Goal: Task Accomplishment & Management: Manage account settings

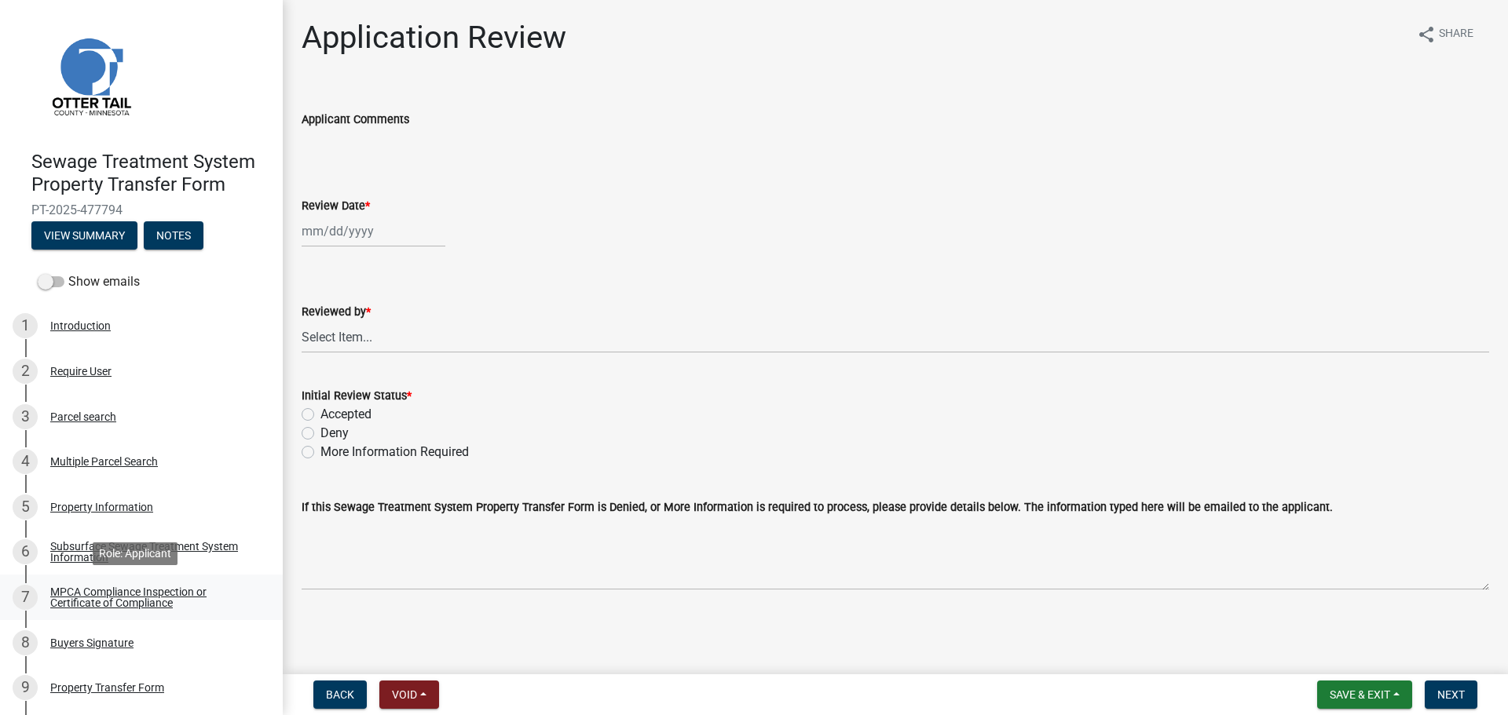
click at [176, 587] on div "MPCA Compliance Inspection or Certificate of Compliance" at bounding box center [153, 598] width 207 height 22
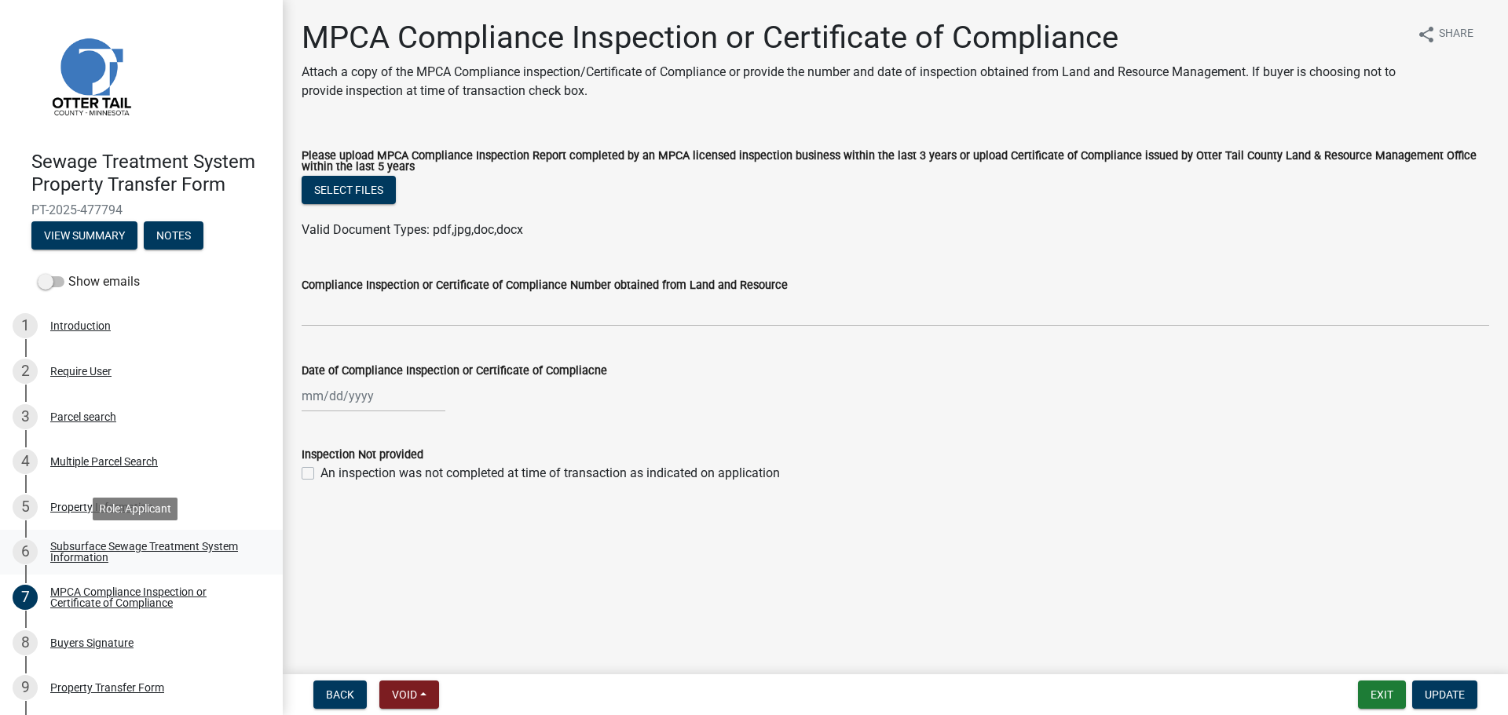
click at [121, 541] on div "Subsurface Sewage Treatment System Information" at bounding box center [153, 552] width 207 height 22
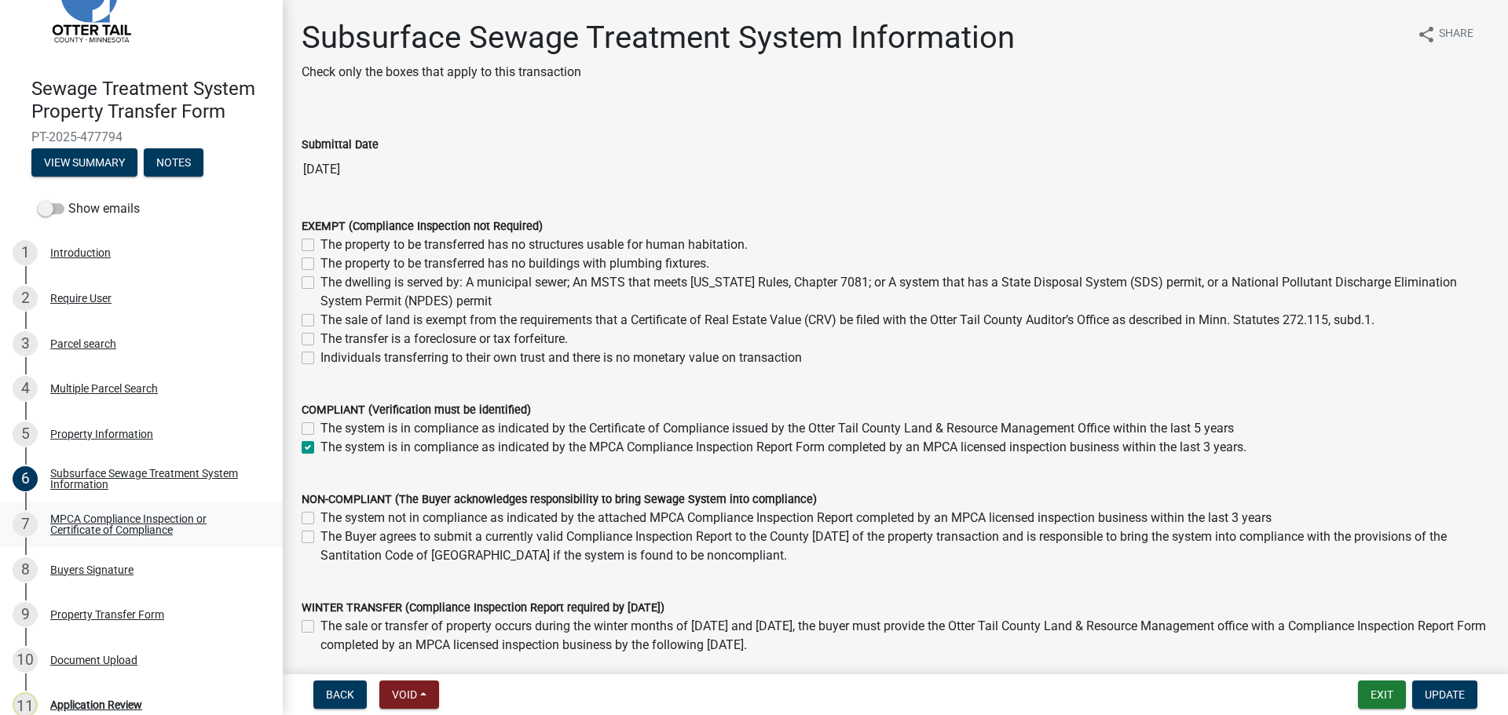
scroll to position [74, 0]
click at [144, 560] on div "8 Buyers Signature" at bounding box center [135, 569] width 245 height 25
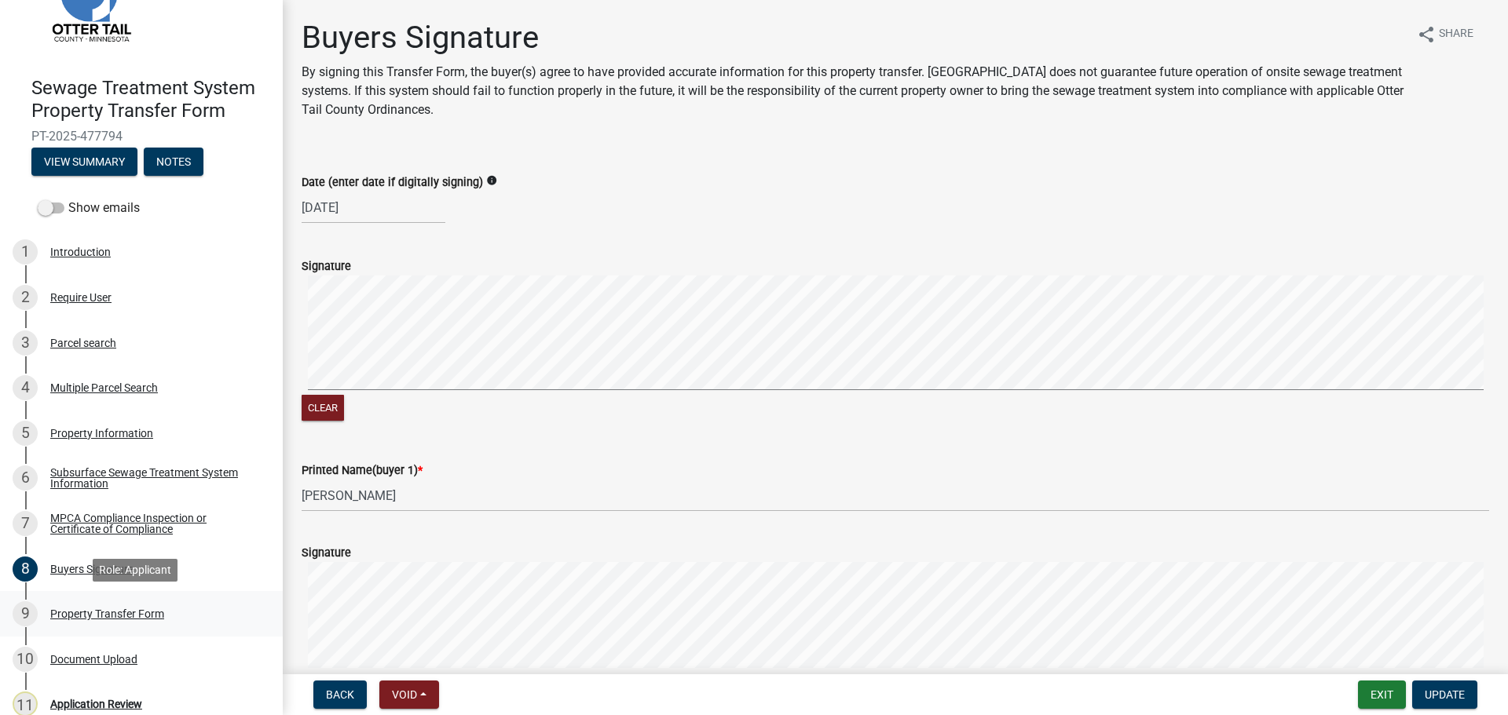
click at [144, 602] on div "9 Property Transfer Form" at bounding box center [135, 614] width 245 height 25
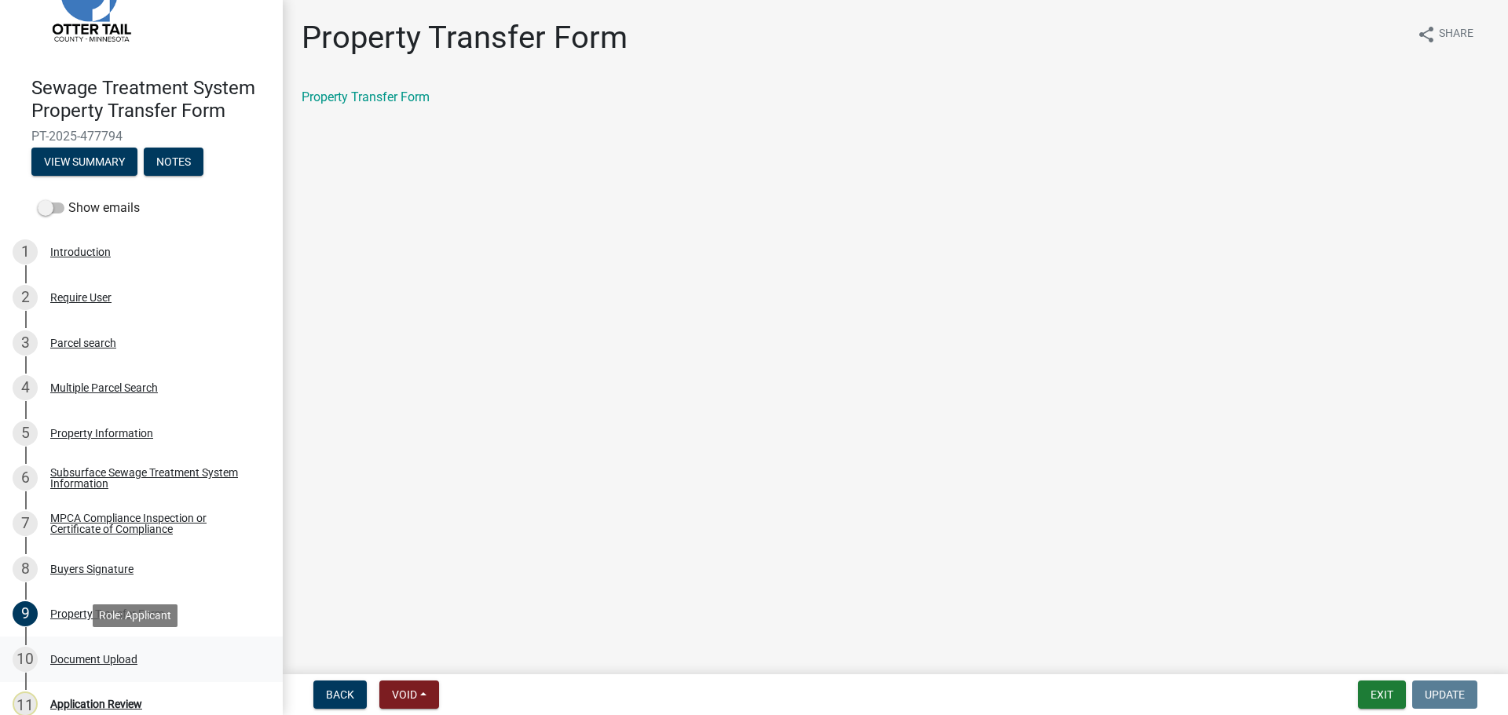
click at [139, 652] on div "10 Document Upload" at bounding box center [135, 659] width 245 height 25
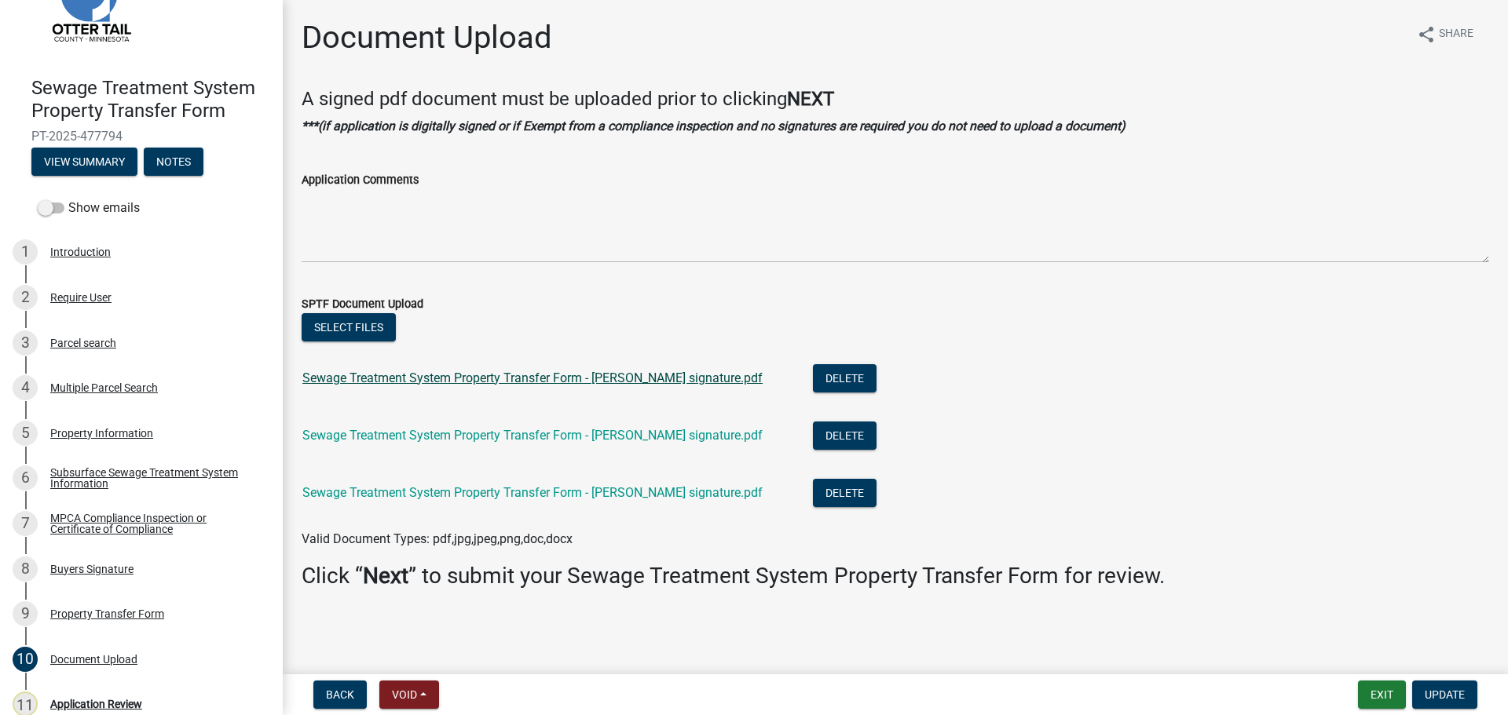
click at [464, 383] on link "Sewage Treatment System Property Transfer Form - Gail signature.pdf" at bounding box center [532, 378] width 460 height 15
click at [539, 493] on link "Sewage Treatment System Property Transfer Form - Joan signature.pdf" at bounding box center [532, 492] width 460 height 15
click at [493, 430] on link "Sewage Treatment System Property Transfer Form - Jay signature.pdf" at bounding box center [532, 435] width 460 height 15
click at [114, 348] on div "Parcel search" at bounding box center [83, 343] width 66 height 11
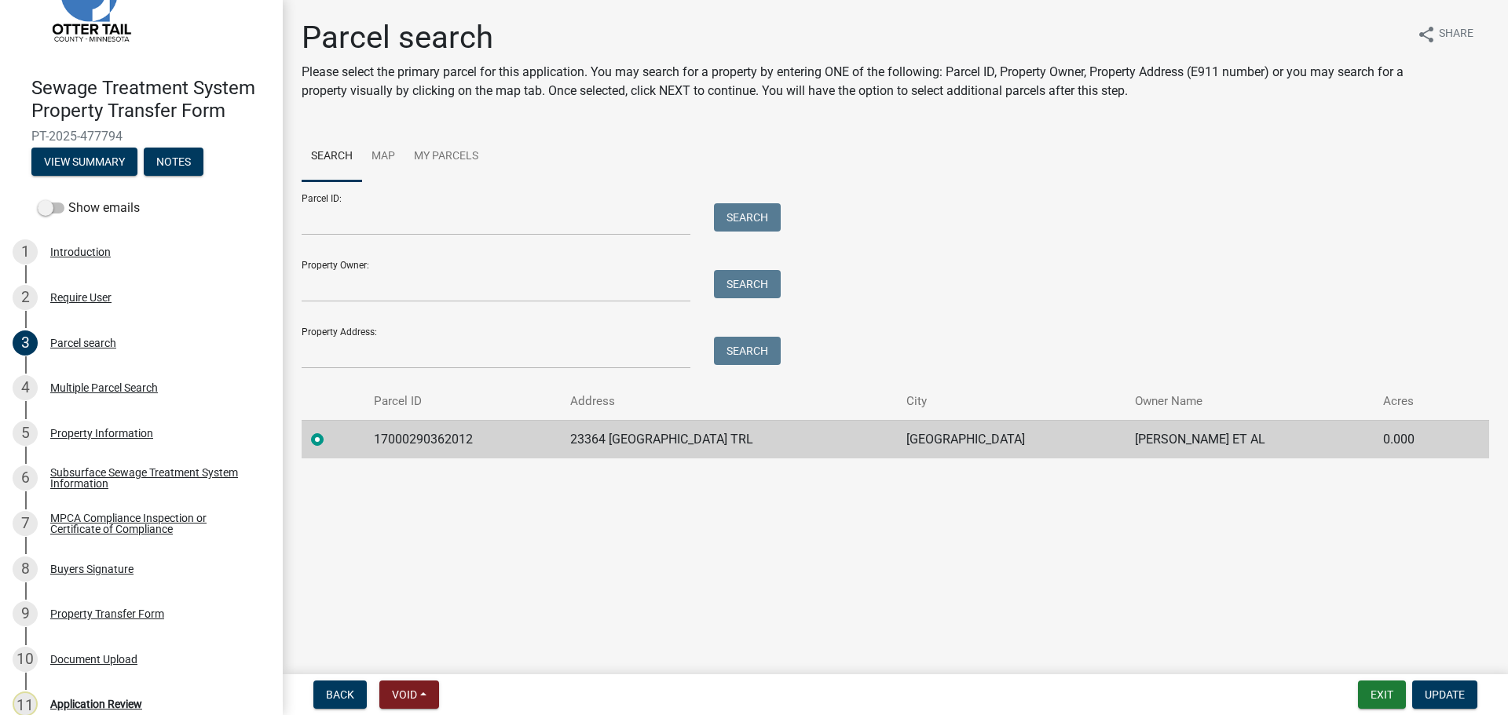
click at [448, 440] on td "17000290362012" at bounding box center [462, 439] width 196 height 38
copy td "17000290362012"
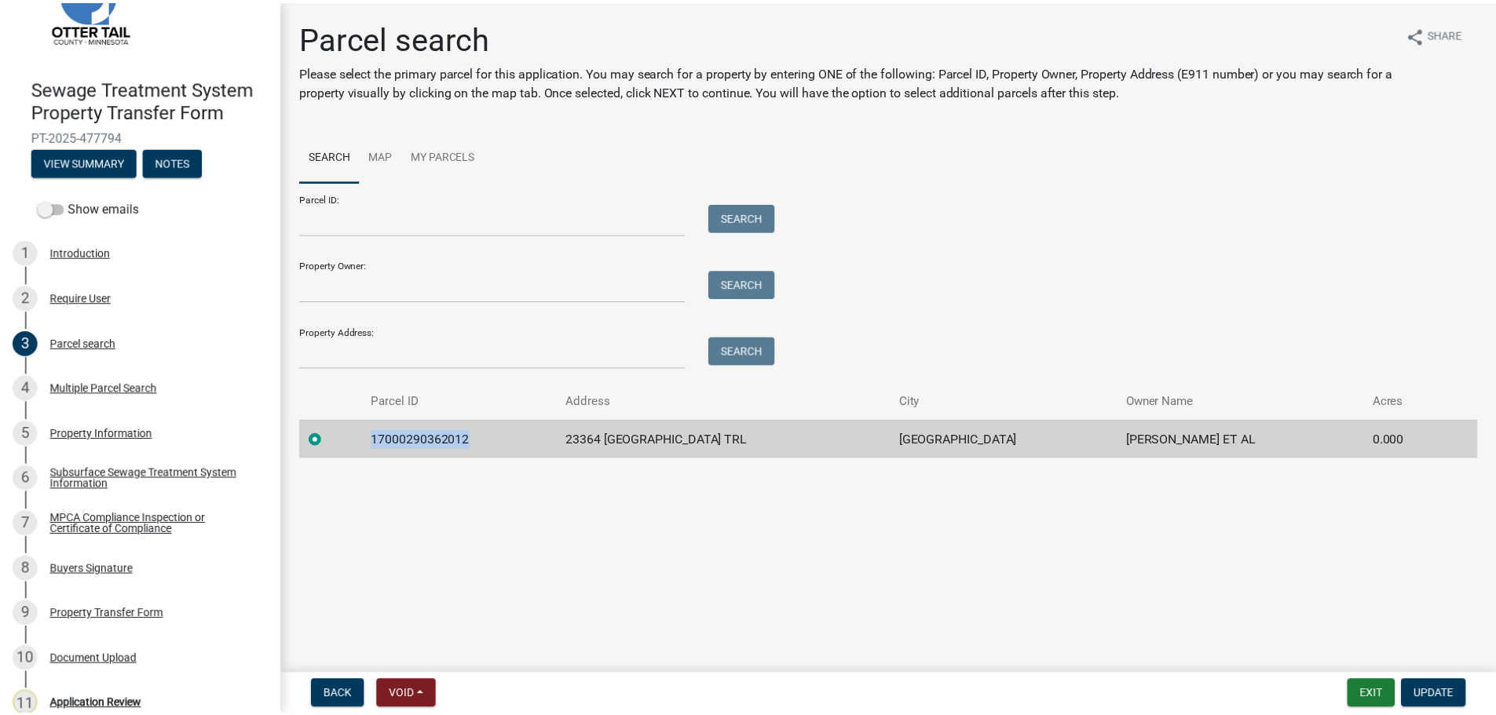
scroll to position [137, 0]
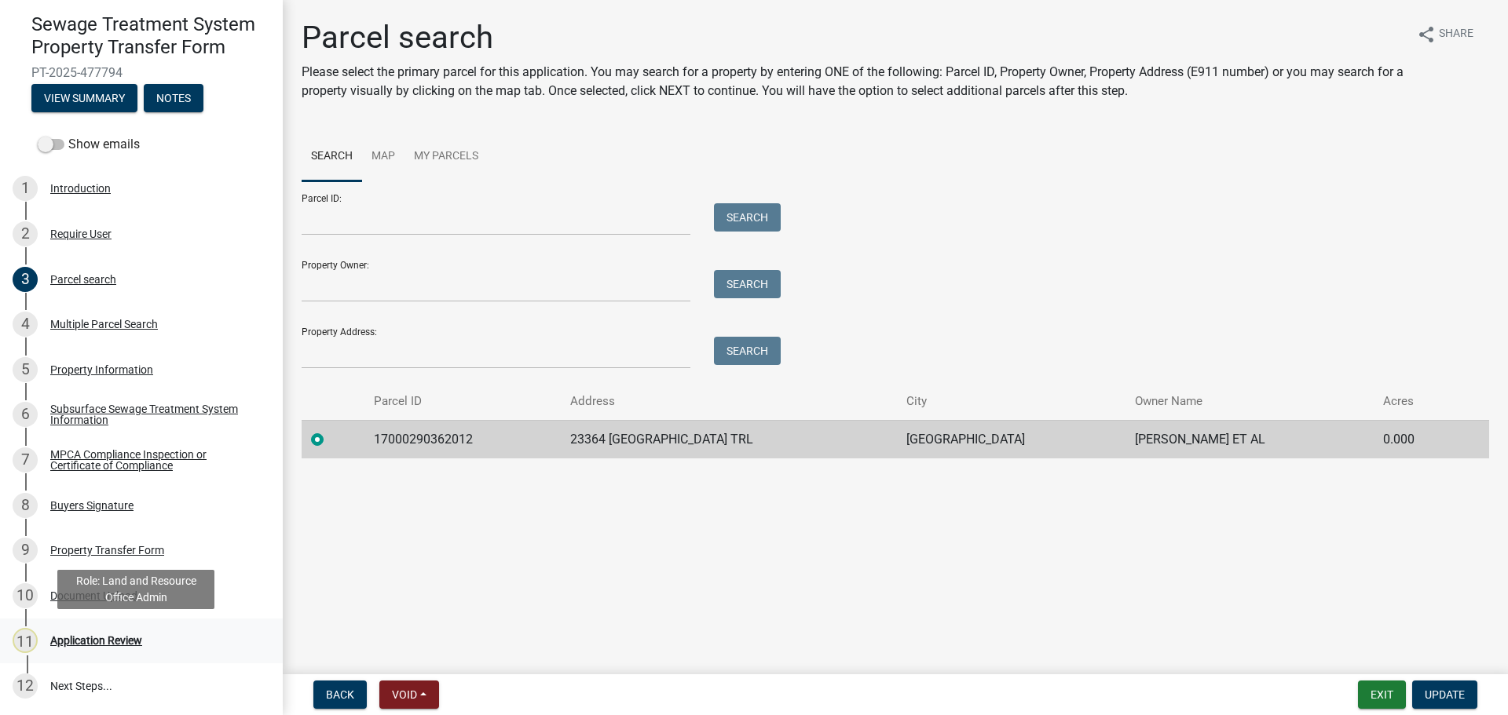
click at [147, 642] on div "11 Application Review" at bounding box center [135, 640] width 245 height 25
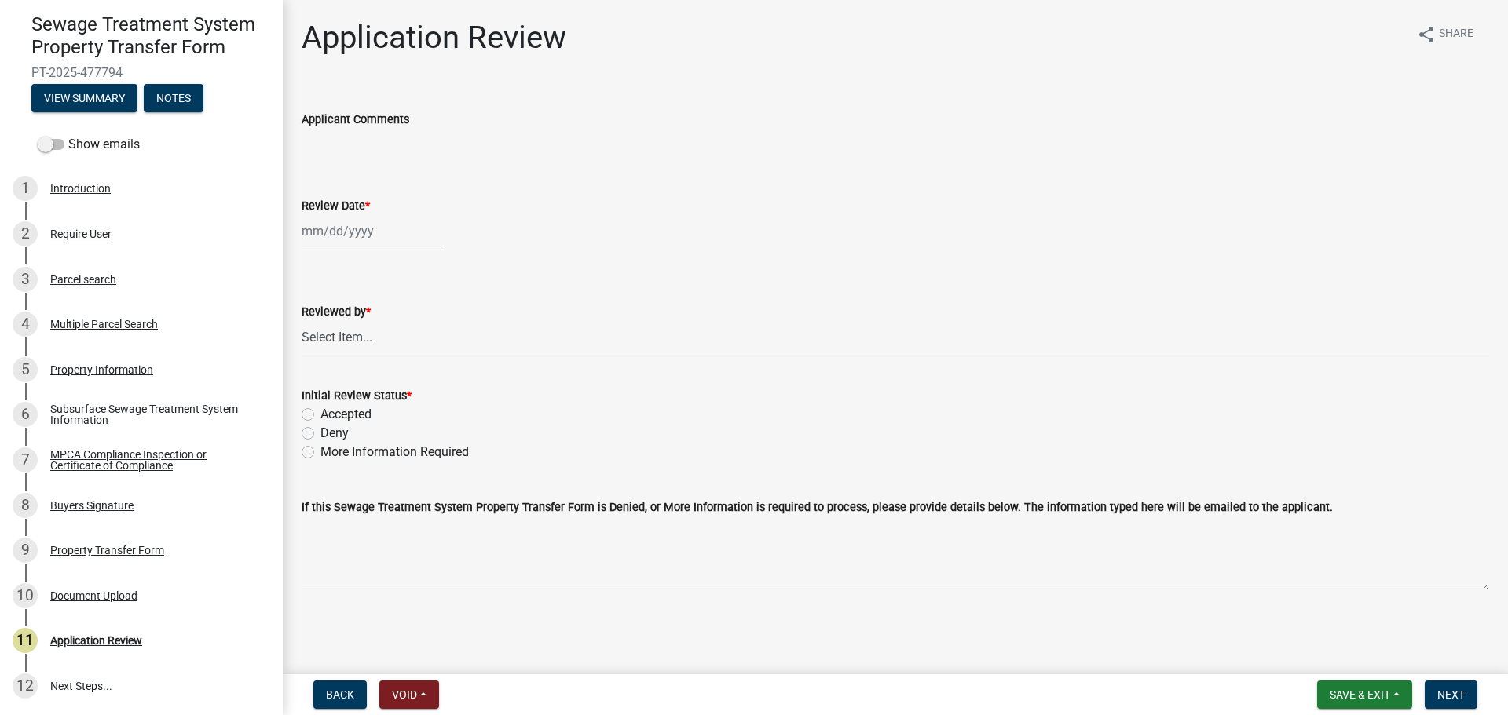
click at [367, 226] on div at bounding box center [374, 231] width 144 height 32
select select "9"
select select "2025"
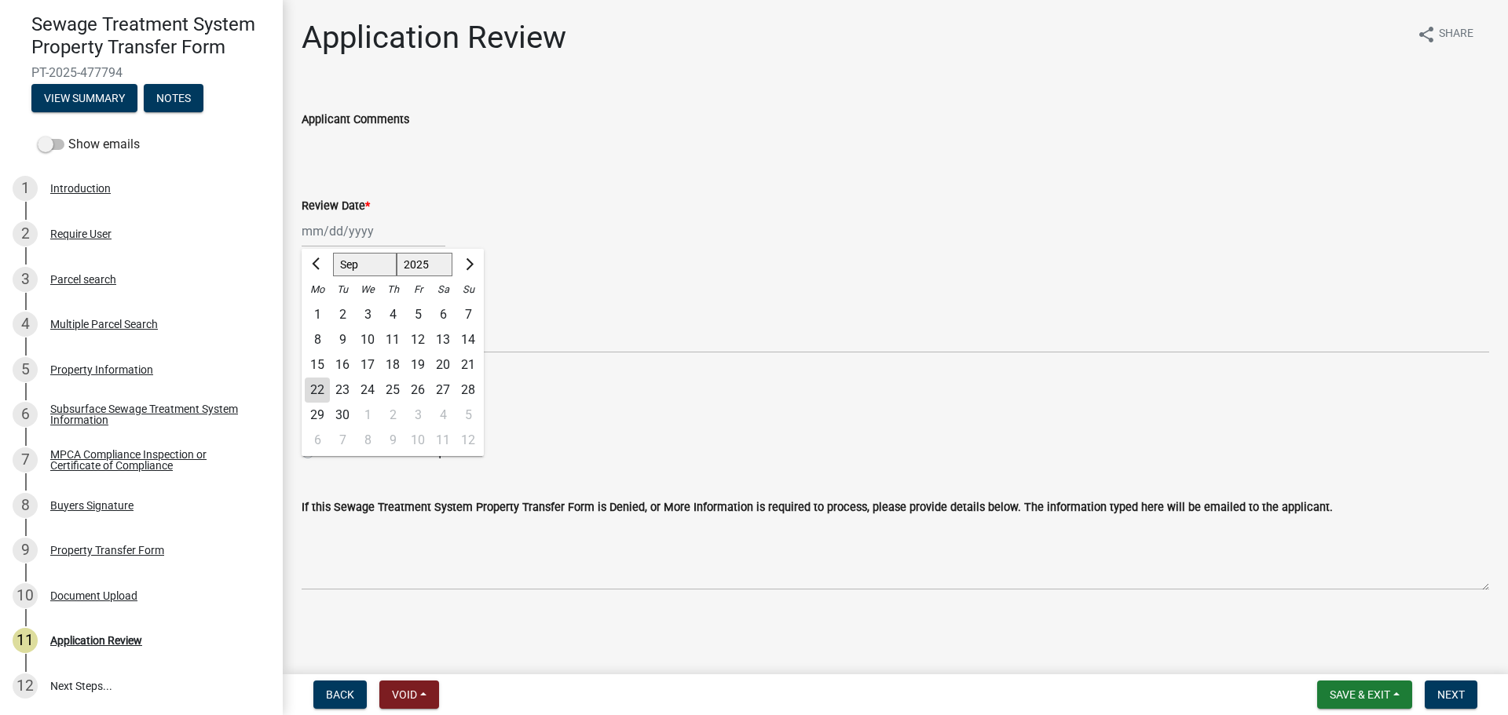
click at [323, 394] on div "22" at bounding box center [317, 390] width 25 height 25
type input "[DATE]"
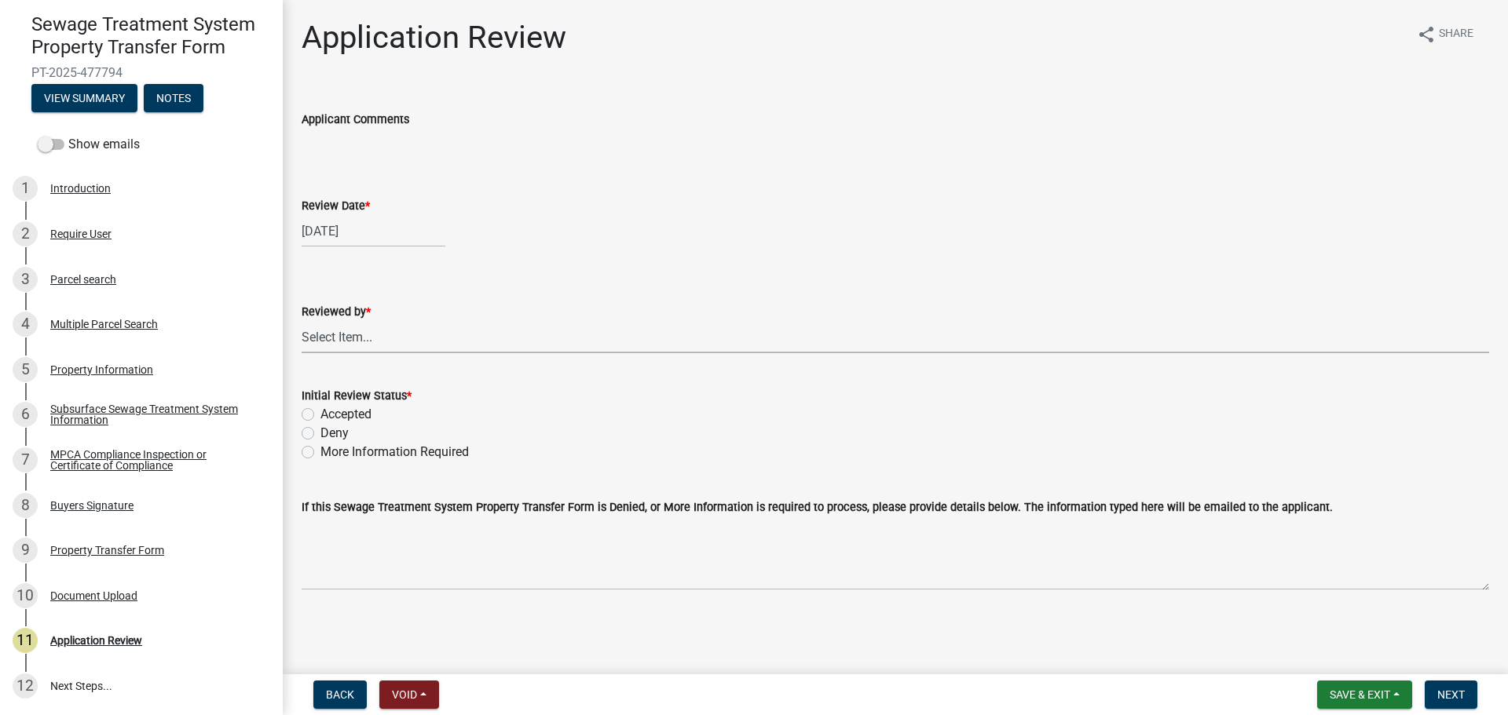
click at [359, 338] on select "Select Item... [PERSON_NAME] [PERSON_NAME] [PERSON_NAME] [PERSON_NAME] [PERSON_…" at bounding box center [895, 337] width 1187 height 32
click at [302, 321] on select "Select Item... [PERSON_NAME] [PERSON_NAME] [PERSON_NAME] [PERSON_NAME] [PERSON_…" at bounding box center [895, 337] width 1187 height 32
select select "2217fab6-25d2-4df2-8e35-18ddd05e0fe8"
click at [357, 411] on label "Accepted" at bounding box center [345, 414] width 51 height 19
click at [331, 411] on input "Accepted" at bounding box center [325, 410] width 10 height 10
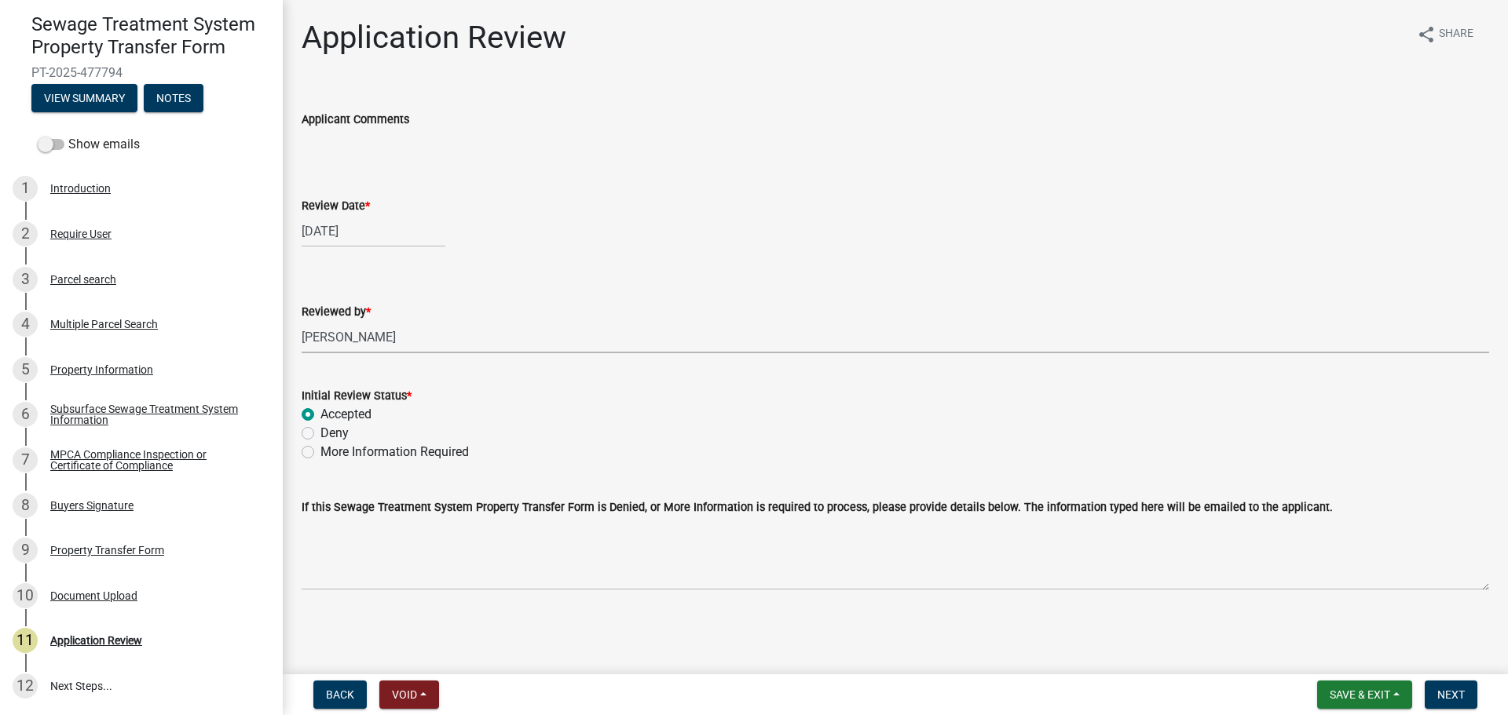
radio input "true"
click at [1476, 695] on button "Next" at bounding box center [1451, 695] width 53 height 28
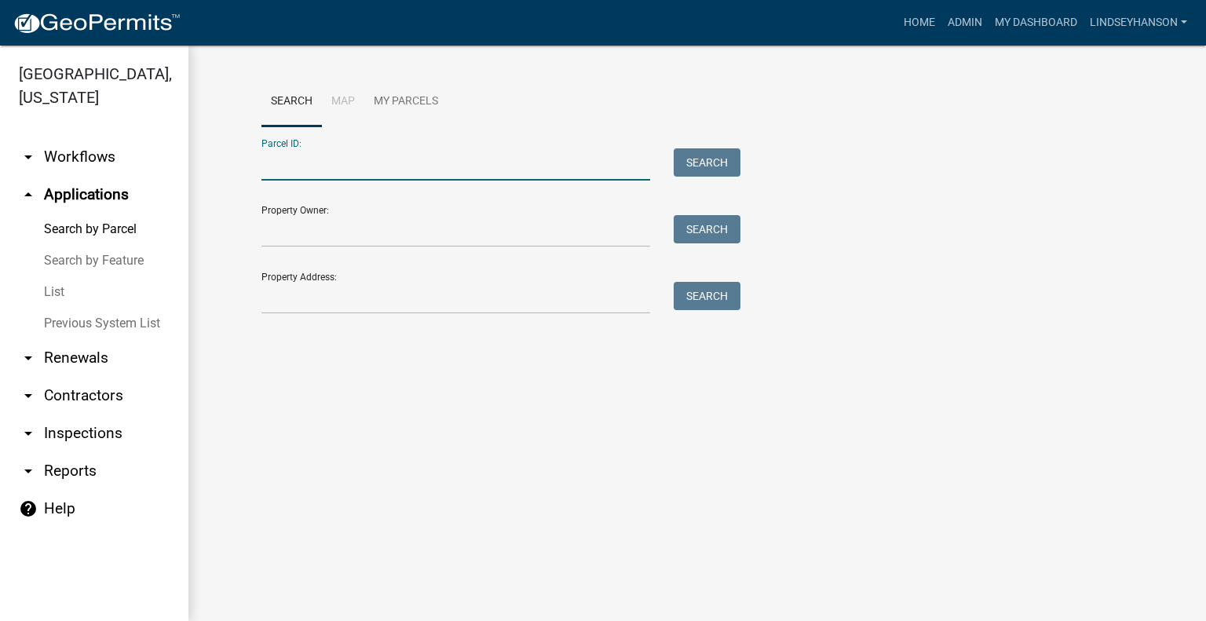
click at [343, 150] on input "Parcel ID:" at bounding box center [455, 164] width 389 height 32
paste input "17000290362012"
type input "17000290362012"
click at [685, 160] on button "Search" at bounding box center [707, 162] width 67 height 28
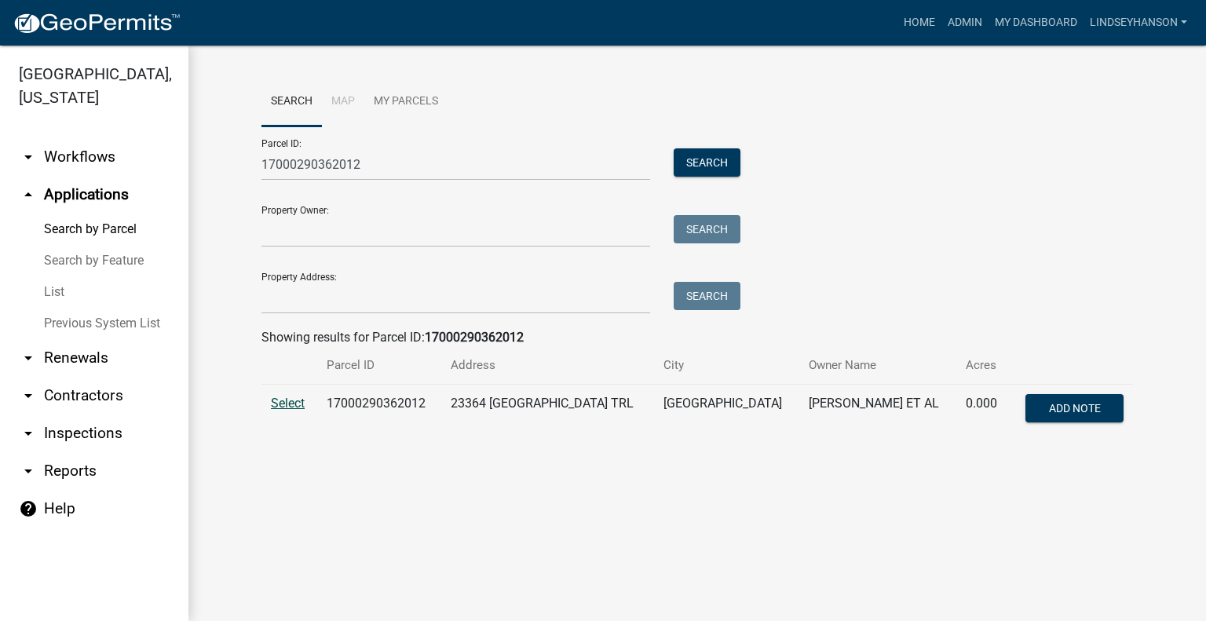
click at [286, 406] on span "Select" at bounding box center [288, 403] width 34 height 15
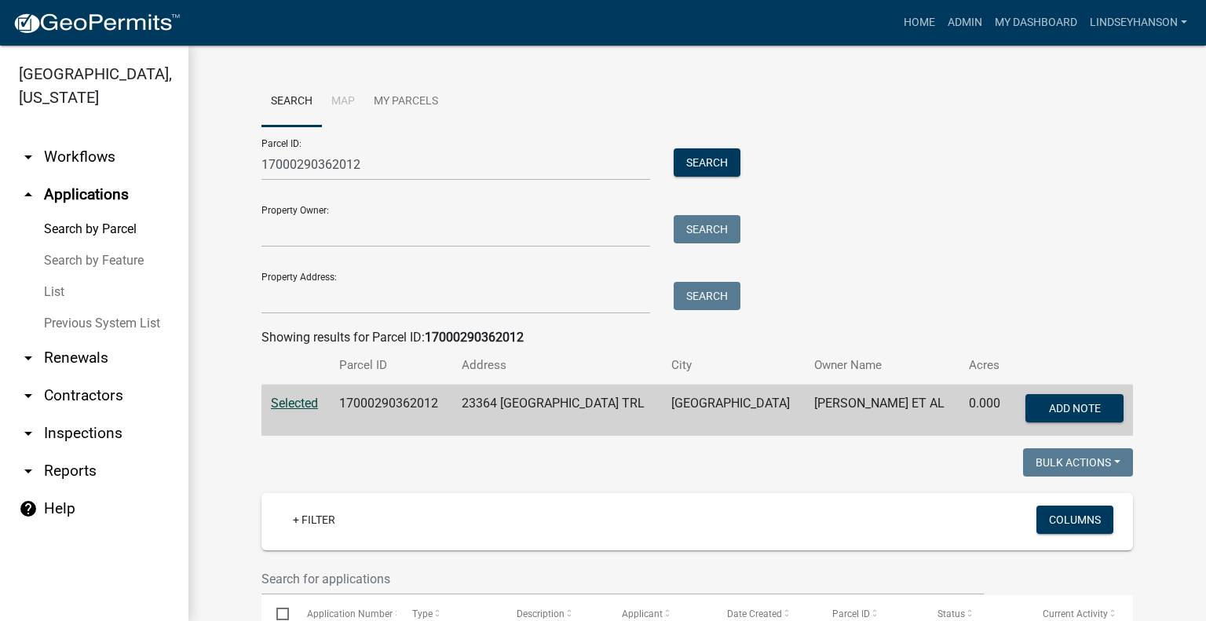
click at [99, 167] on link "arrow_drop_down Workflows" at bounding box center [94, 157] width 188 height 38
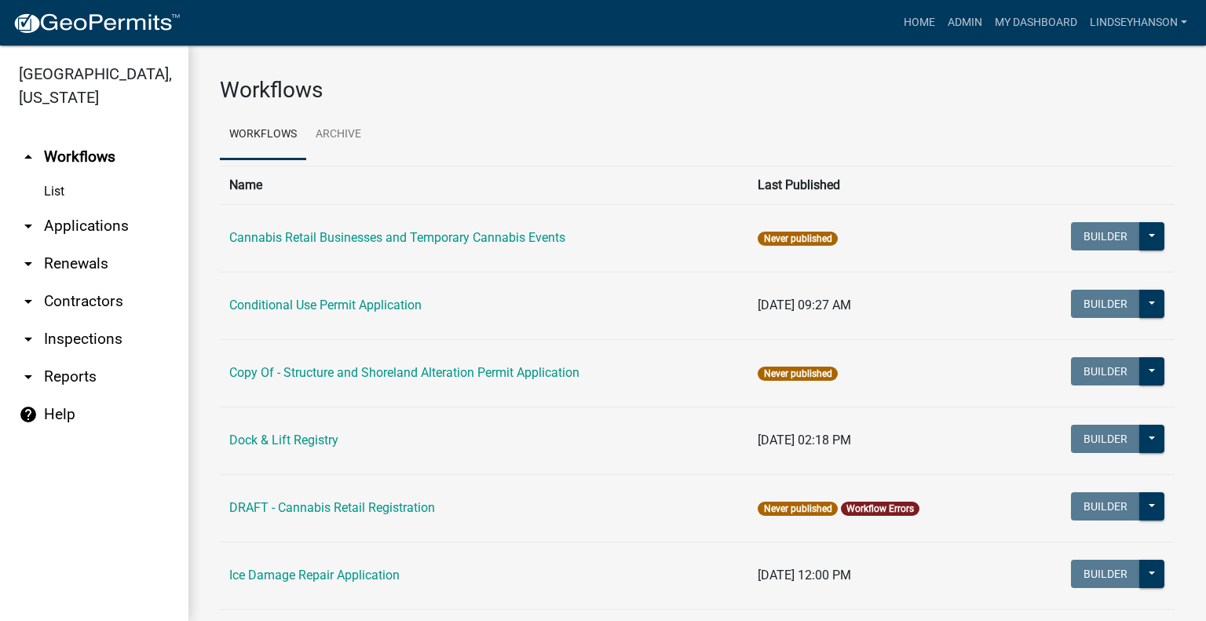
click at [80, 222] on link "arrow_drop_down Applications" at bounding box center [94, 226] width 188 height 38
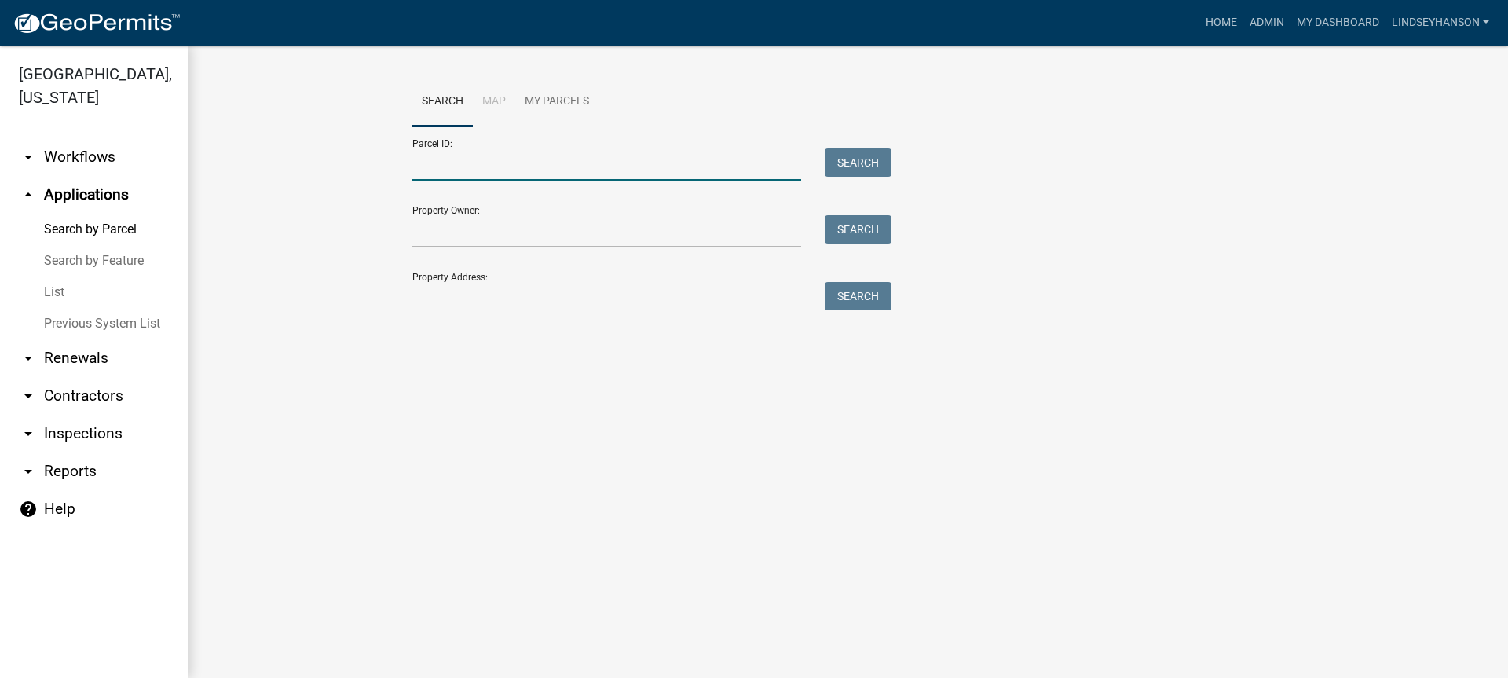
click at [584, 166] on input "Parcel ID:" at bounding box center [606, 164] width 389 height 32
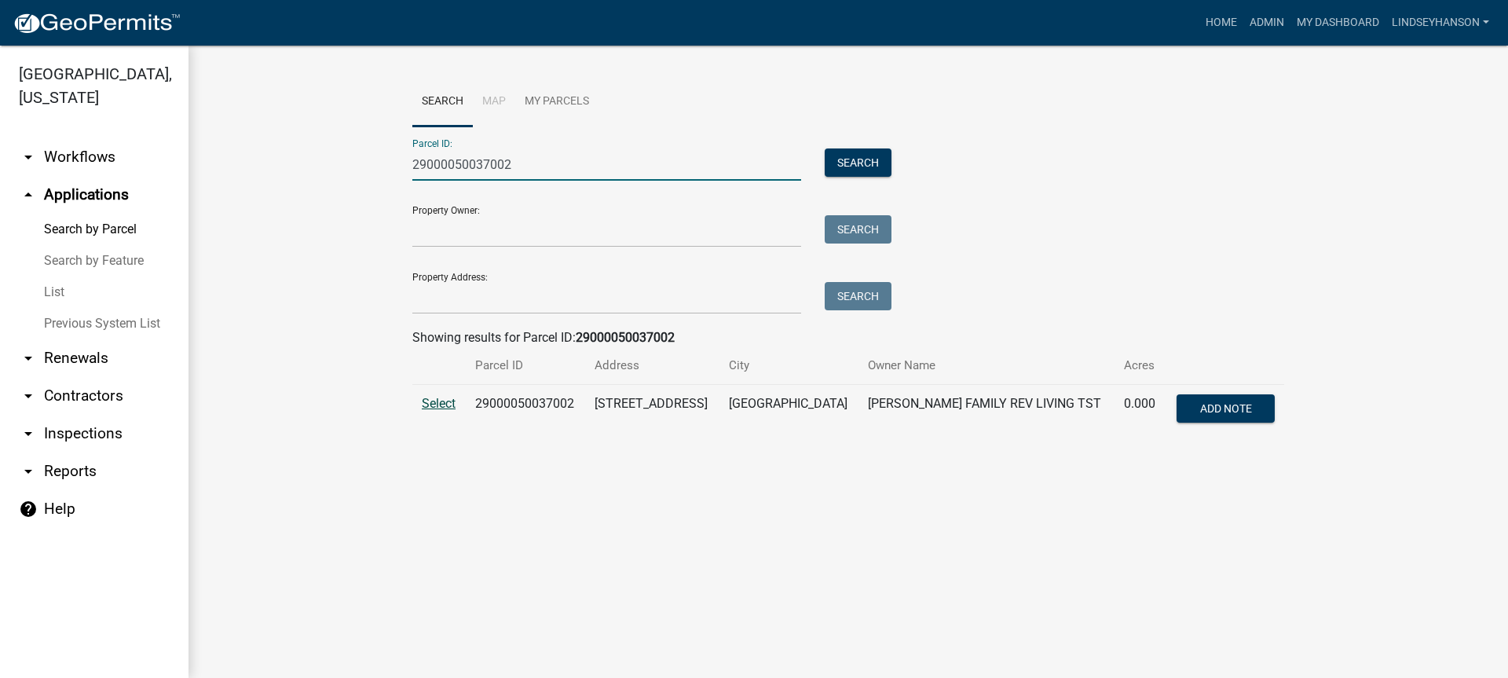
type input "29000050037002"
click at [428, 400] on span "Select" at bounding box center [439, 403] width 34 height 15
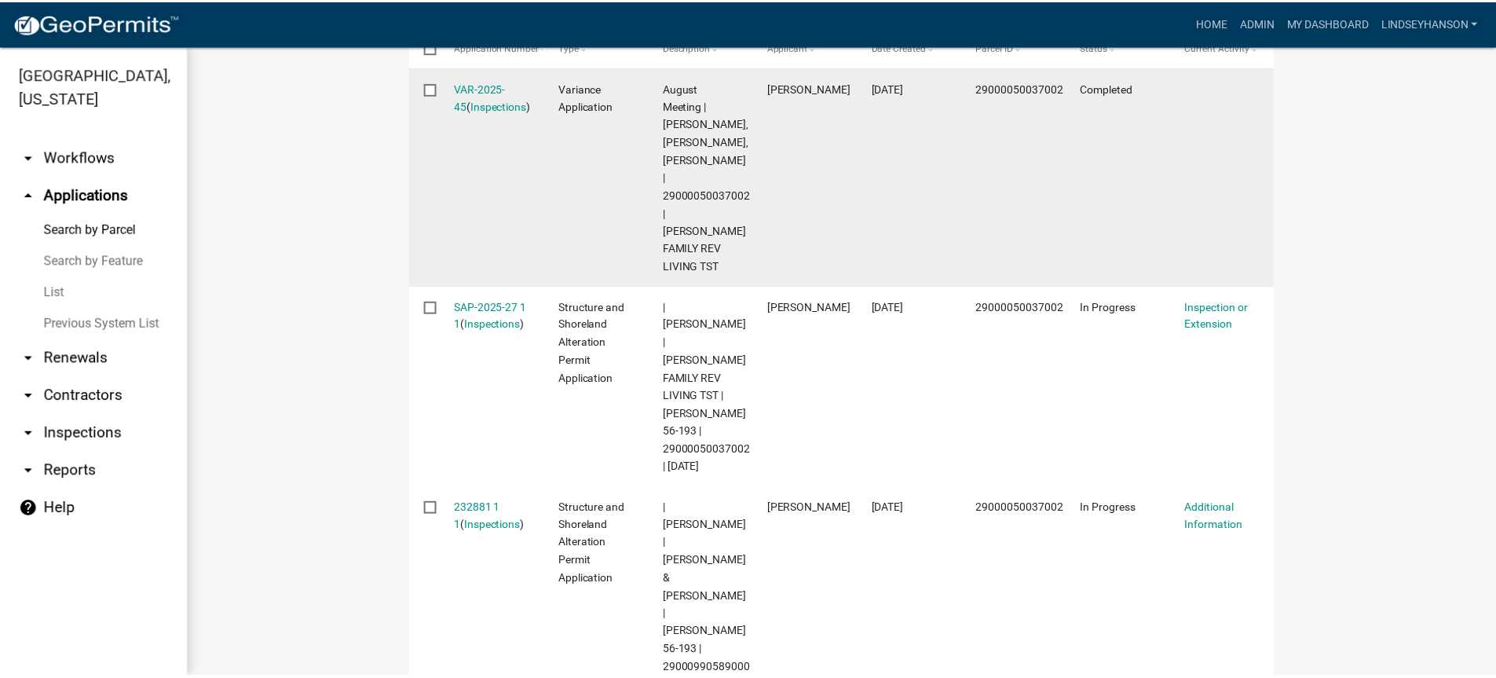
scroll to position [591, 0]
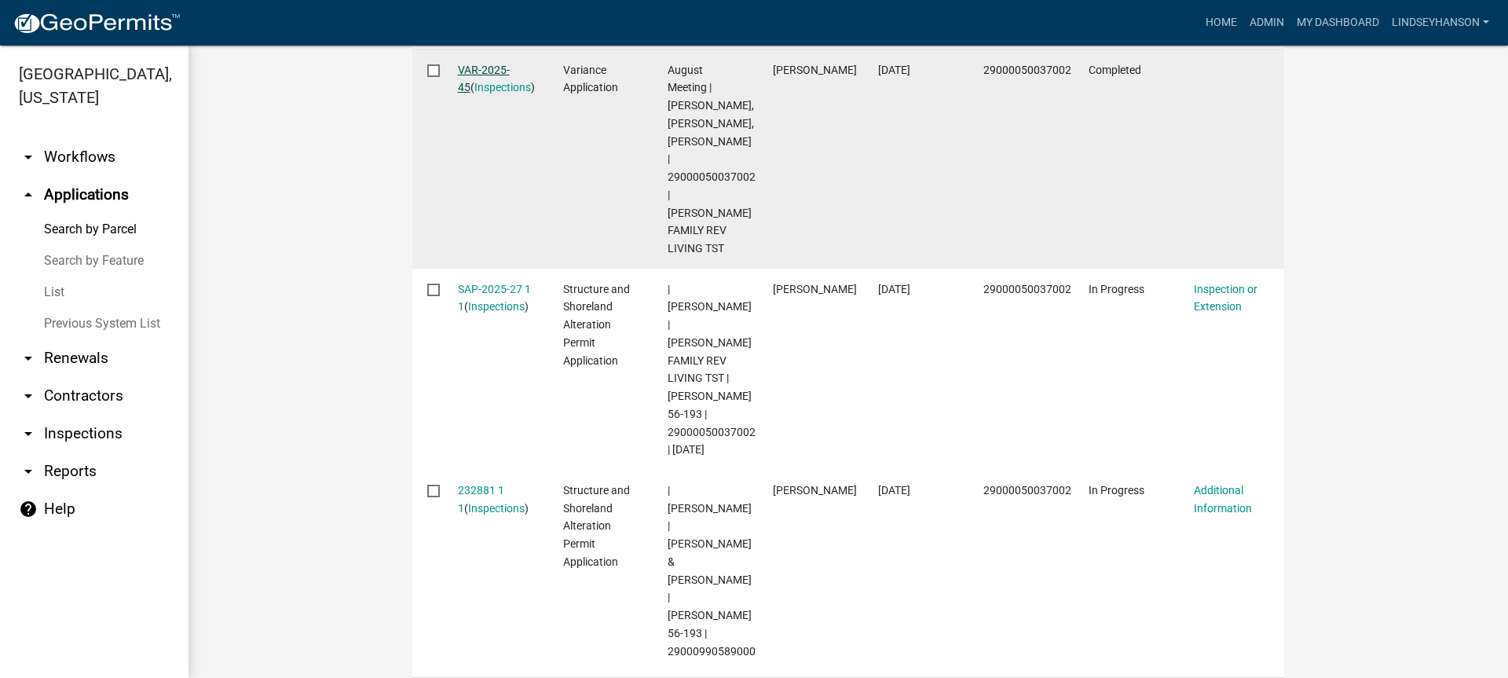
click at [485, 64] on link "VAR-2025-45" at bounding box center [484, 79] width 52 height 31
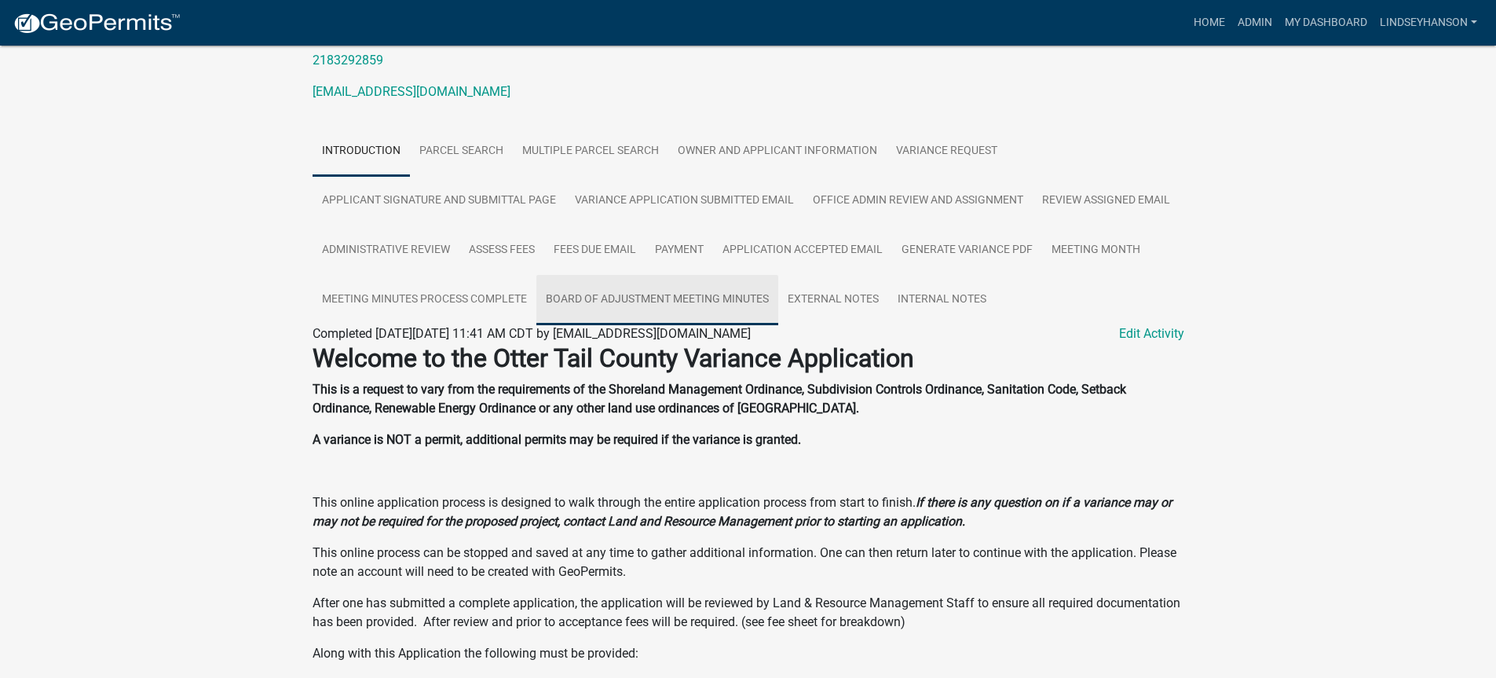
click at [711, 295] on link "Board of Adjustment Meeting Minutes" at bounding box center [657, 300] width 242 height 50
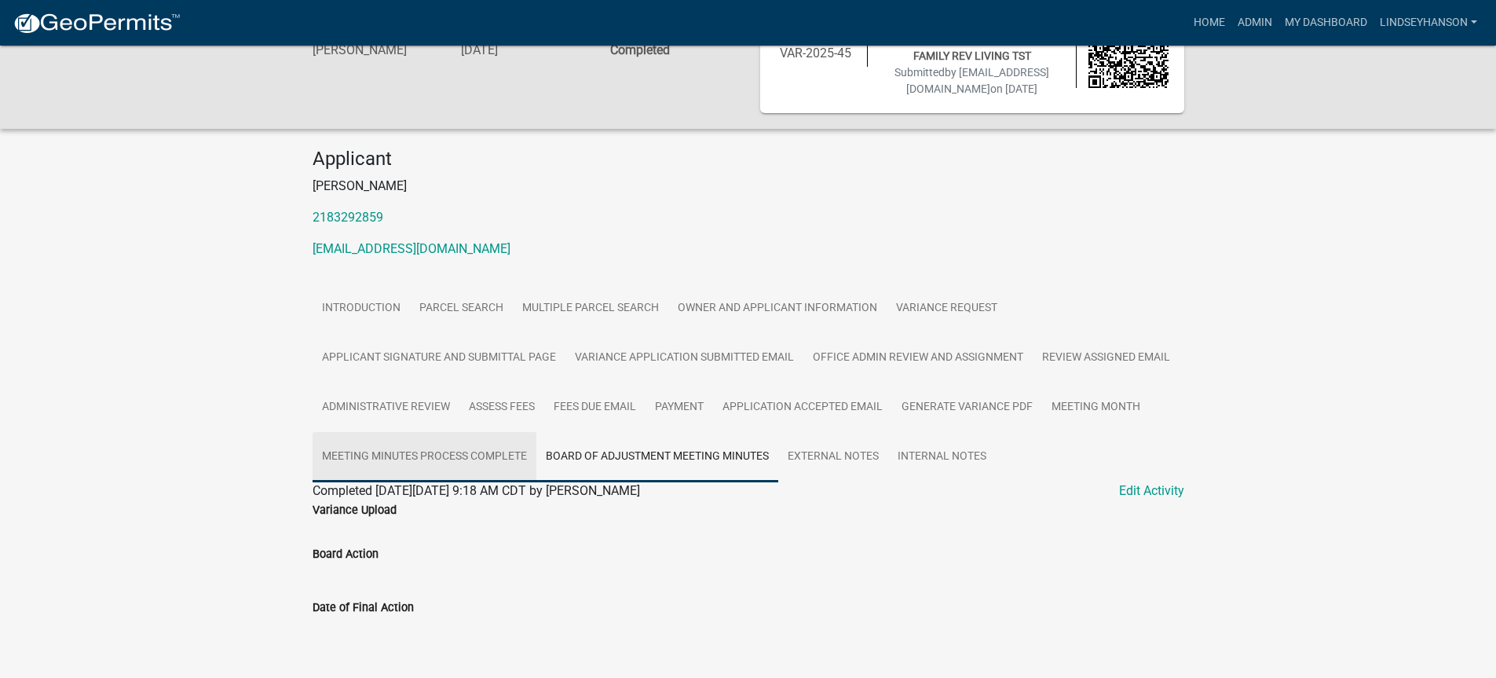
click at [484, 448] on link "Meeting Minutes Process Complete" at bounding box center [425, 457] width 224 height 50
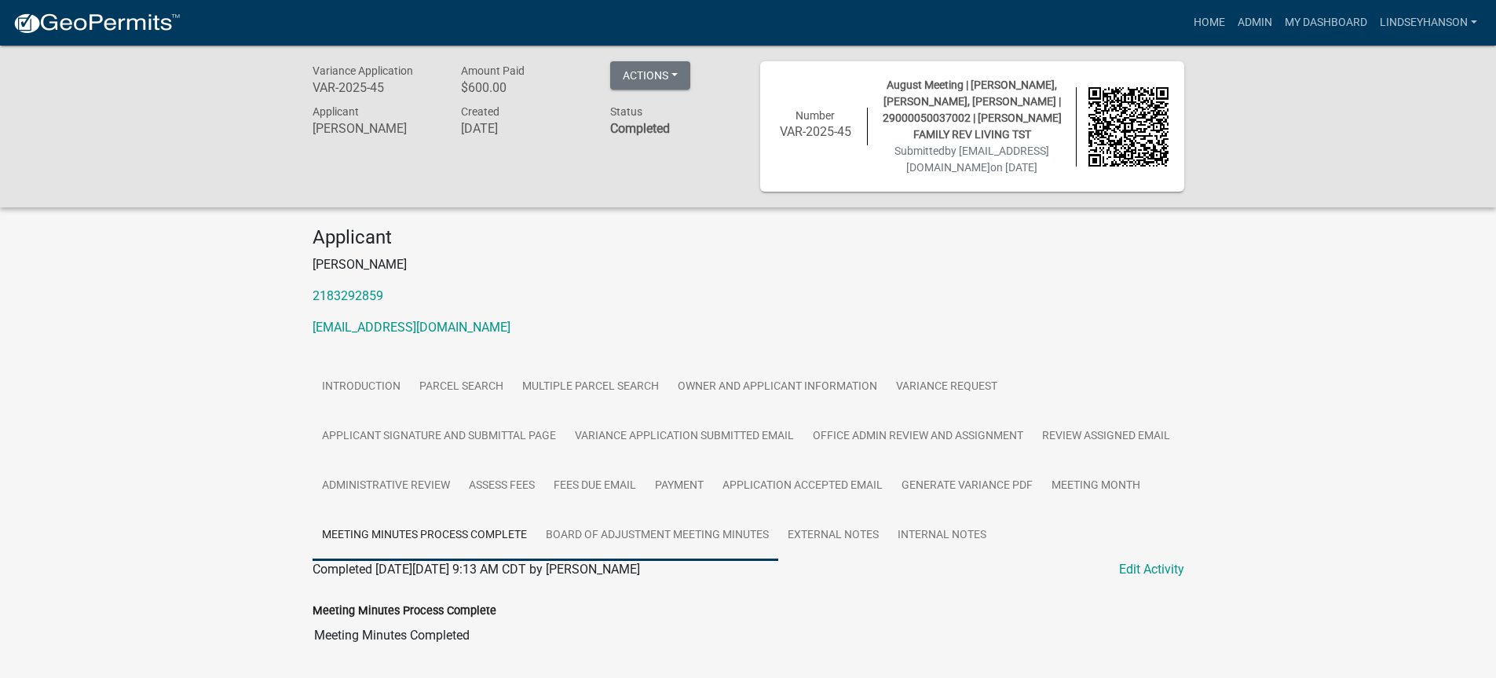
click at [671, 531] on link "Board of Adjustment Meeting Minutes" at bounding box center [657, 535] width 242 height 50
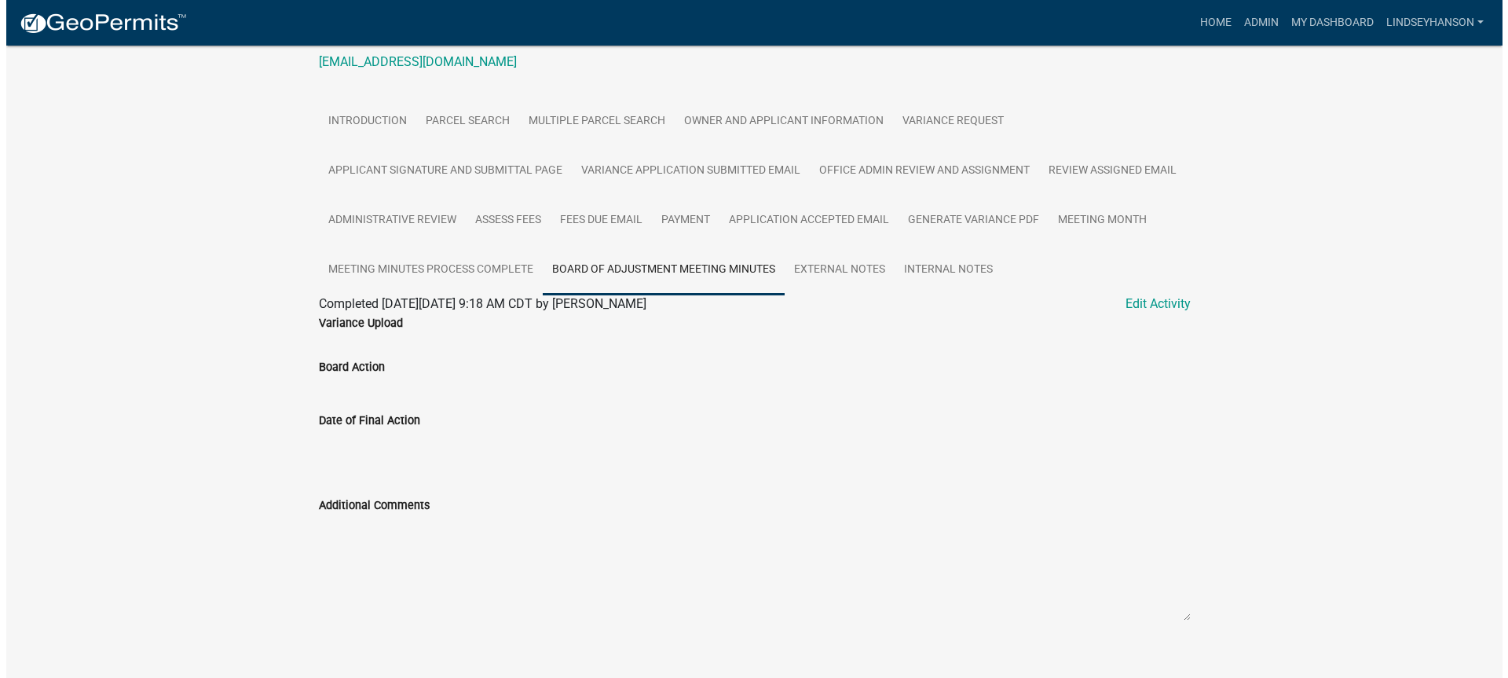
scroll to position [287, 0]
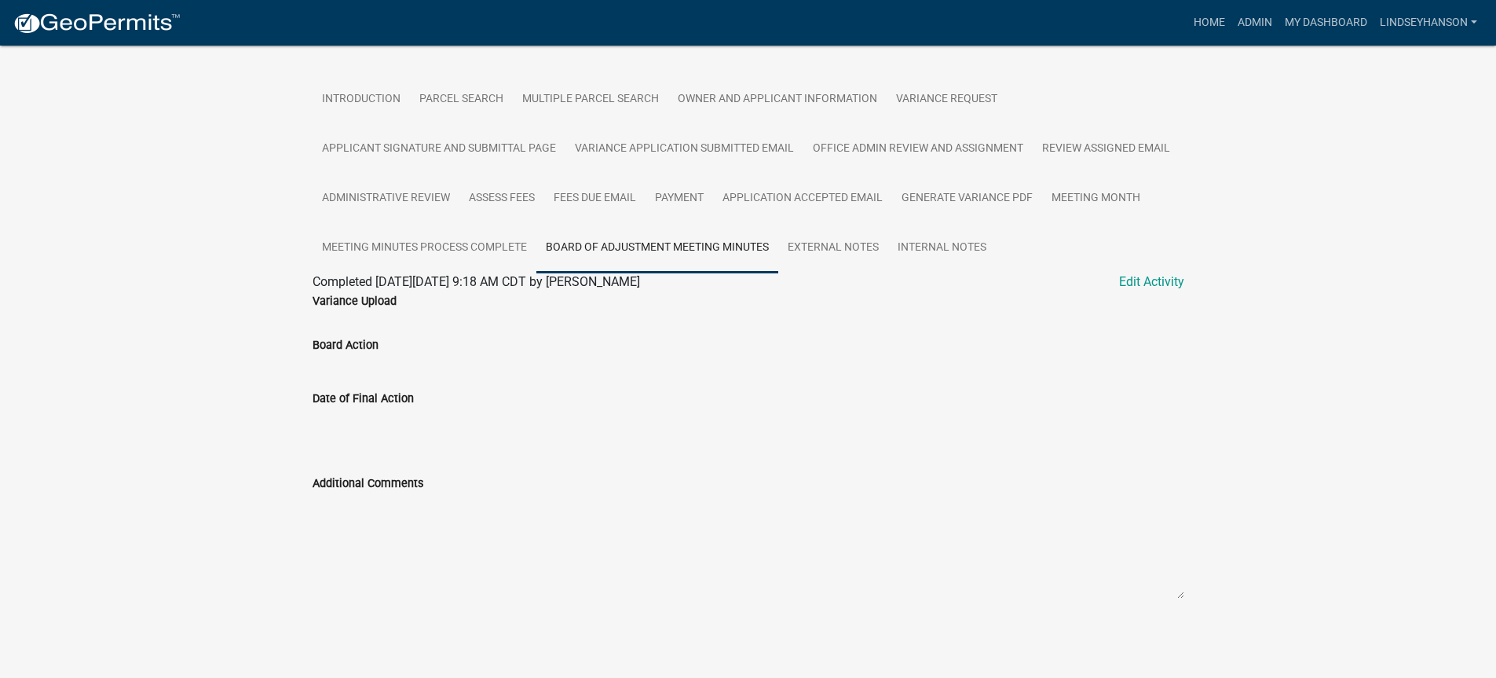
click at [665, 248] on link "Board of Adjustment Meeting Minutes" at bounding box center [657, 248] width 242 height 50
click at [1154, 282] on link "Edit Activity" at bounding box center [1151, 281] width 65 height 19
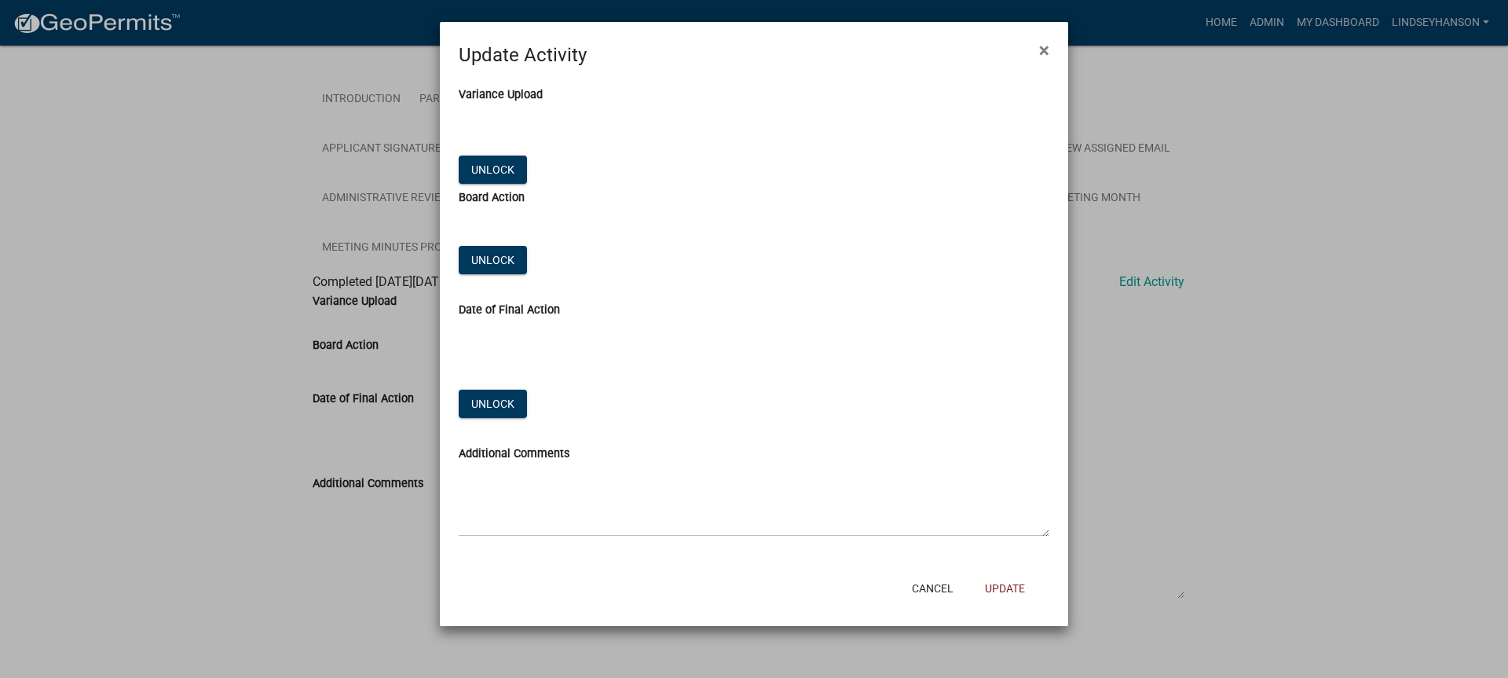
click at [488, 184] on div "Unlock" at bounding box center [498, 171] width 79 height 32
click at [496, 163] on button "Unlock" at bounding box center [493, 169] width 68 height 28
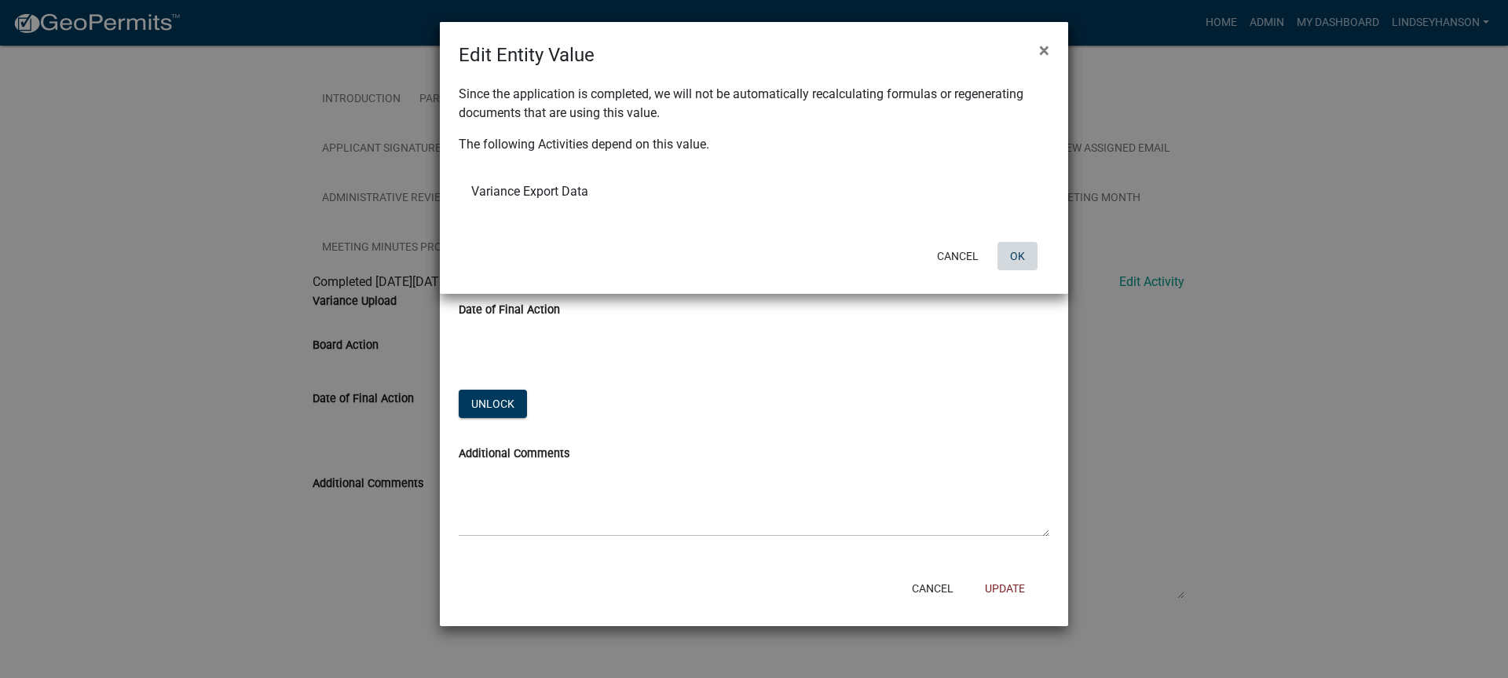
click at [1022, 257] on button "OK" at bounding box center [1017, 256] width 40 height 28
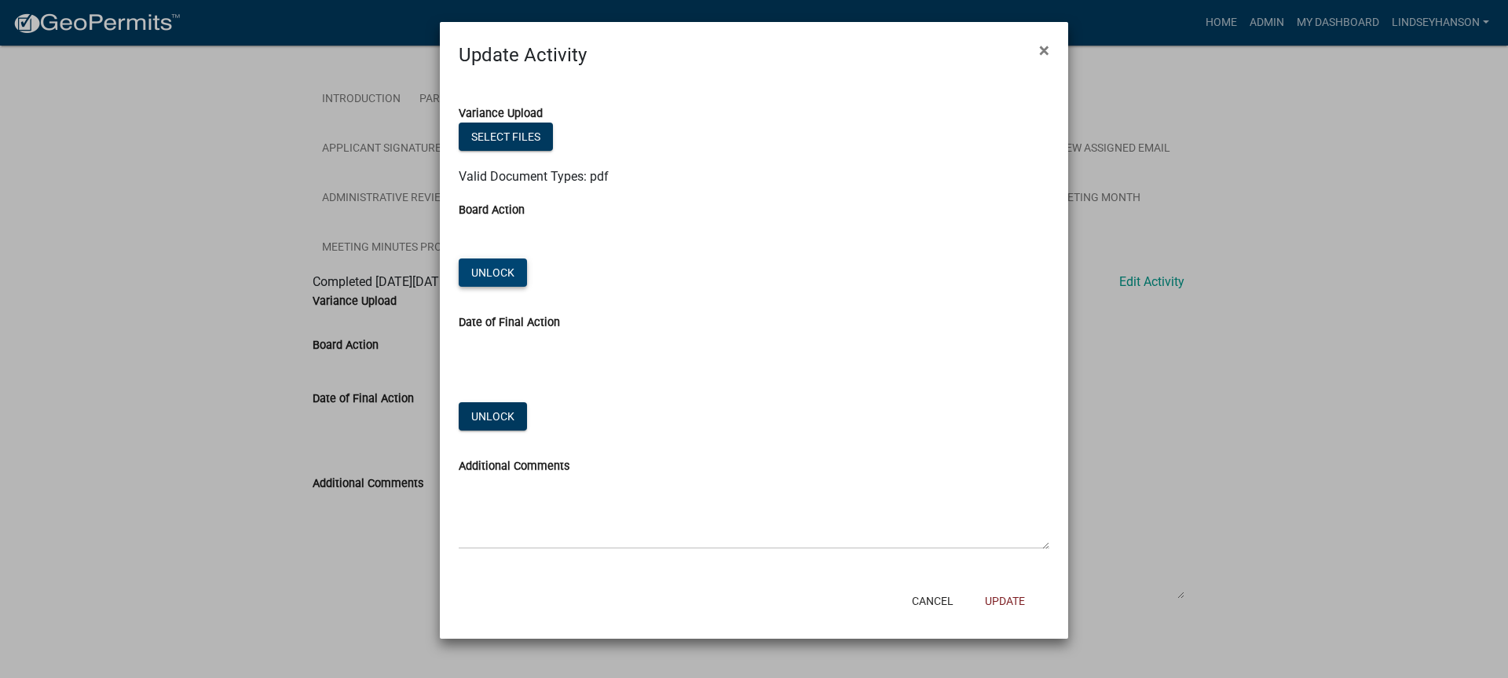
click at [485, 258] on button "Unlock" at bounding box center [493, 272] width 68 height 28
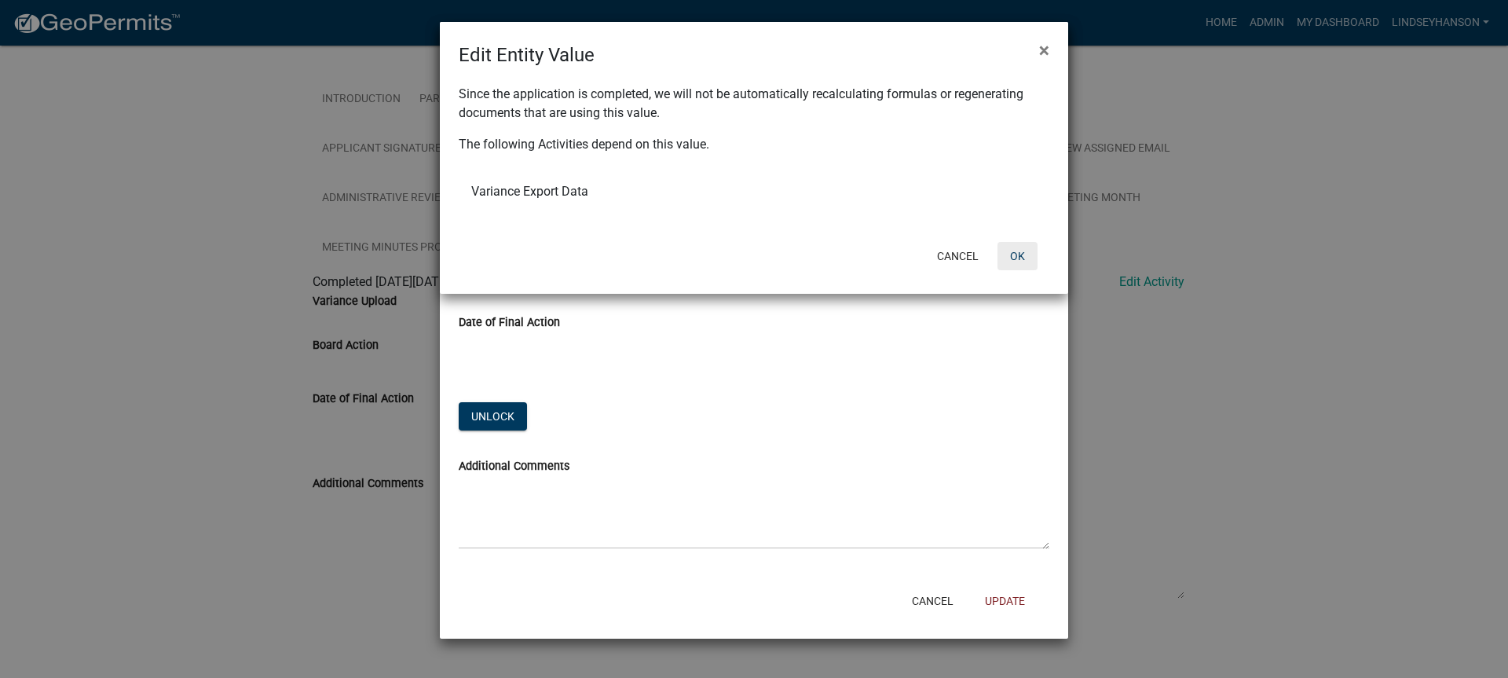
click at [1019, 253] on button "OK" at bounding box center [1017, 256] width 40 height 28
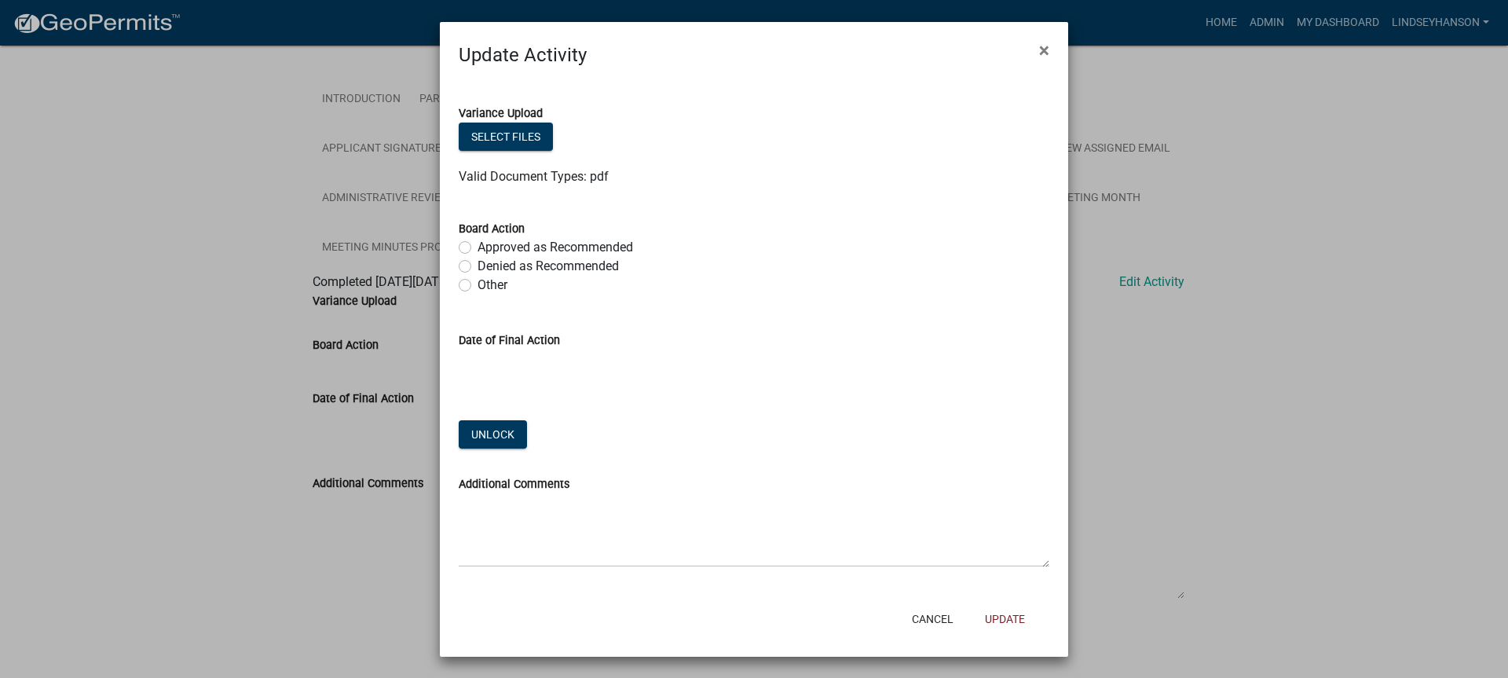
drag, startPoint x: 496, startPoint y: 419, endPoint x: 538, endPoint y: 420, distance: 42.4
click at [496, 421] on div "Date of Final Action Unlock" at bounding box center [754, 381] width 614 height 144
click at [491, 431] on button "Unlock" at bounding box center [493, 434] width 68 height 28
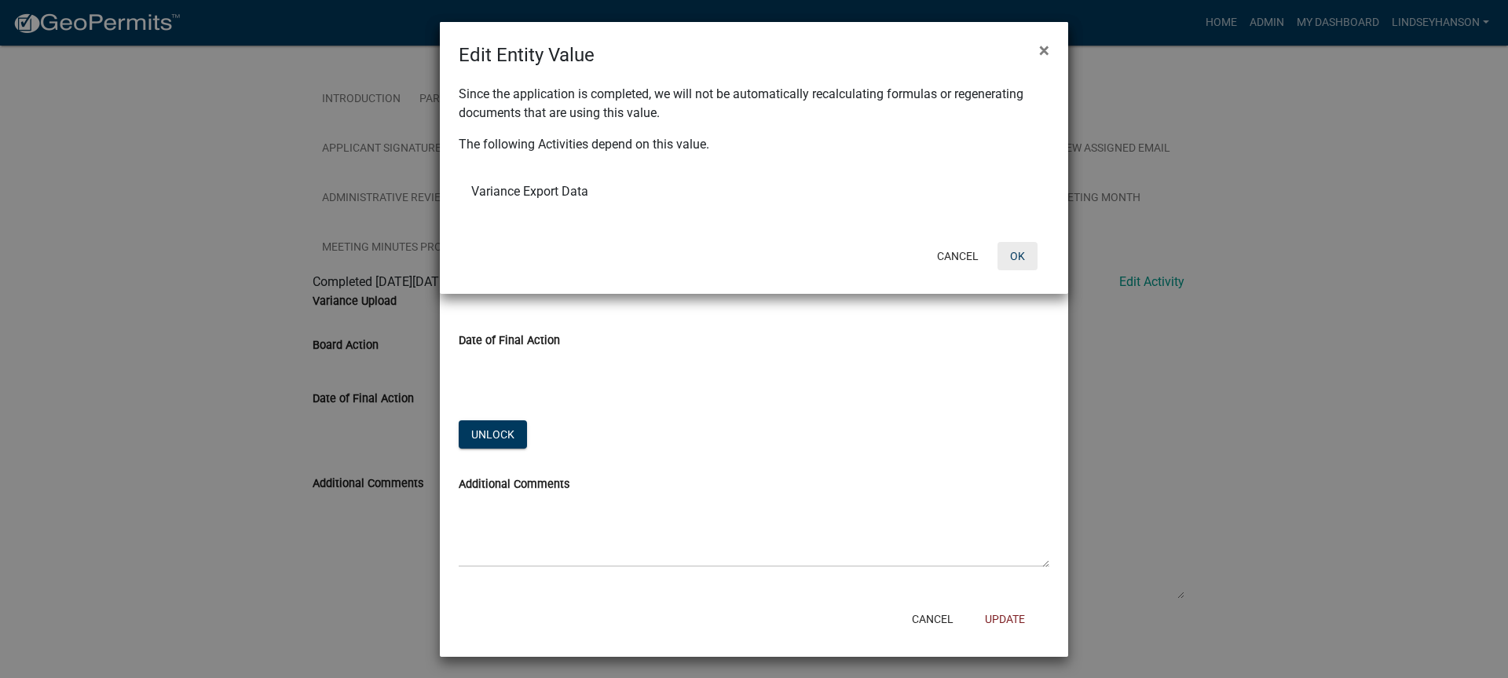
click at [1033, 258] on button "OK" at bounding box center [1017, 256] width 40 height 28
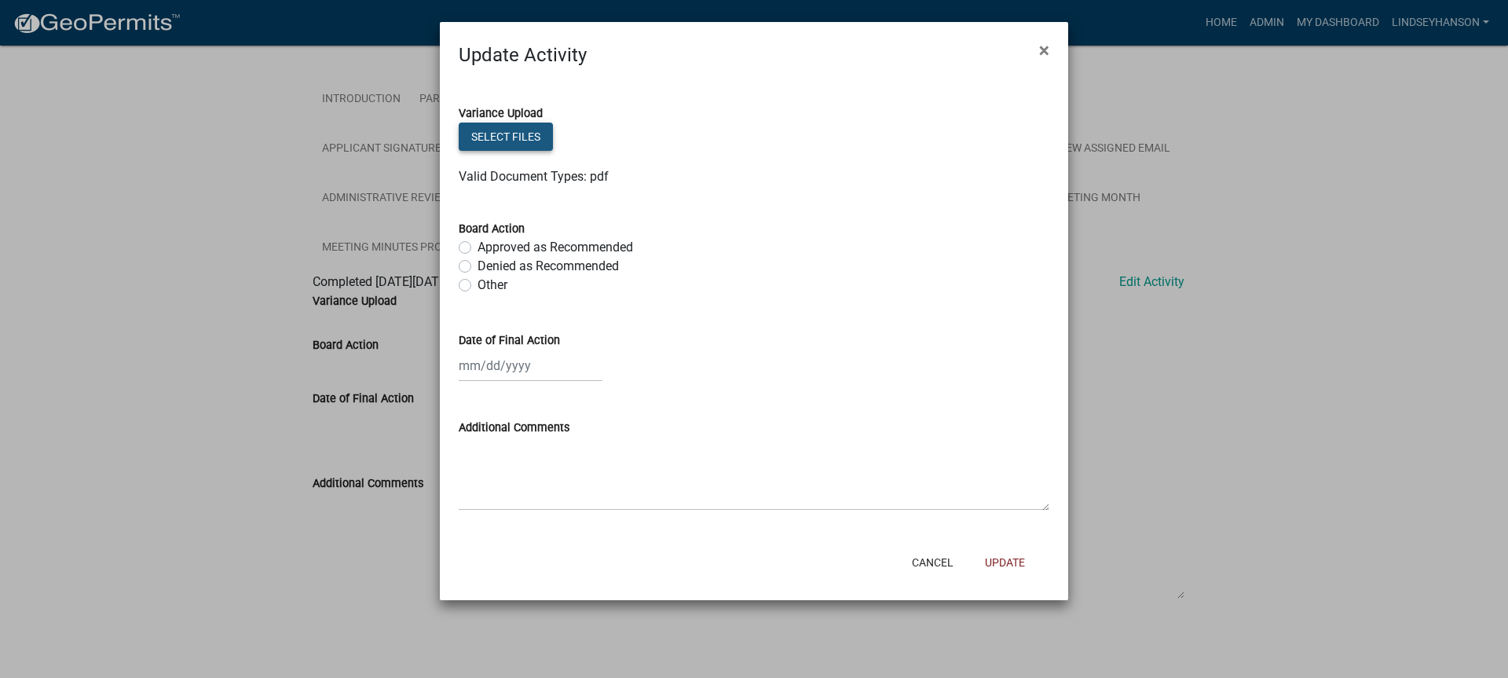
click at [521, 134] on button "Select files" at bounding box center [506, 137] width 94 height 28
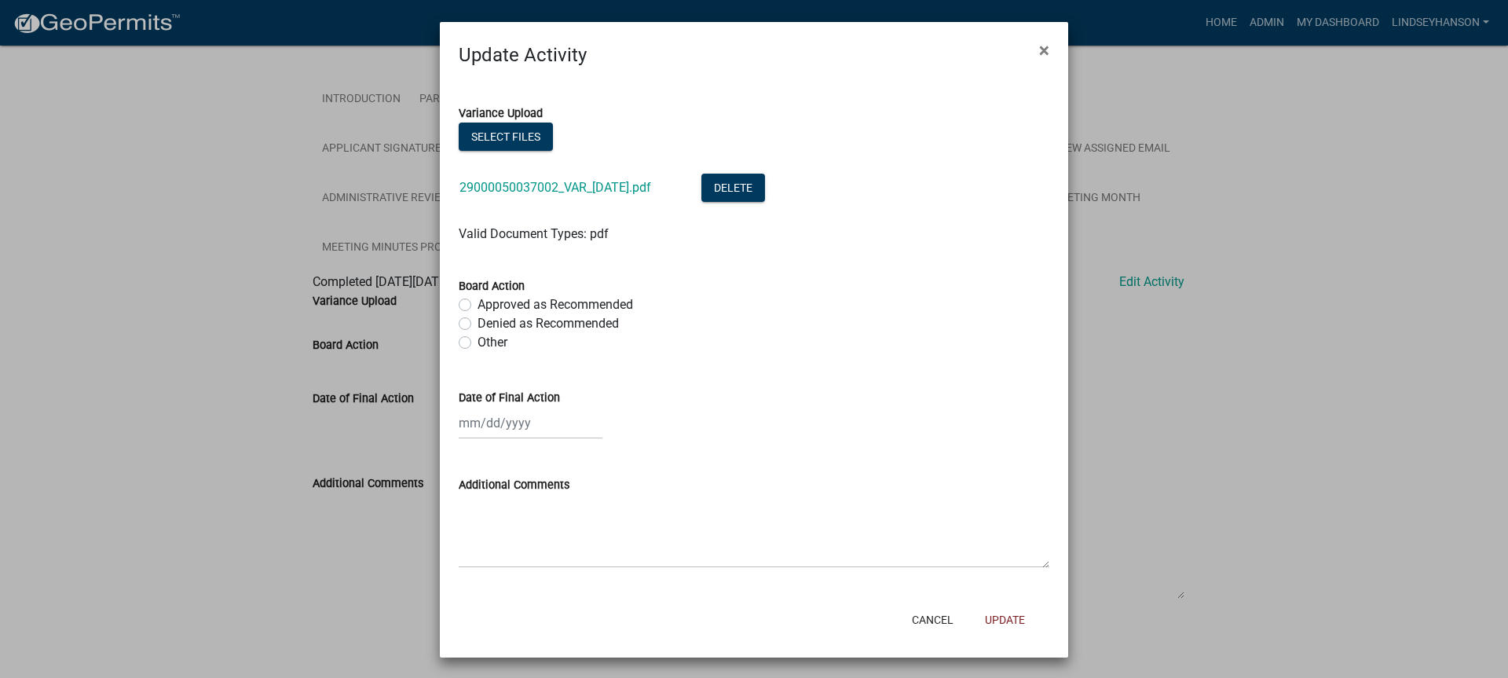
click at [601, 297] on label "Approved as Recommended" at bounding box center [554, 304] width 155 height 19
click at [488, 297] on input "Approved as Recommended" at bounding box center [482, 300] width 10 height 10
radio input "true"
click at [545, 422] on div at bounding box center [531, 423] width 144 height 32
select select "9"
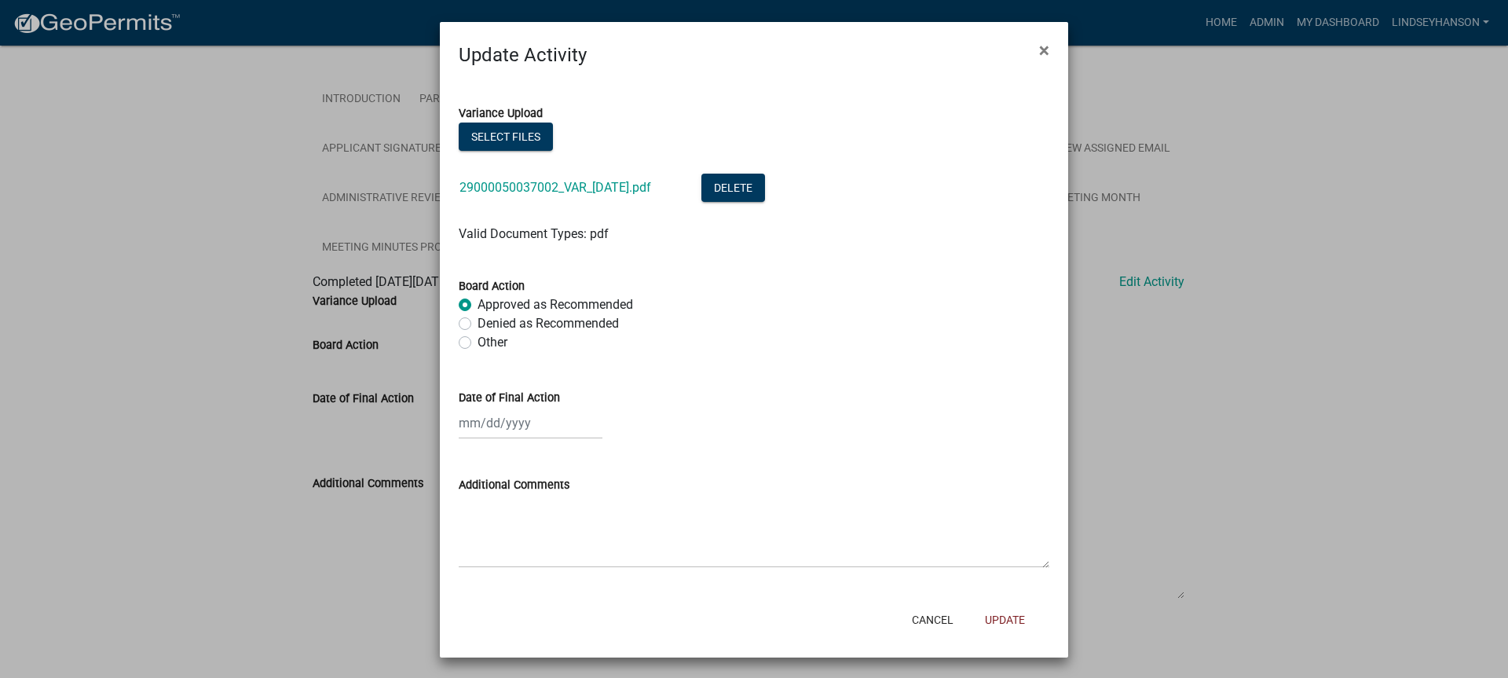
select select "2025"
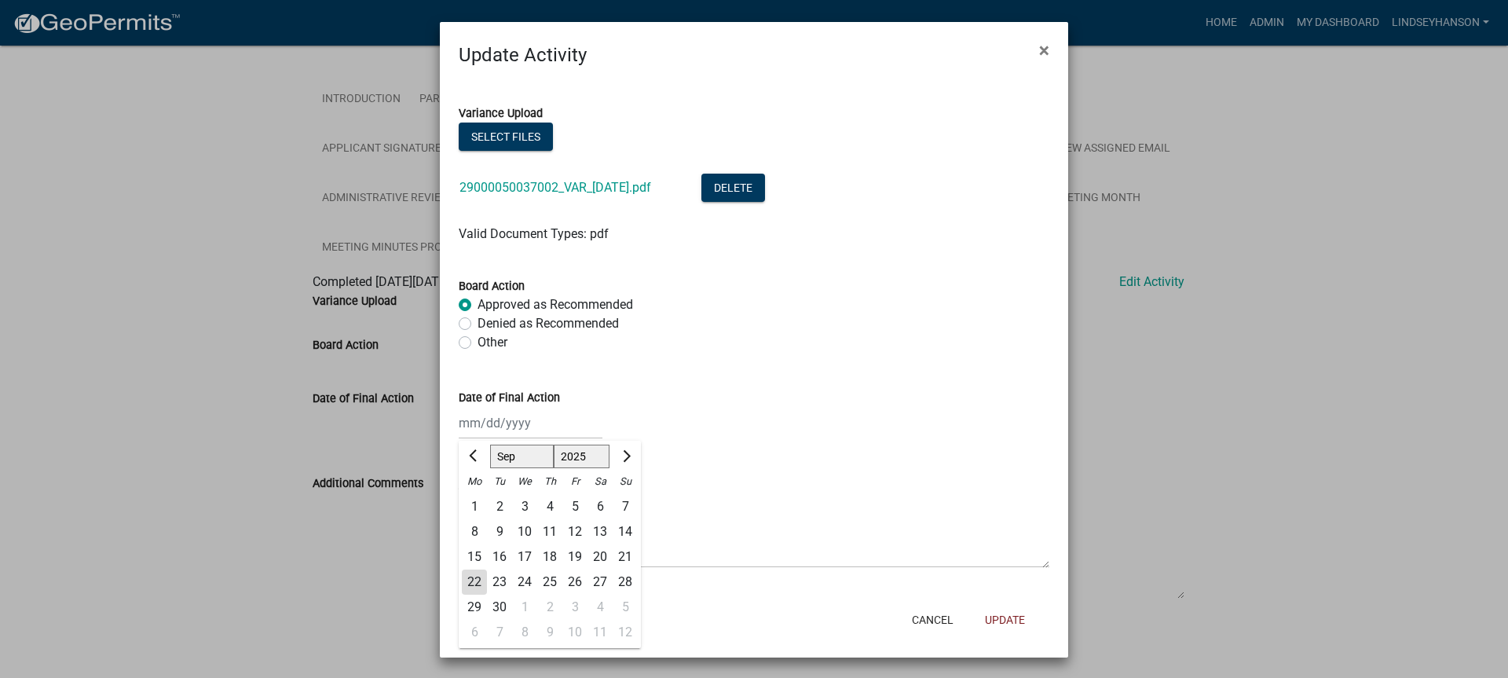
click at [550, 506] on div "4" at bounding box center [549, 506] width 25 height 25
type input "09/04/2025"
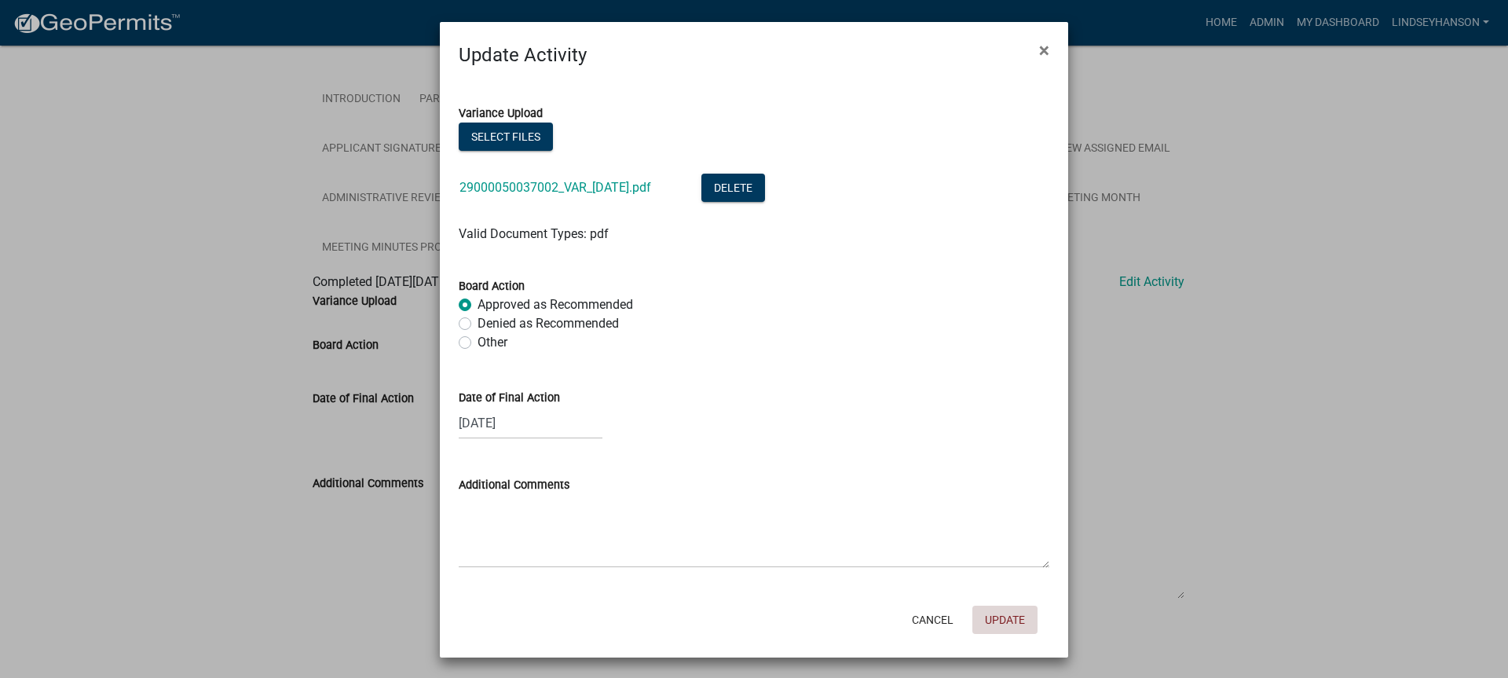
click at [995, 620] on button "Update" at bounding box center [1004, 619] width 65 height 28
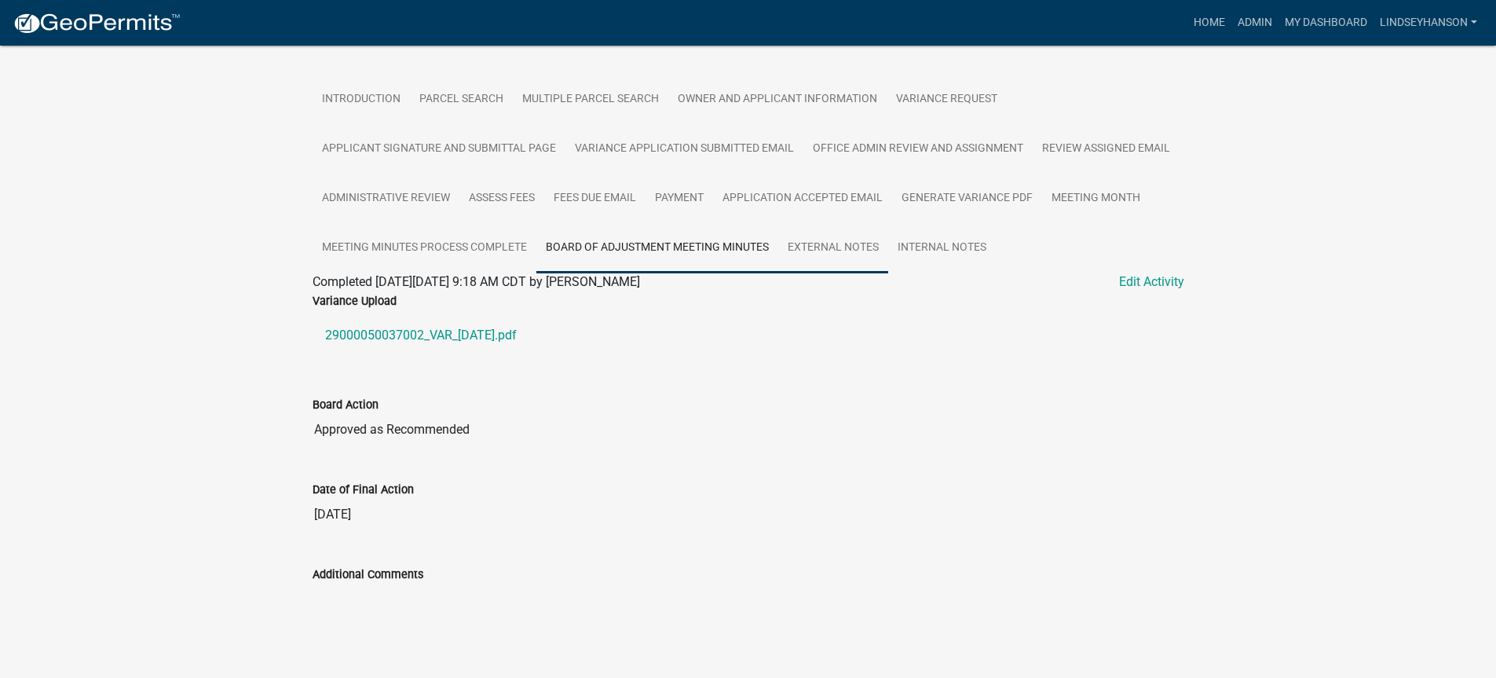
click at [828, 247] on link "External Notes" at bounding box center [833, 248] width 110 height 50
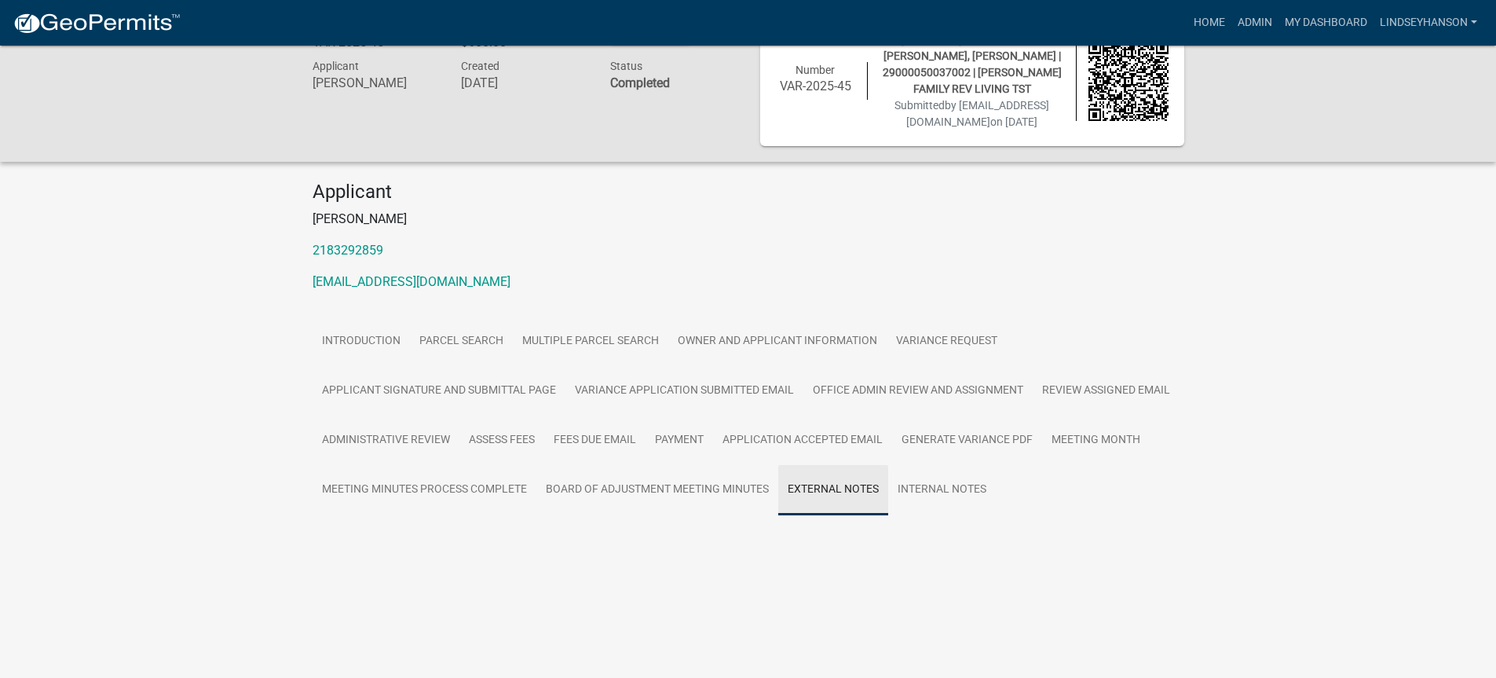
scroll to position [224, 0]
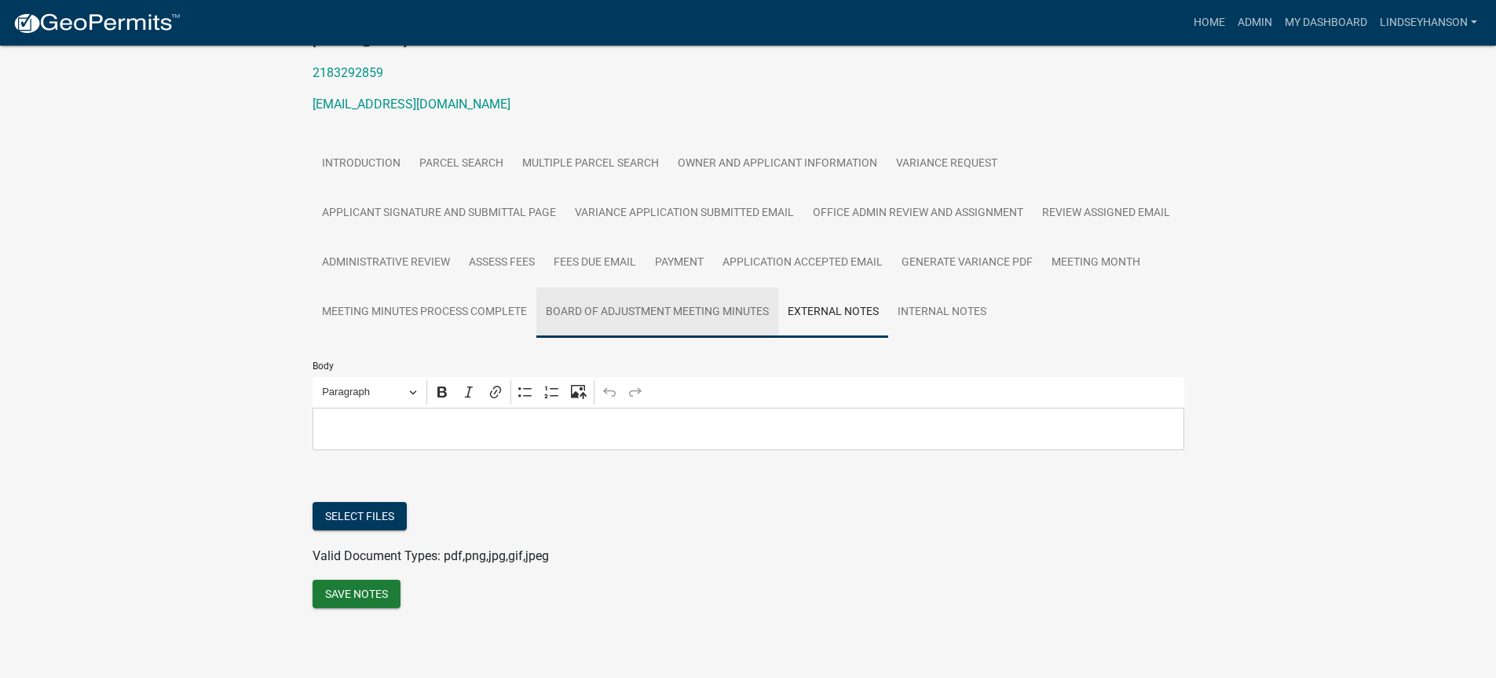
click at [770, 309] on link "Board of Adjustment Meeting Minutes" at bounding box center [657, 312] width 242 height 50
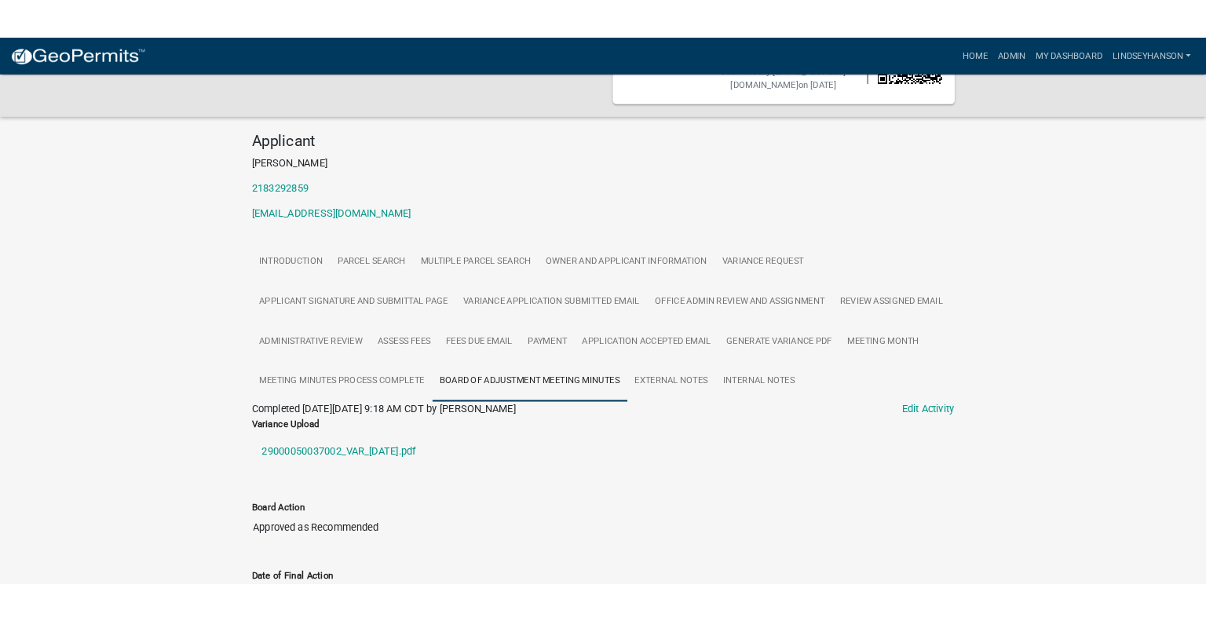
scroll to position [0, 0]
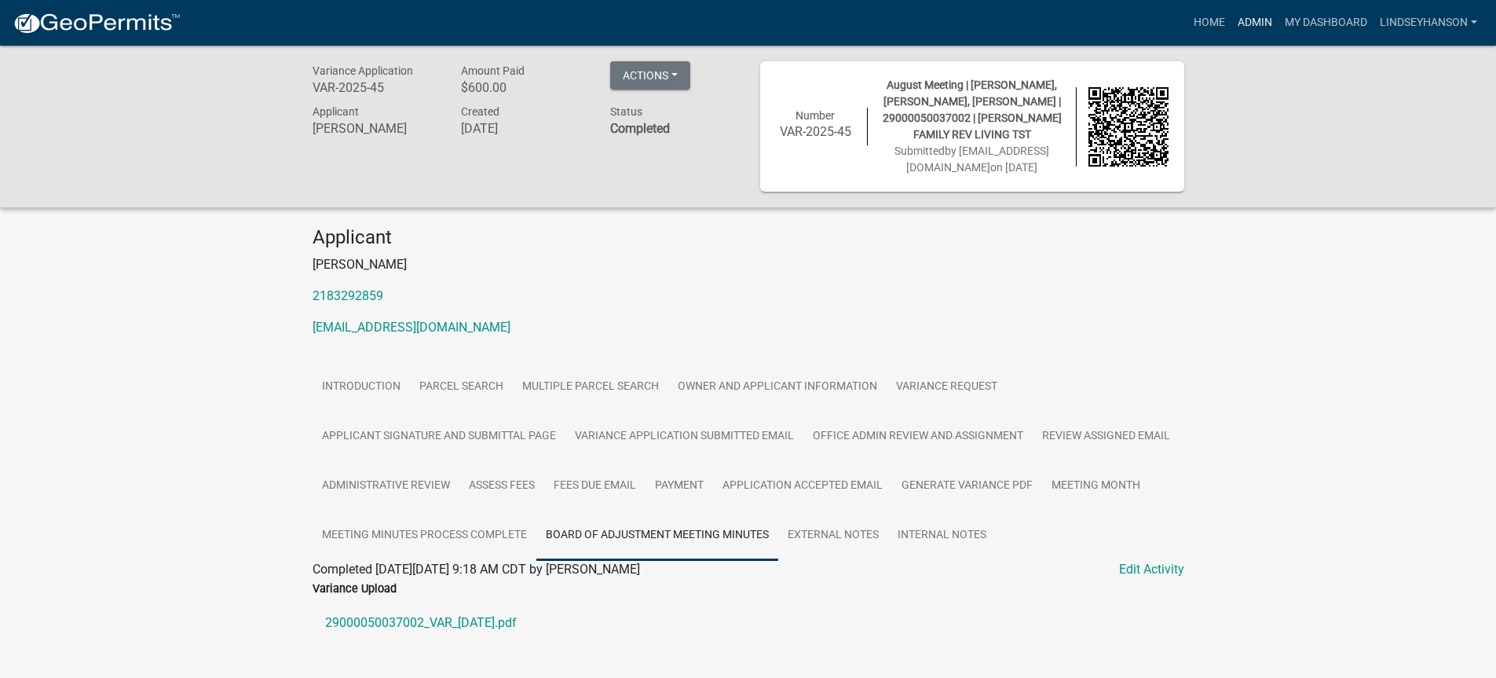
click at [1205, 25] on link "Admin" at bounding box center [1254, 23] width 47 height 30
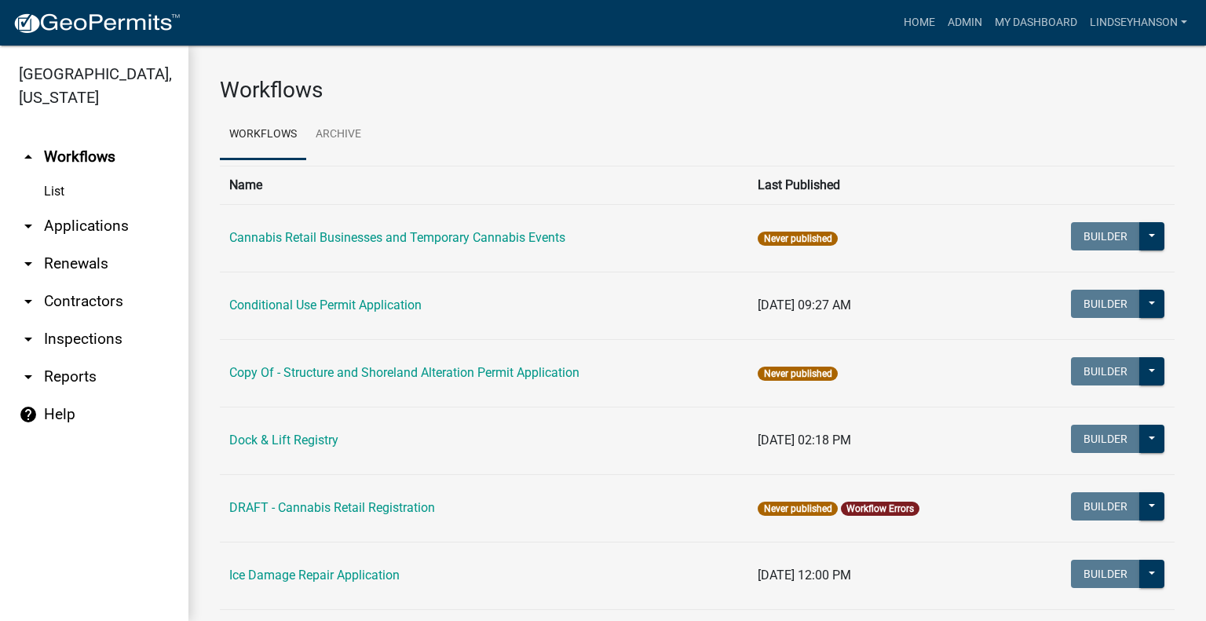
click at [77, 198] on link "List" at bounding box center [94, 191] width 188 height 31
click at [88, 219] on link "arrow_drop_down Applications" at bounding box center [94, 226] width 188 height 38
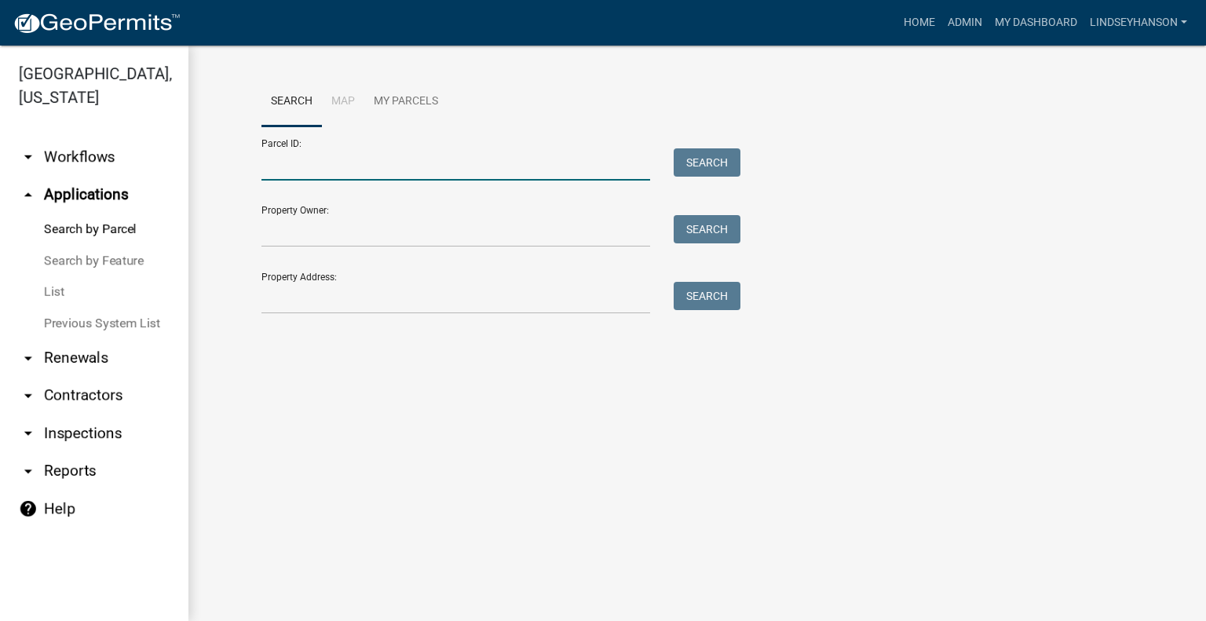
click at [339, 166] on input "Parcel ID:" at bounding box center [455, 164] width 389 height 32
paste input "29000990589000"
type input "29000990589000"
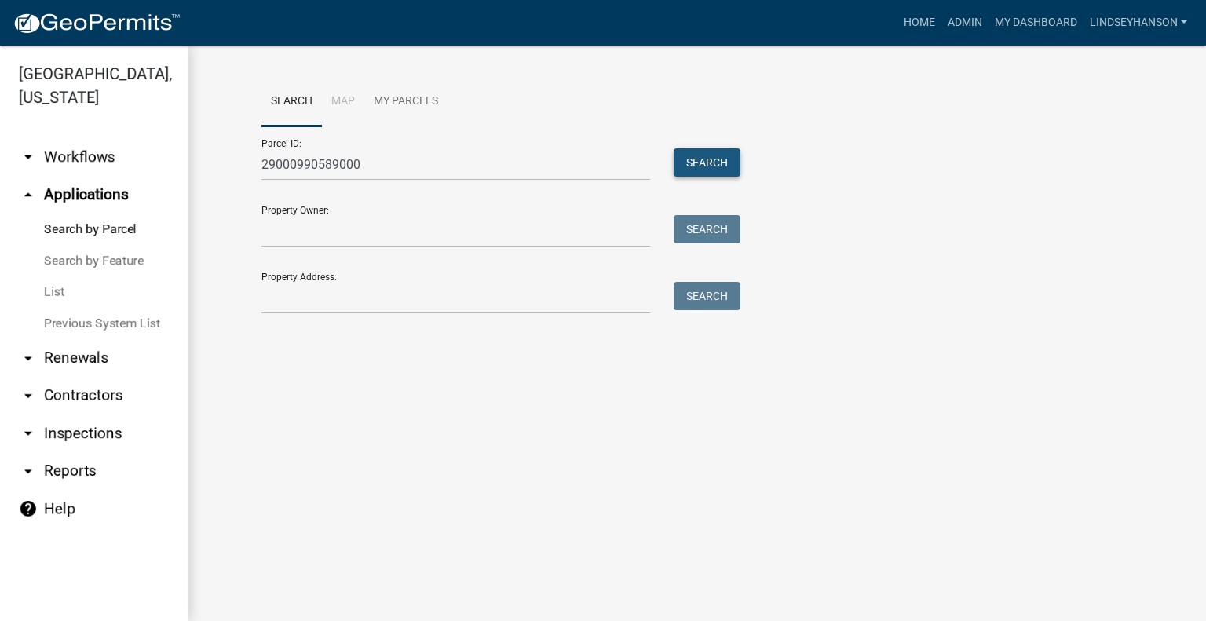
click at [729, 156] on button "Search" at bounding box center [707, 162] width 67 height 28
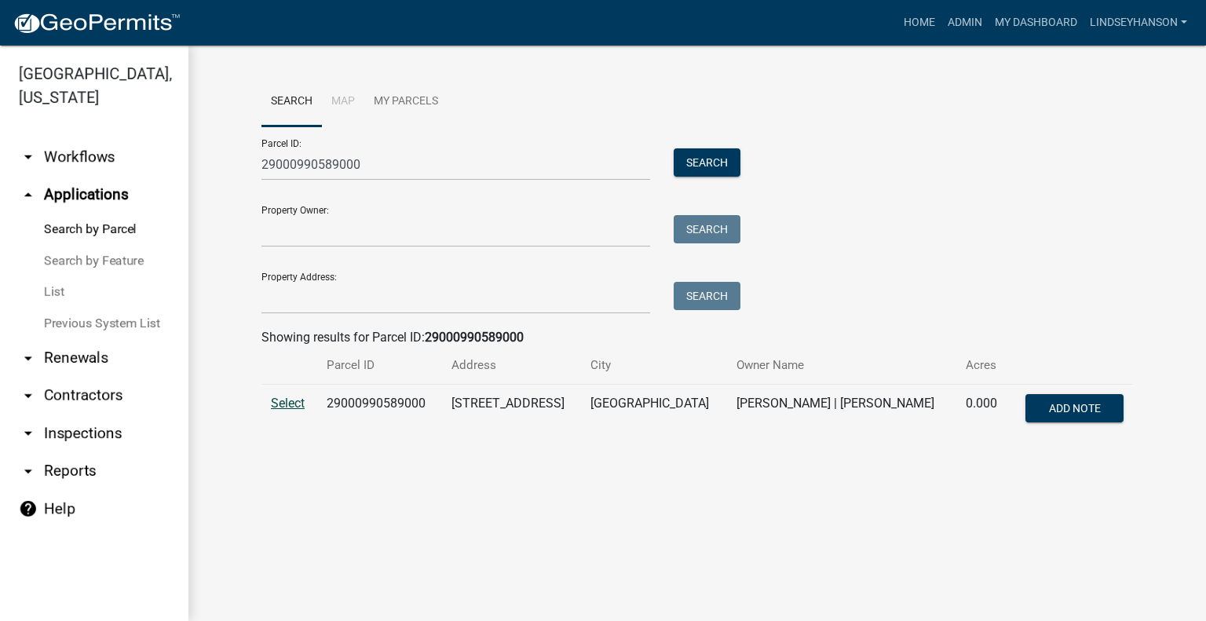
click at [283, 395] on td "Select" at bounding box center [289, 411] width 56 height 52
click at [396, 159] on input "29000990589000" at bounding box center [455, 164] width 389 height 32
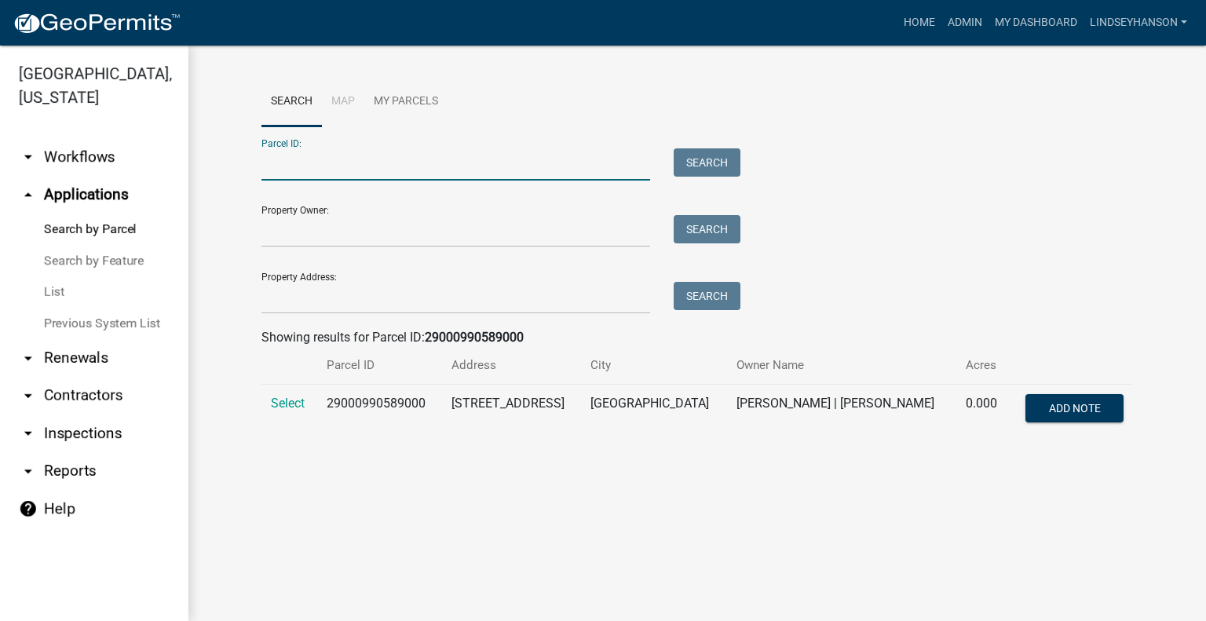
click at [100, 160] on link "arrow_drop_down Workflows" at bounding box center [94, 157] width 188 height 38
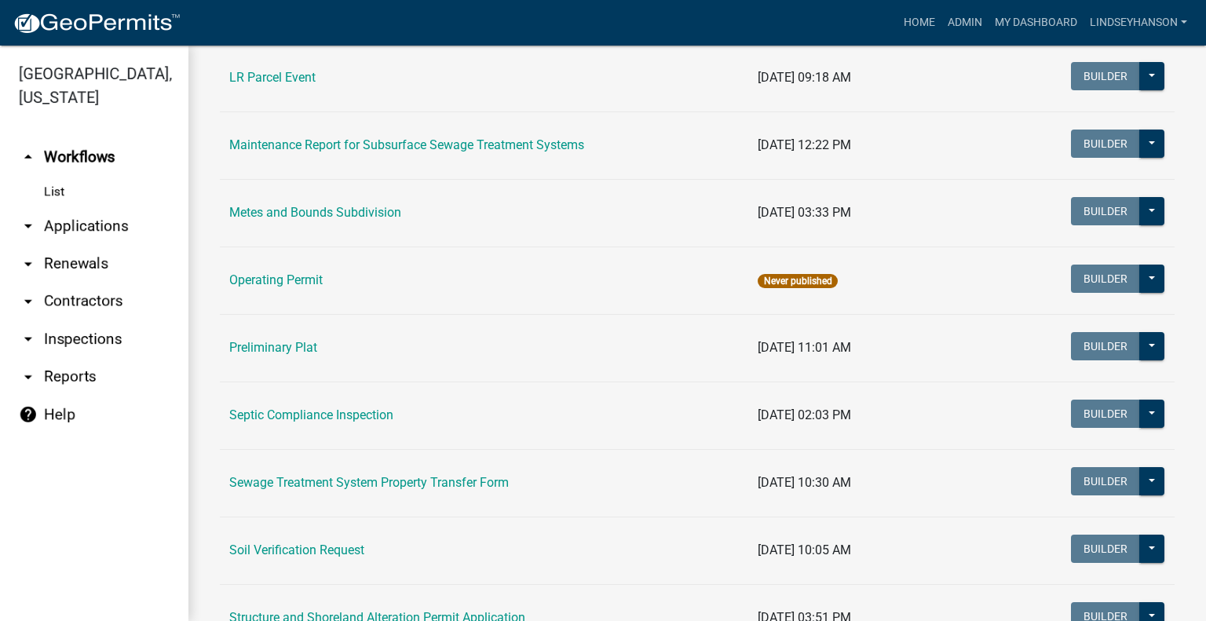
scroll to position [619, 0]
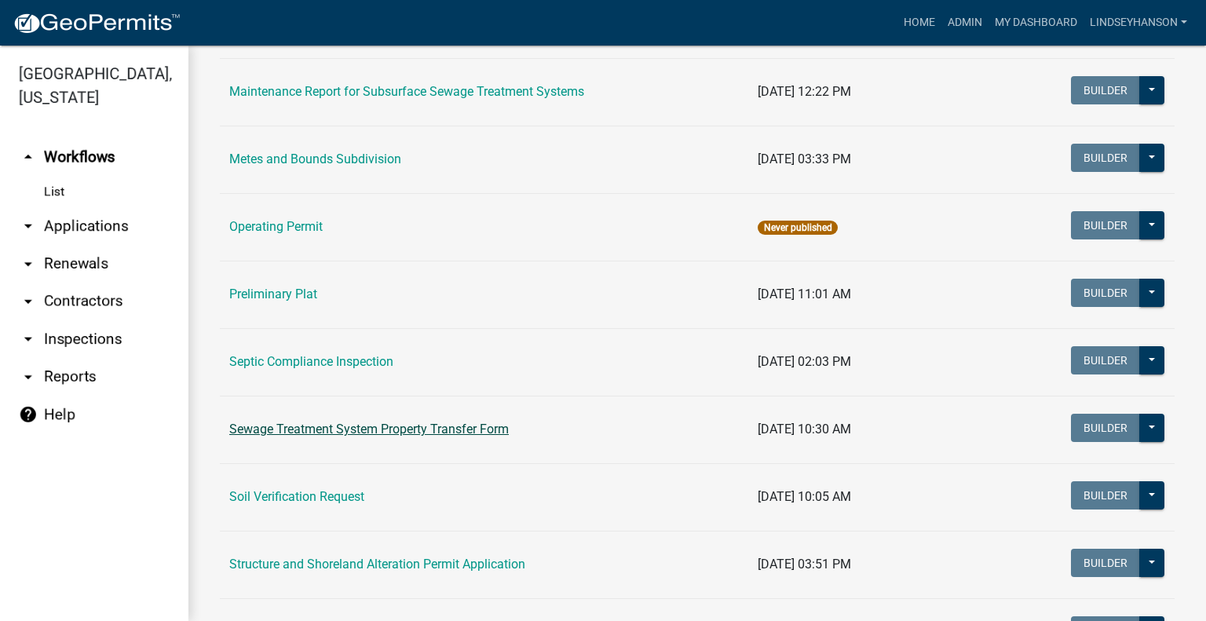
click at [459, 424] on link "Sewage Treatment System Property Transfer Form" at bounding box center [369, 429] width 280 height 15
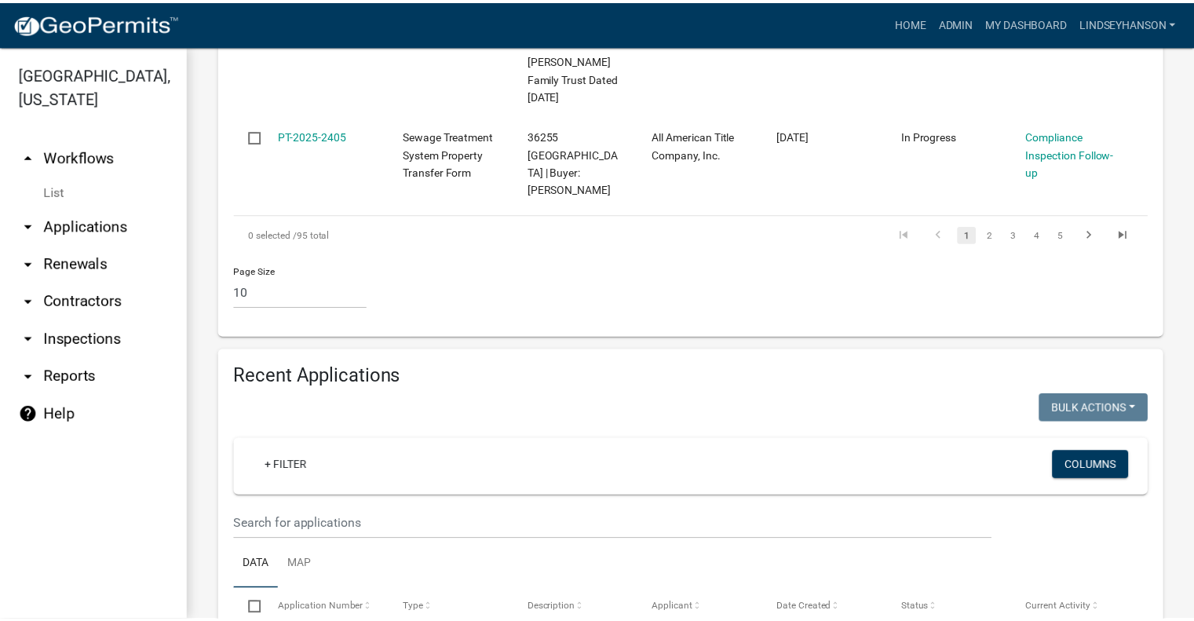
scroll to position [1392, 0]
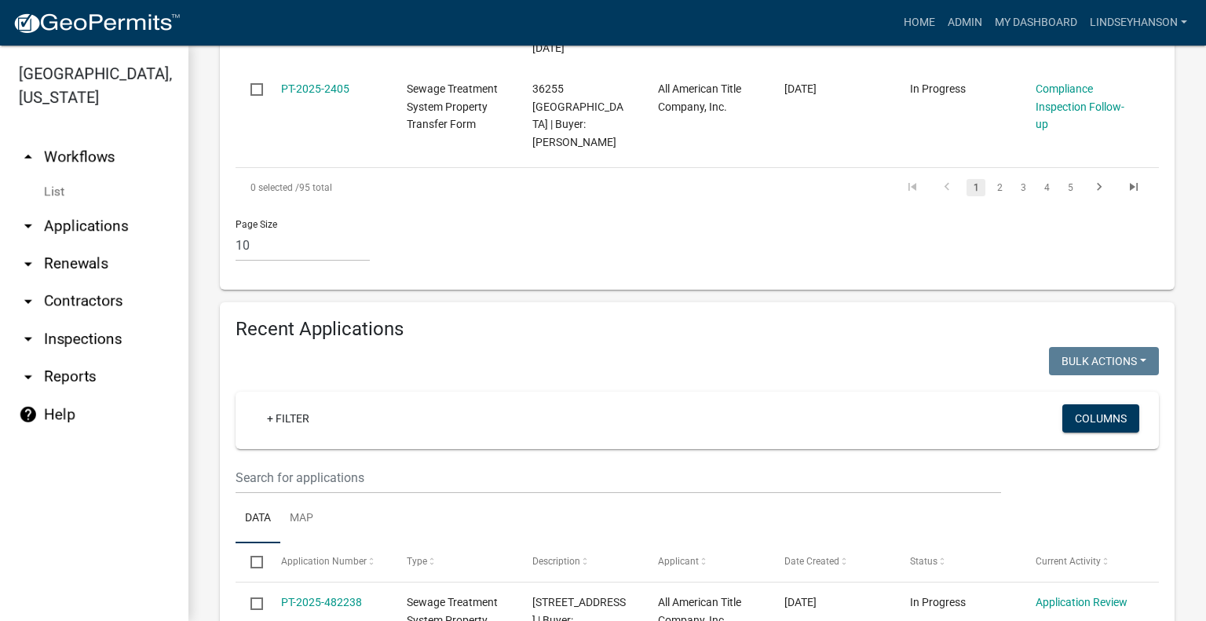
click at [400, 392] on wm-filter-builder "+ Filter Columns" at bounding box center [697, 443] width 923 height 102
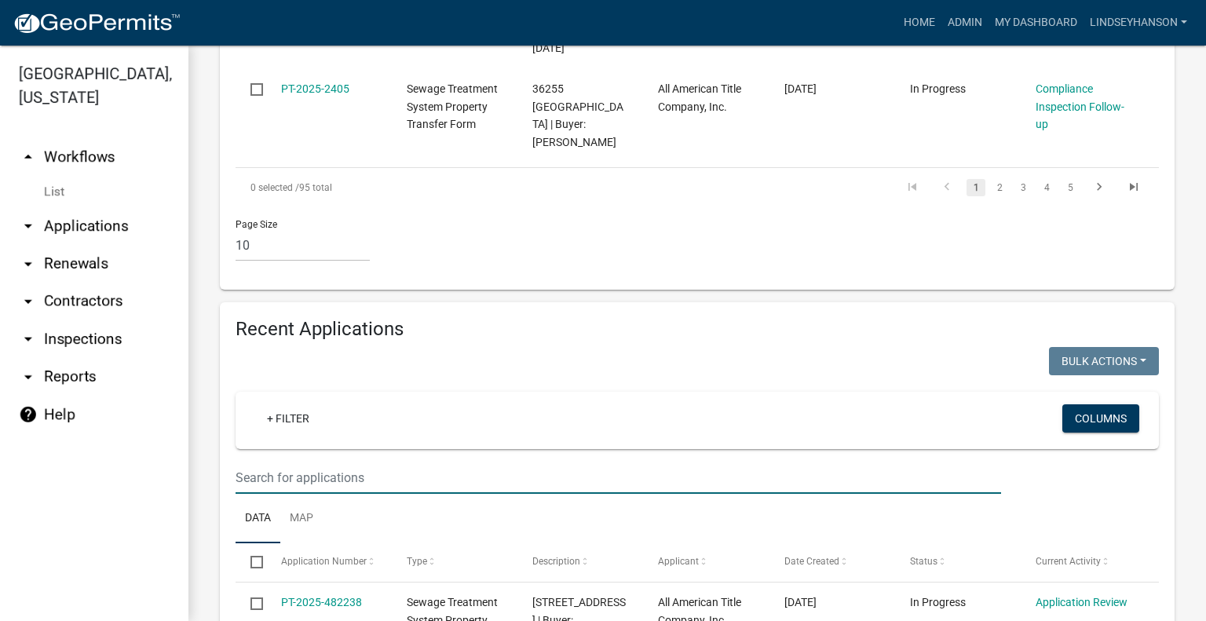
click at [393, 462] on input "text" at bounding box center [619, 478] width 766 height 32
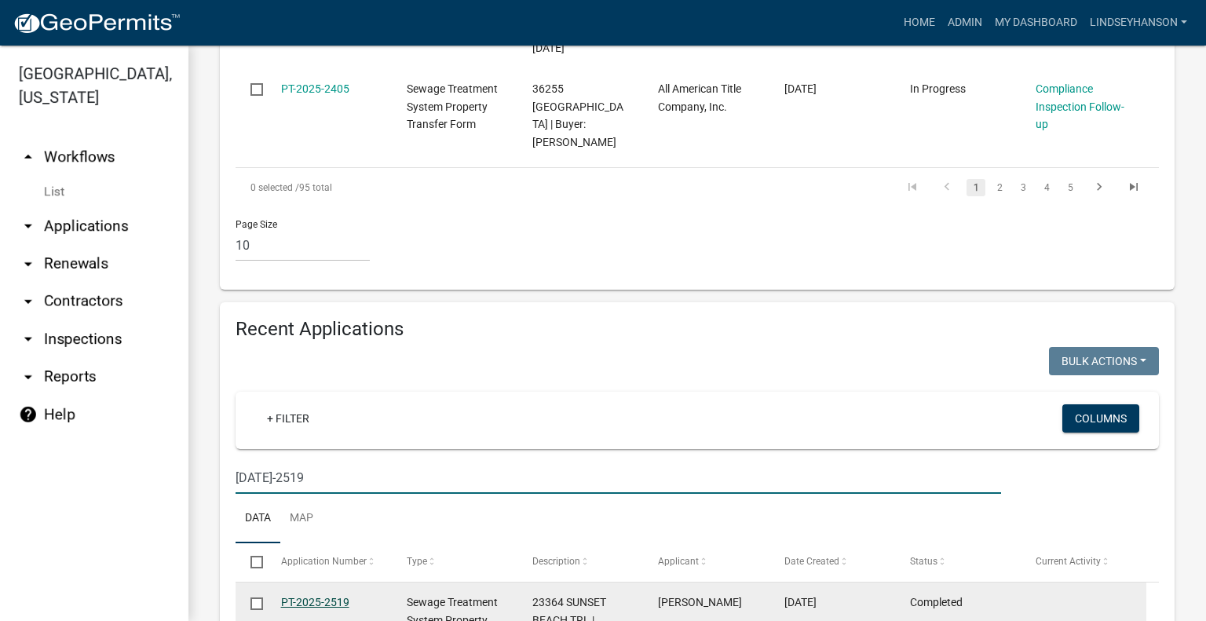
type input "2025-2519"
click at [314, 596] on link "PT-2025-2519" at bounding box center [315, 602] width 68 height 13
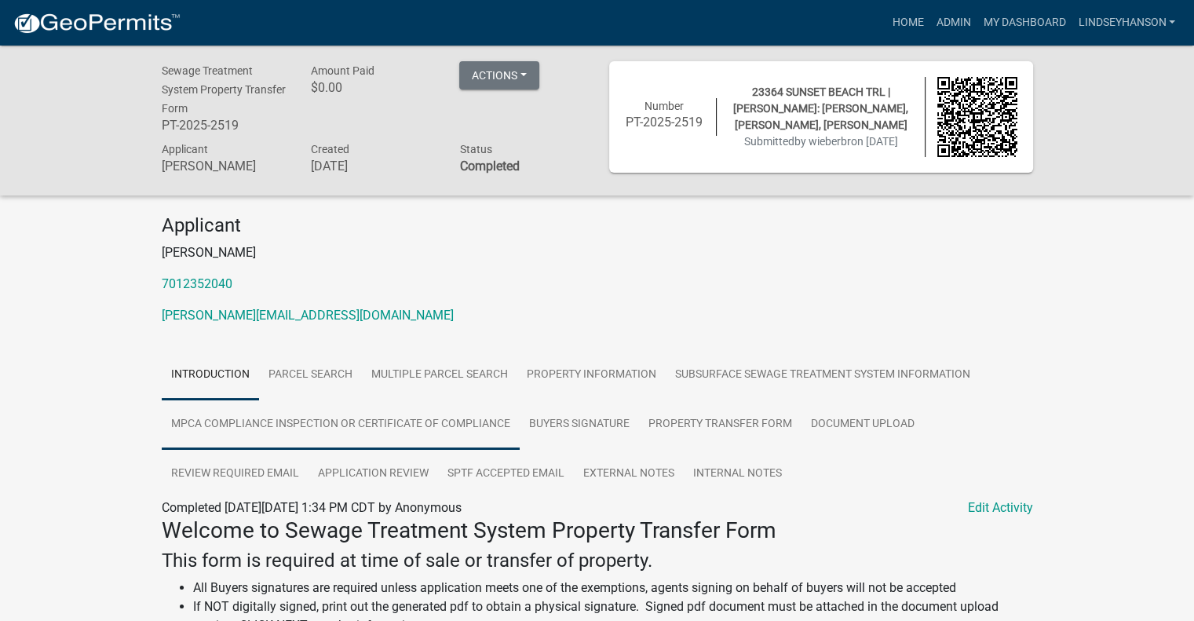
click at [431, 418] on link "MPCA Compliance Inspection or Certificate of Compliance" at bounding box center [341, 425] width 358 height 50
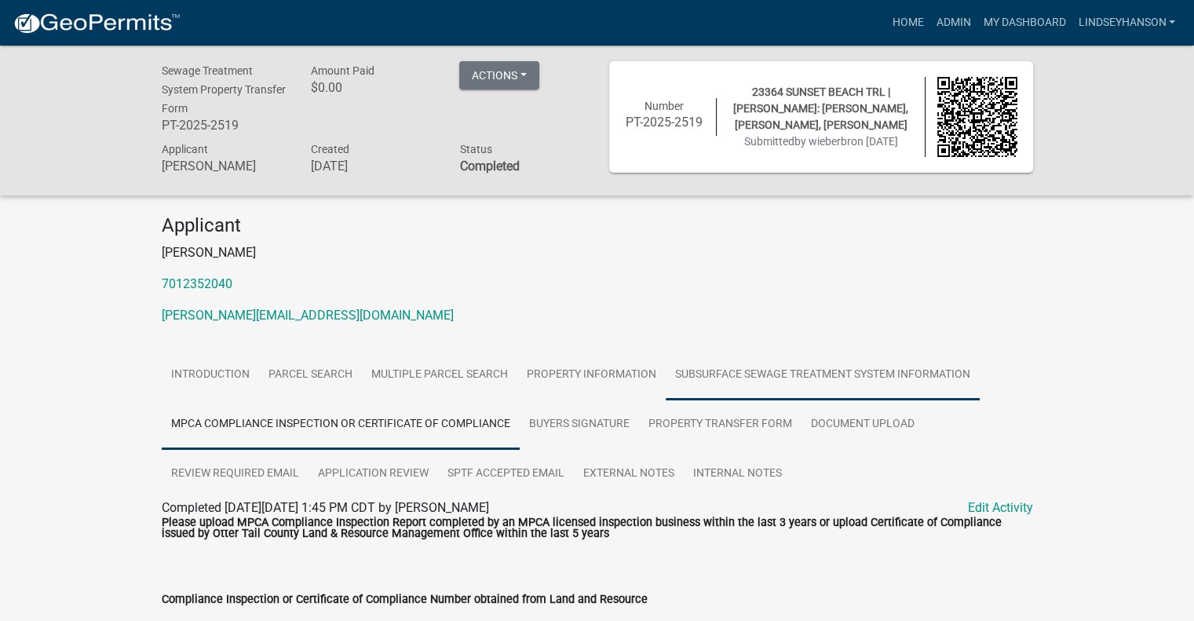
click at [718, 371] on link "Subsurface Sewage Treatment System Information" at bounding box center [823, 375] width 314 height 50
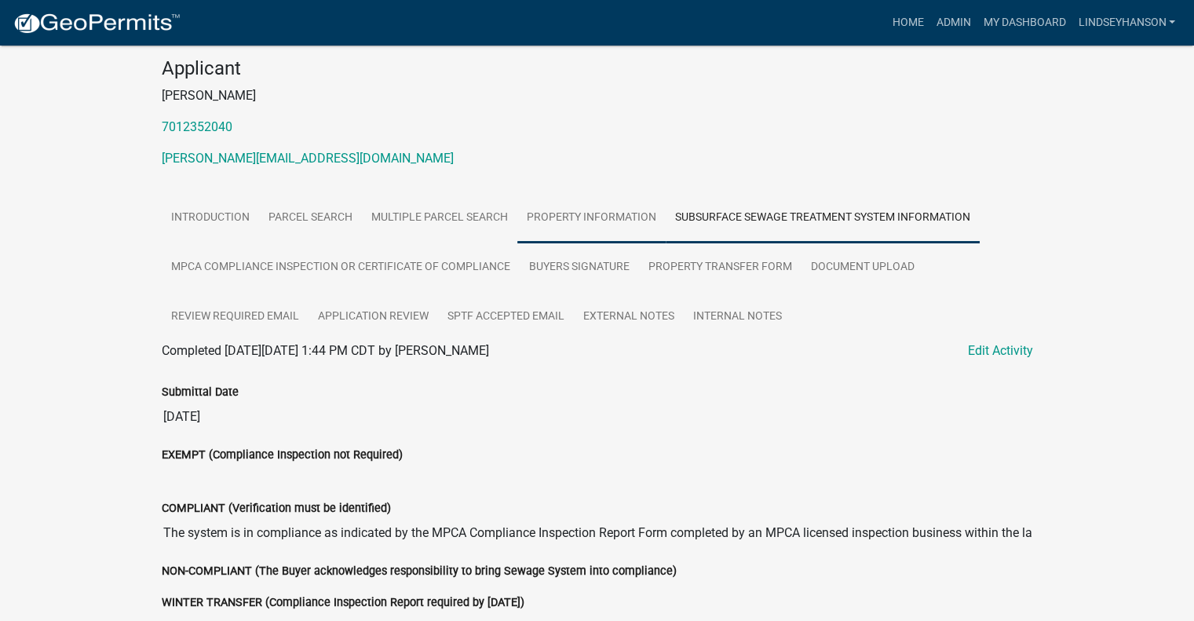
click at [594, 207] on link "Property Information" at bounding box center [592, 218] width 148 height 50
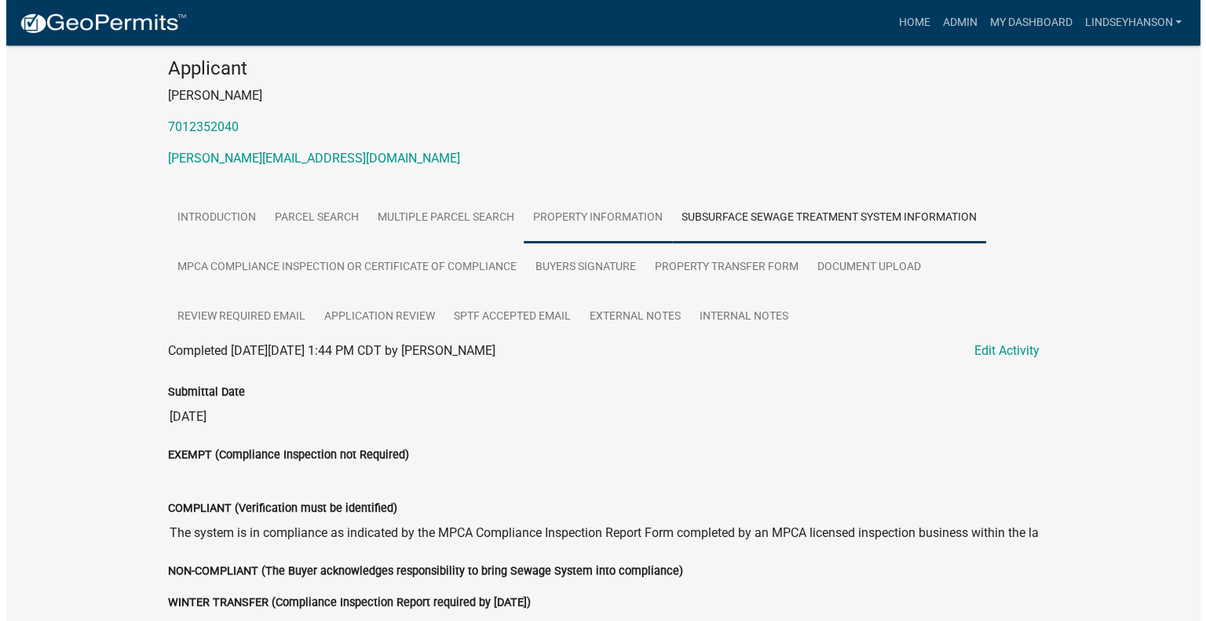
scroll to position [46, 0]
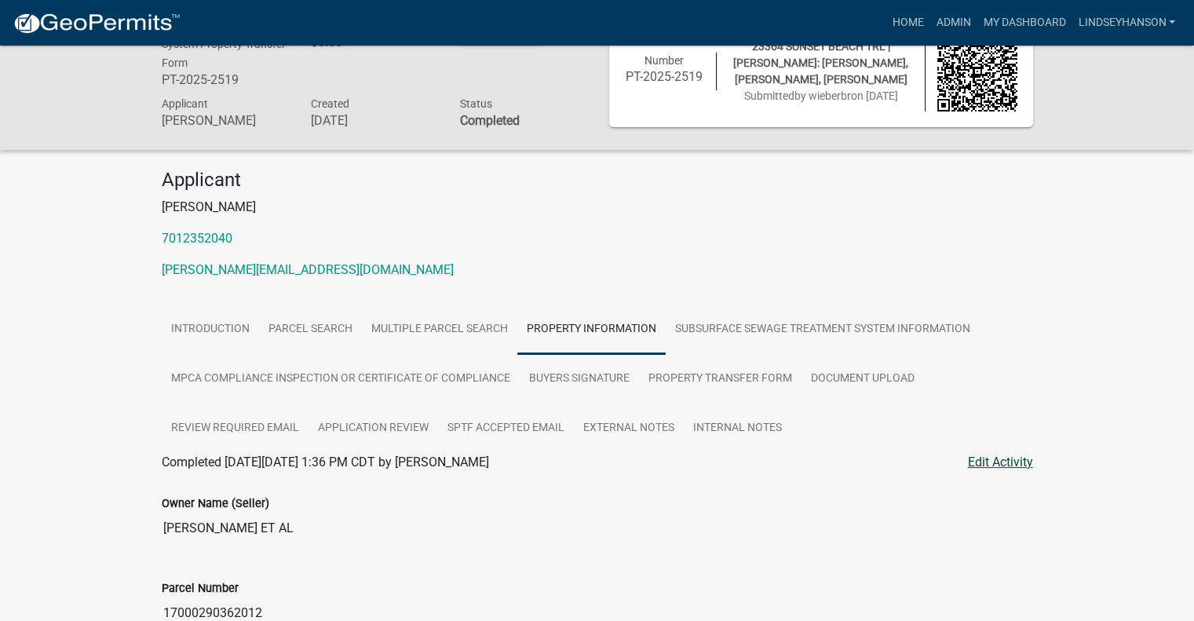
click at [1004, 466] on link "Edit Activity" at bounding box center [1000, 462] width 65 height 19
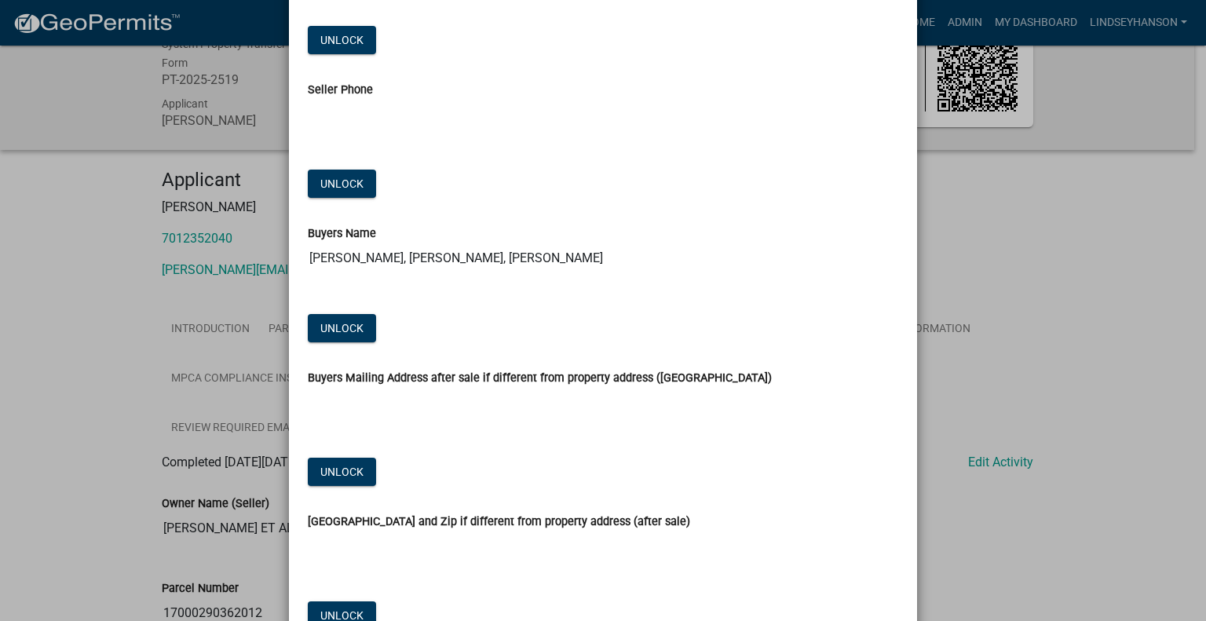
scroll to position [471, 0]
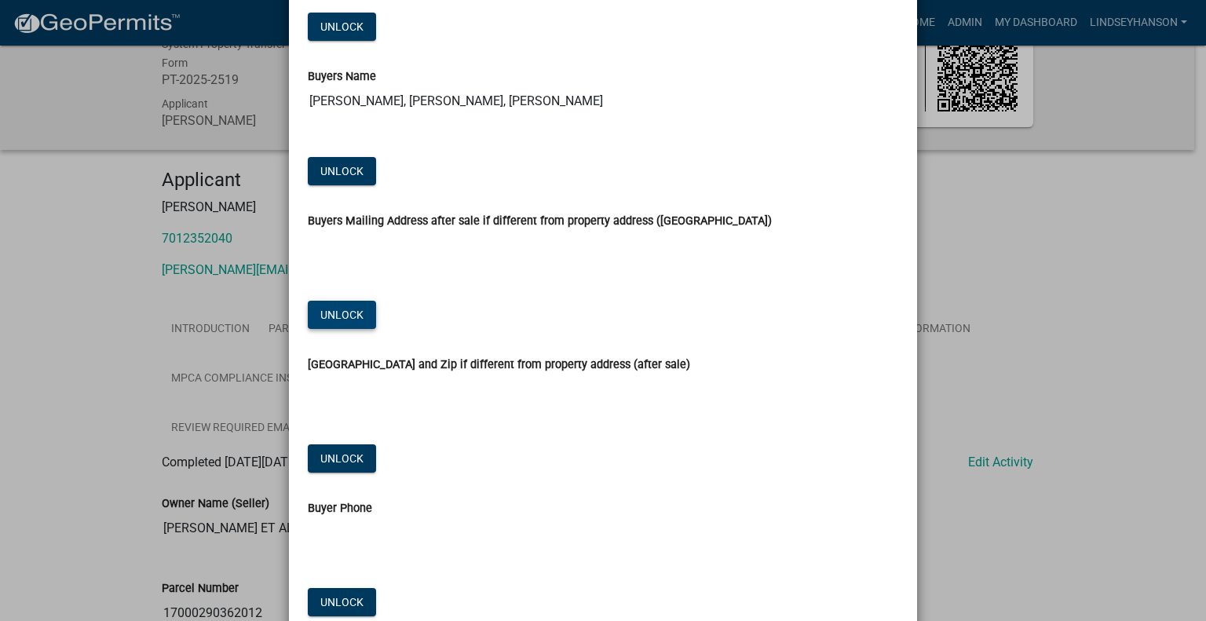
click at [338, 321] on button "Unlock" at bounding box center [342, 315] width 68 height 28
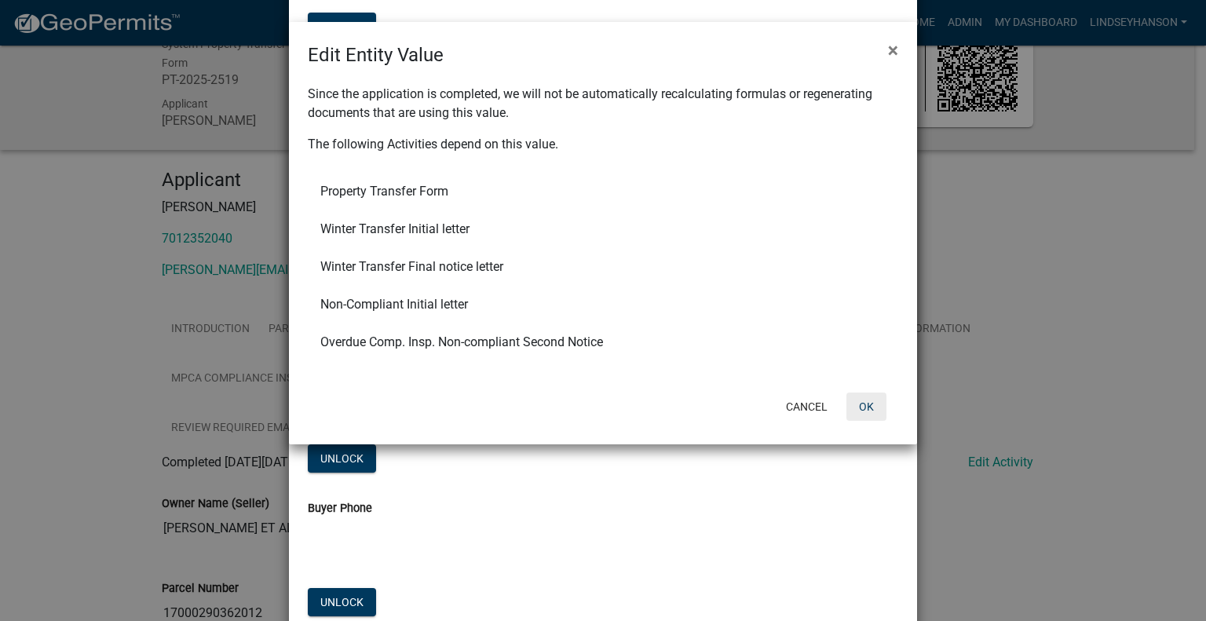
click at [855, 411] on button "OK" at bounding box center [867, 407] width 40 height 28
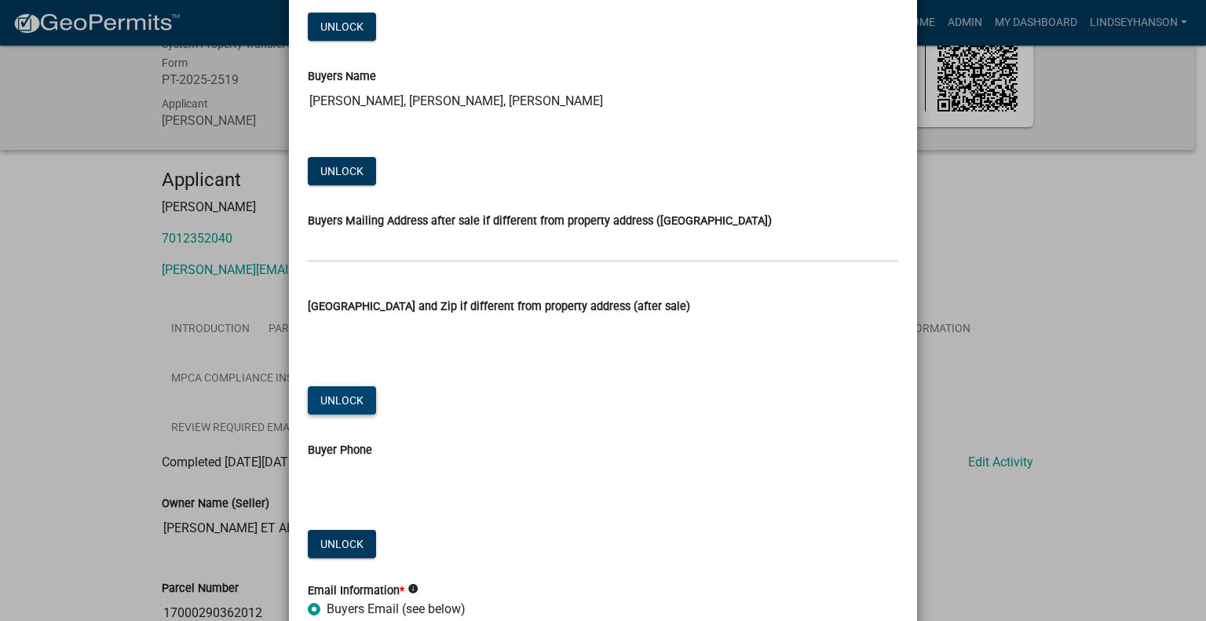
click at [342, 395] on button "Unlock" at bounding box center [342, 400] width 68 height 28
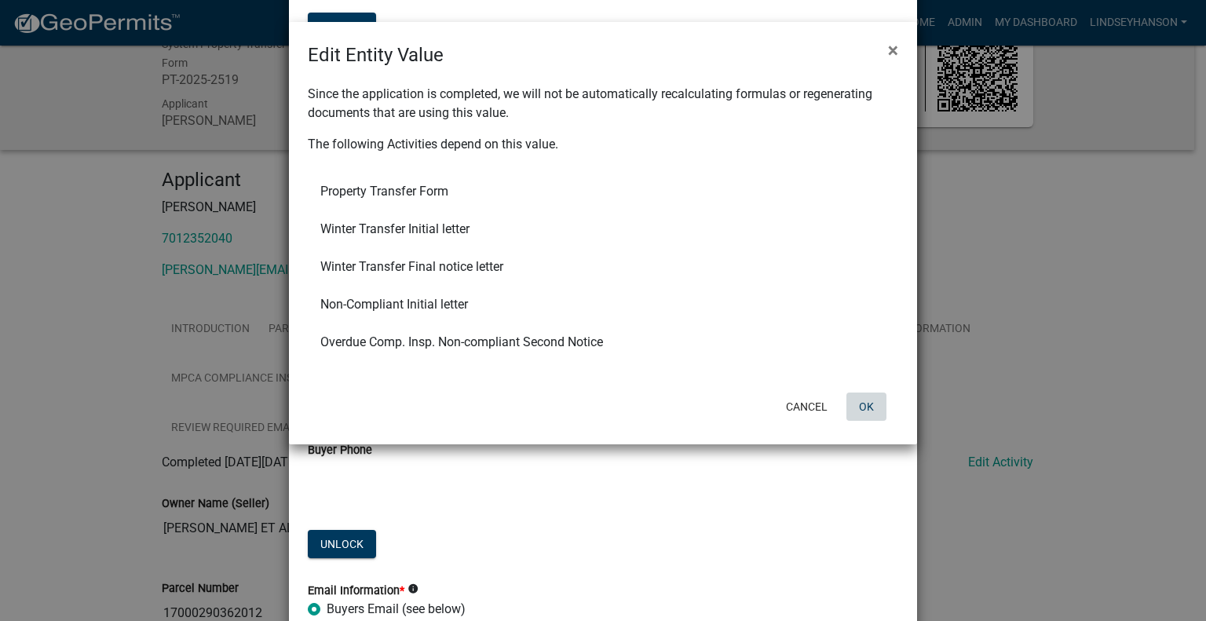
click at [865, 404] on button "OK" at bounding box center [867, 407] width 40 height 28
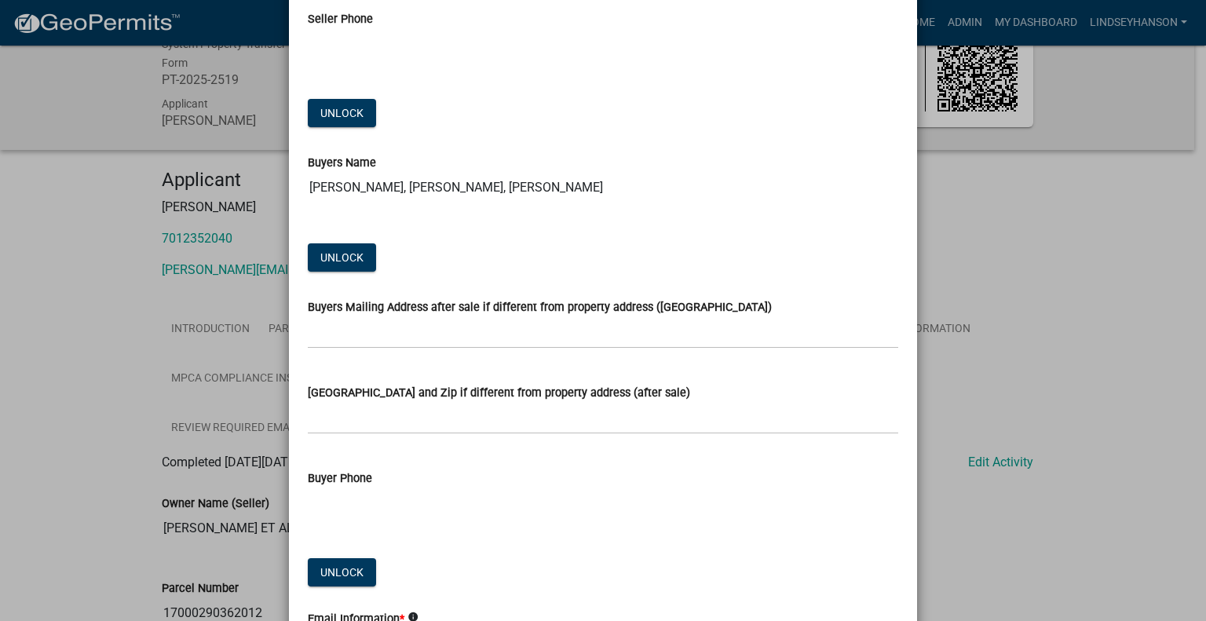
scroll to position [393, 0]
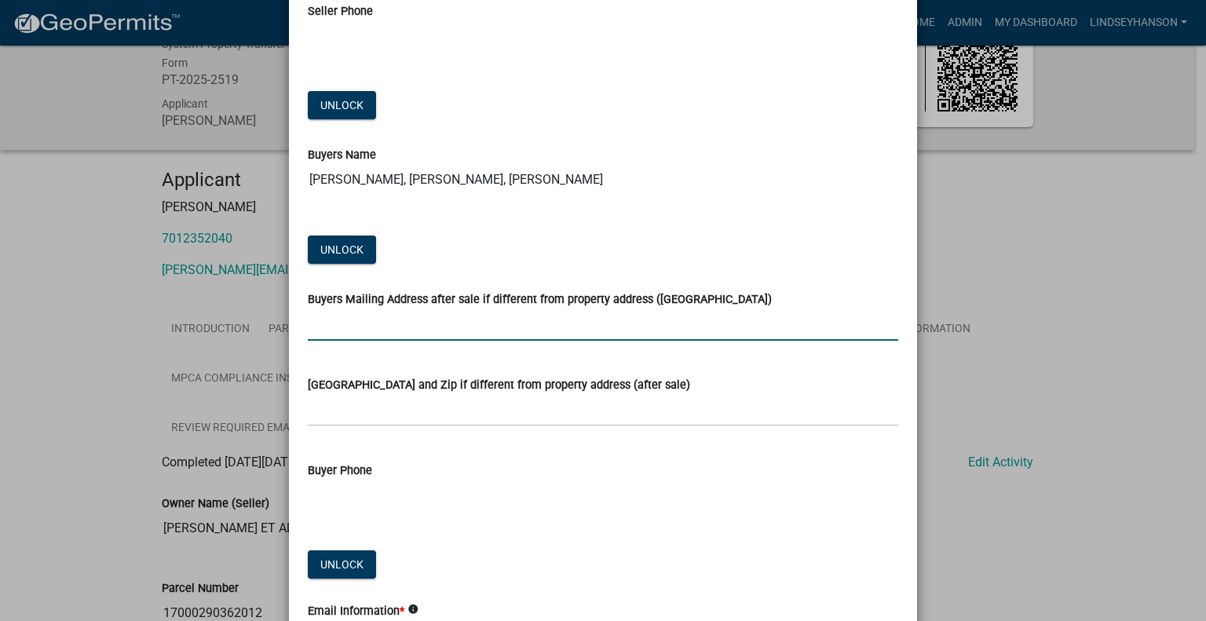
click at [479, 324] on input "Buyers Mailing Address after sale if different from property address (E911 numb…" at bounding box center [603, 325] width 591 height 32
type input "1520 38th ave s"
click at [419, 410] on input "Buyers City State and Zip if different from property address (after sale)" at bounding box center [603, 410] width 591 height 32
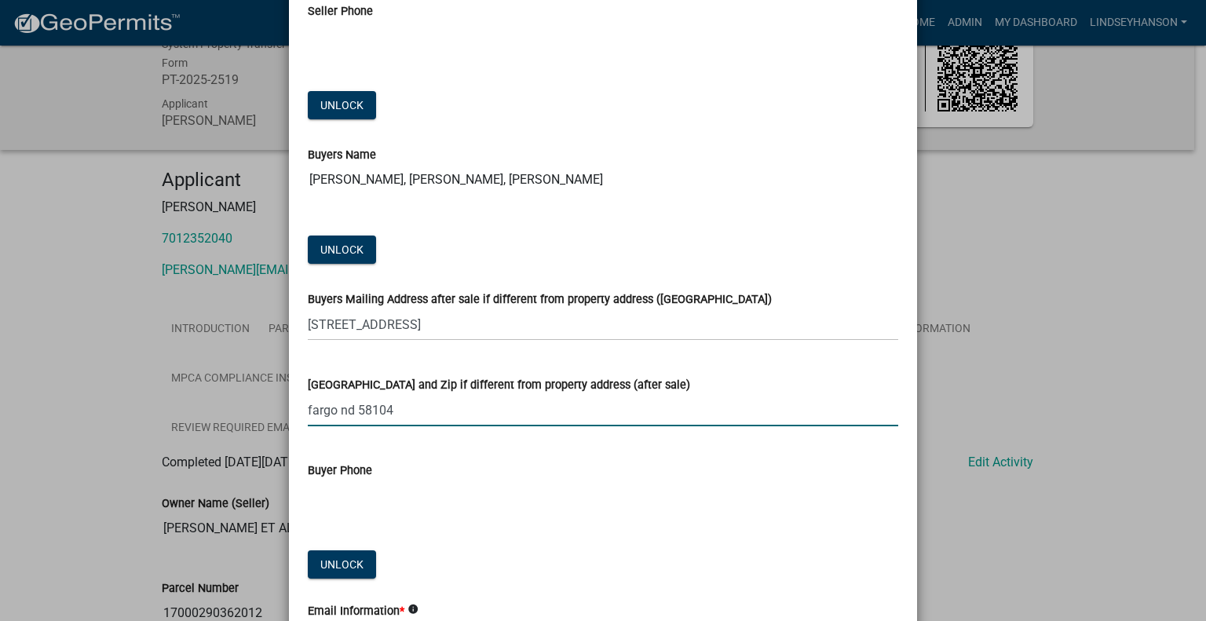
click at [422, 406] on input "fargo nd 58104" at bounding box center [603, 410] width 591 height 32
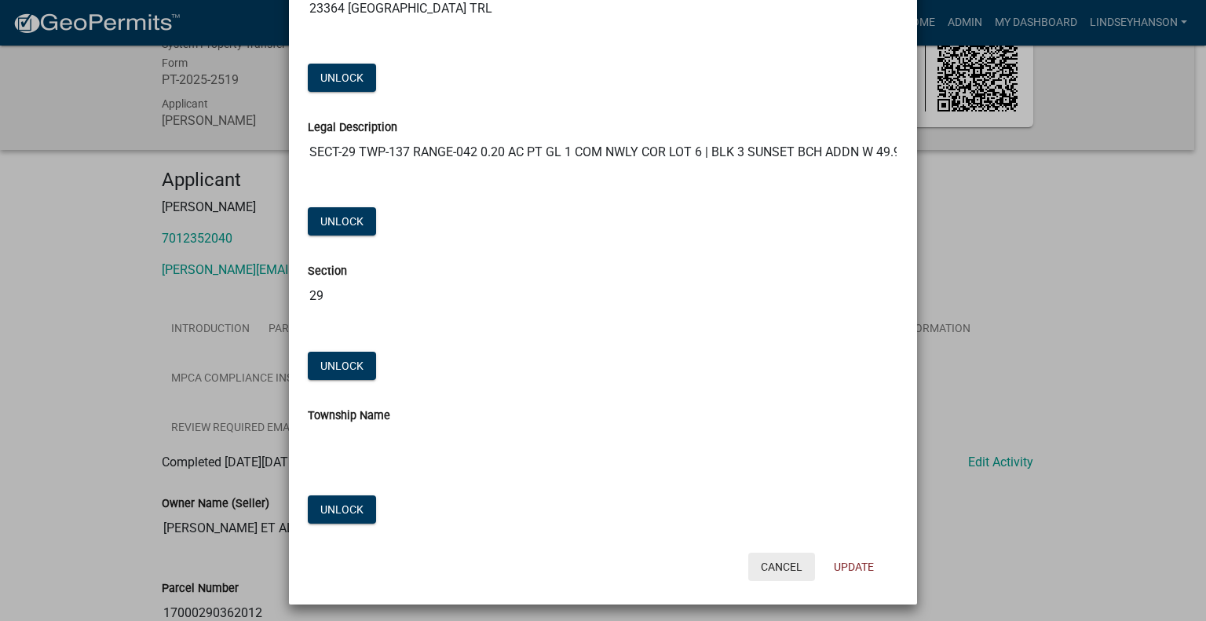
scroll to position [1420, 0]
type input "fargo nd 58104"
click at [861, 568] on button "Update" at bounding box center [853, 566] width 65 height 28
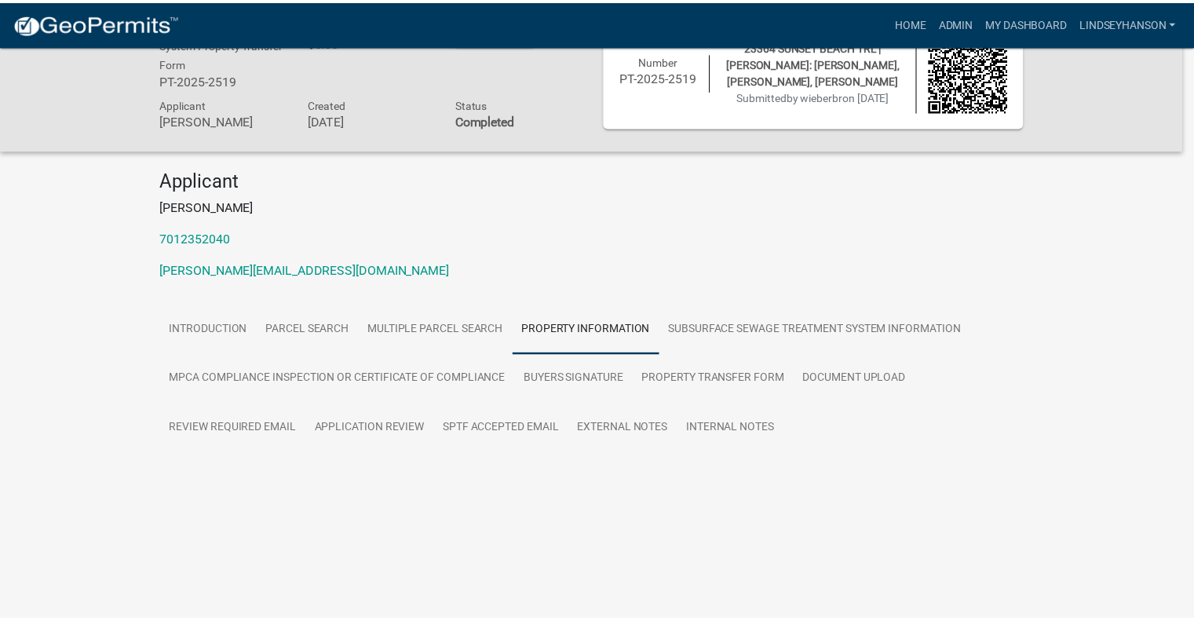
scroll to position [0, 0]
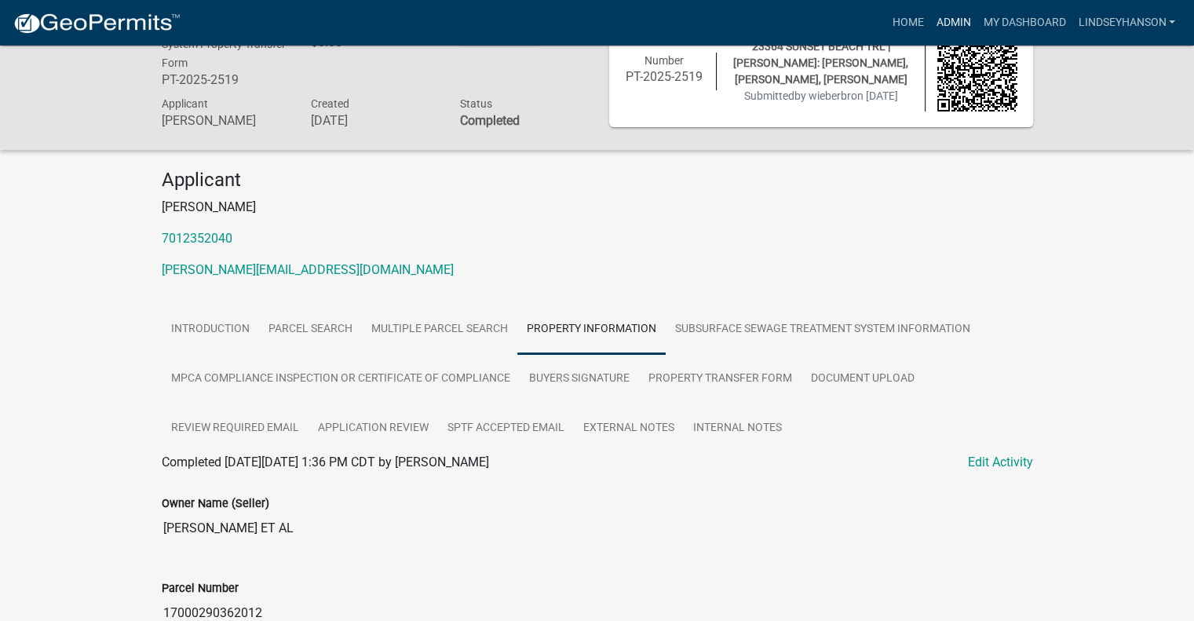
click at [958, 23] on link "Admin" at bounding box center [953, 23] width 47 height 30
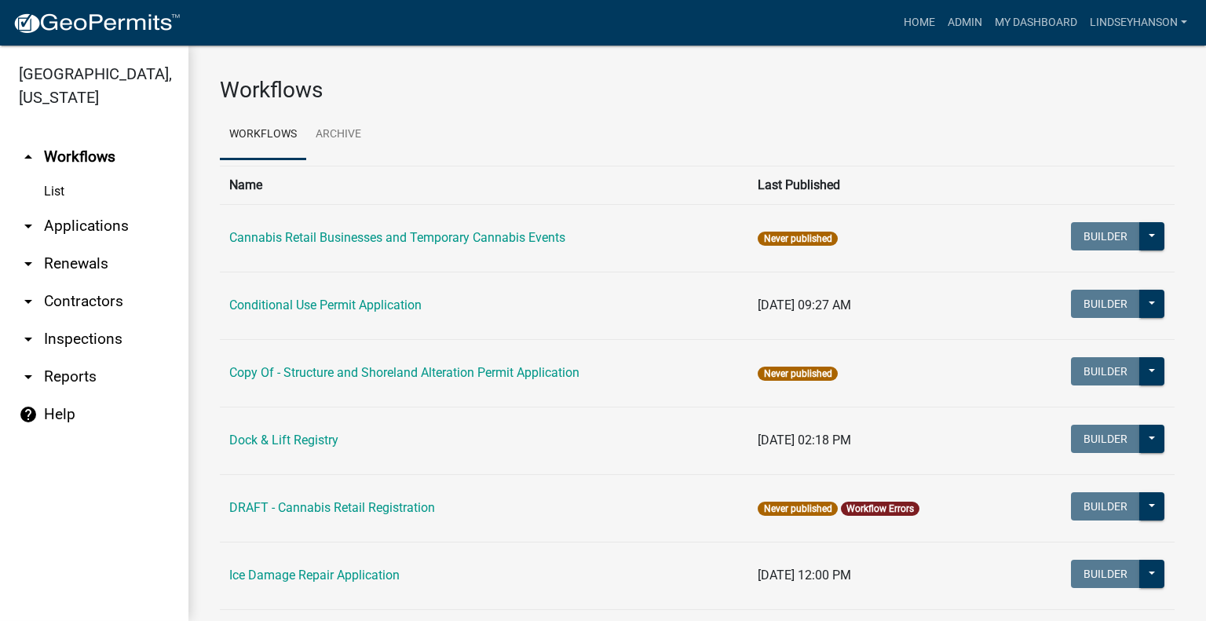
click at [106, 229] on link "arrow_drop_down Applications" at bounding box center [94, 226] width 188 height 38
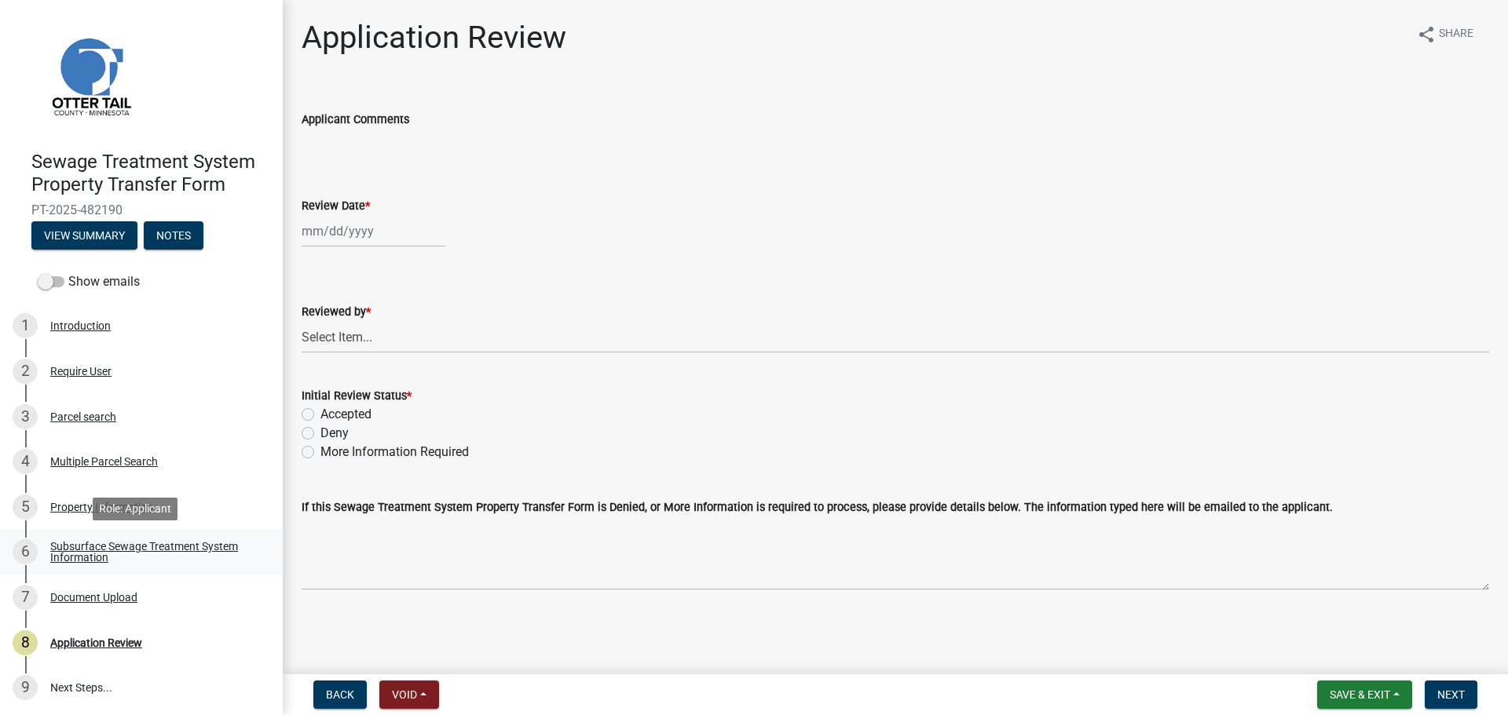
click at [191, 543] on div "Subsurface Sewage Treatment System Information" at bounding box center [153, 552] width 207 height 22
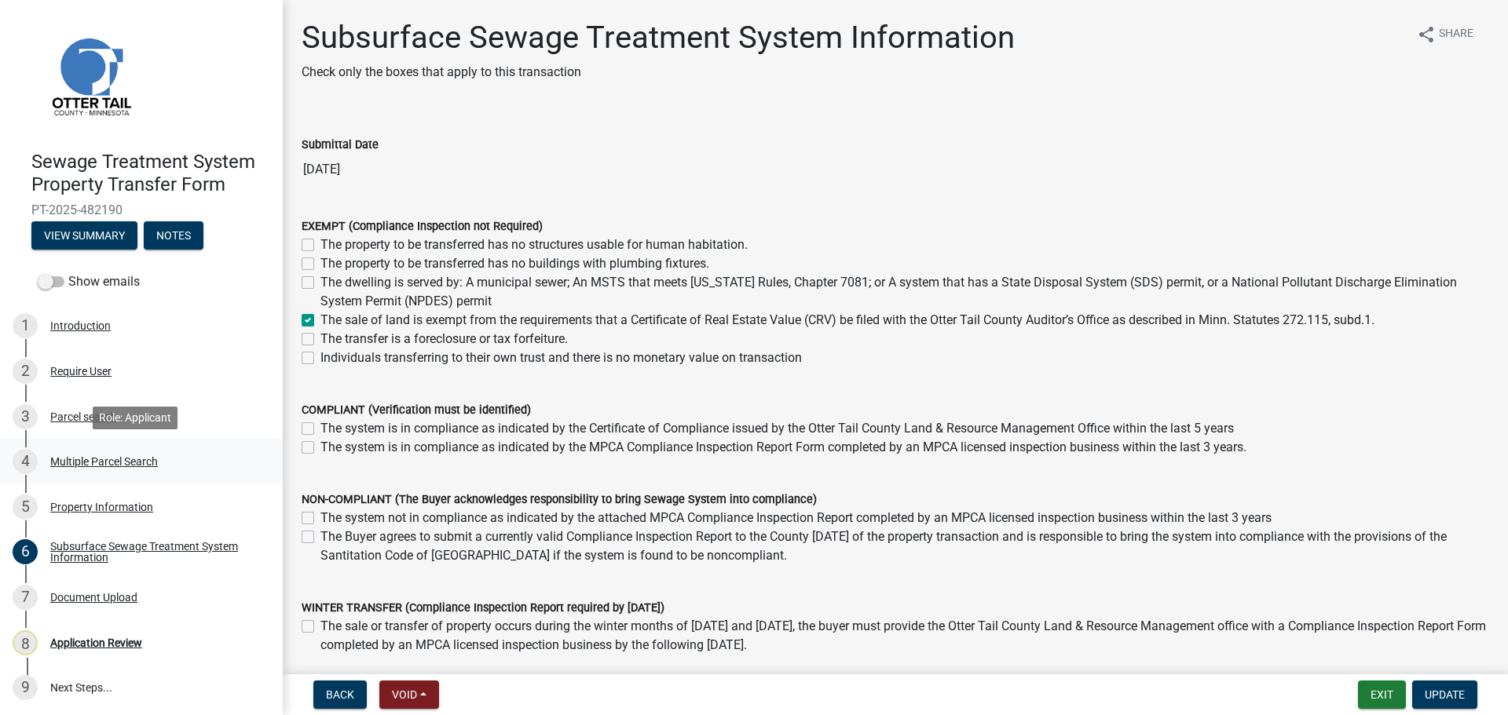
click at [76, 459] on div "Multiple Parcel Search" at bounding box center [104, 461] width 108 height 11
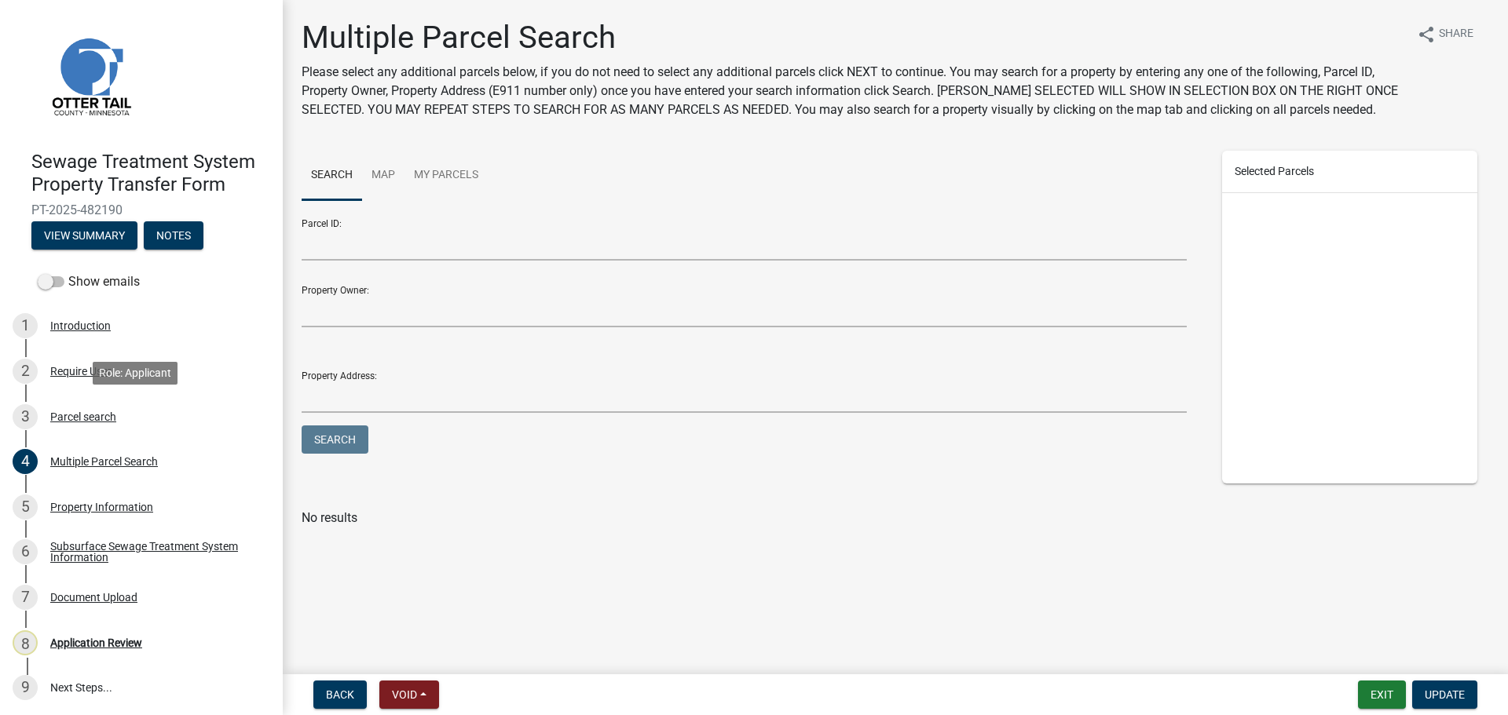
click at [95, 411] on div "Parcel search" at bounding box center [83, 416] width 66 height 11
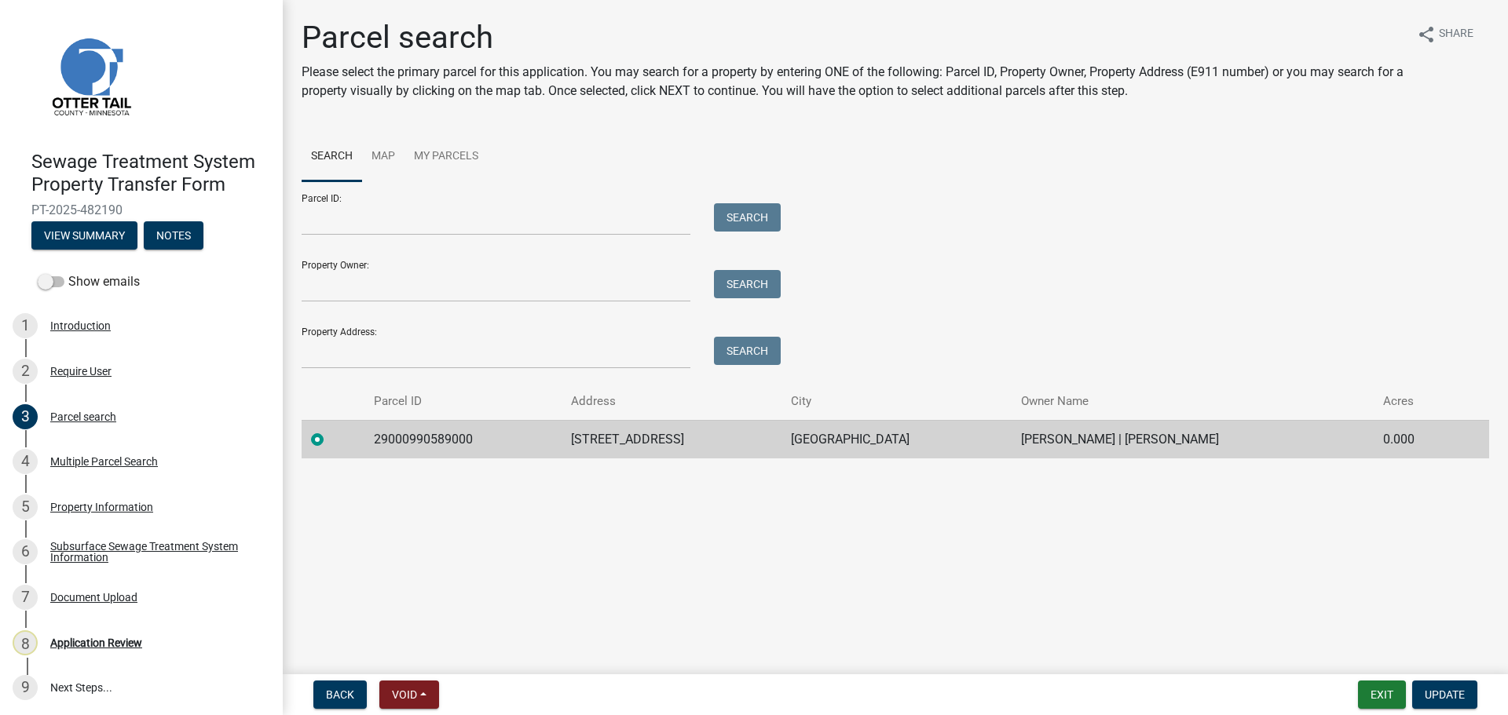
click at [426, 442] on td "29000990589000" at bounding box center [462, 439] width 197 height 38
copy td "29000990589000"
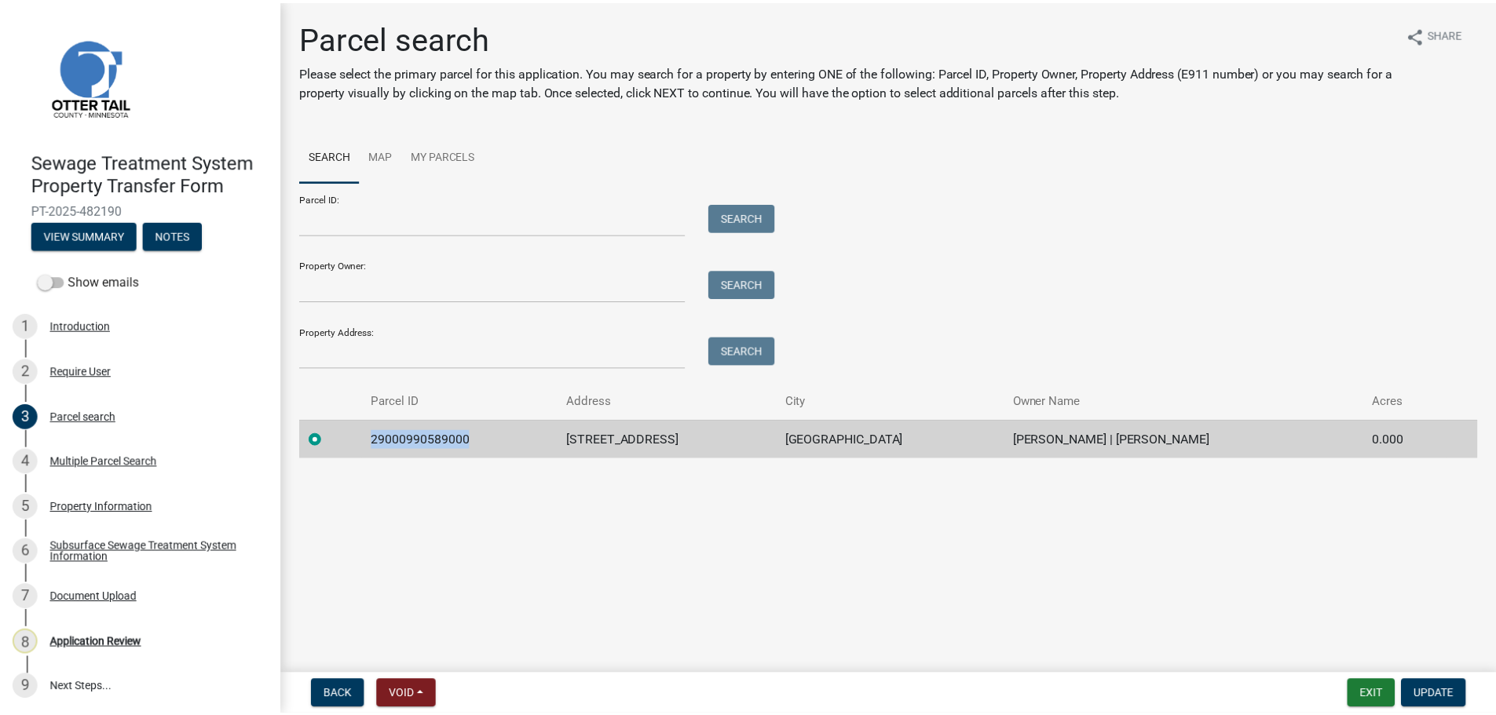
scroll to position [2, 0]
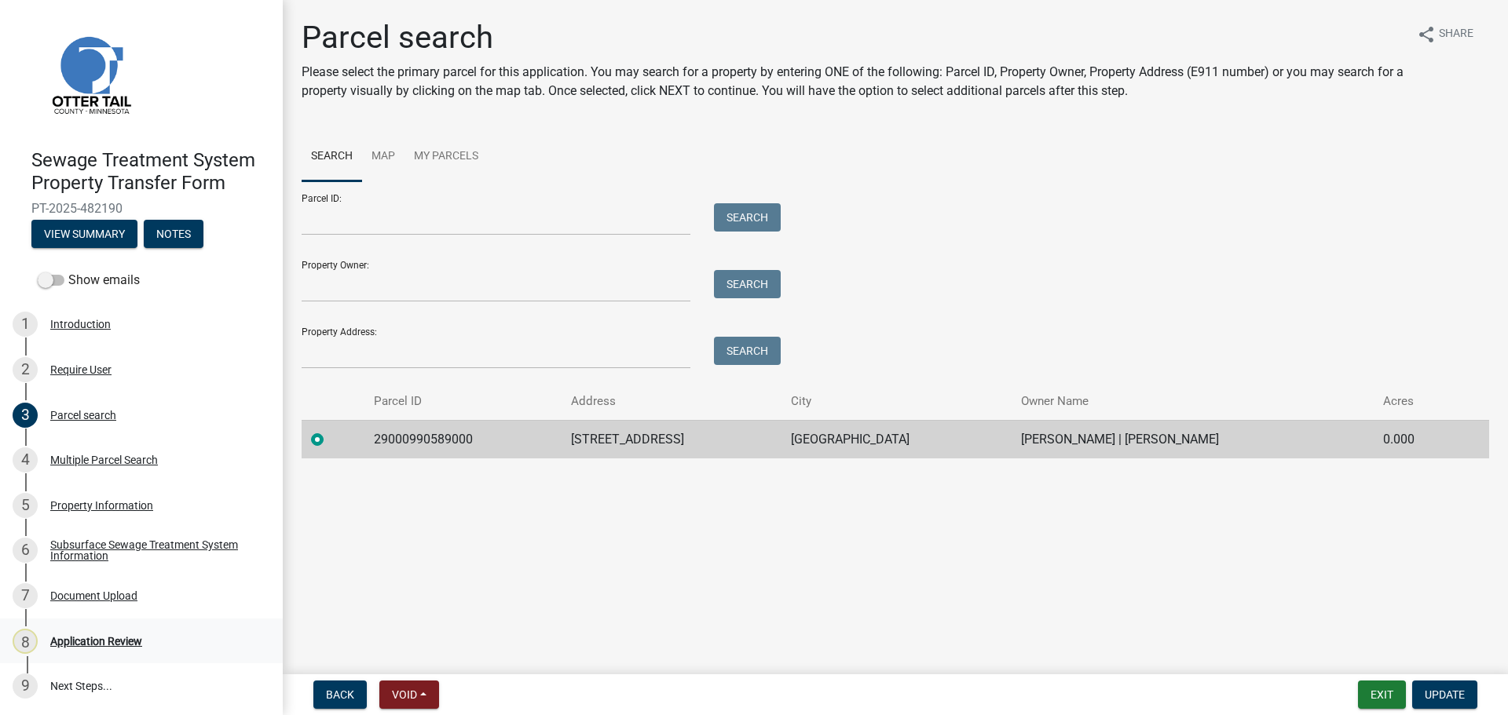
click at [163, 637] on div "8 Application Review" at bounding box center [135, 641] width 245 height 25
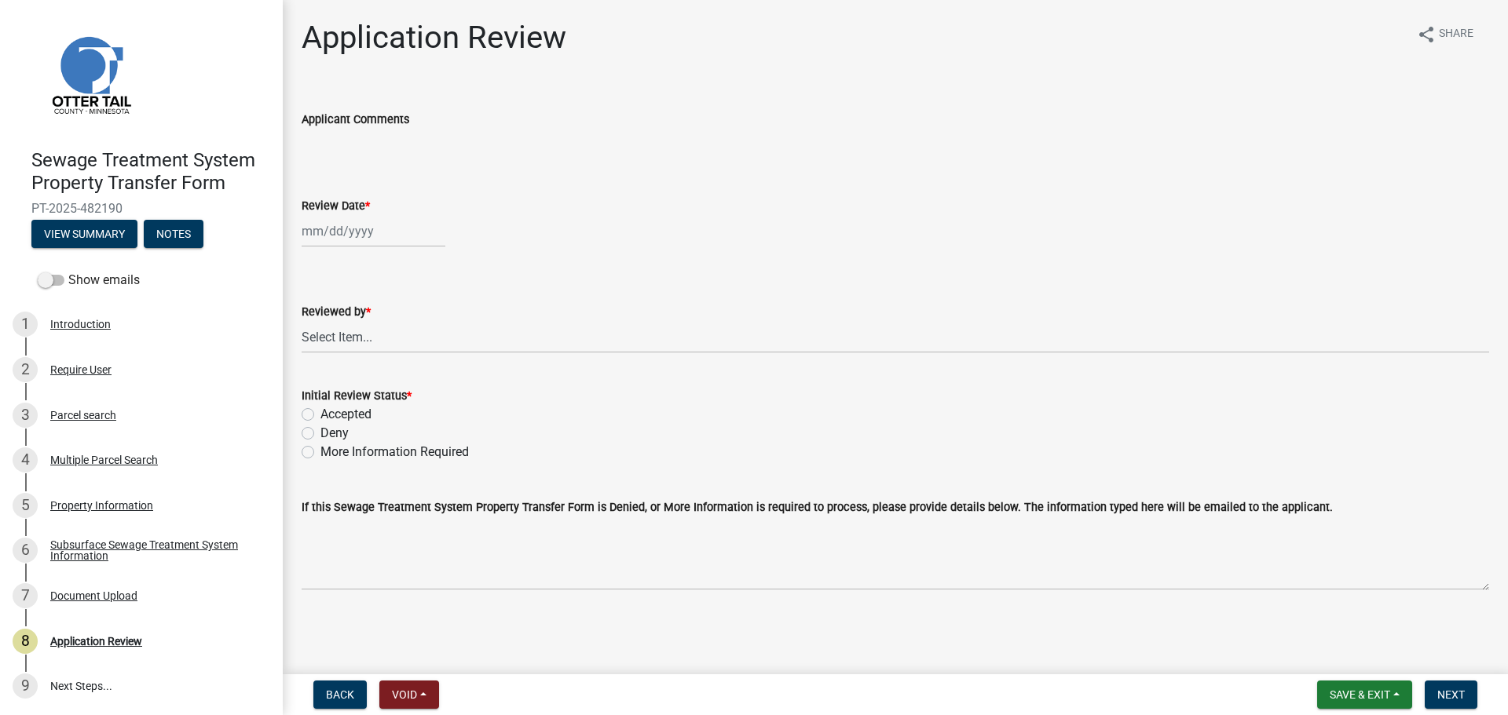
select select "9"
select select "2025"
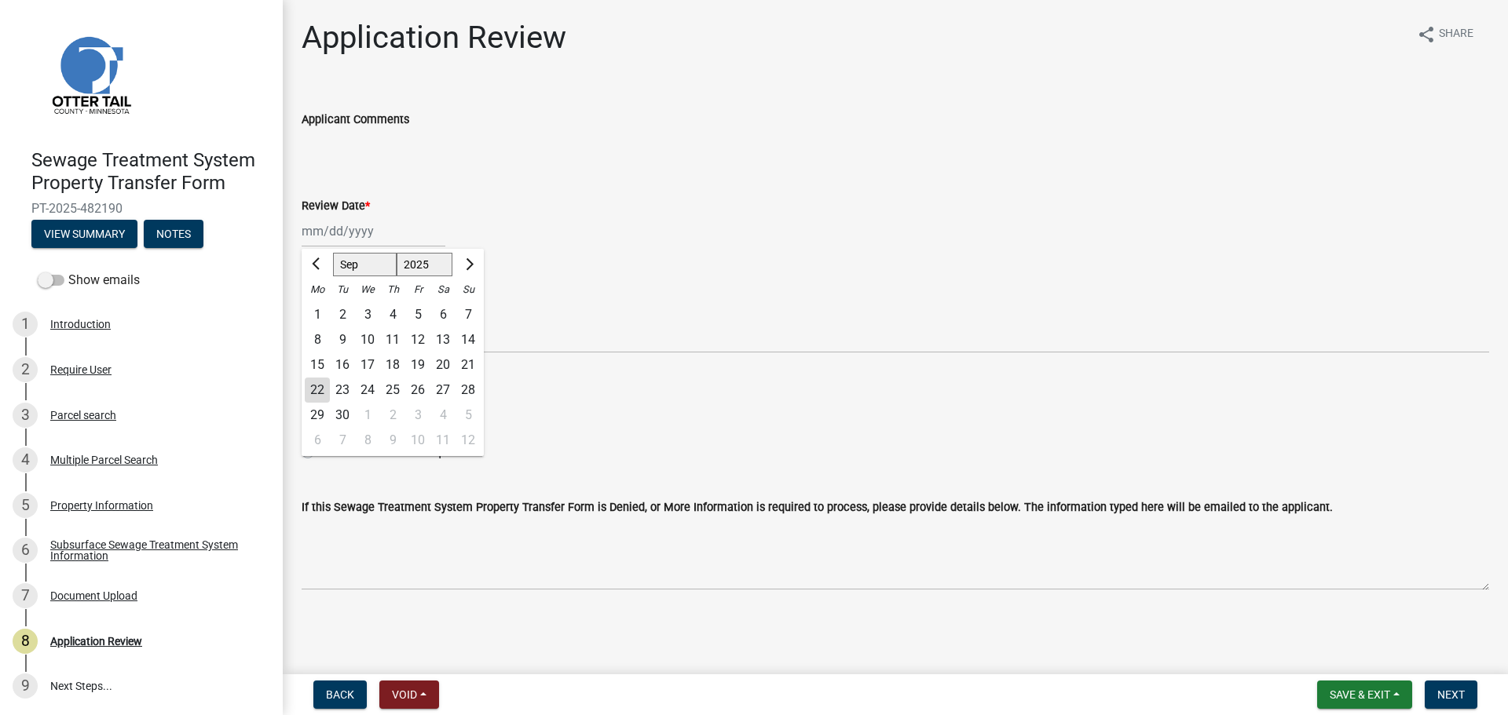
click at [379, 236] on div "Jan Feb Mar Apr May Jun Jul Aug Sep Oct Nov Dec 1525 1526 1527 1528 1529 1530 1…" at bounding box center [374, 231] width 144 height 32
click at [315, 386] on div "22" at bounding box center [317, 390] width 25 height 25
type input "[DATE]"
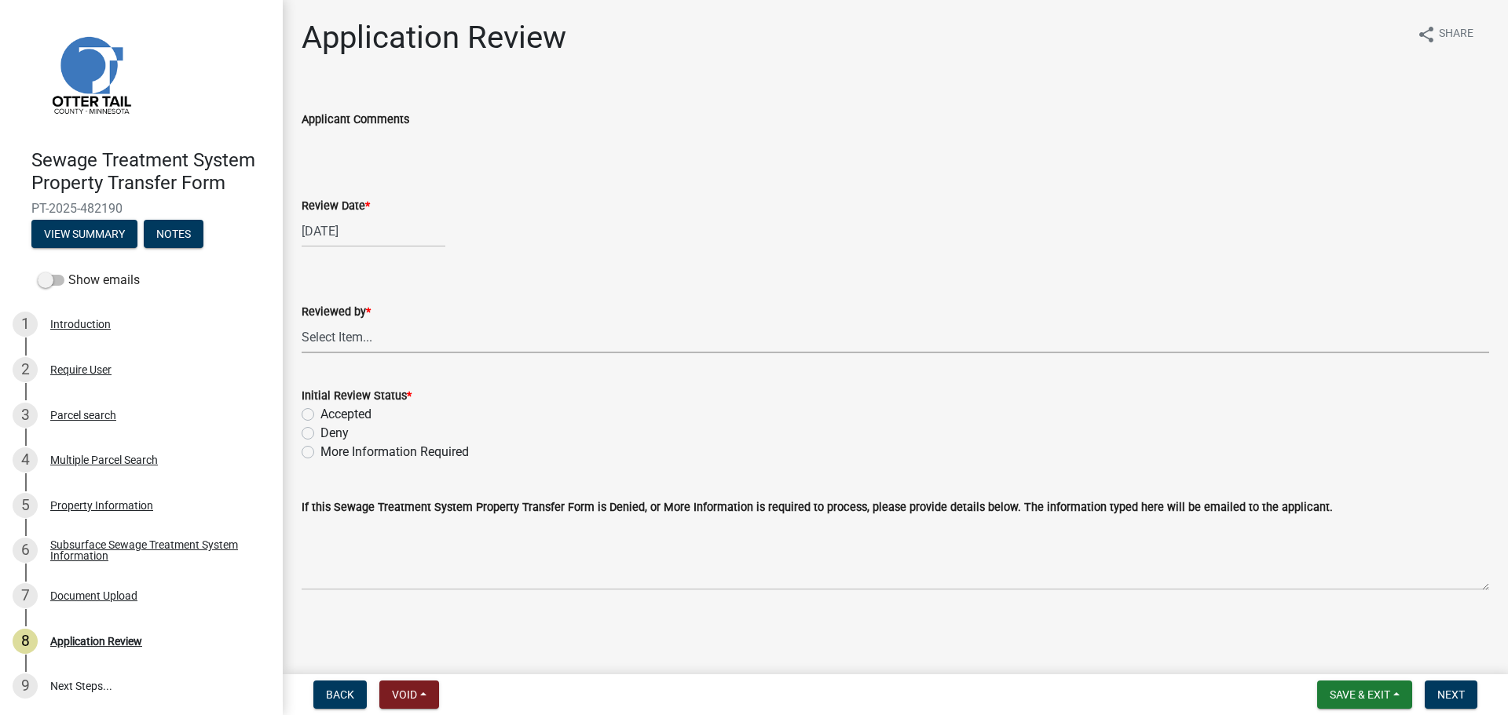
click at [353, 346] on select "Select Item... [PERSON_NAME] [PERSON_NAME] [PERSON_NAME] [PERSON_NAME] [PERSON_…" at bounding box center [895, 337] width 1187 height 32
click at [302, 321] on select "Select Item... [PERSON_NAME] [PERSON_NAME] [PERSON_NAME] [PERSON_NAME] [PERSON_…" at bounding box center [895, 337] width 1187 height 32
select select "2217fab6-25d2-4df2-8e35-18ddd05e0fe8"
click at [349, 415] on label "Accepted" at bounding box center [345, 414] width 51 height 19
click at [331, 415] on input "Accepted" at bounding box center [325, 410] width 10 height 10
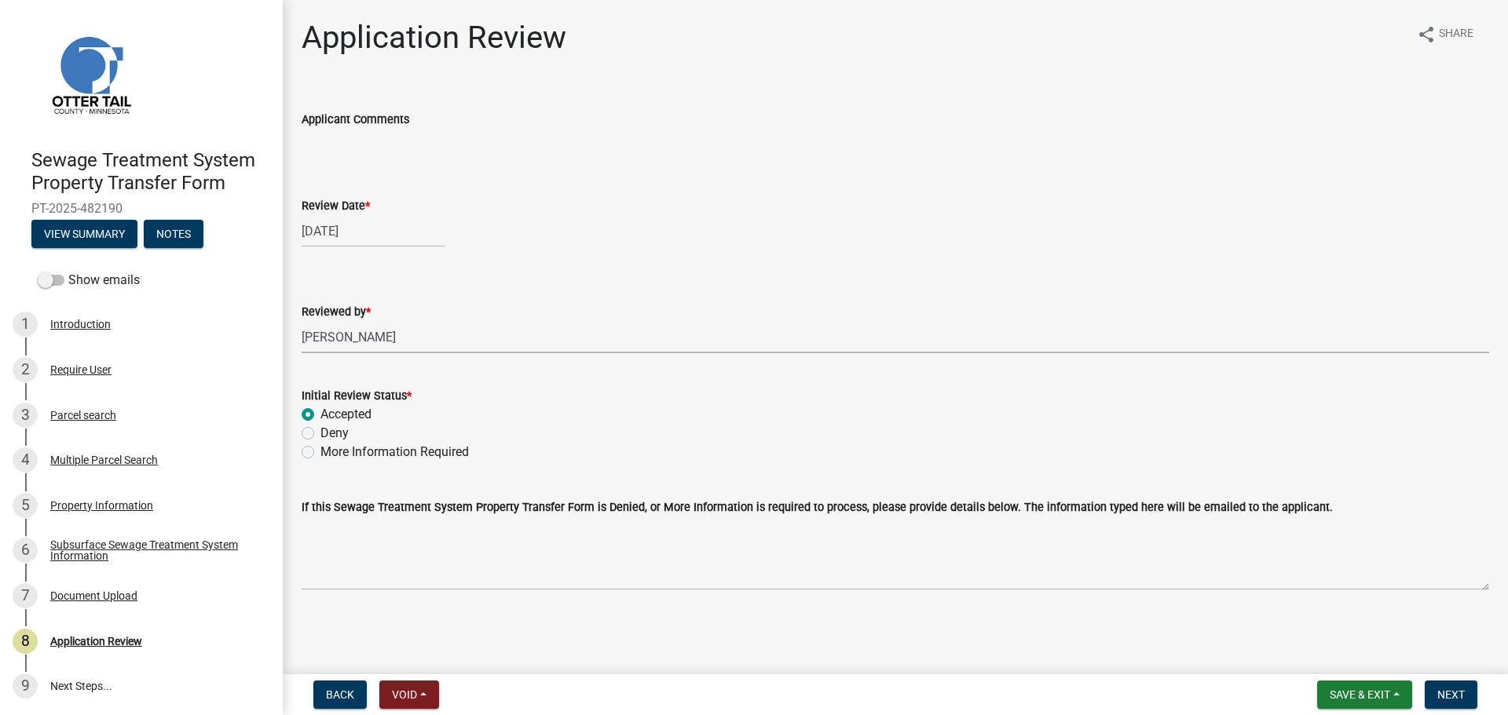
radio input "true"
click at [1443, 682] on button "Next" at bounding box center [1451, 695] width 53 height 28
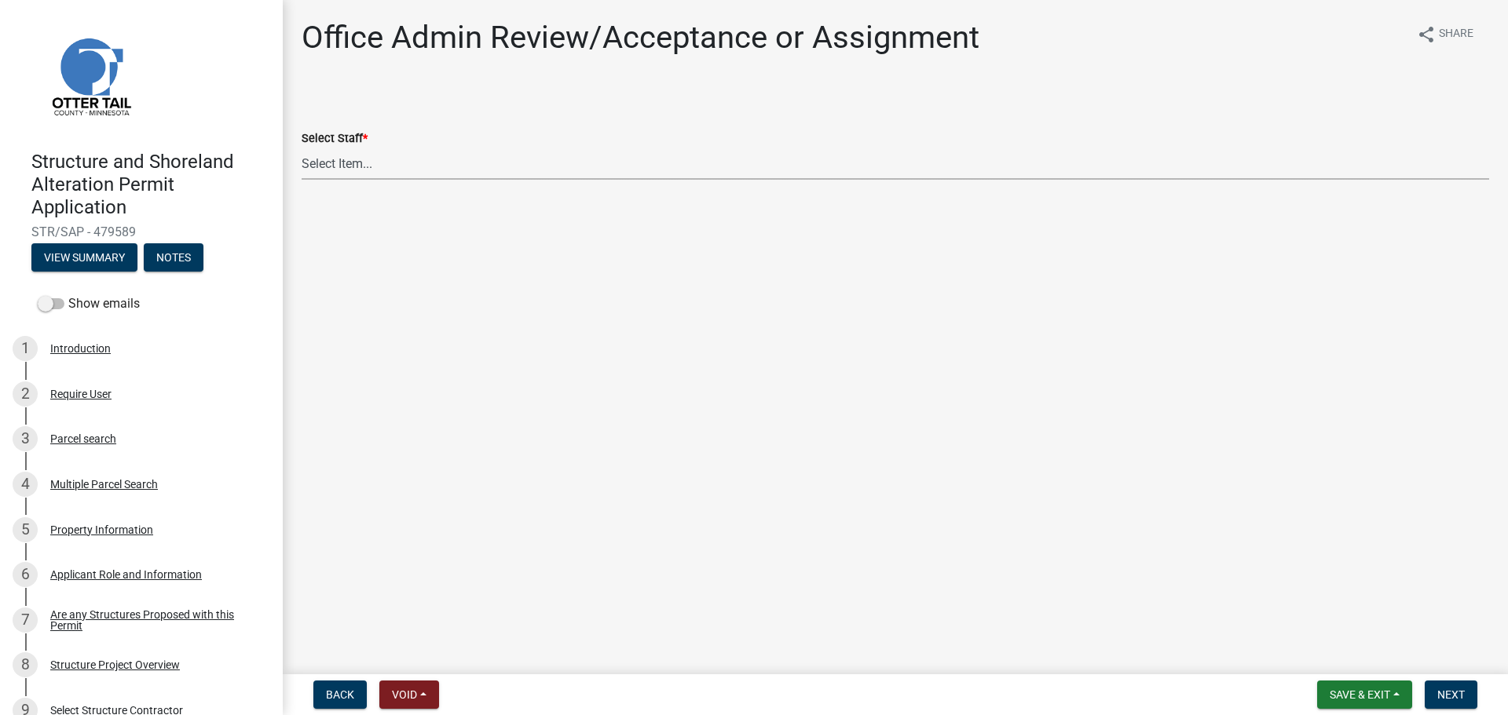
click at [346, 160] on select "Select Item... Alexis Newark (anewark@ottertailcounty.gov) Amy Busko (abusko@ot…" at bounding box center [895, 164] width 1187 height 32
click at [302, 148] on select "Select Item... Alexis Newark (anewark@ottertailcounty.gov) Amy Busko (abusko@ot…" at bounding box center [895, 164] width 1187 height 32
select select "587f38f5-c90e-4c12-9e10-d3e23909bbca"
click at [1447, 682] on button "Next" at bounding box center [1451, 695] width 53 height 28
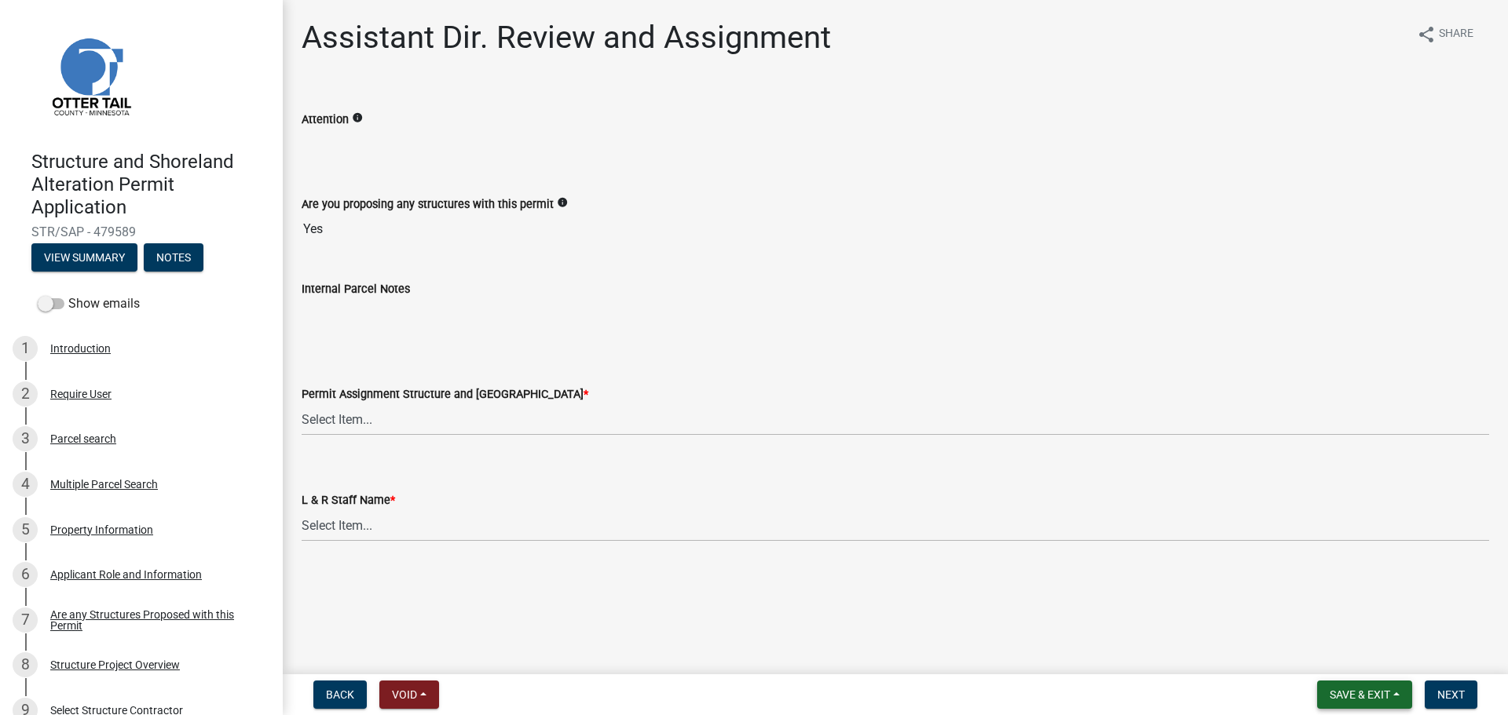
click at [1329, 691] on span "Save & Exit" at bounding box center [1359, 695] width 60 height 13
click at [1318, 635] on button "Save" at bounding box center [1349, 617] width 126 height 38
click at [1340, 701] on span "Save & Exit" at bounding box center [1359, 695] width 60 height 13
click at [1340, 668] on button "Save & Exit" at bounding box center [1349, 654] width 126 height 38
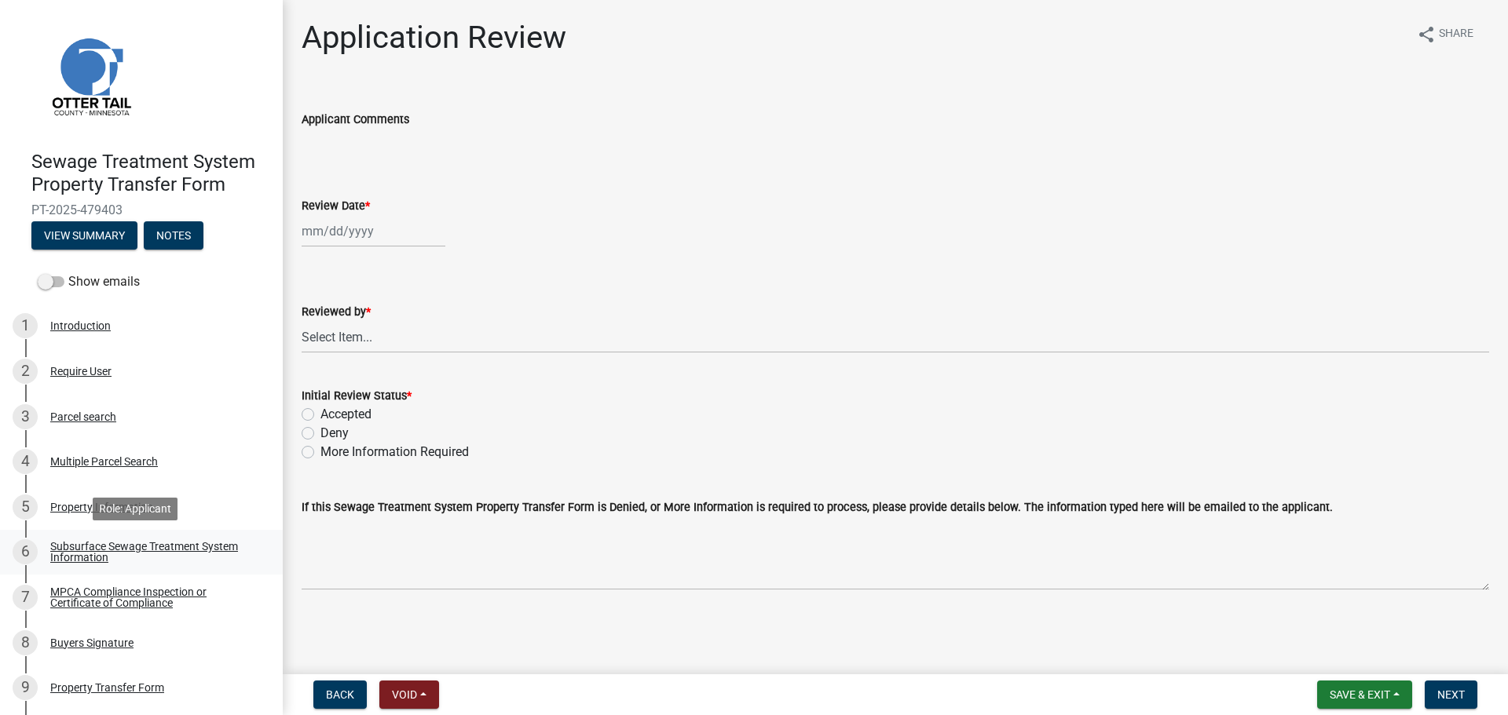
click at [221, 535] on link "6 Subsurface Sewage Treatment System Information" at bounding box center [141, 553] width 283 height 46
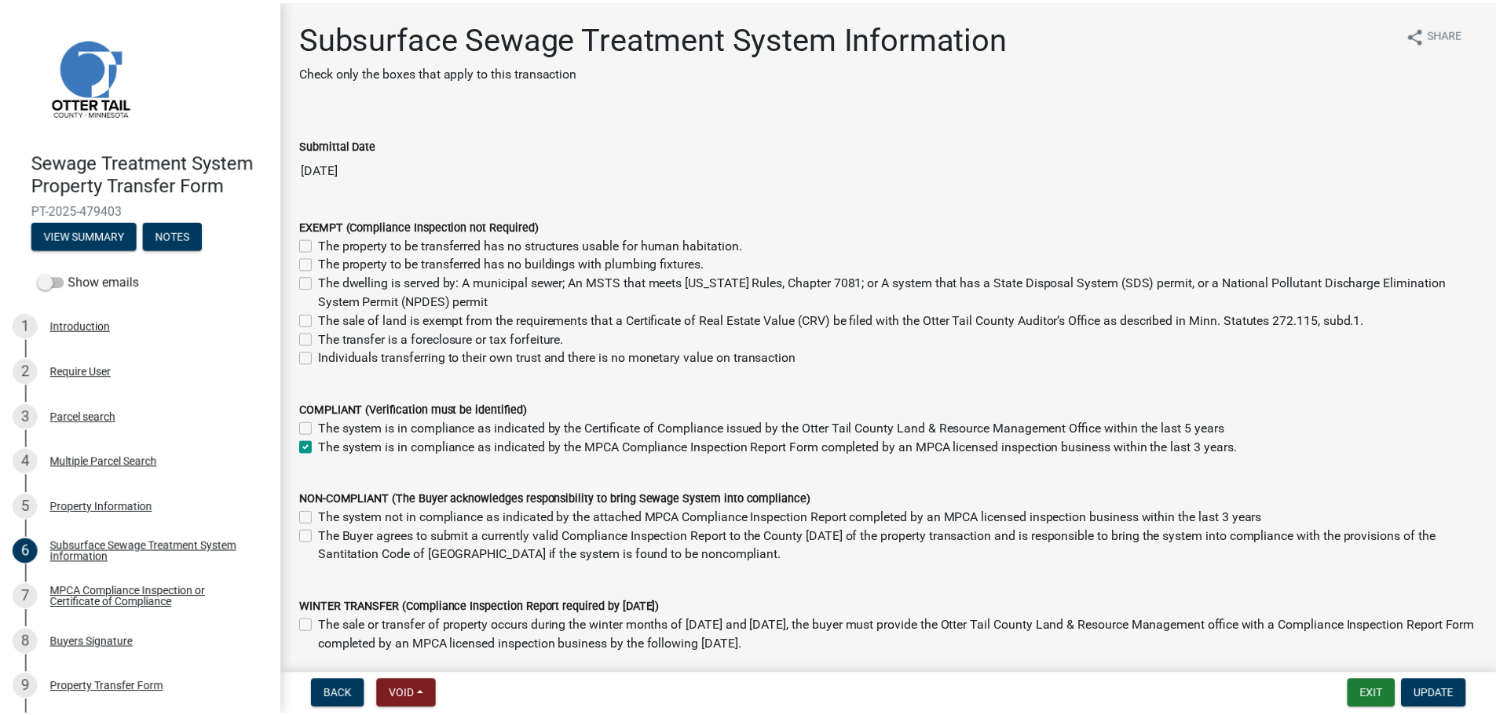
scroll to position [72, 0]
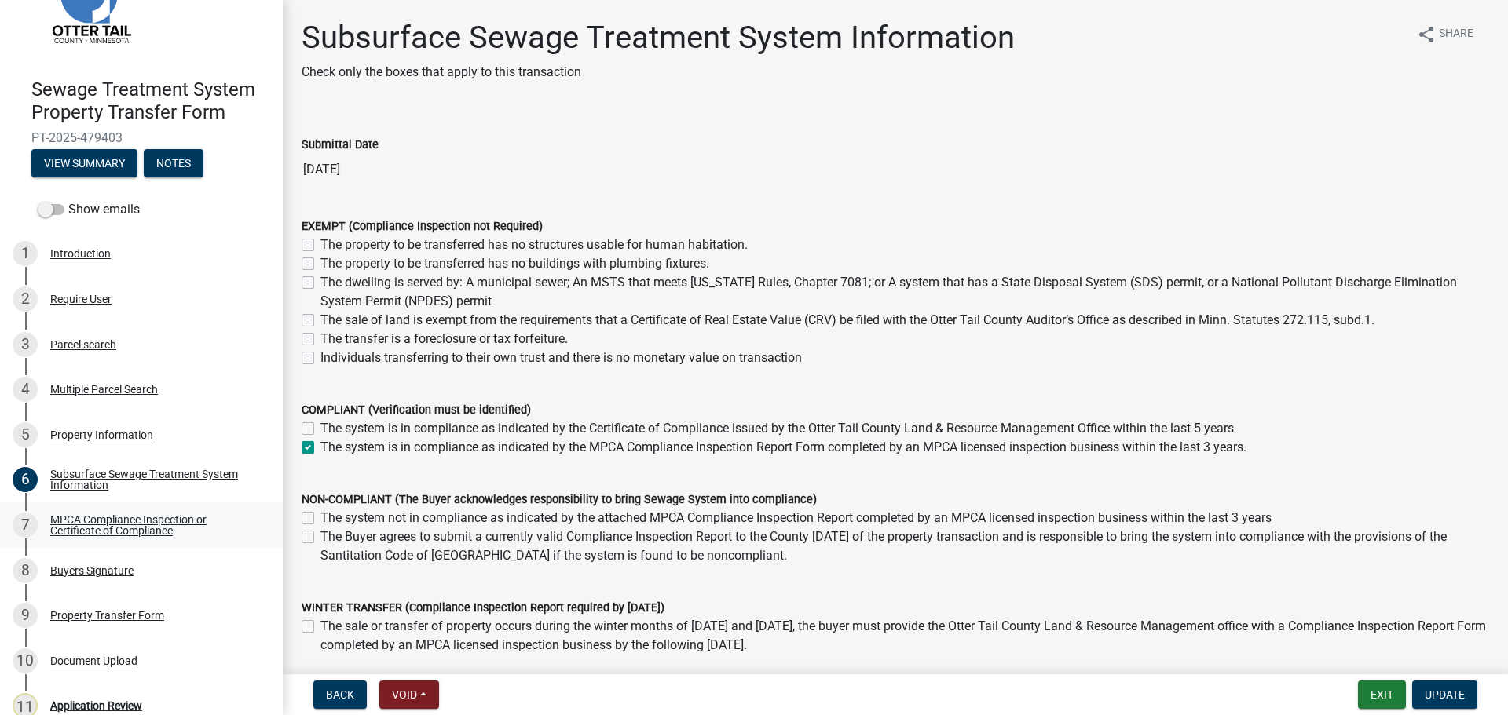
click at [174, 529] on div "MPCA Compliance Inspection or Certificate of Compliance" at bounding box center [153, 525] width 207 height 22
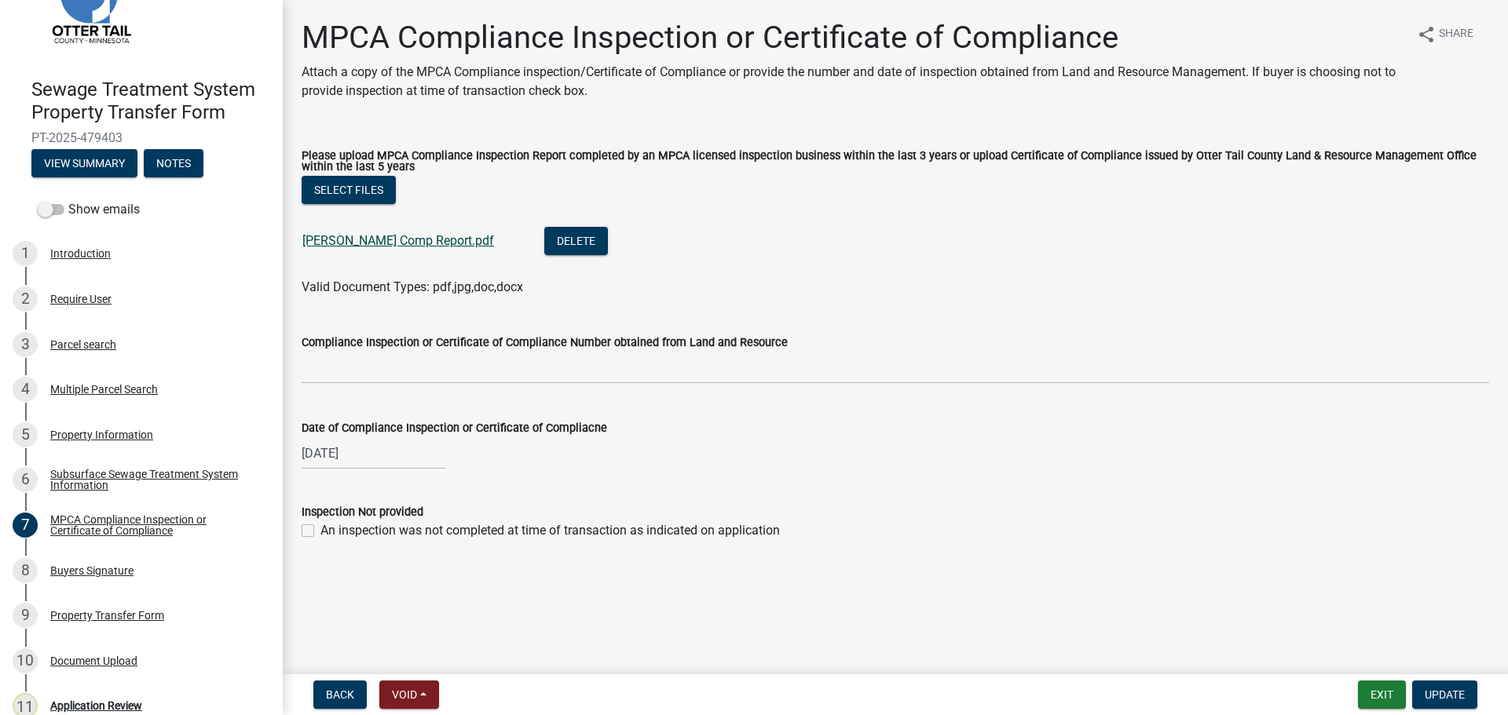
click at [403, 243] on link "Leary Comp Report.pdf" at bounding box center [398, 240] width 192 height 15
click at [124, 653] on div "10 Document Upload" at bounding box center [135, 661] width 245 height 25
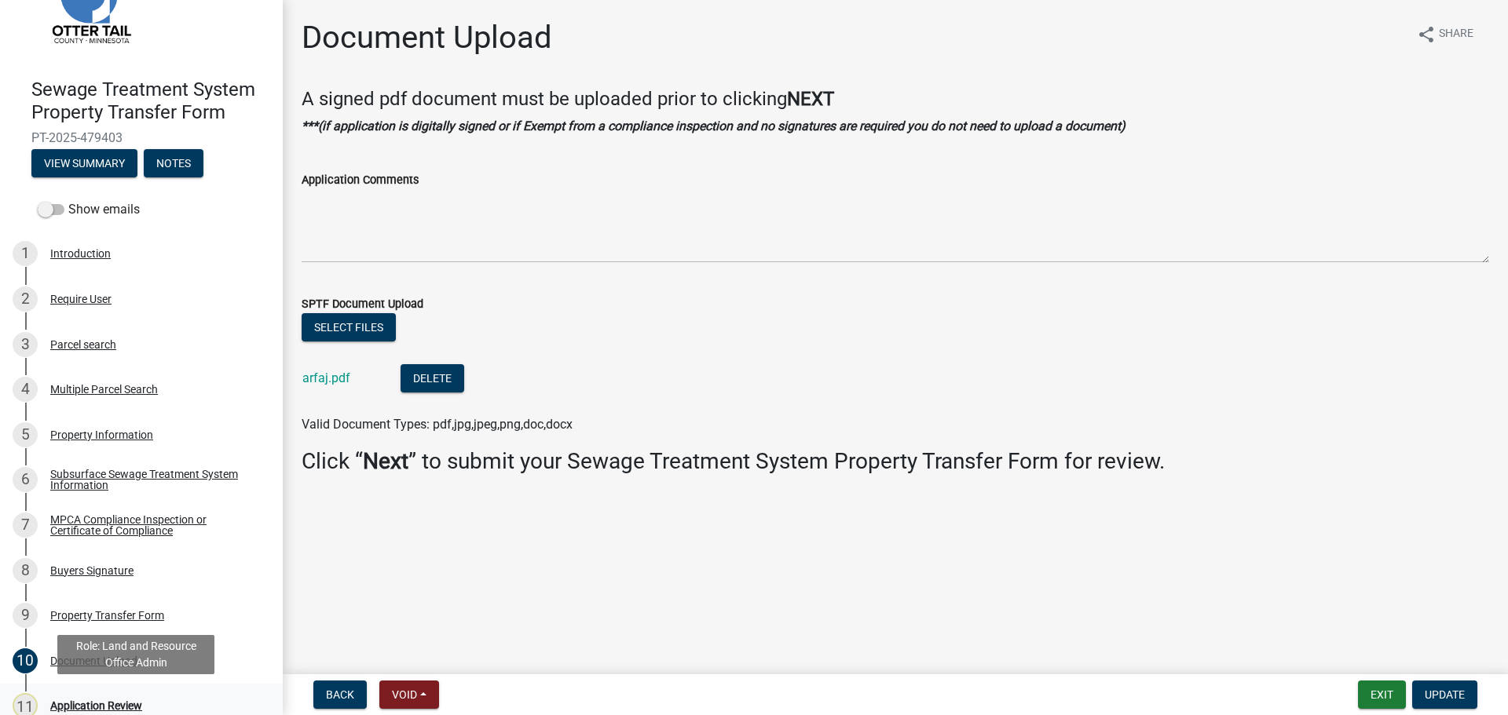
click at [101, 700] on div "Application Review" at bounding box center [96, 705] width 92 height 11
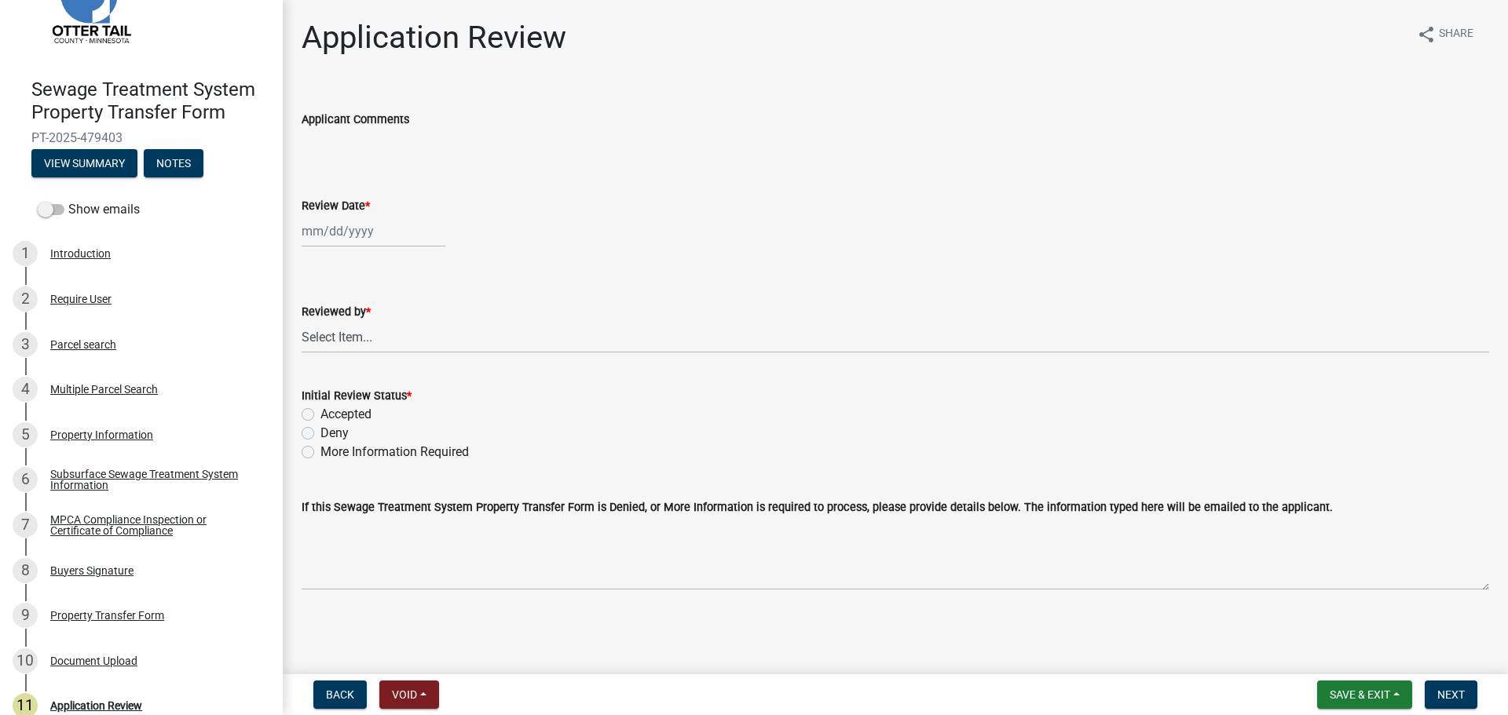
click at [359, 224] on div at bounding box center [374, 231] width 144 height 32
select select "9"
select select "2025"
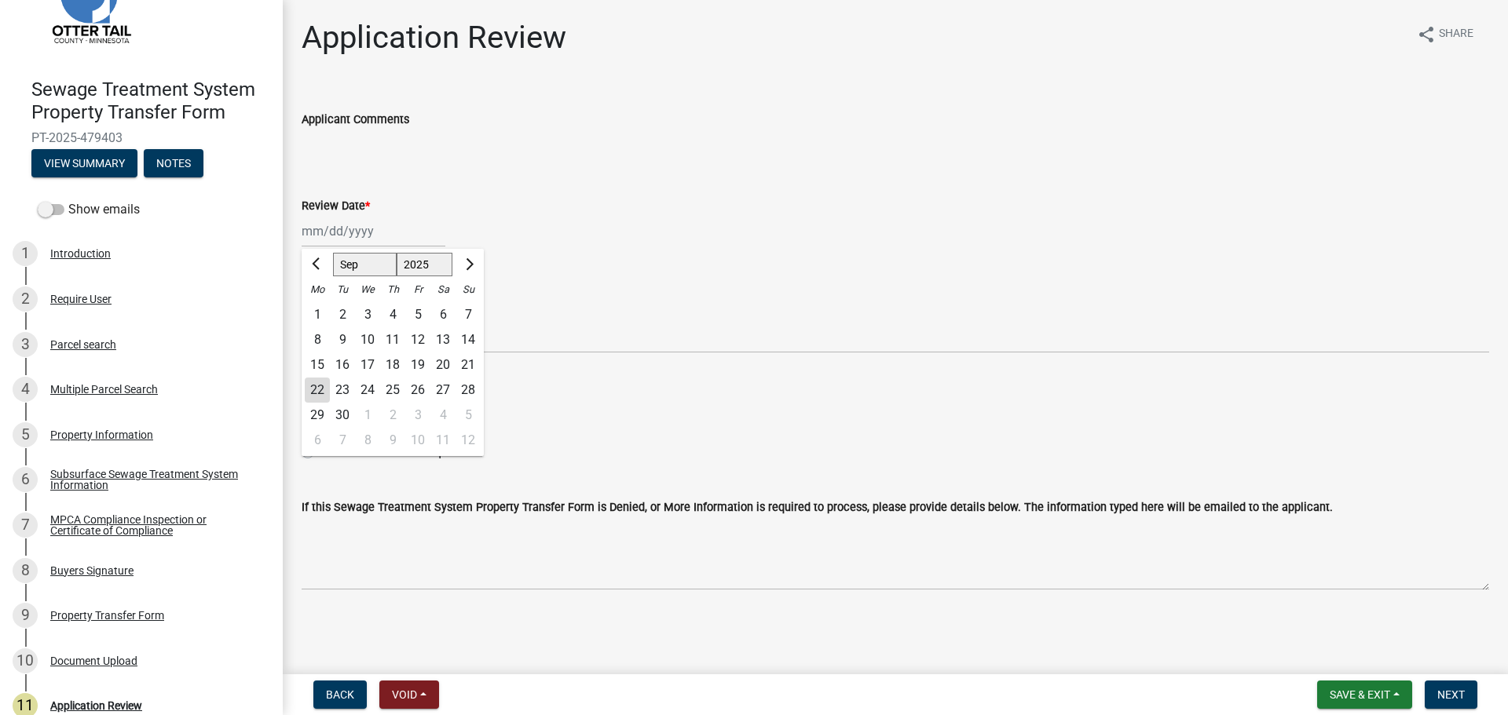
click at [320, 383] on div "22" at bounding box center [317, 390] width 25 height 25
type input "09/22/2025"
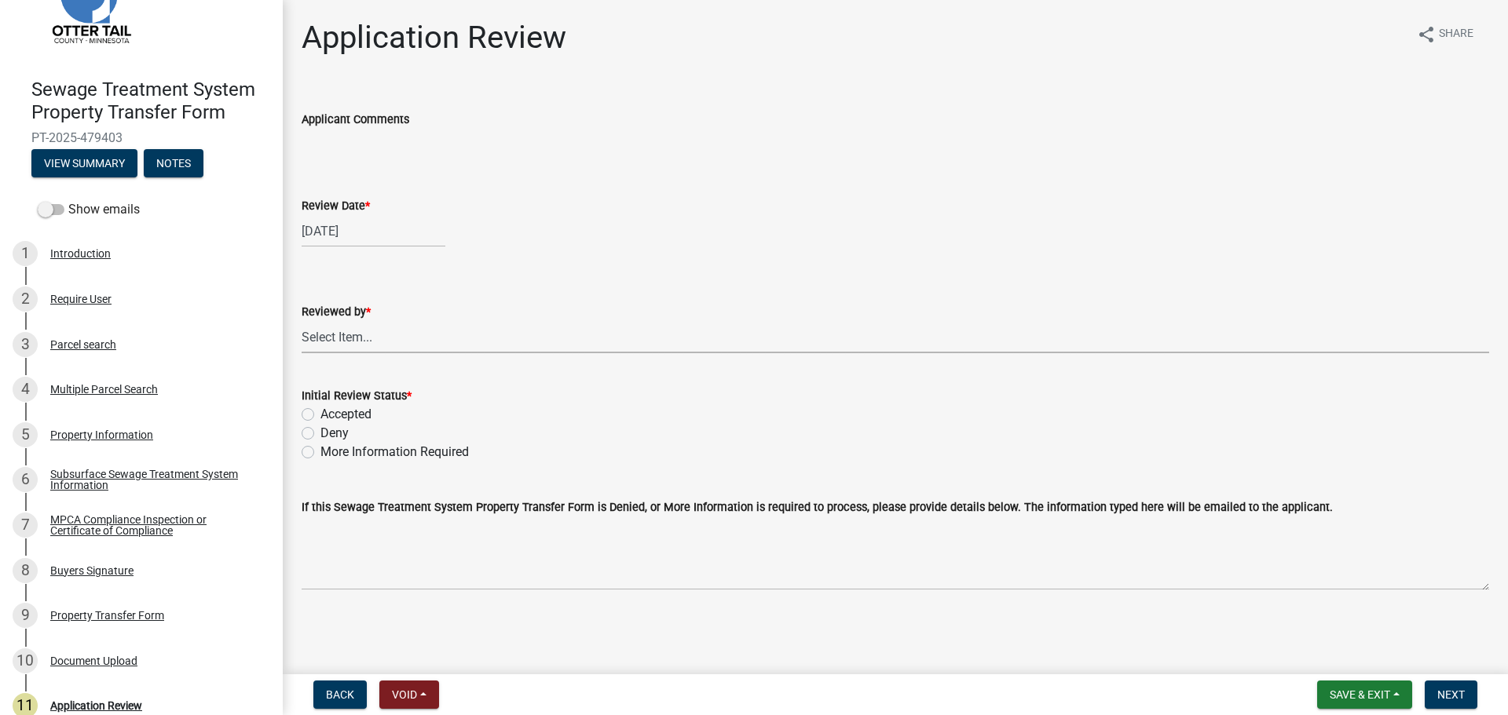
click at [354, 329] on select "Select Item... Alexis Newark Amy Busko Andrea Perales Brittany Tollefson Christ…" at bounding box center [895, 337] width 1187 height 32
click at [302, 321] on select "Select Item... Alexis Newark Amy Busko Andrea Perales Brittany Tollefson Christ…" at bounding box center [895, 337] width 1187 height 32
select select "2217fab6-25d2-4df2-8e35-18ddd05e0fe8"
click at [347, 410] on label "Accepted" at bounding box center [345, 414] width 51 height 19
click at [331, 410] on input "Accepted" at bounding box center [325, 410] width 10 height 10
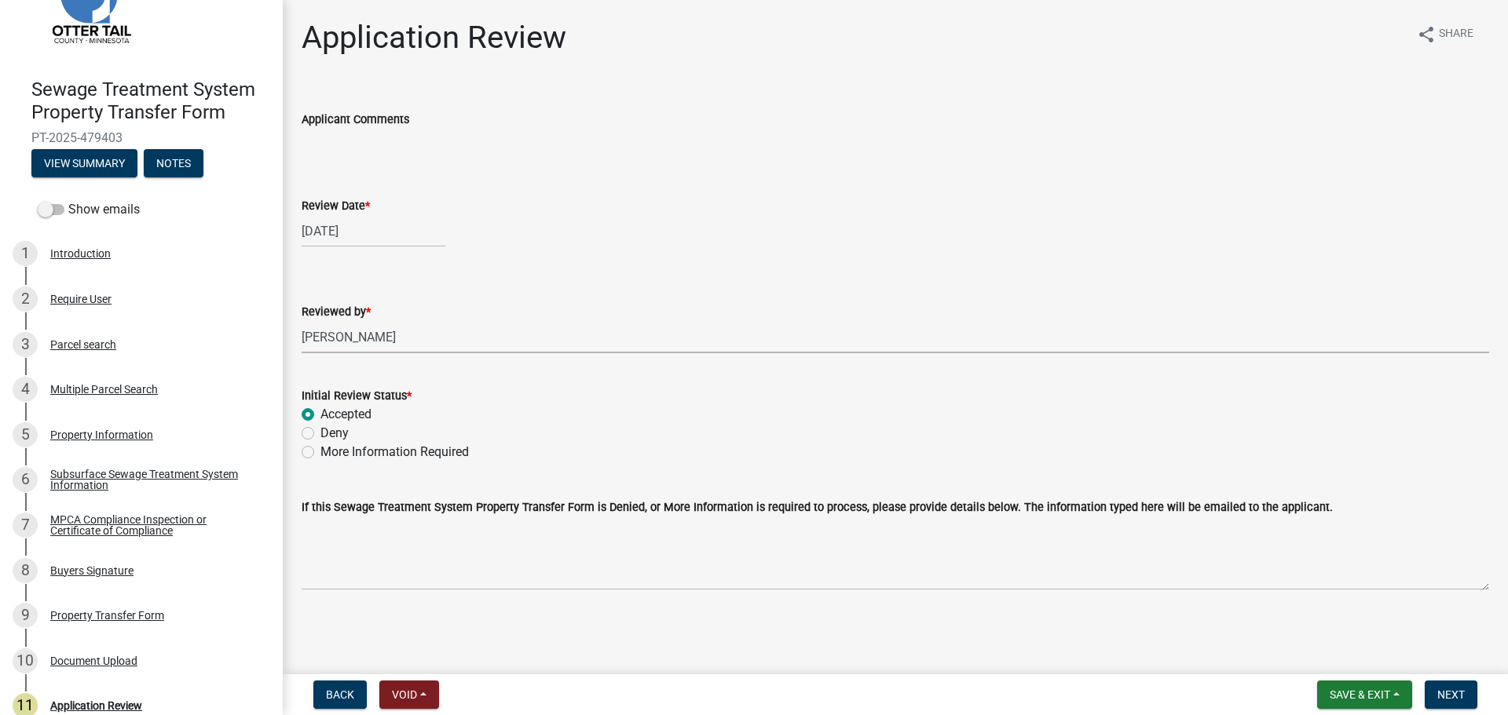
radio input "true"
click at [1454, 695] on span "Next" at bounding box center [1450, 695] width 27 height 13
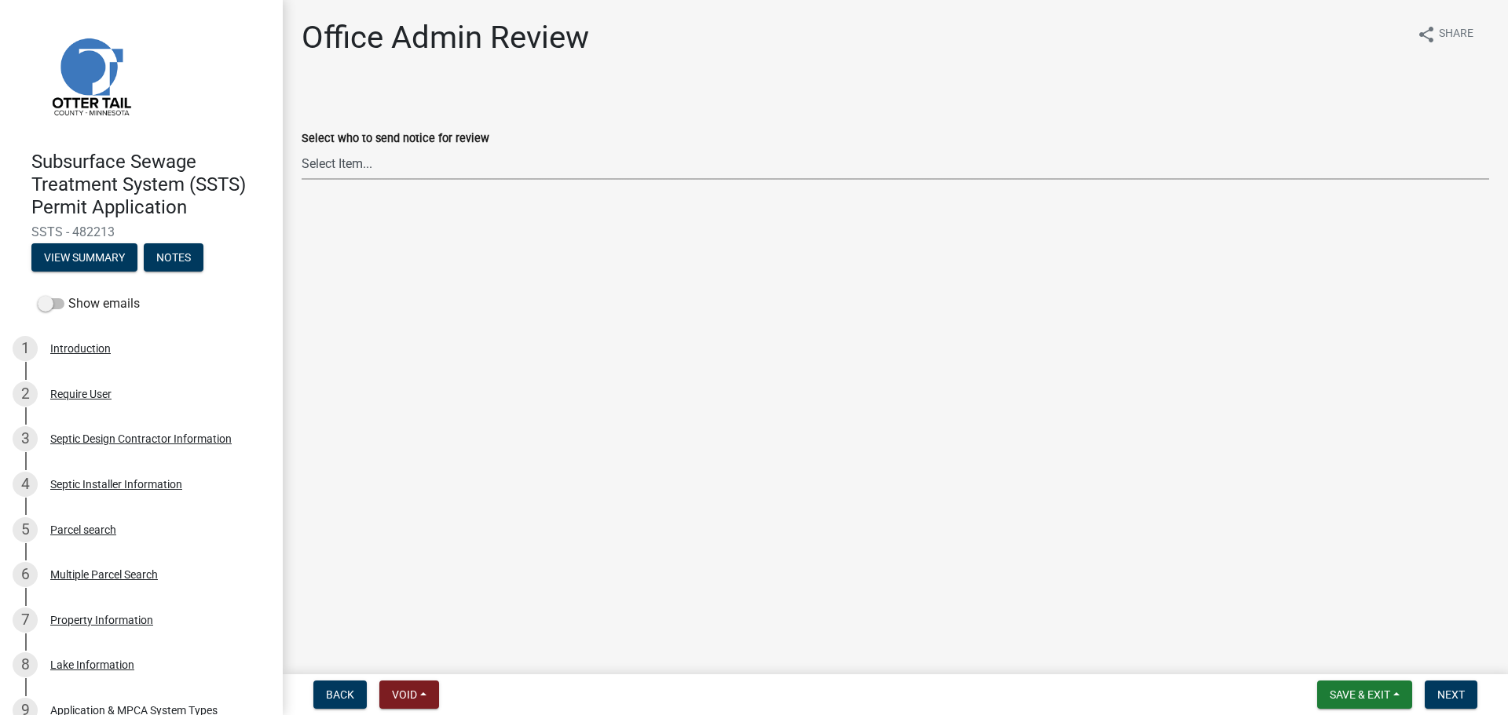
click at [456, 169] on select "Select Item... [PERSON_NAME] ([EMAIL_ADDRESS][DOMAIN_NAME]) [PERSON_NAME] ([EMA…" at bounding box center [895, 164] width 1187 height 32
click at [302, 148] on select "Select Item... [PERSON_NAME] ([EMAIL_ADDRESS][DOMAIN_NAME]) [PERSON_NAME] ([EMA…" at bounding box center [895, 164] width 1187 height 32
select select "587f38f5-c90e-4c12-9e10-d3e23909bbca"
click at [1440, 689] on span "Next" at bounding box center [1450, 695] width 27 height 13
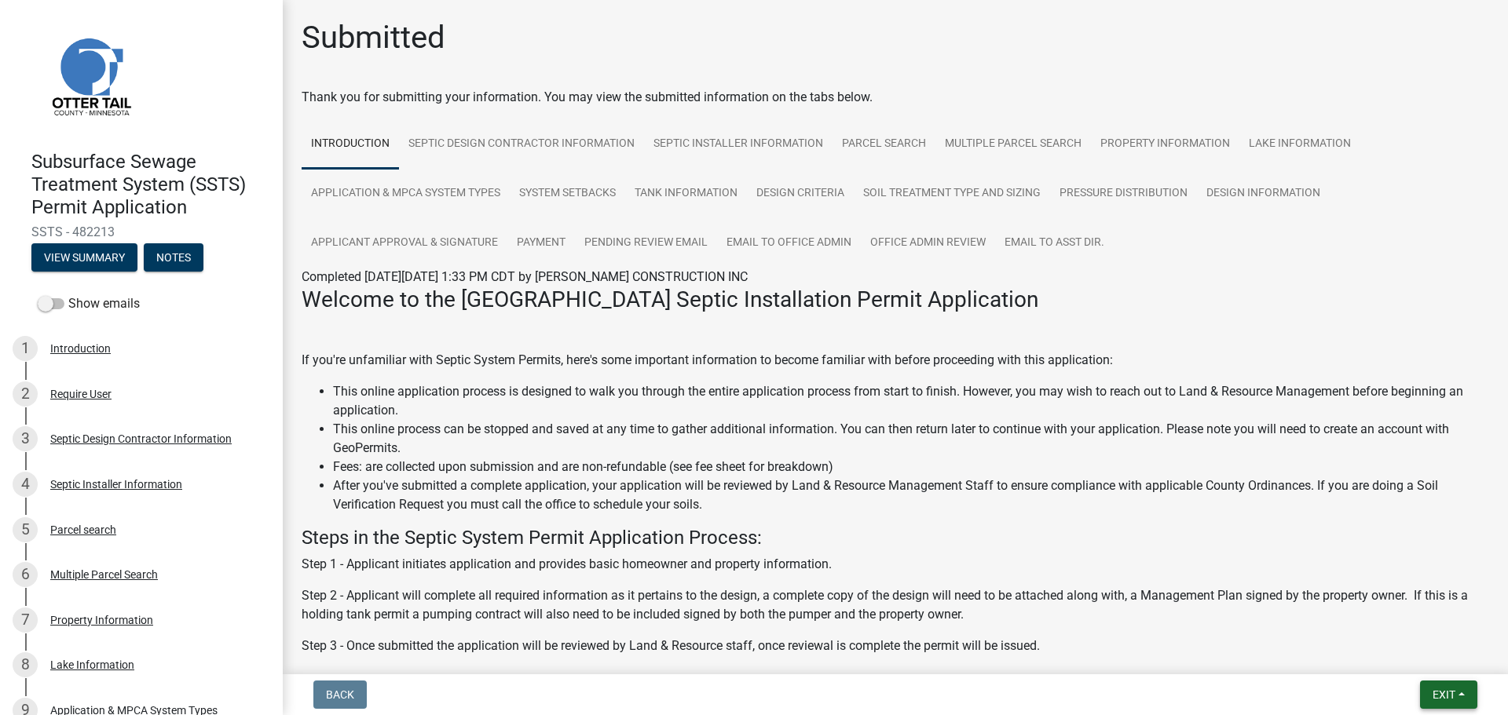
click at [1437, 682] on button "Exit" at bounding box center [1448, 695] width 57 height 28
click at [1406, 642] on button "Save & Exit" at bounding box center [1414, 654] width 126 height 38
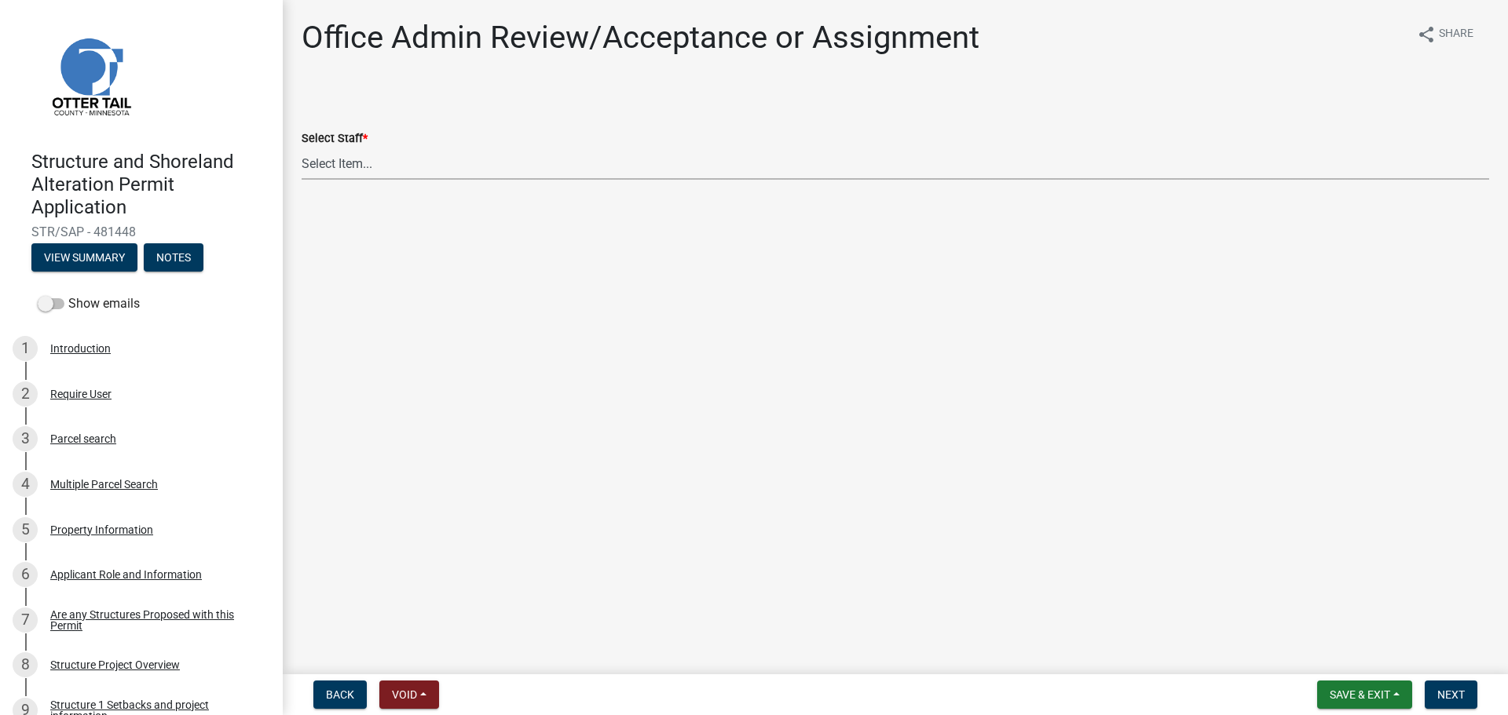
click at [369, 163] on select "Select Item... [PERSON_NAME] ([EMAIL_ADDRESS][DOMAIN_NAME]) [PERSON_NAME] ([EMA…" at bounding box center [895, 164] width 1187 height 32
click at [302, 148] on select "Select Item... [PERSON_NAME] ([EMAIL_ADDRESS][DOMAIN_NAME]) [PERSON_NAME] ([EMA…" at bounding box center [895, 164] width 1187 height 32
select select "89a5be53-38a7-49db-a5bb-3c2b1b47ac21"
click at [1465, 700] on button "Next" at bounding box center [1451, 695] width 53 height 28
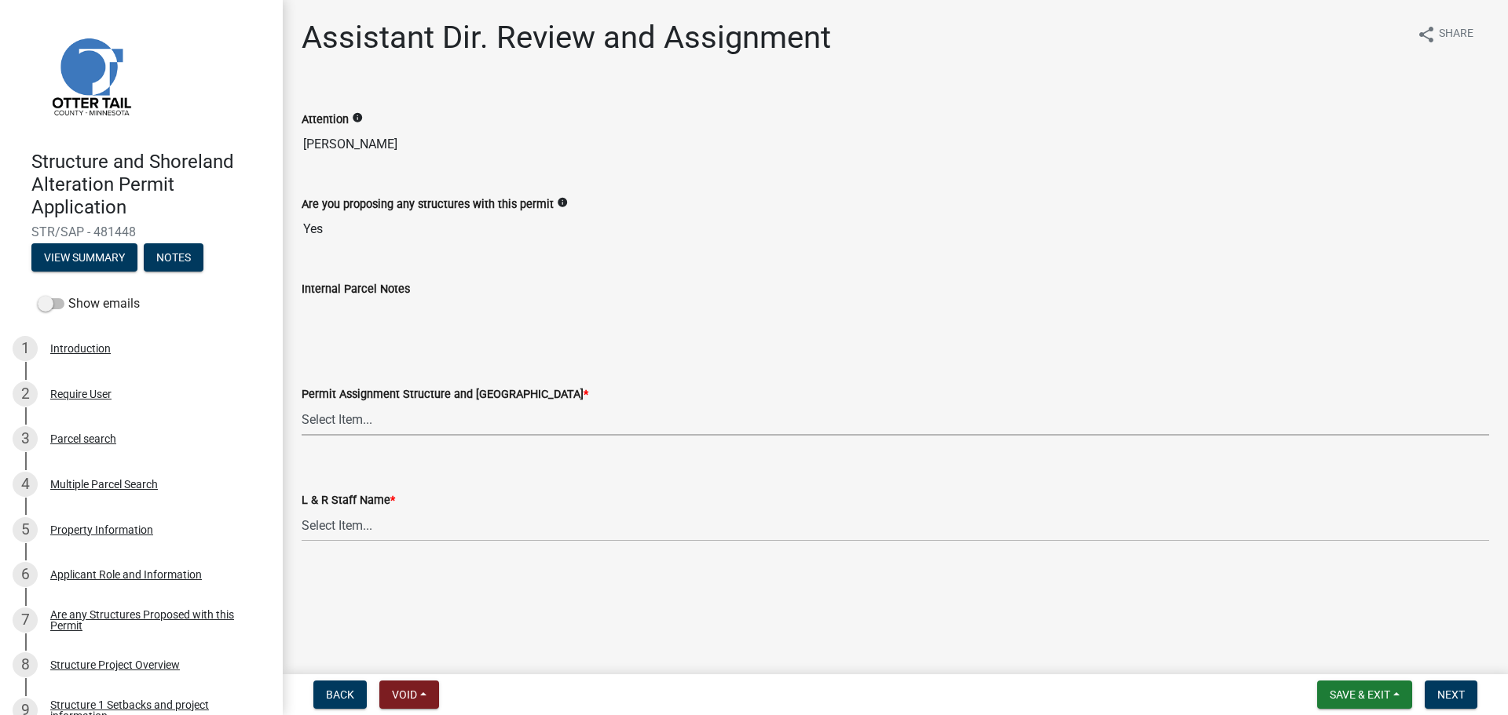
click at [397, 430] on select "Select Item... [PERSON_NAME] ([EMAIL_ADDRESS][DOMAIN_NAME]) [PERSON_NAME] ([EMA…" at bounding box center [895, 420] width 1187 height 32
click at [302, 404] on select "Select Item... [PERSON_NAME] ([EMAIL_ADDRESS][DOMAIN_NAME]) [PERSON_NAME] ([EMA…" at bounding box center [895, 420] width 1187 height 32
select select "89a5be53-38a7-49db-a5bb-3c2b1b47ac21"
click at [358, 528] on select "Select Item... [PERSON_NAME] [PERSON_NAME] [PERSON_NAME] [PERSON_NAME] [PERSON_…" at bounding box center [895, 526] width 1187 height 32
click at [302, 510] on select "Select Item... [PERSON_NAME] [PERSON_NAME] [PERSON_NAME] [PERSON_NAME] [PERSON_…" at bounding box center [895, 526] width 1187 height 32
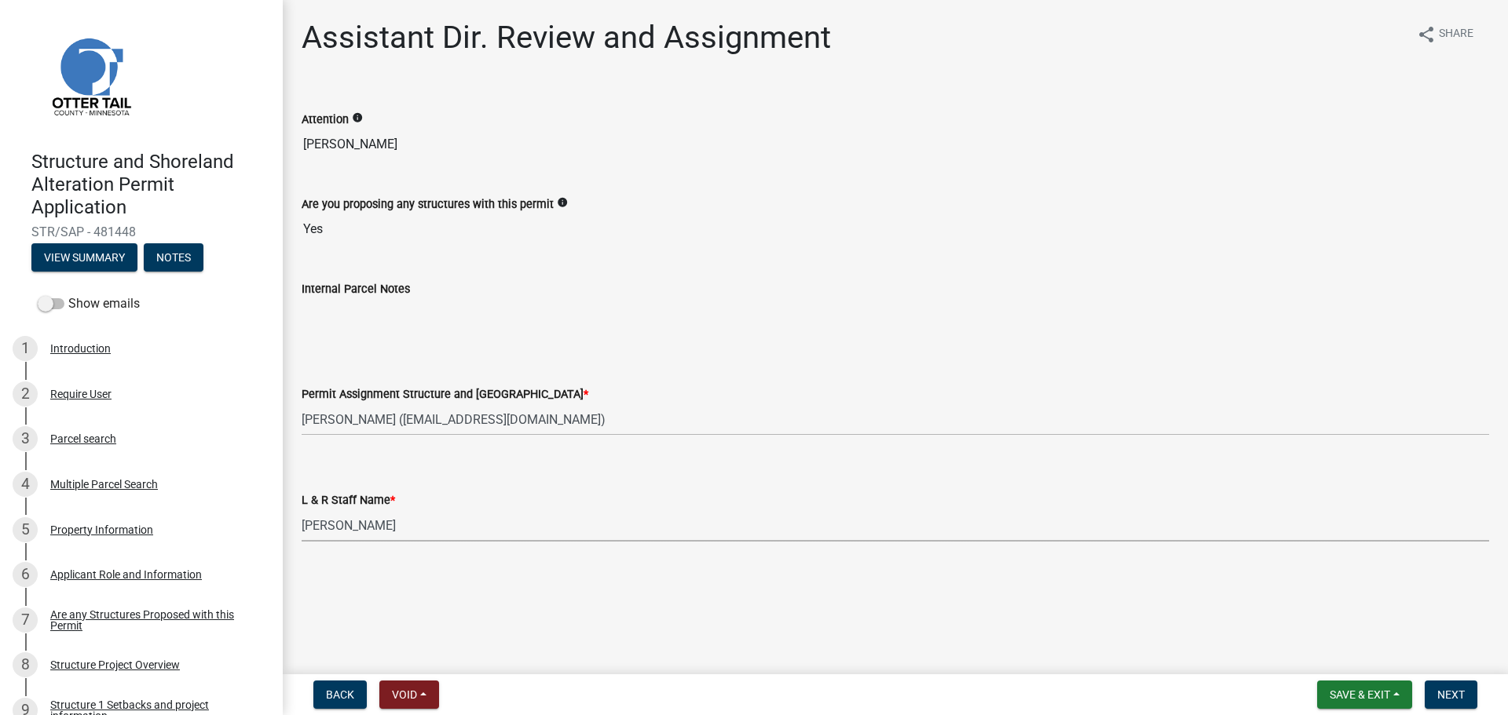
select select "67745ee8-7159-4960-80f9-a638286b467c"
click at [1464, 691] on span "Next" at bounding box center [1450, 695] width 27 height 13
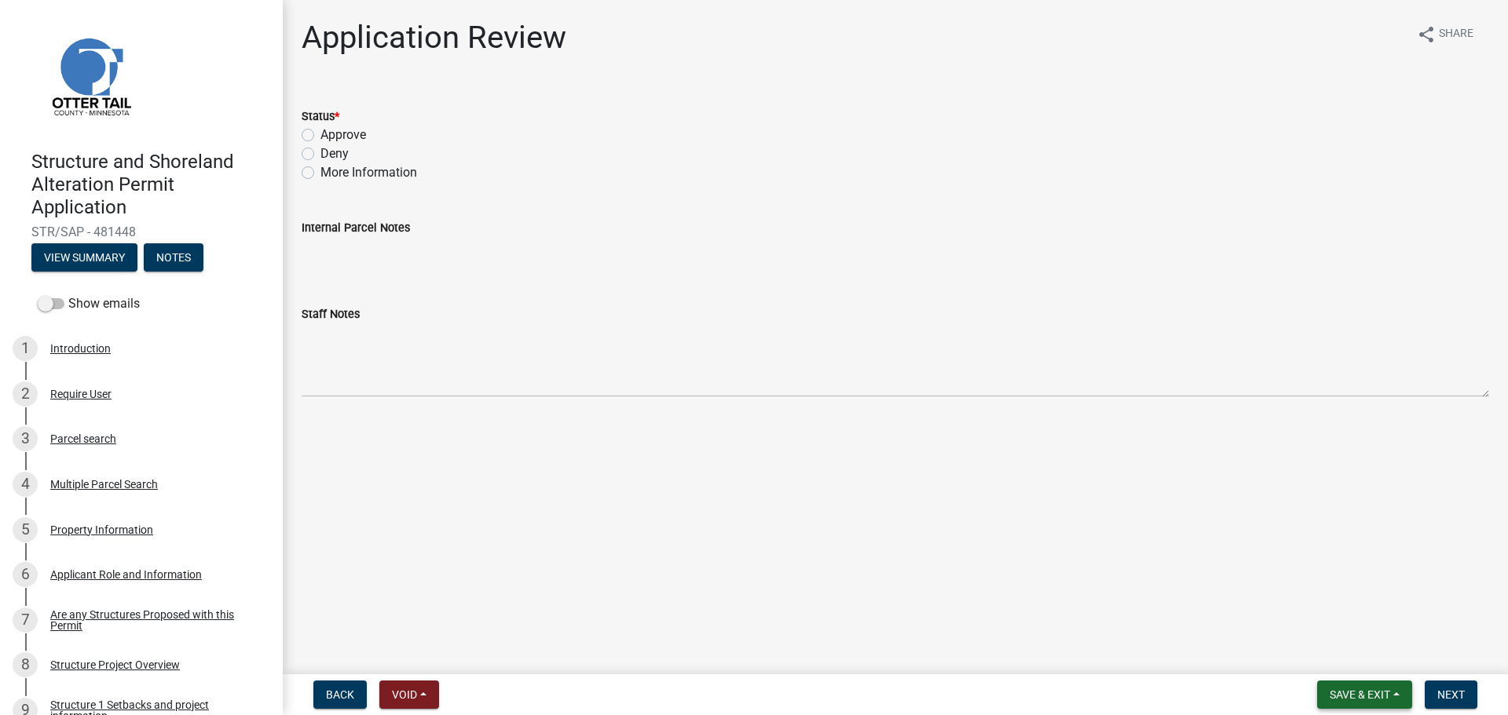
click at [1356, 690] on span "Save & Exit" at bounding box center [1359, 695] width 60 height 13
click at [1339, 651] on button "Save & Exit" at bounding box center [1349, 654] width 126 height 38
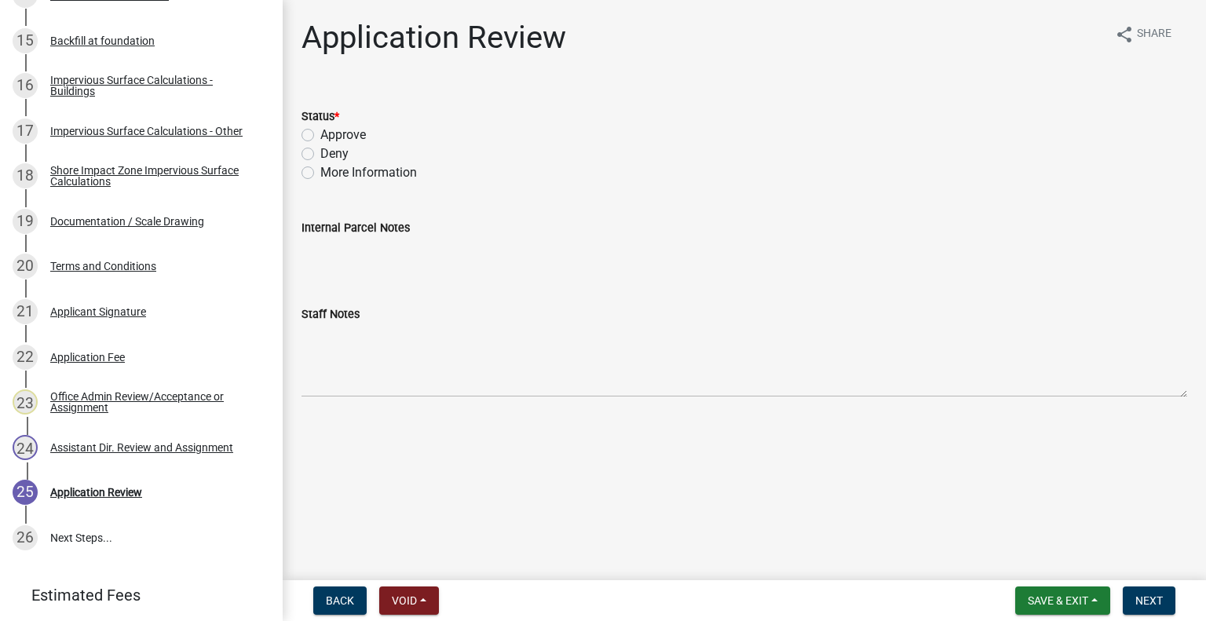
scroll to position [956, 0]
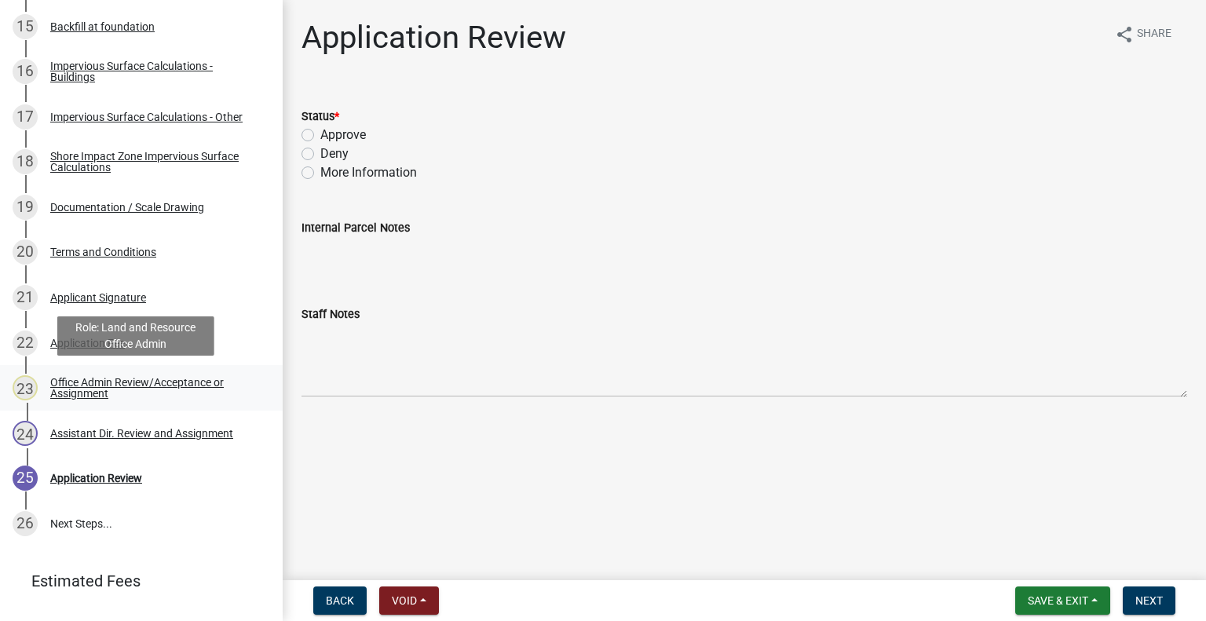
click at [181, 377] on div "Office Admin Review/Acceptance or Assignment" at bounding box center [153, 388] width 207 height 22
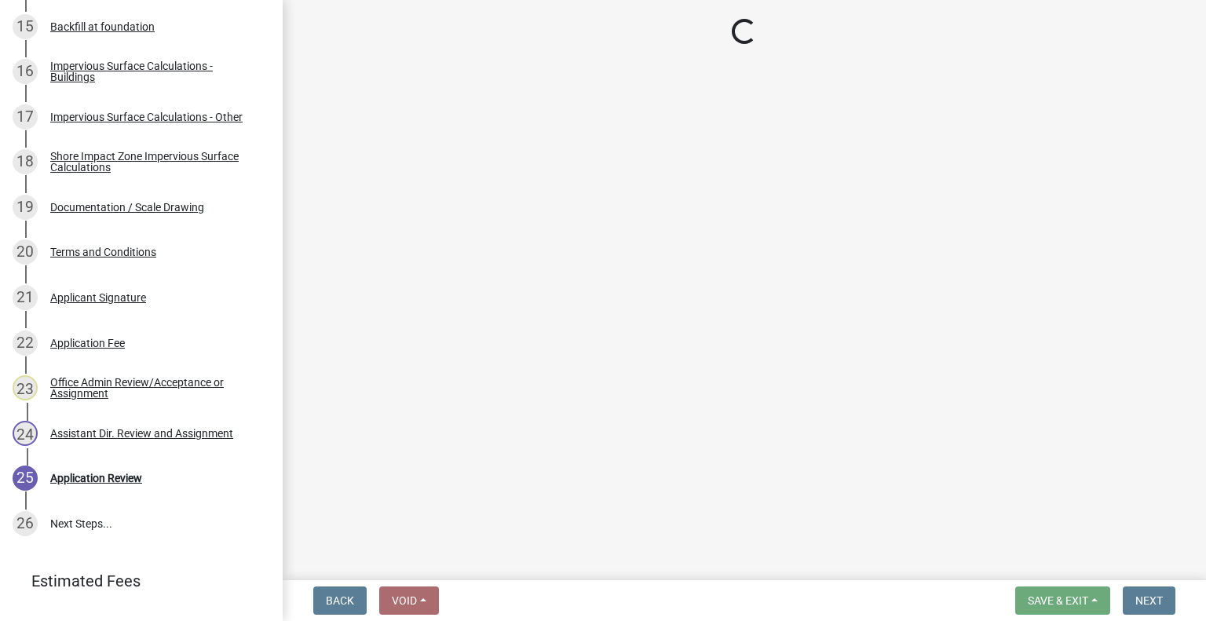
select select "89a5be53-38a7-49db-a5bb-3c2b1b47ac21"
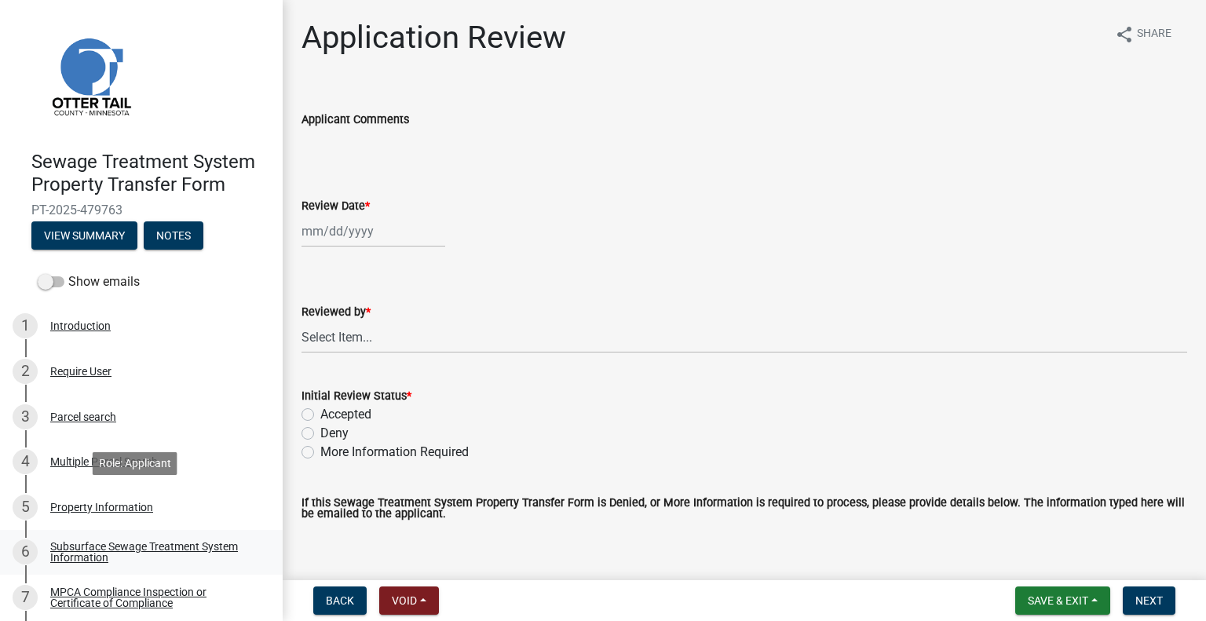
click at [123, 537] on link "6 Subsurface Sewage Treatment System Information" at bounding box center [141, 553] width 283 height 46
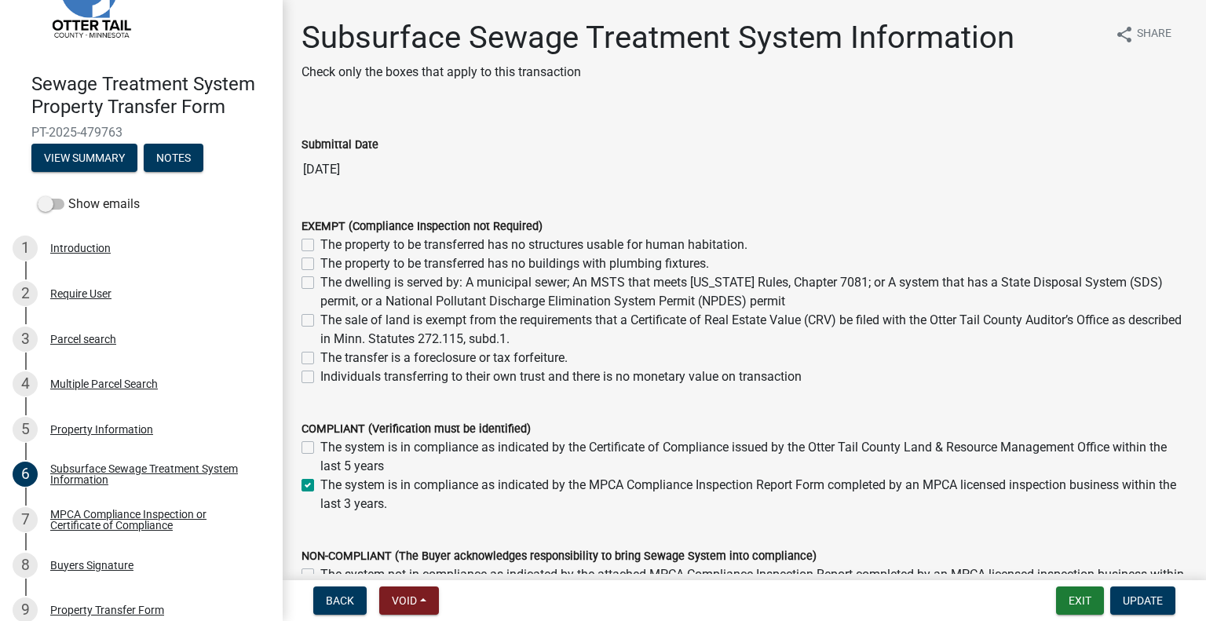
scroll to position [119, 0]
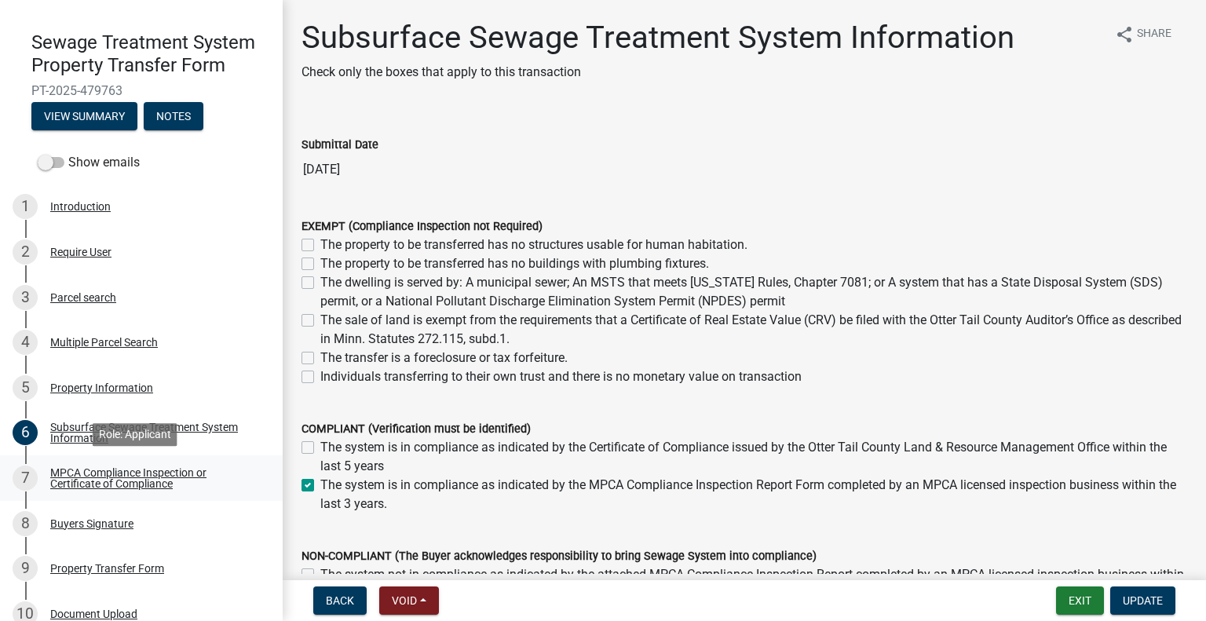
click at [202, 477] on div "MPCA Compliance Inspection or Certificate of Compliance" at bounding box center [153, 478] width 207 height 22
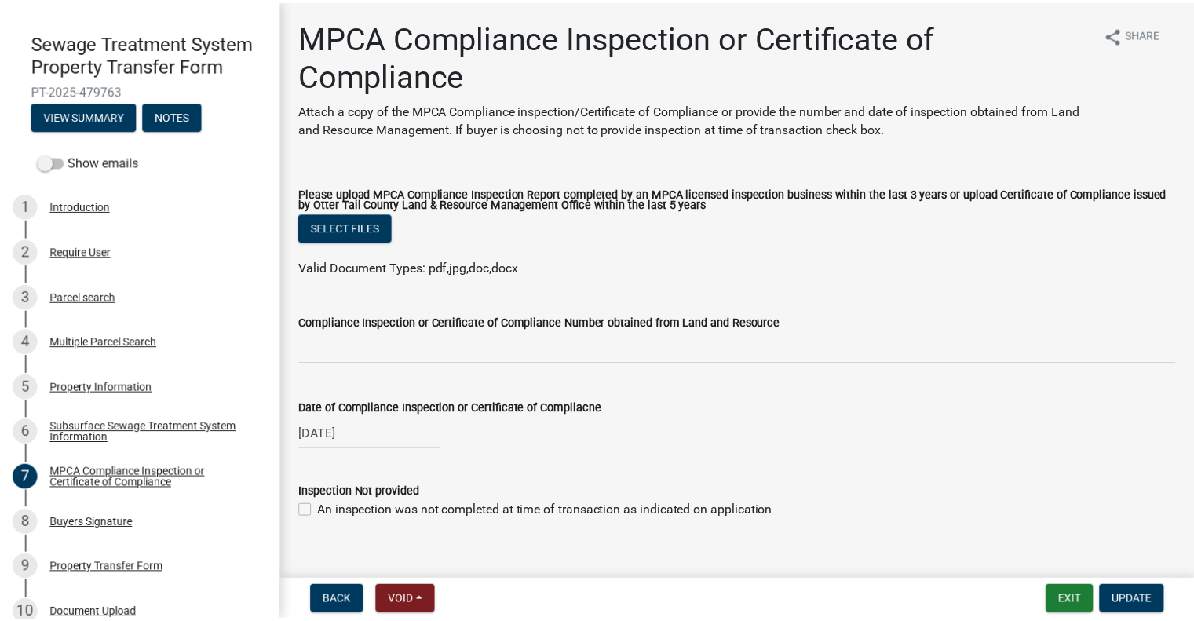
scroll to position [210, 0]
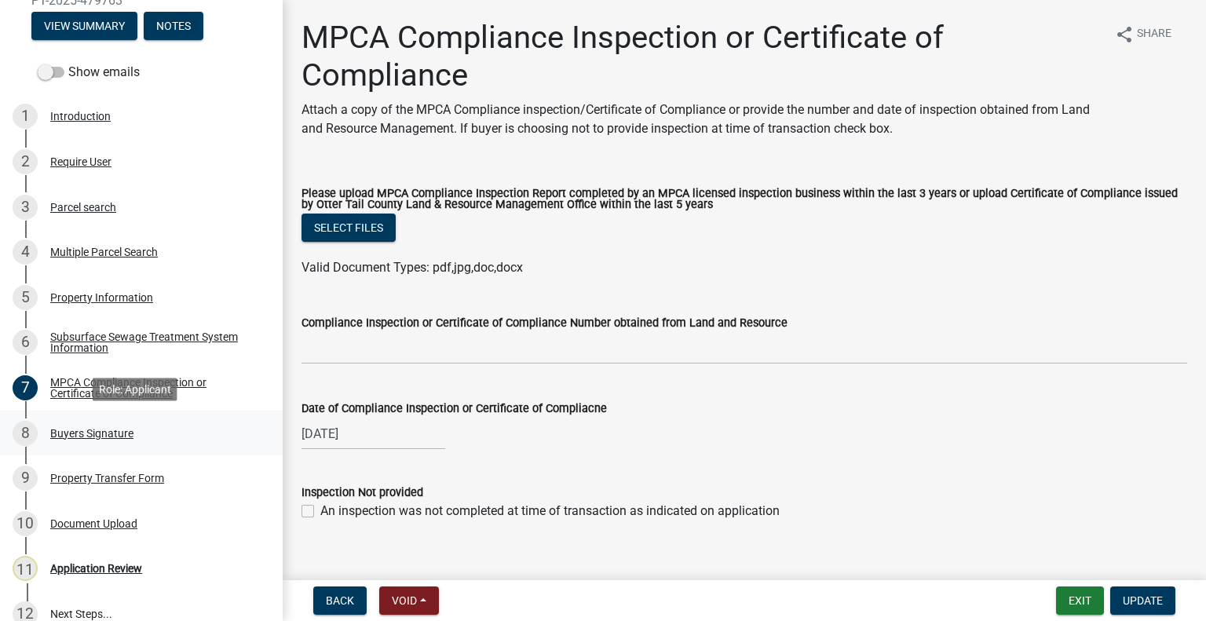
click at [130, 428] on div "Buyers Signature" at bounding box center [91, 433] width 83 height 11
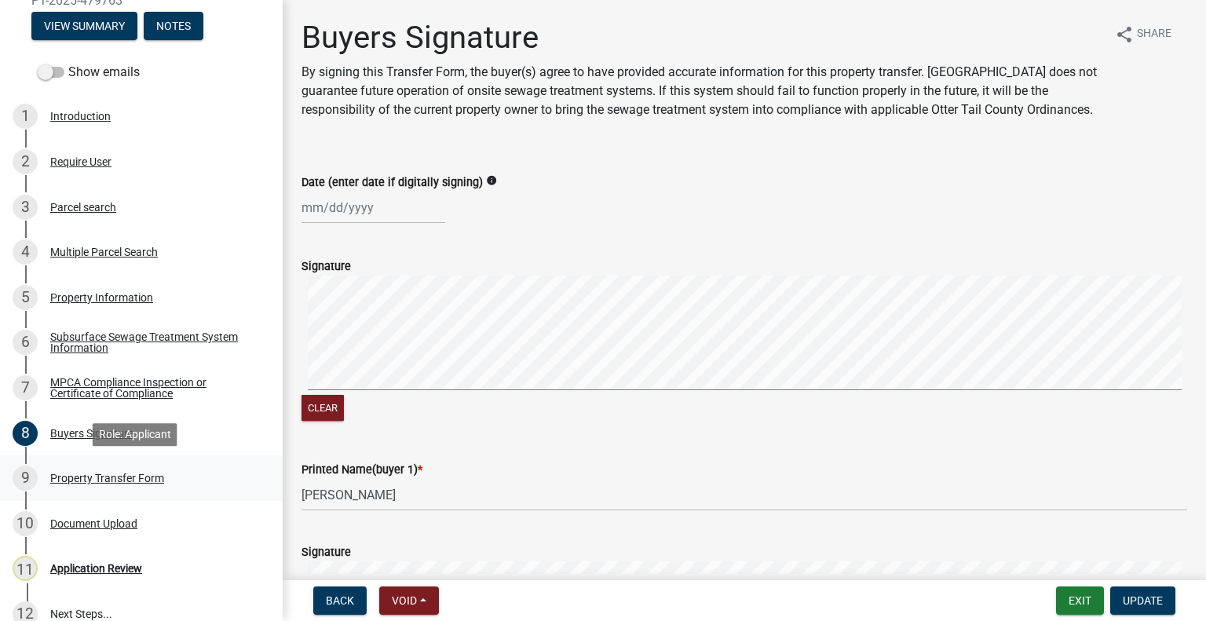
click at [166, 479] on div "9 Property Transfer Form" at bounding box center [135, 478] width 245 height 25
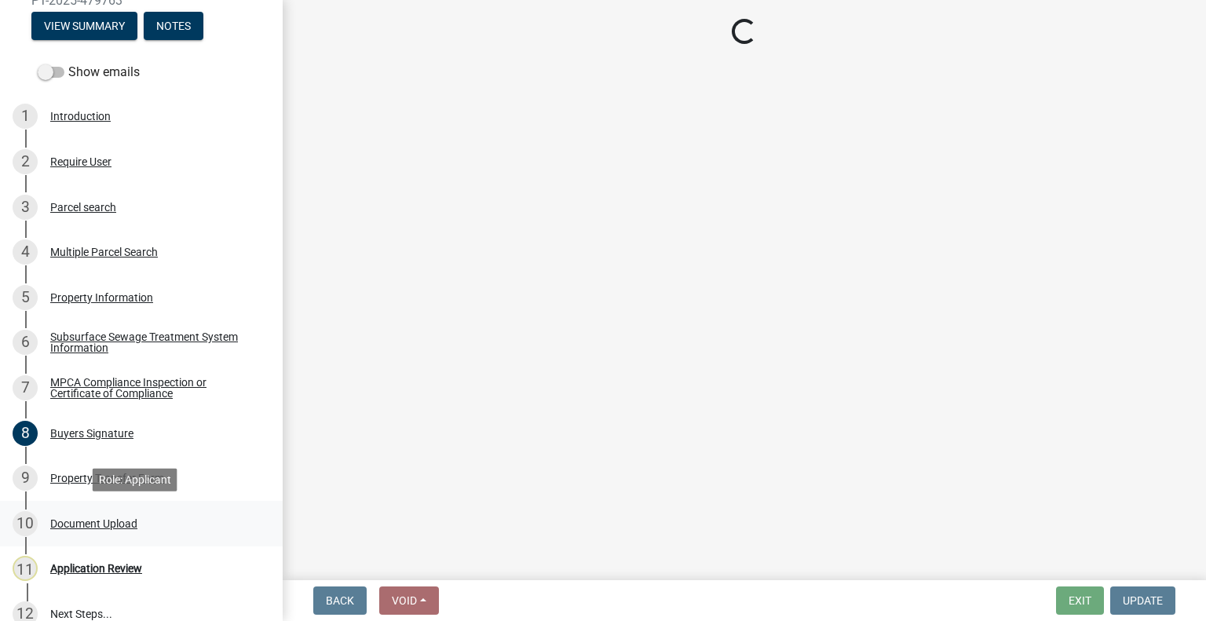
click at [136, 521] on div "Document Upload" at bounding box center [93, 523] width 87 height 11
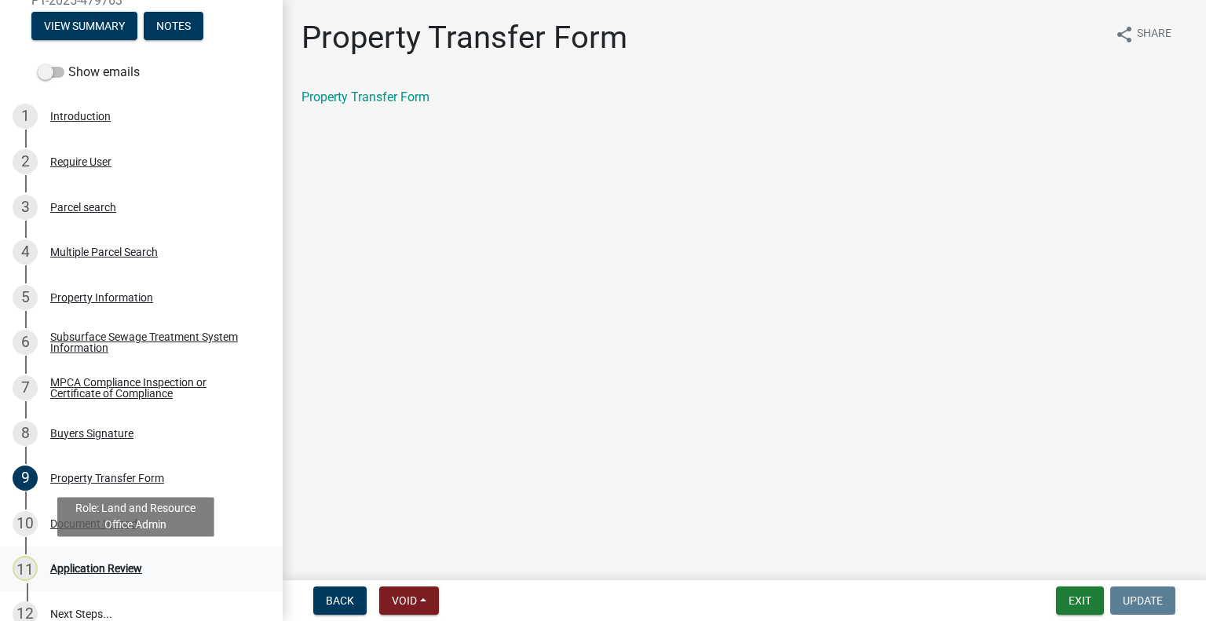
click at [143, 557] on div "11 Application Review" at bounding box center [135, 568] width 245 height 25
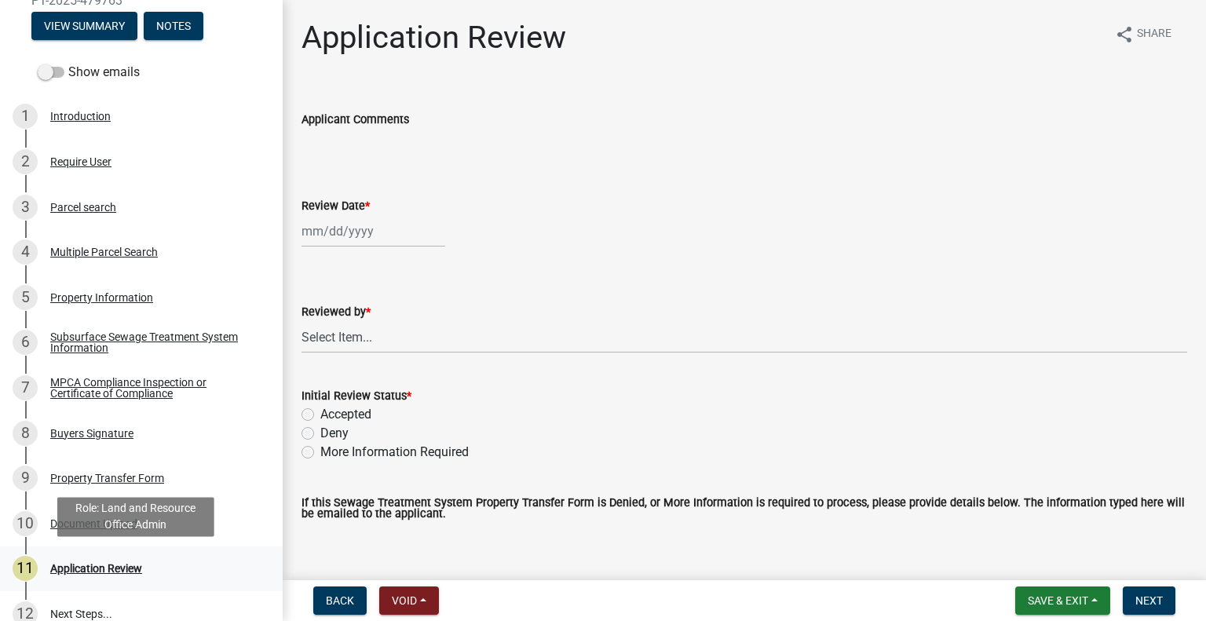
click at [120, 565] on div "Application Review" at bounding box center [96, 568] width 92 height 11
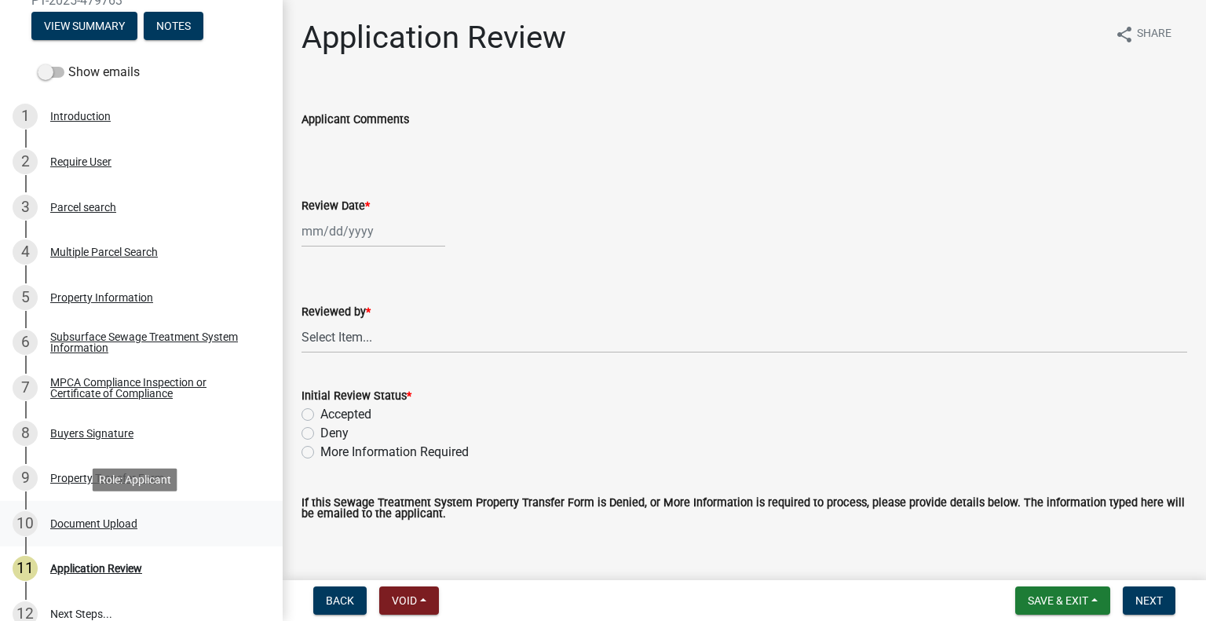
click at [102, 519] on div "Document Upload" at bounding box center [93, 523] width 87 height 11
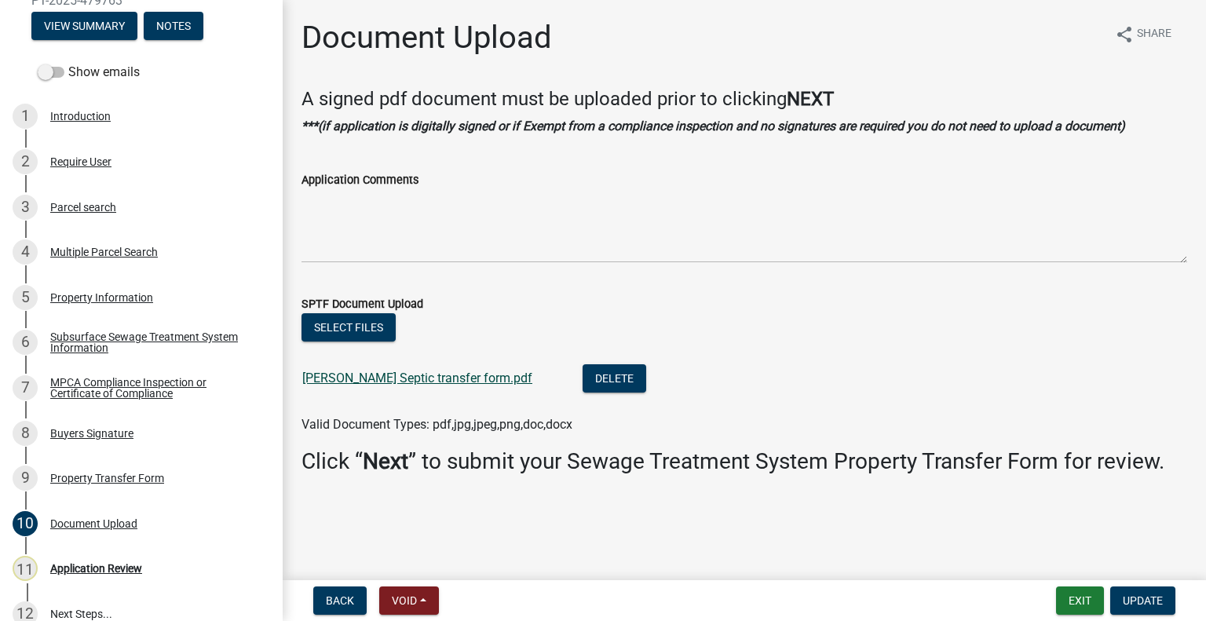
click at [360, 375] on link "Meyers Septic transfer form.pdf" at bounding box center [417, 378] width 230 height 15
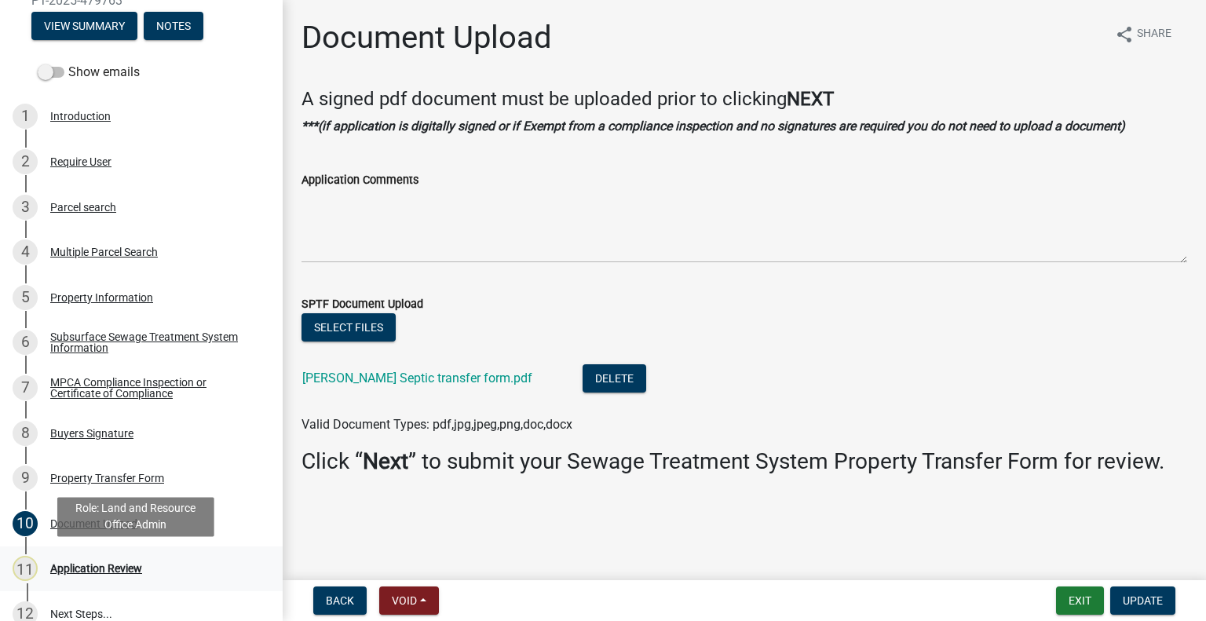
click at [140, 573] on div "Application Review" at bounding box center [96, 568] width 92 height 11
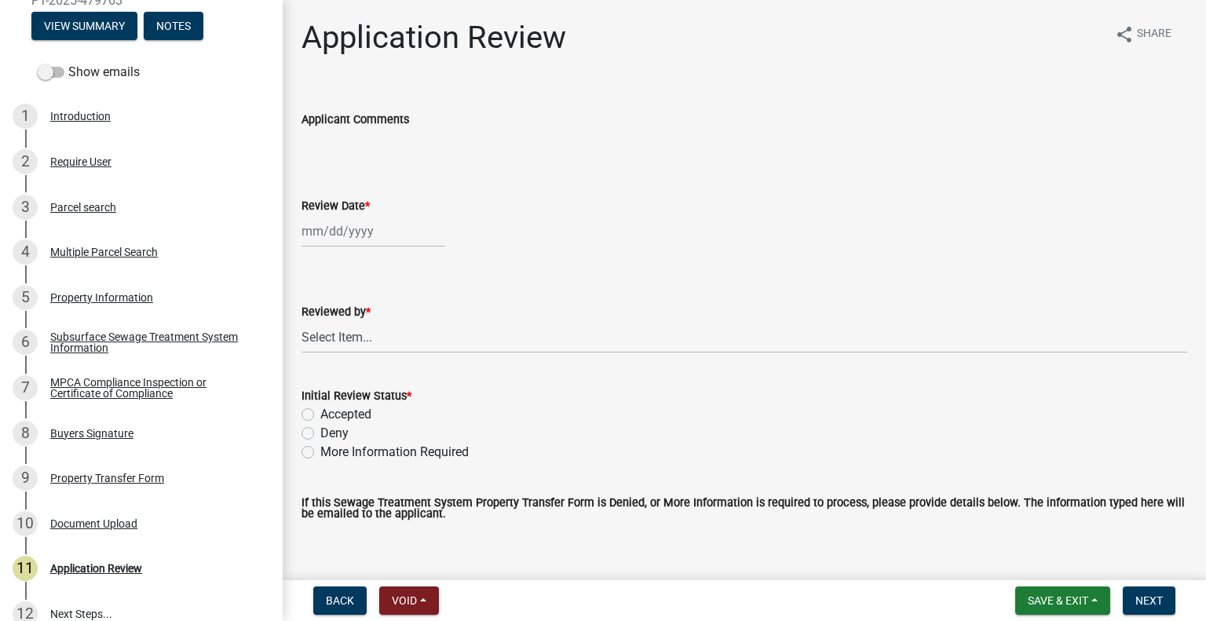
click at [386, 225] on div at bounding box center [374, 231] width 144 height 32
select select "9"
select select "2025"
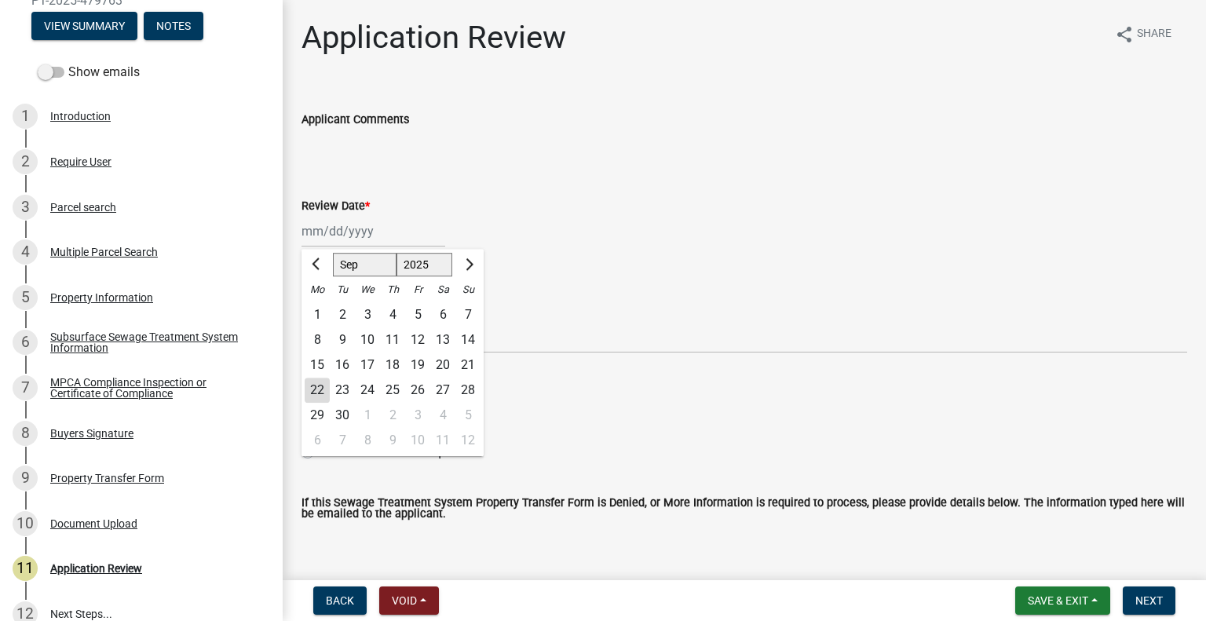
click at [311, 382] on div "22" at bounding box center [317, 390] width 25 height 25
type input "[DATE]"
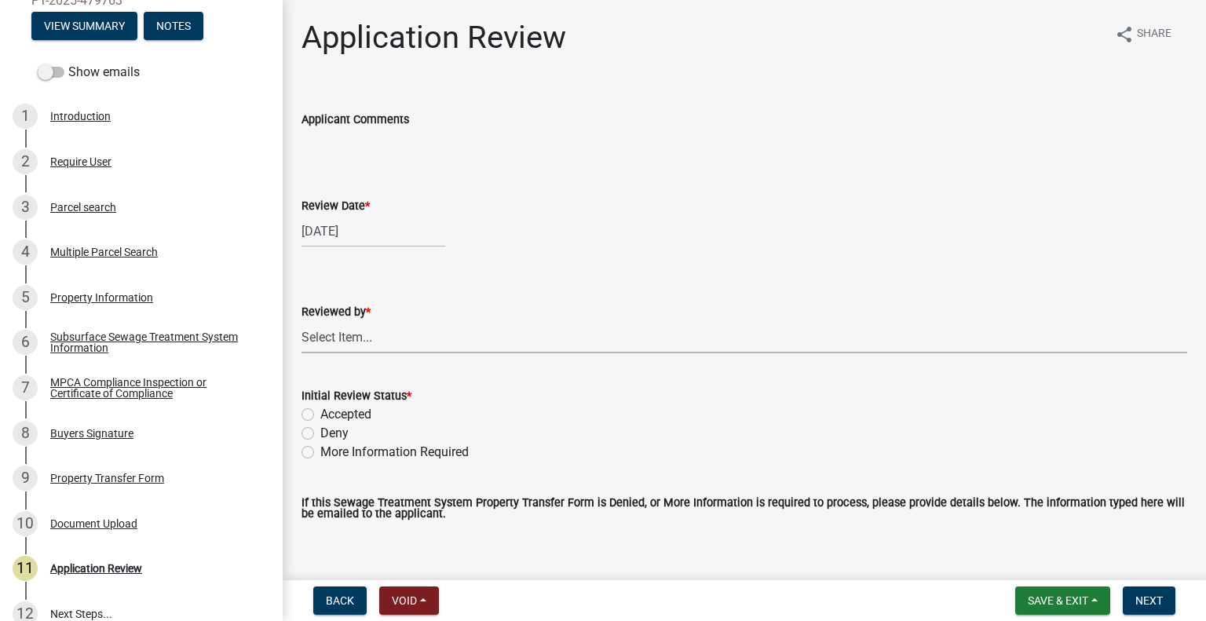
click at [357, 332] on select "Select Item... Alexis Newark Amy Busko Andrea Perales Brittany Tollefson Christ…" at bounding box center [745, 337] width 886 height 32
click at [302, 321] on select "Select Item... Alexis Newark Amy Busko Andrea Perales Brittany Tollefson Christ…" at bounding box center [745, 337] width 886 height 32
select select "2217fab6-25d2-4df2-8e35-18ddd05e0fe8"
click at [333, 408] on label "Accepted" at bounding box center [345, 414] width 51 height 19
click at [331, 408] on input "Accepted" at bounding box center [325, 410] width 10 height 10
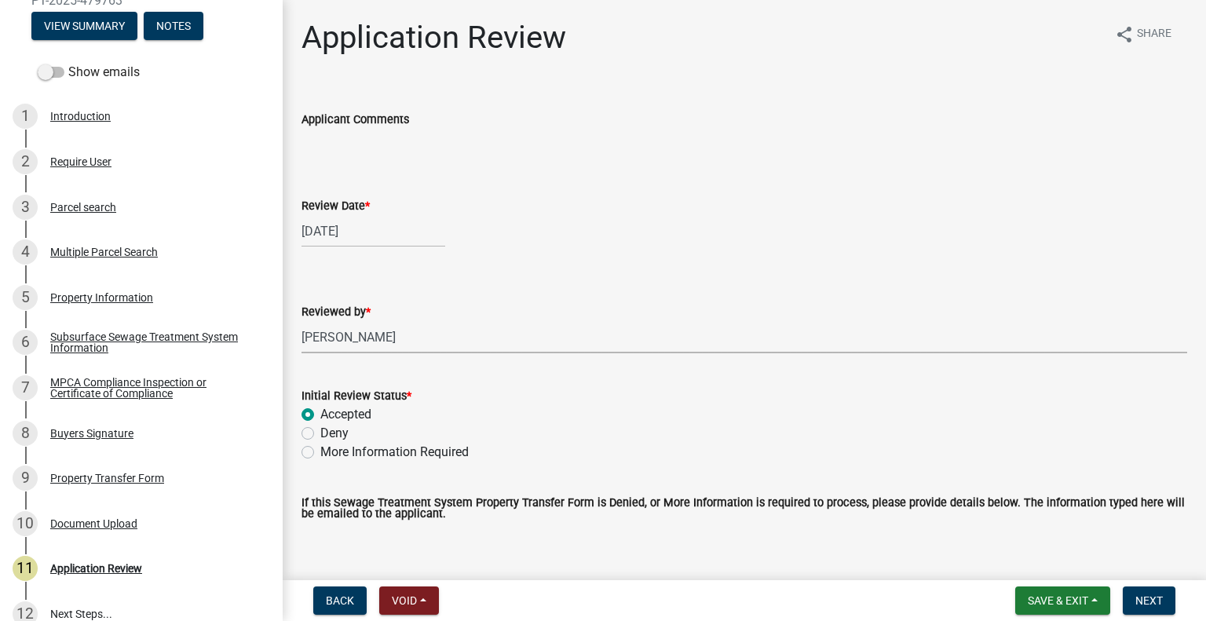
radio input "true"
click at [1144, 594] on span "Next" at bounding box center [1149, 600] width 27 height 13
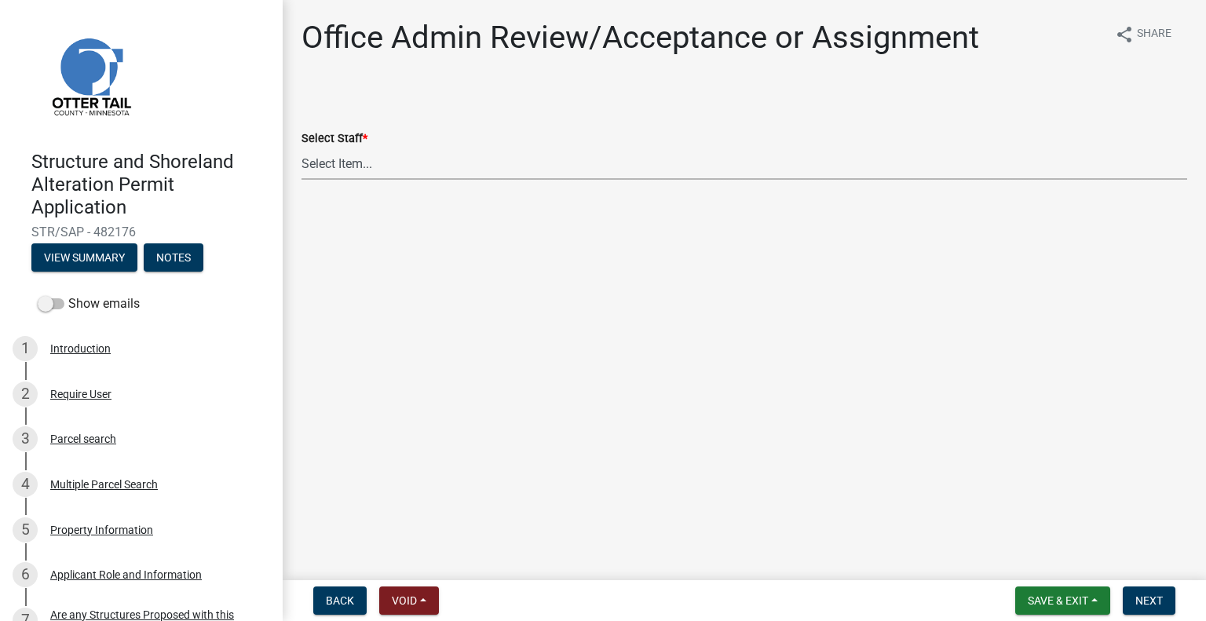
click at [393, 166] on select "Select Item... [PERSON_NAME] ([EMAIL_ADDRESS][DOMAIN_NAME]) [PERSON_NAME] ([EMA…" at bounding box center [745, 164] width 886 height 32
click at [302, 148] on select "Select Item... Alexis Newark (anewark@ottertailcounty.gov) Amy Busko (abusko@ot…" at bounding box center [745, 164] width 886 height 32
select select "587f38f5-c90e-4c12-9e10-d3e23909bbca"
click at [1143, 592] on button "Next" at bounding box center [1149, 601] width 53 height 28
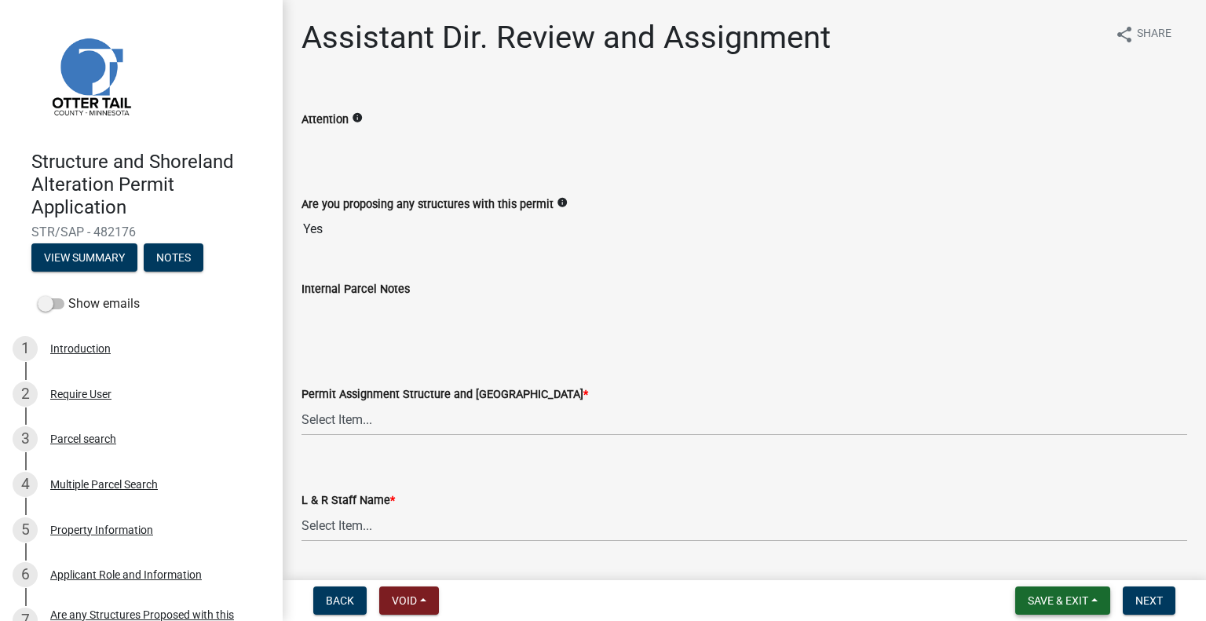
click at [1051, 605] on span "Save & Exit" at bounding box center [1058, 600] width 60 height 13
click at [1040, 565] on button "Save & Exit" at bounding box center [1048, 560] width 126 height 38
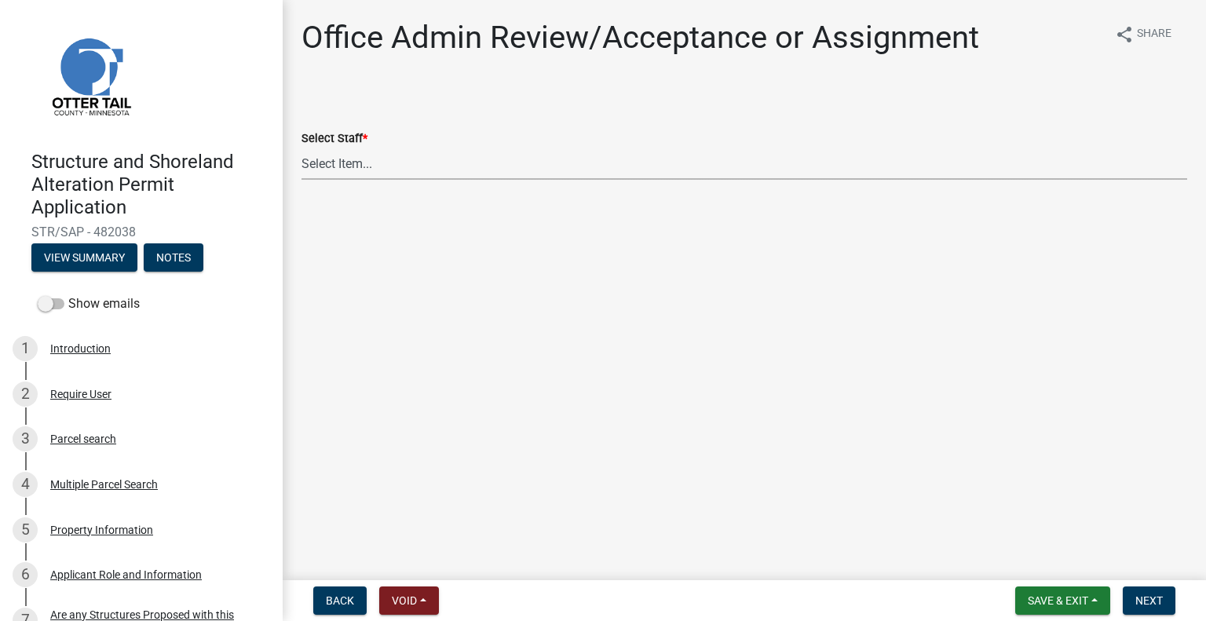
click at [434, 169] on select "Select Item... Alexis Newark (anewark@ottertailcounty.gov) Amy Busko (abusko@ot…" at bounding box center [745, 164] width 886 height 32
click at [302, 148] on select "Select Item... Alexis Newark (anewark@ottertailcounty.gov) Amy Busko (abusko@ot…" at bounding box center [745, 164] width 886 height 32
select select "587f38f5-c90e-4c12-9e10-d3e23909bbca"
click at [1153, 599] on span "Next" at bounding box center [1149, 600] width 27 height 13
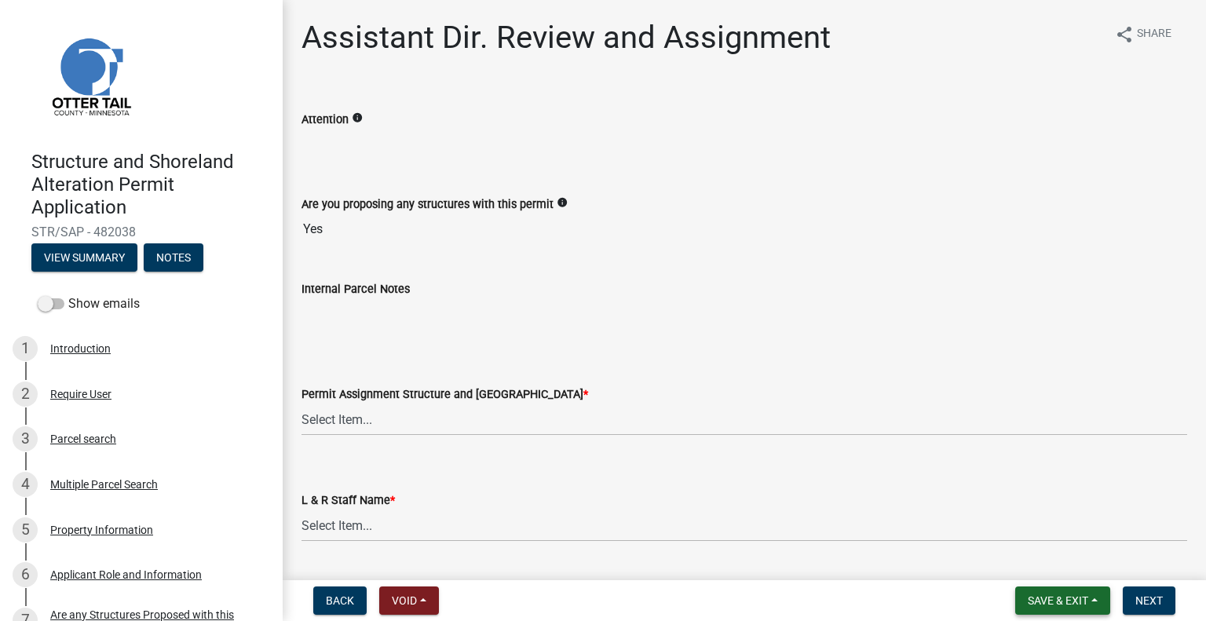
click at [1089, 594] on button "Save & Exit" at bounding box center [1062, 601] width 95 height 28
click at [1083, 558] on button "Save & Exit" at bounding box center [1048, 560] width 126 height 38
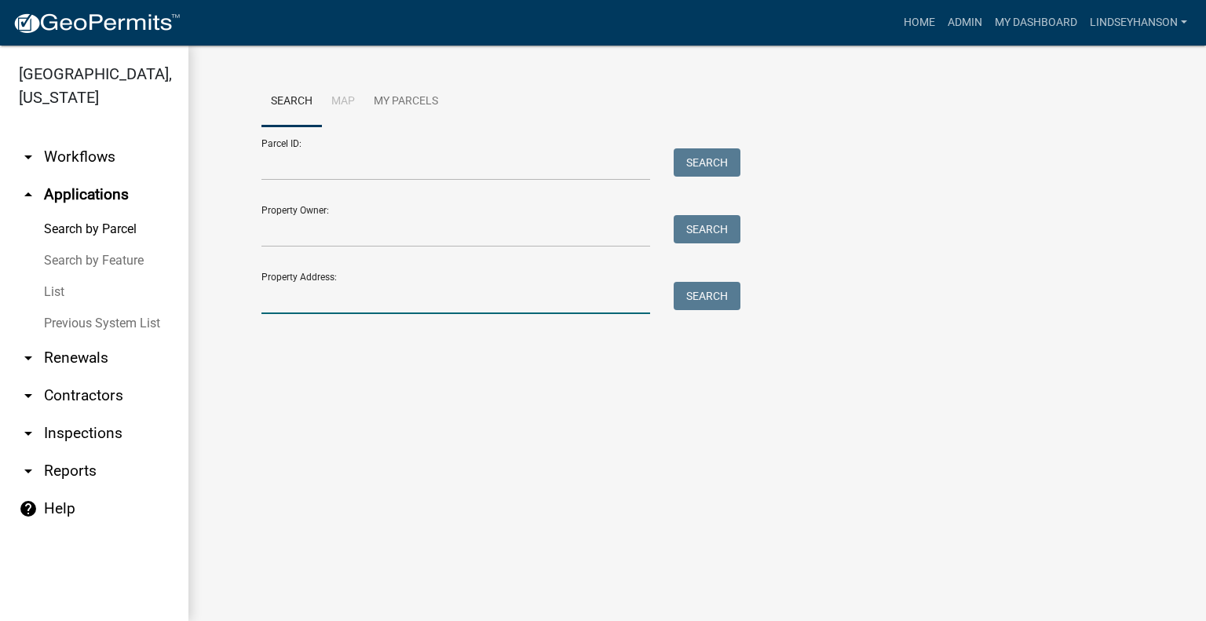
drag, startPoint x: 0, startPoint y: 0, endPoint x: 379, endPoint y: 289, distance: 476.8
click at [379, 289] on input "Property Address:" at bounding box center [455, 298] width 389 height 32
click at [526, 302] on input "48486" at bounding box center [455, 298] width 389 height 32
click at [374, 294] on input "48486" at bounding box center [455, 298] width 389 height 32
type input "4"
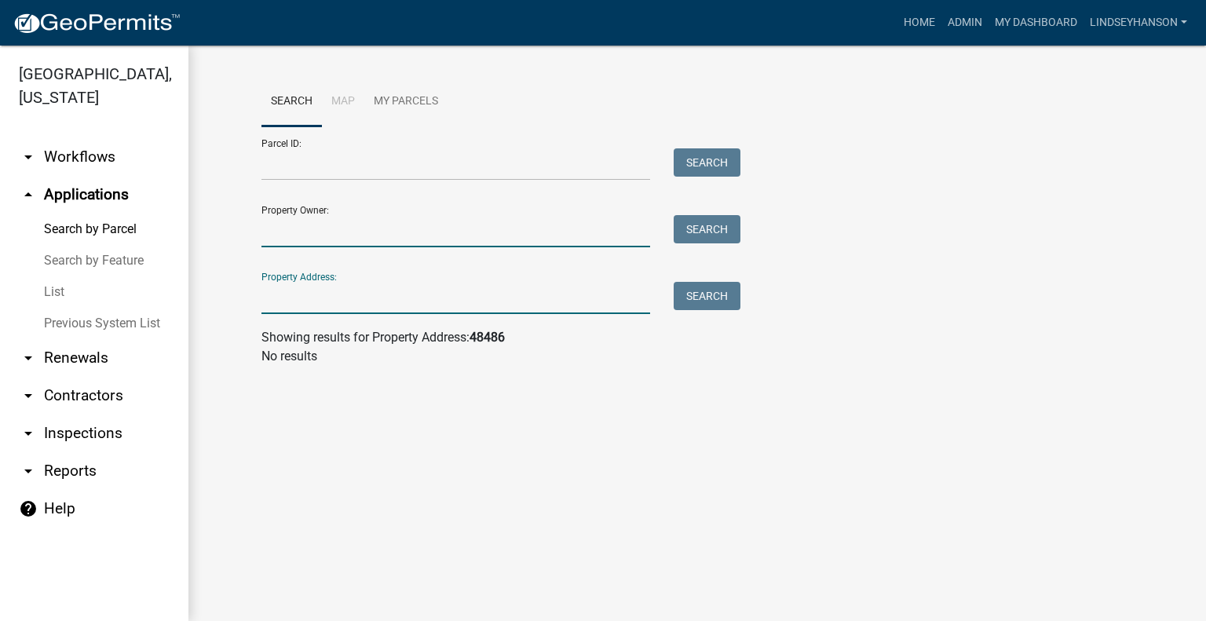
click at [366, 235] on input "Property Owner:" at bounding box center [455, 231] width 389 height 32
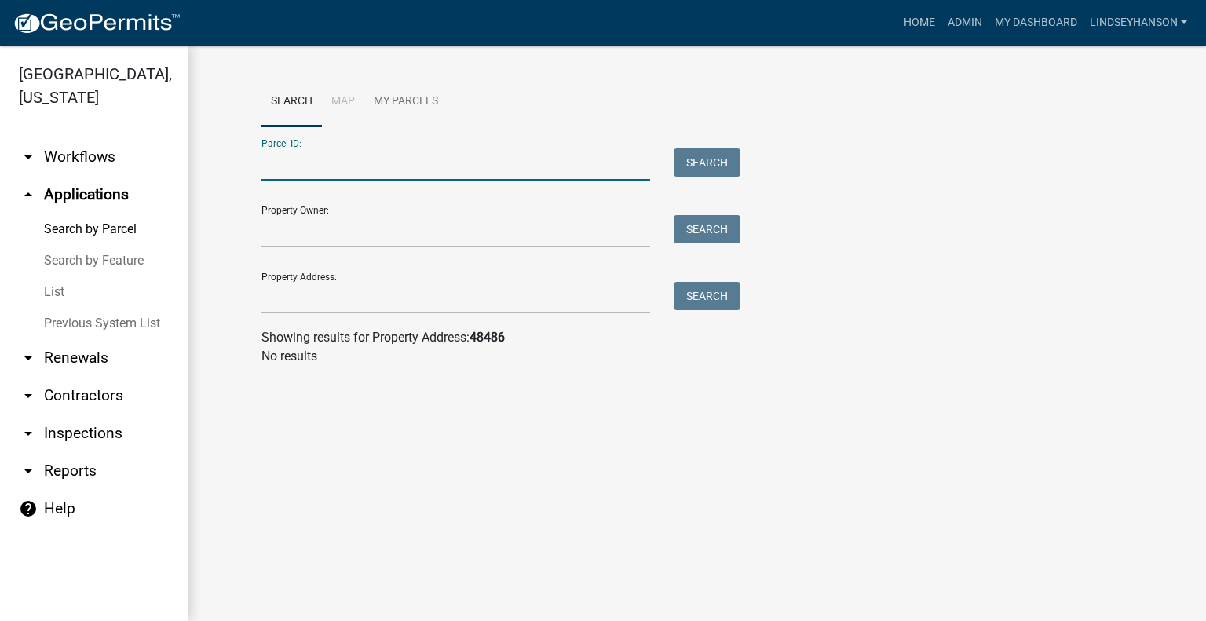
click at [361, 174] on input "Parcel ID:" at bounding box center [455, 164] width 389 height 32
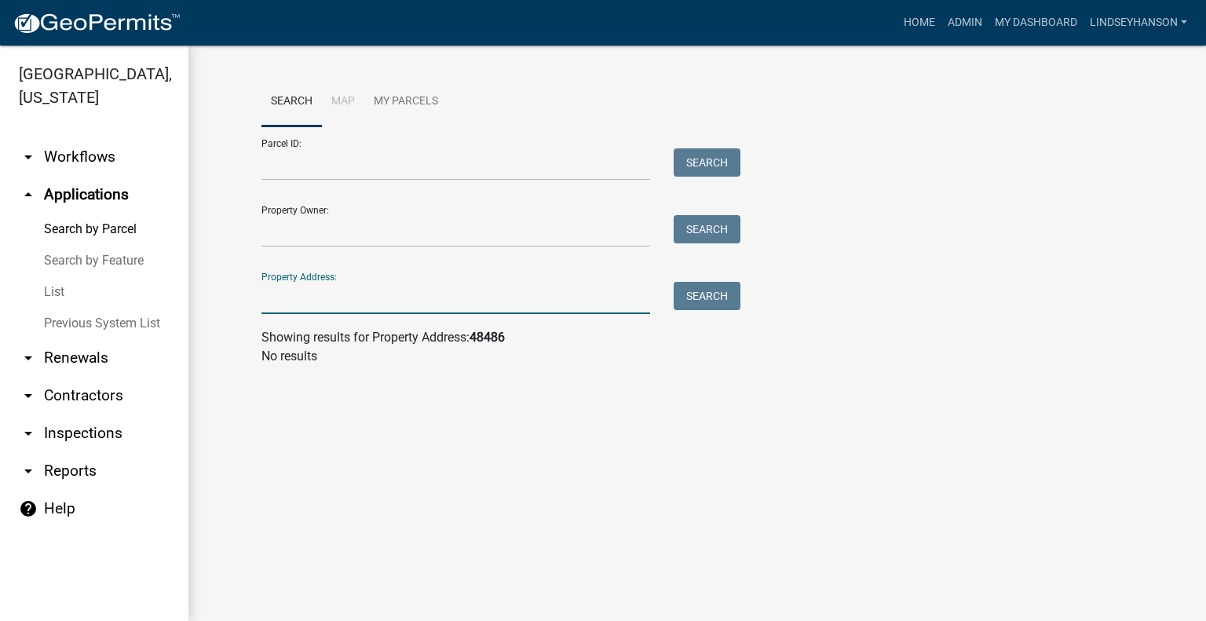
click at [313, 297] on input "Property Address:" at bounding box center [455, 298] width 389 height 32
drag, startPoint x: 114, startPoint y: 159, endPoint x: 139, endPoint y: 188, distance: 37.8
click at [114, 159] on link "arrow_drop_down Workflows" at bounding box center [94, 157] width 188 height 38
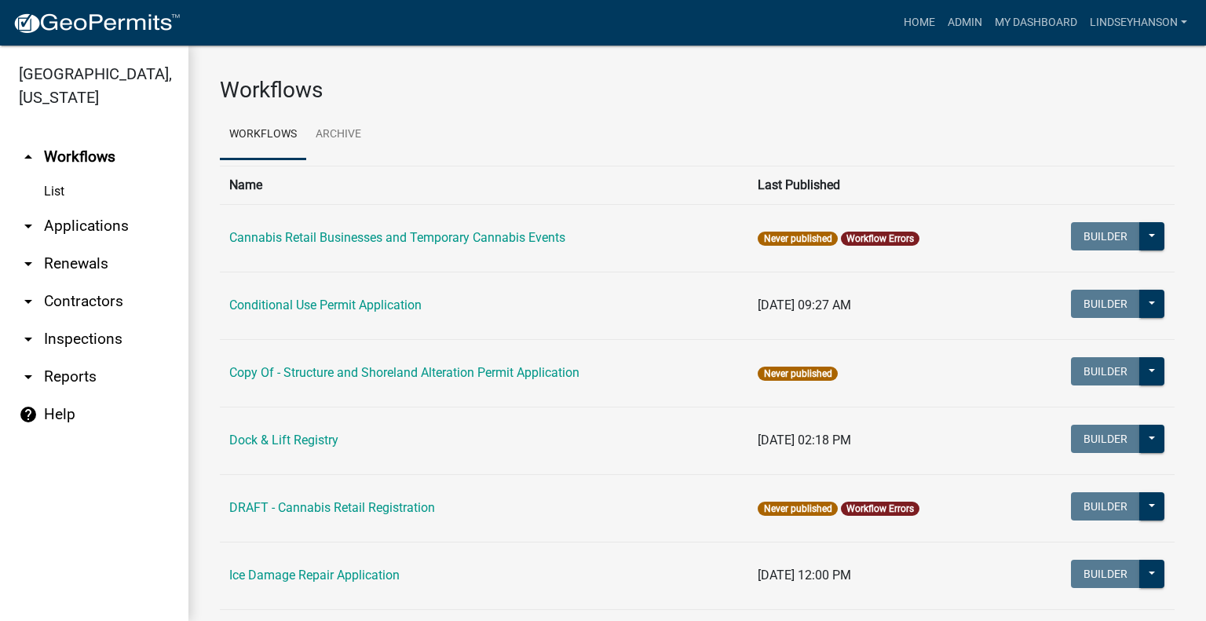
click at [104, 225] on link "arrow_drop_down Applications" at bounding box center [94, 226] width 188 height 38
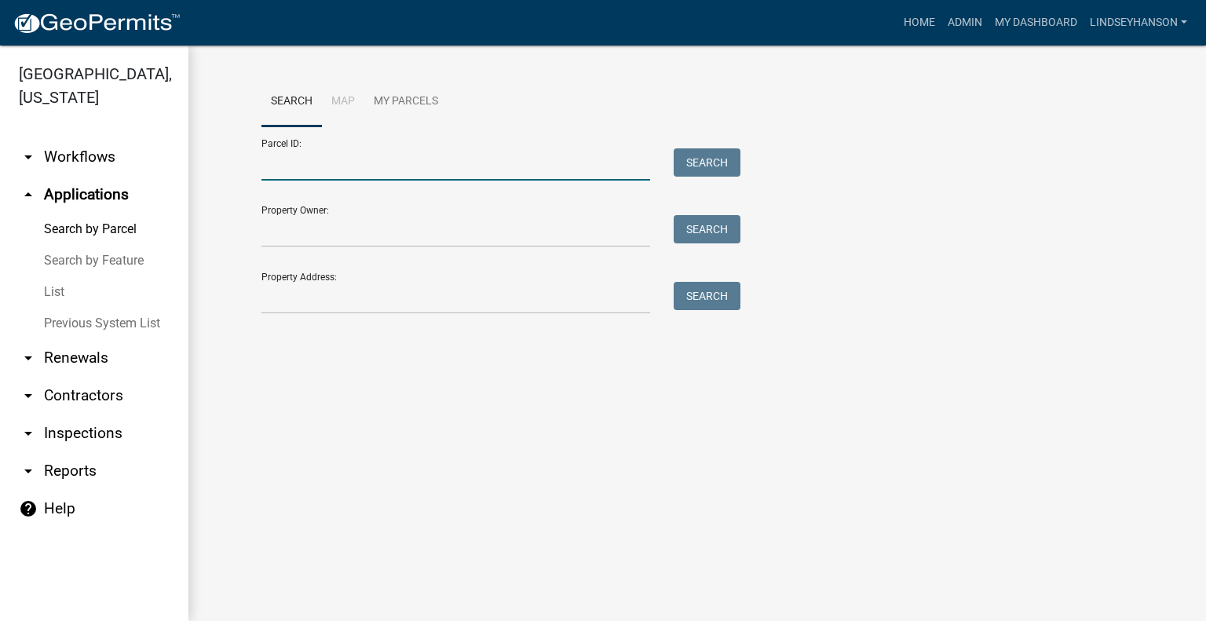
click at [346, 173] on input "Parcel ID:" at bounding box center [455, 164] width 389 height 32
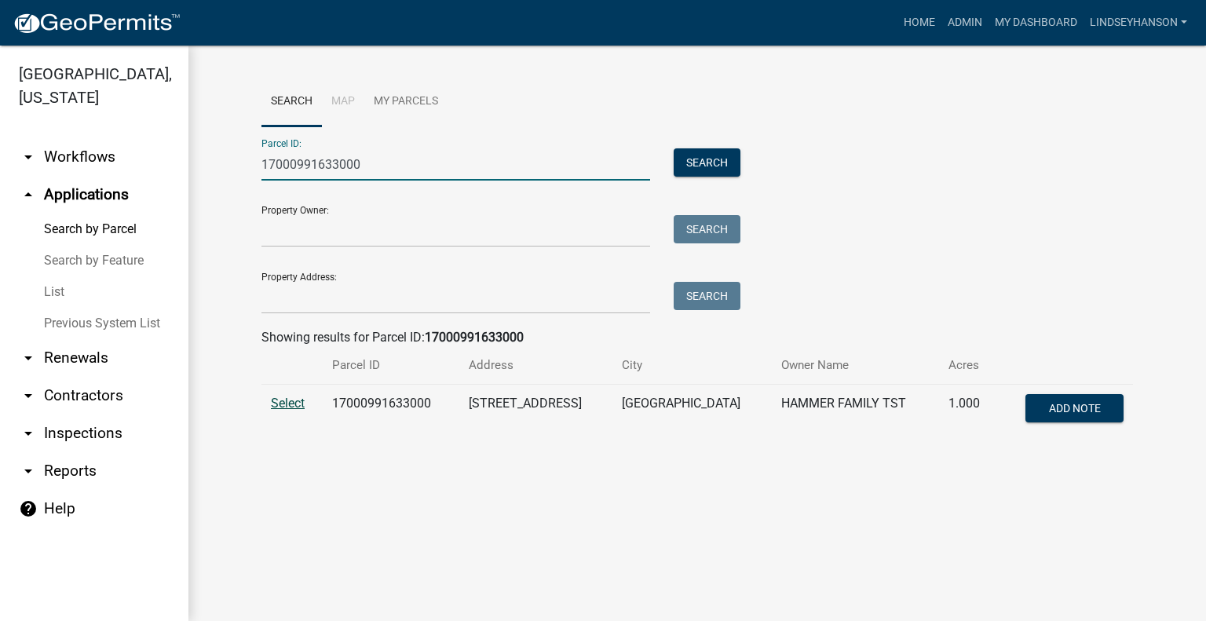
type input "17000991633000"
click at [276, 398] on span "Select" at bounding box center [288, 403] width 34 height 15
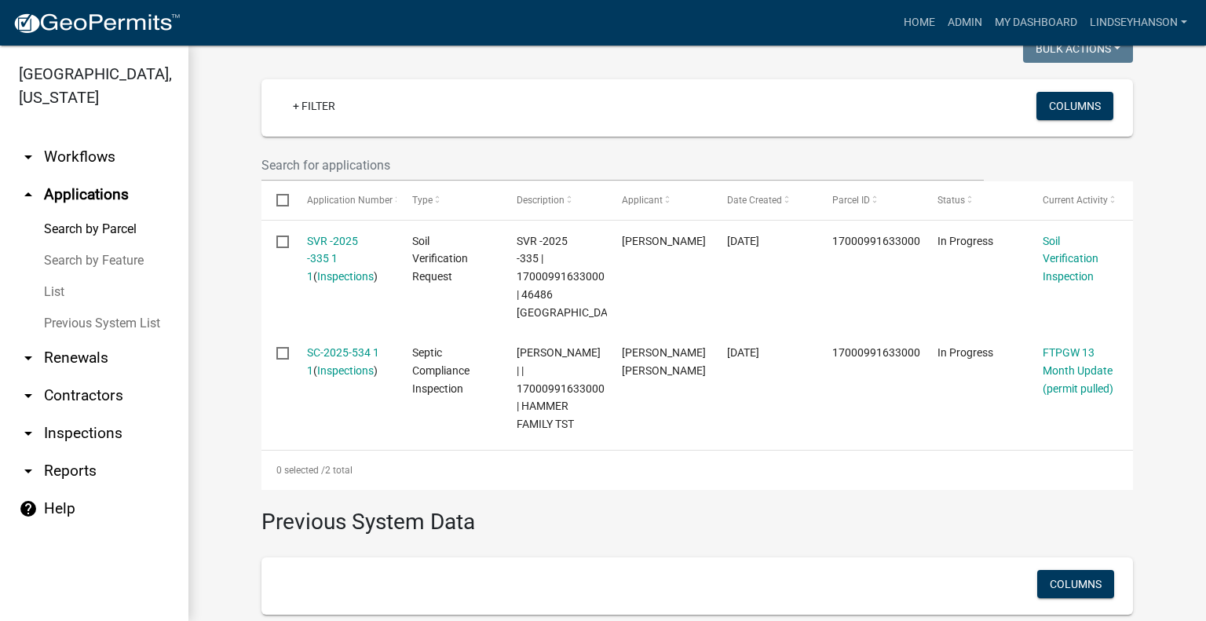
scroll to position [427, 0]
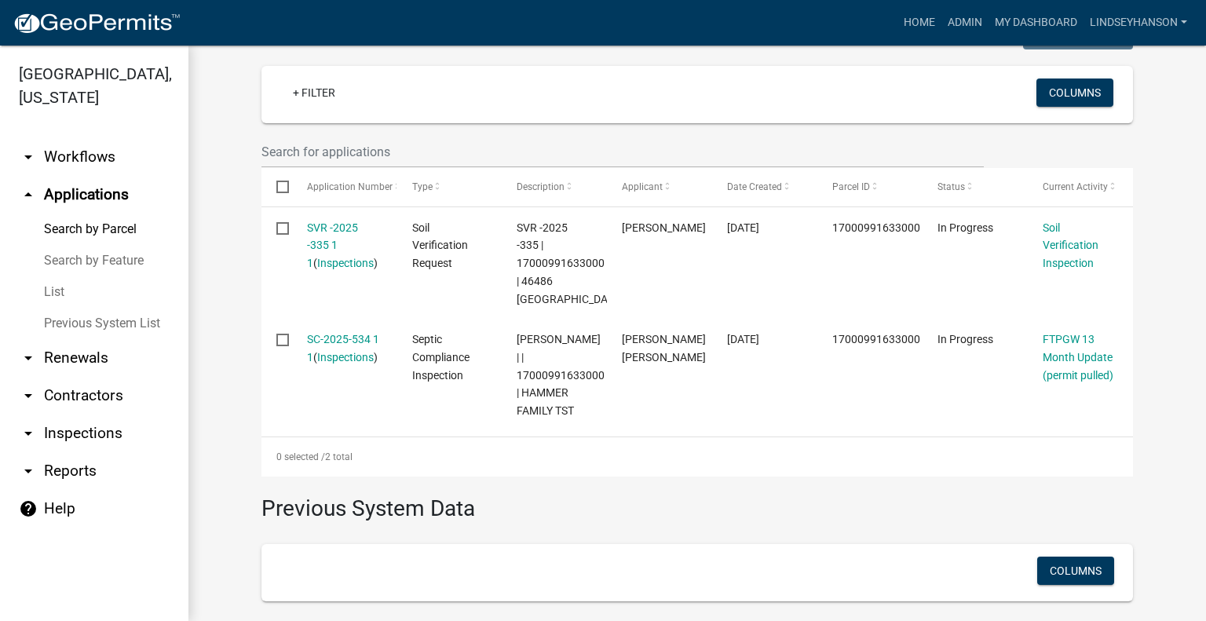
drag, startPoint x: 97, startPoint y: 157, endPoint x: 88, endPoint y: 181, distance: 25.1
click at [97, 157] on link "arrow_drop_down Workflows" at bounding box center [94, 157] width 188 height 38
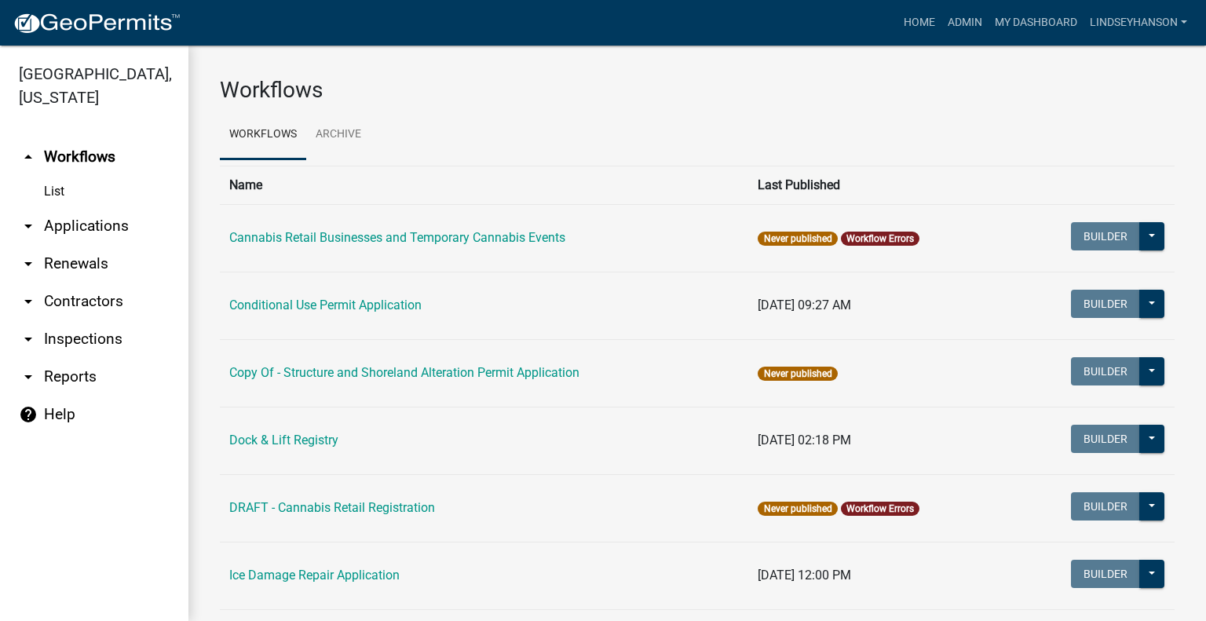
click at [75, 219] on link "arrow_drop_down Applications" at bounding box center [94, 226] width 188 height 38
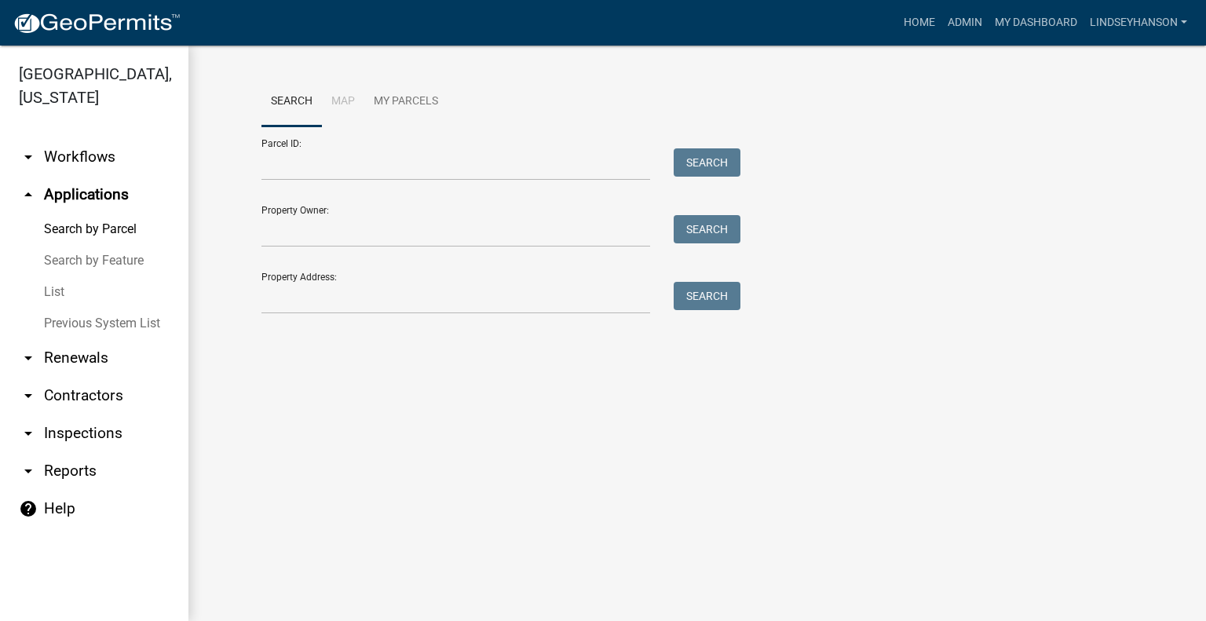
click at [88, 169] on link "arrow_drop_down Workflows" at bounding box center [94, 157] width 188 height 38
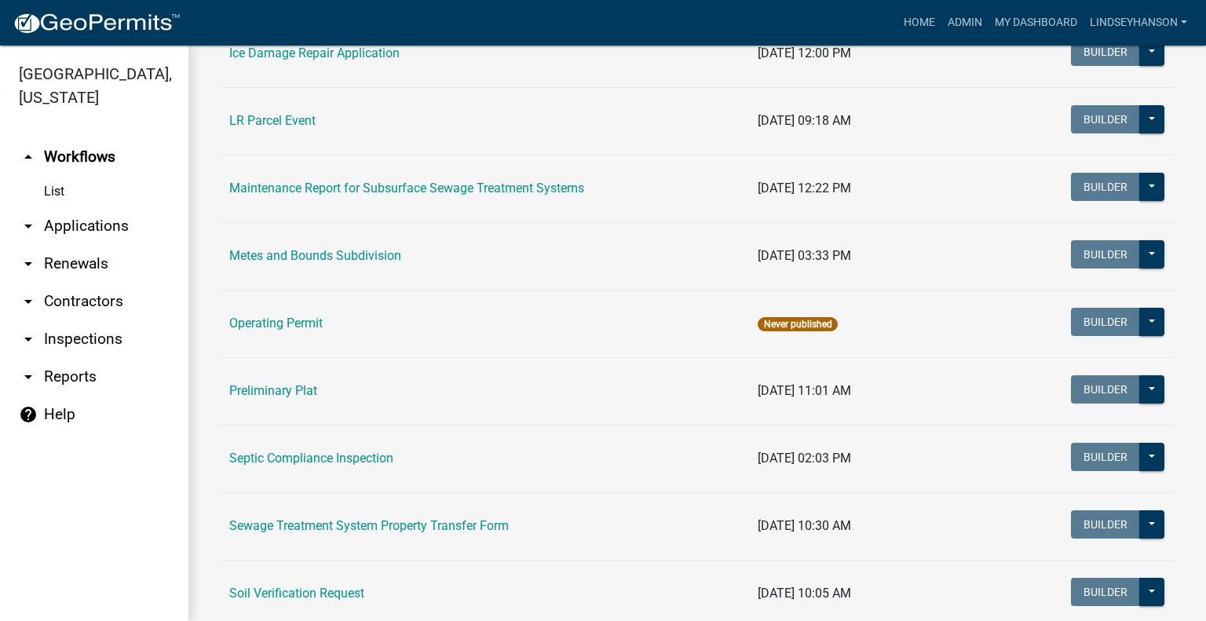
scroll to position [700, 0]
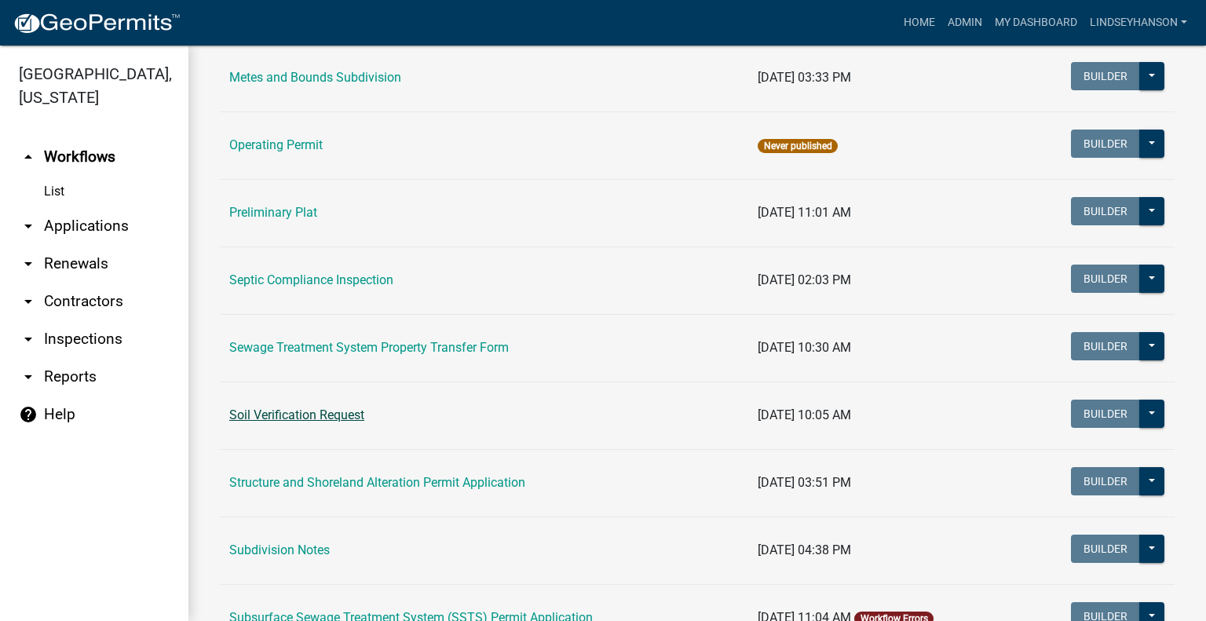
click at [322, 417] on link "Soil Verification Request" at bounding box center [296, 415] width 135 height 15
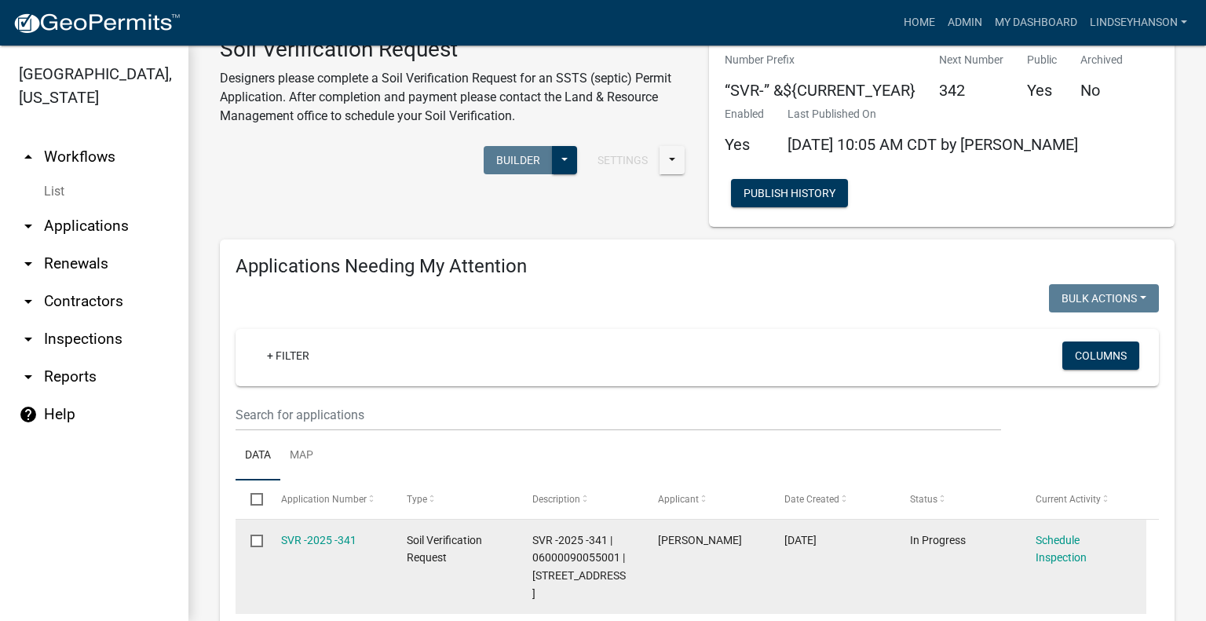
scroll to position [79, 0]
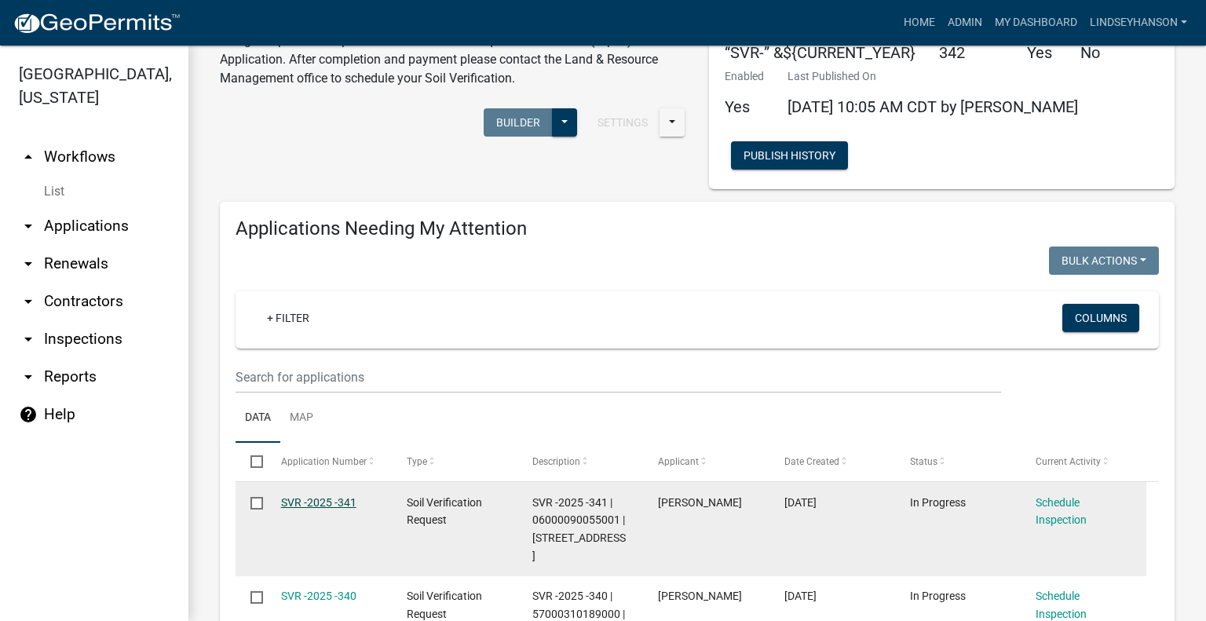
click at [338, 498] on link "SVR -2025 -341" at bounding box center [318, 502] width 75 height 13
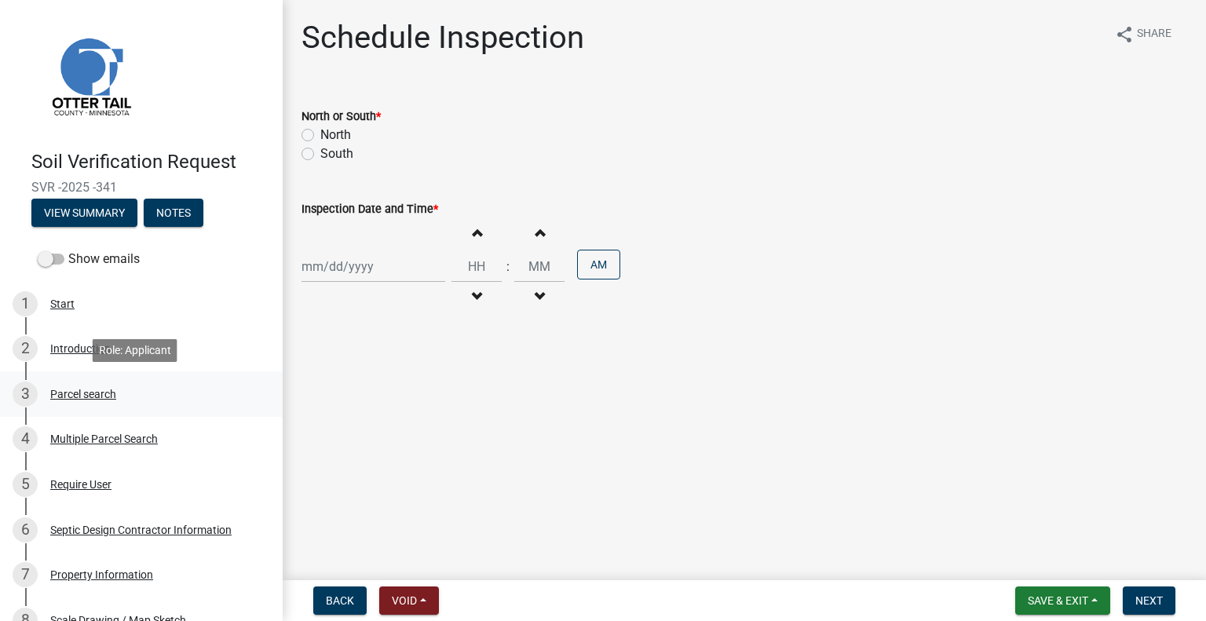
click at [107, 406] on div "3 Parcel search" at bounding box center [135, 394] width 245 height 25
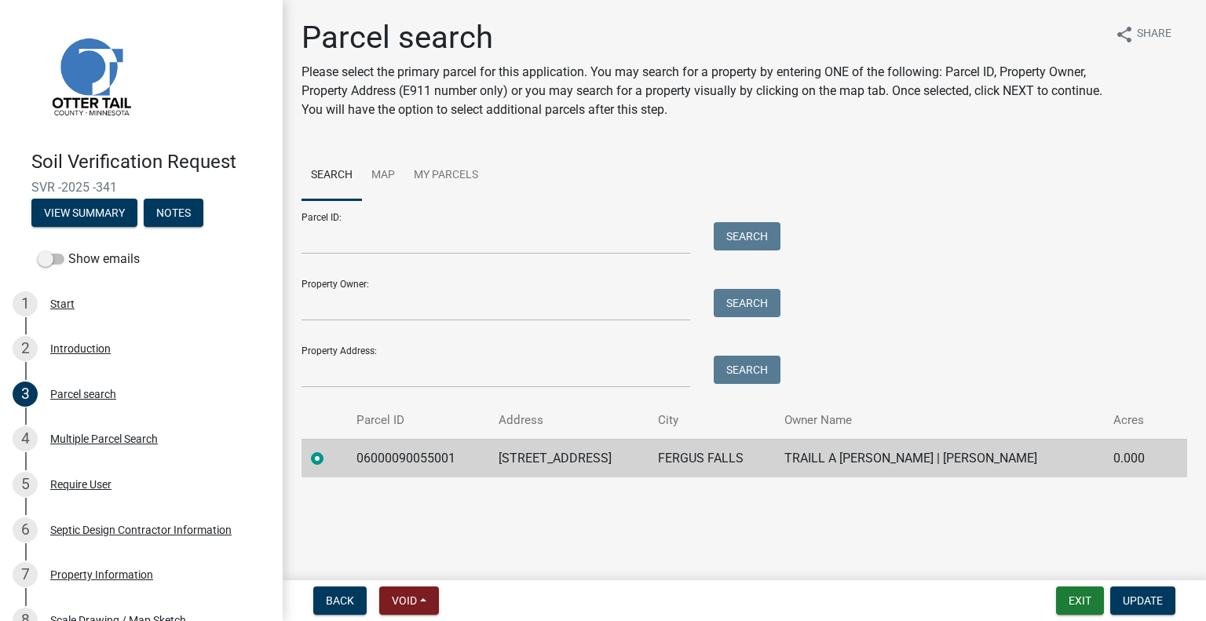
click at [433, 459] on td "06000090055001" at bounding box center [418, 458] width 142 height 38
copy td "06000090055001"
click at [567, 459] on td "20752 CO HWY 1" at bounding box center [568, 458] width 159 height 38
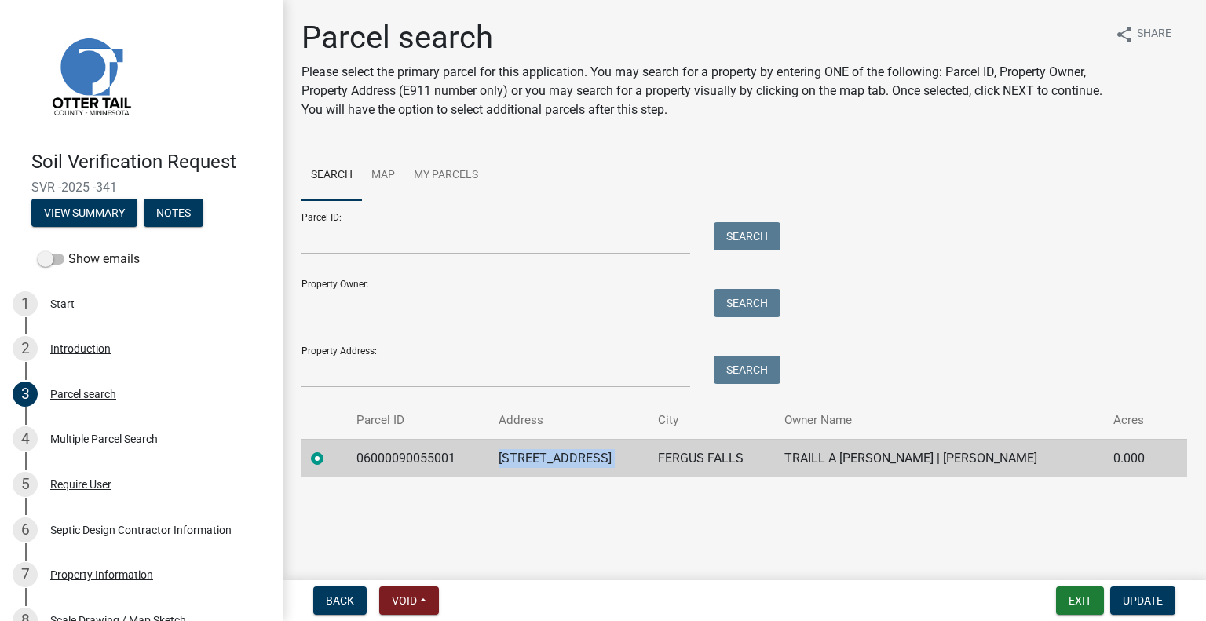
click at [567, 459] on td "20752 CO HWY 1" at bounding box center [568, 458] width 159 height 38
copy td "20752 CO HWY 1"
click at [709, 459] on td "FERGUS FALLS" at bounding box center [712, 458] width 126 height 38
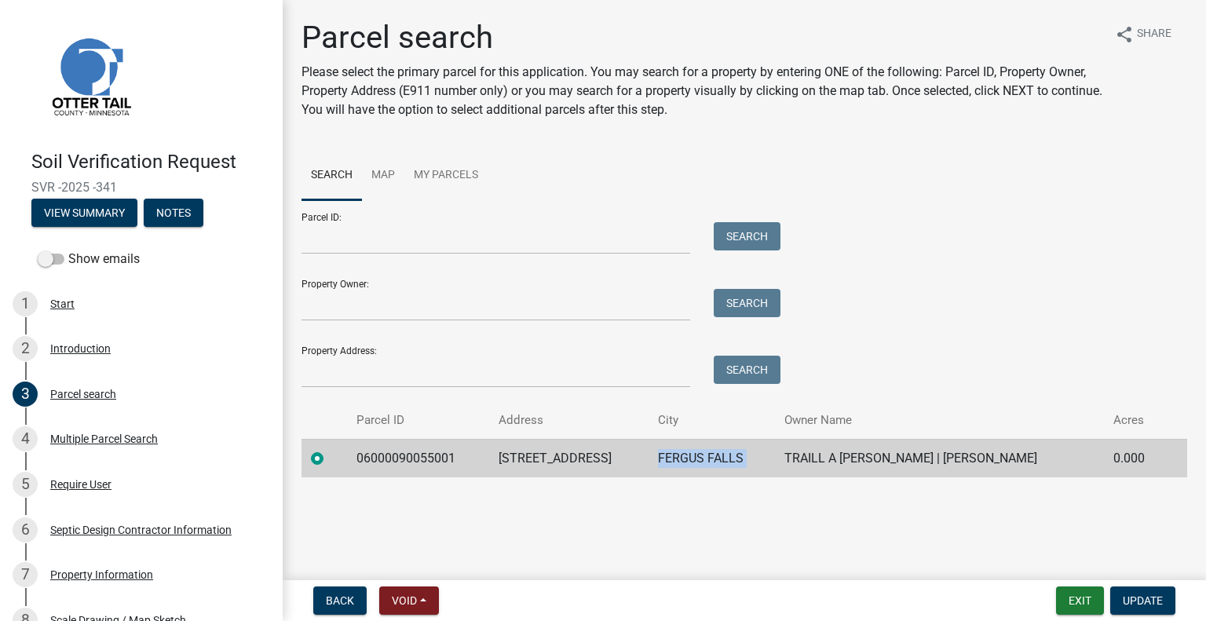
copy td "FERGUS FALLS"
click at [887, 468] on td "TRAILL A VOSBERG | DAWN M VOSBERG" at bounding box center [939, 458] width 328 height 38
copy td "TRAILL A VOSBERG | DAWN M VOSBERG"
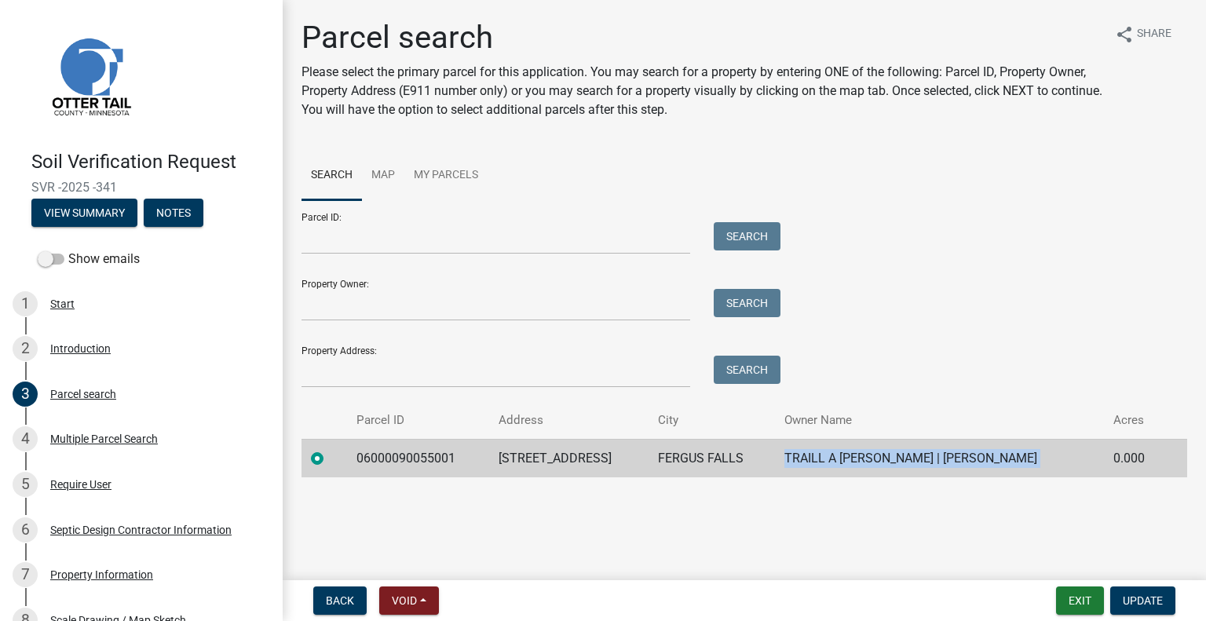
scroll to position [349, 0]
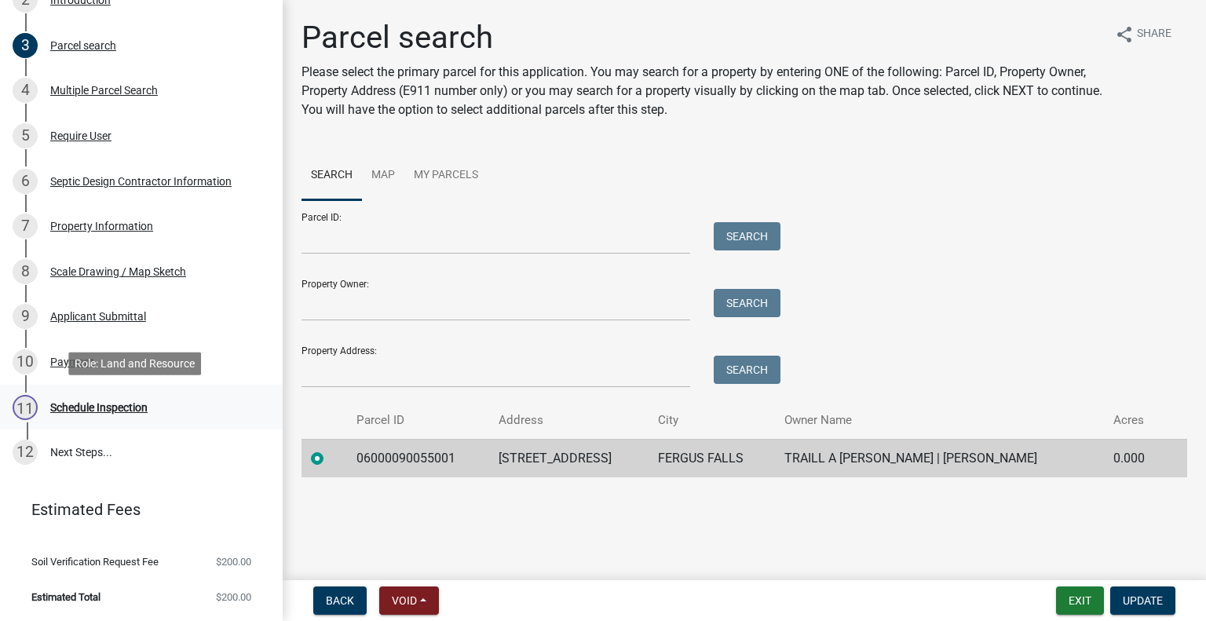
click at [104, 400] on div "11 Schedule Inspection" at bounding box center [135, 407] width 245 height 25
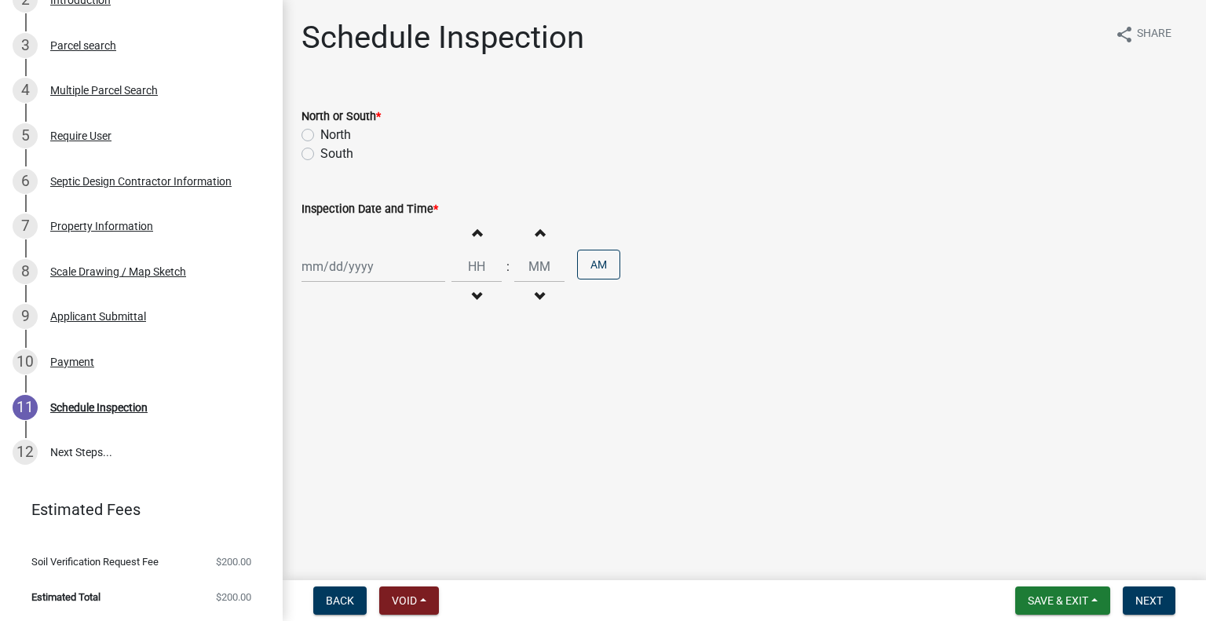
click at [344, 155] on label "South" at bounding box center [336, 153] width 33 height 19
click at [331, 155] on input "South" at bounding box center [325, 149] width 10 height 10
radio input "true"
select select "9"
select select "2025"
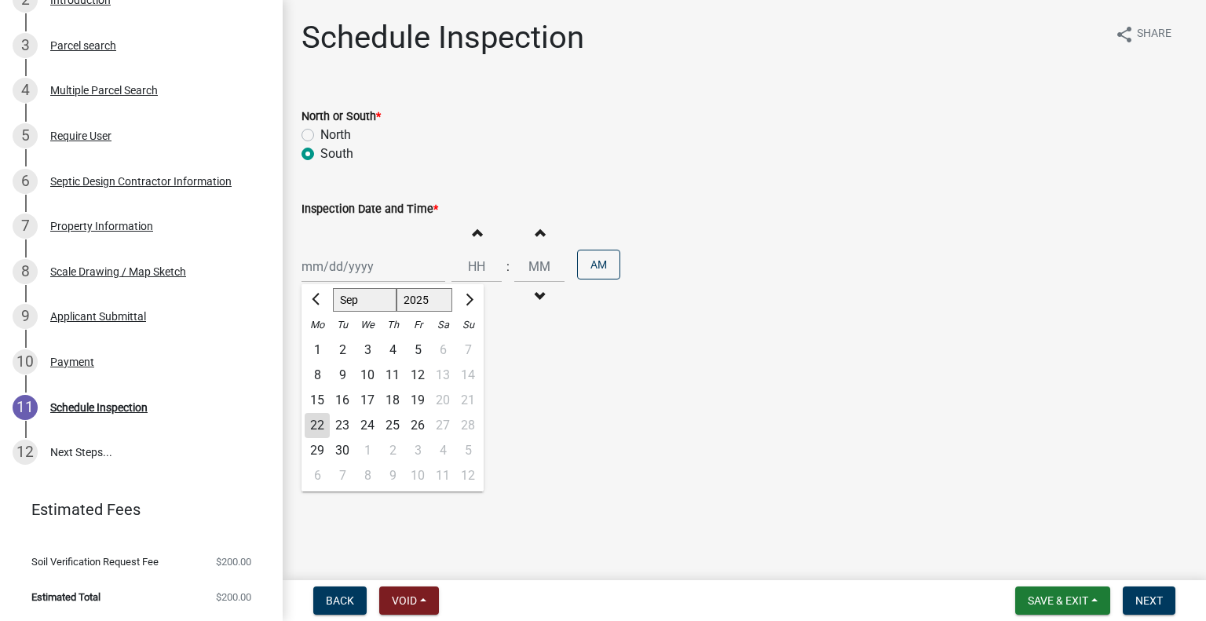
click at [386, 272] on div "Jan Feb Mar Apr May Jun Jul Aug Sep Oct Nov Dec 1525 1526 1527 1528 1529 1530 1…" at bounding box center [374, 267] width 144 height 32
click at [340, 425] on div "23" at bounding box center [342, 425] width 25 height 25
type input "09/23/2025"
click at [474, 296] on button "Decrement hours" at bounding box center [476, 297] width 33 height 28
type input "11"
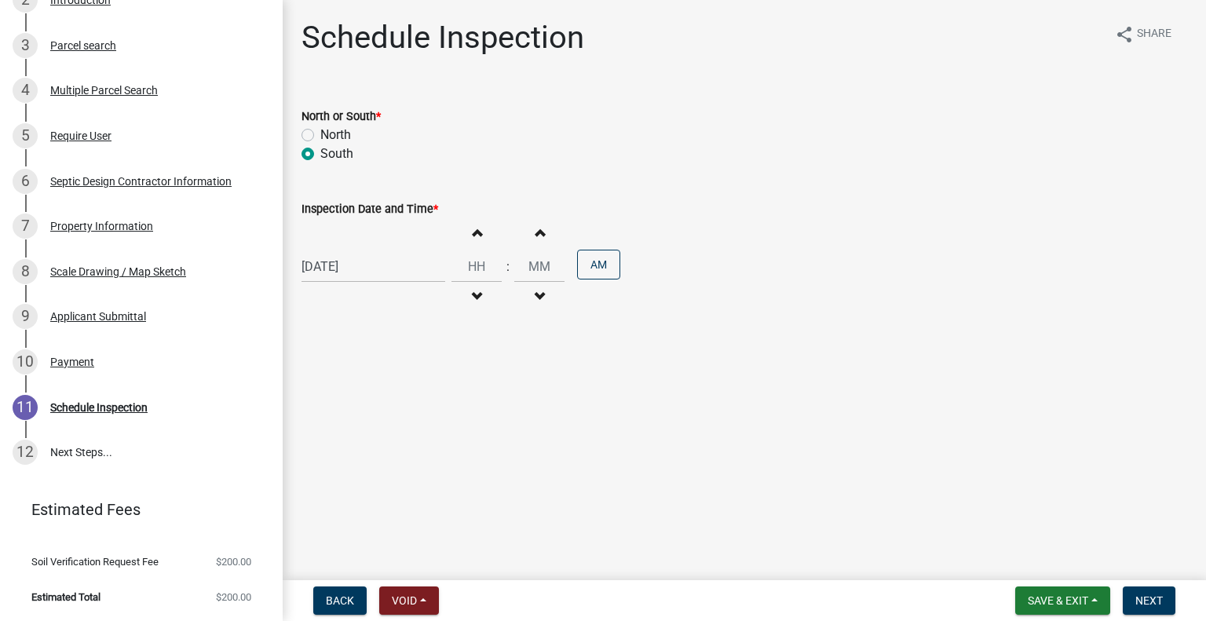
type input "00"
click at [461, 233] on button "Increment hours" at bounding box center [476, 232] width 33 height 28
click at [461, 232] on button "Increment hours" at bounding box center [476, 232] width 33 height 28
click at [473, 226] on span "button" at bounding box center [477, 232] width 8 height 13
type input "02"
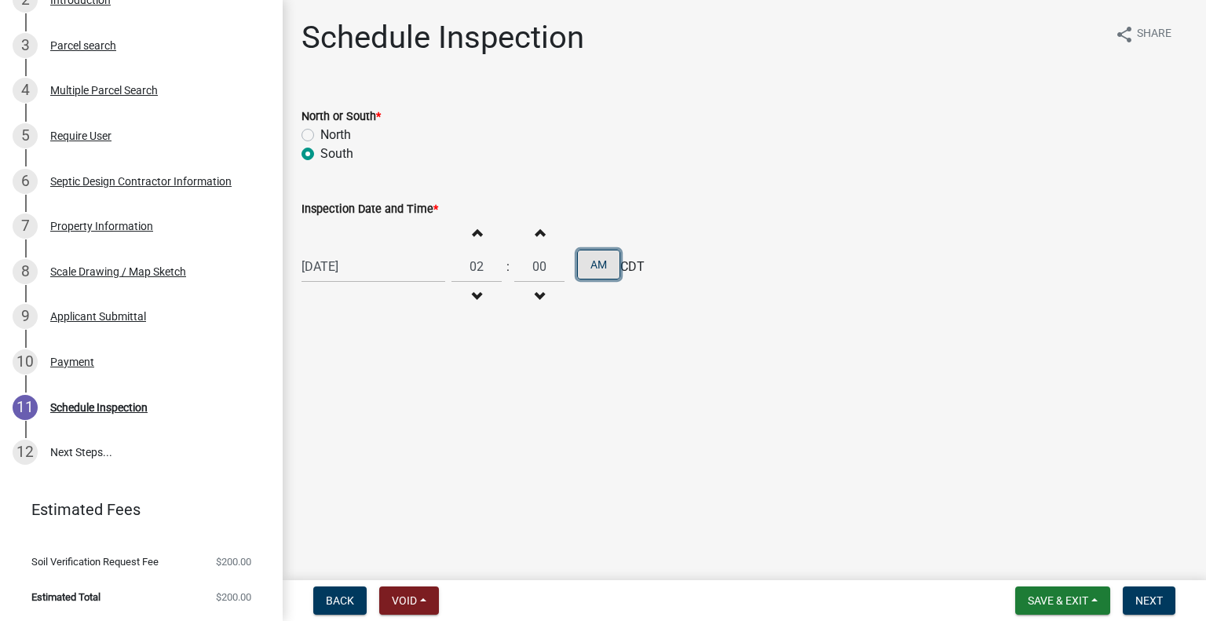
click at [599, 254] on button "AM" at bounding box center [598, 265] width 43 height 30
click at [1143, 598] on span "Next" at bounding box center [1149, 600] width 27 height 13
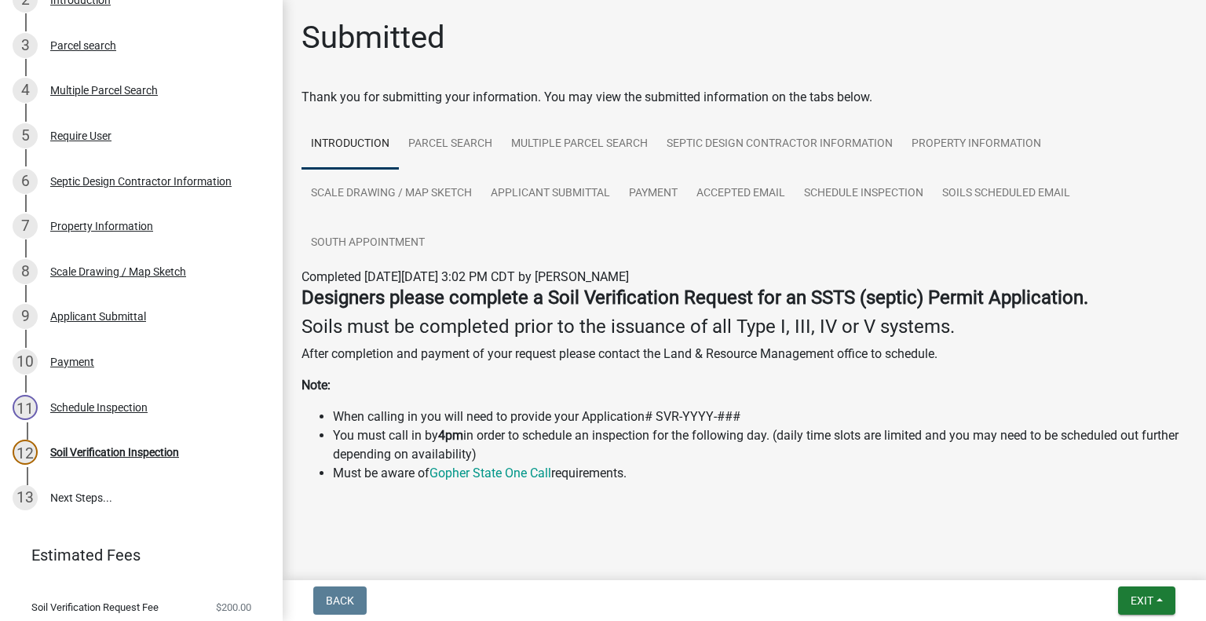
scroll to position [393, 0]
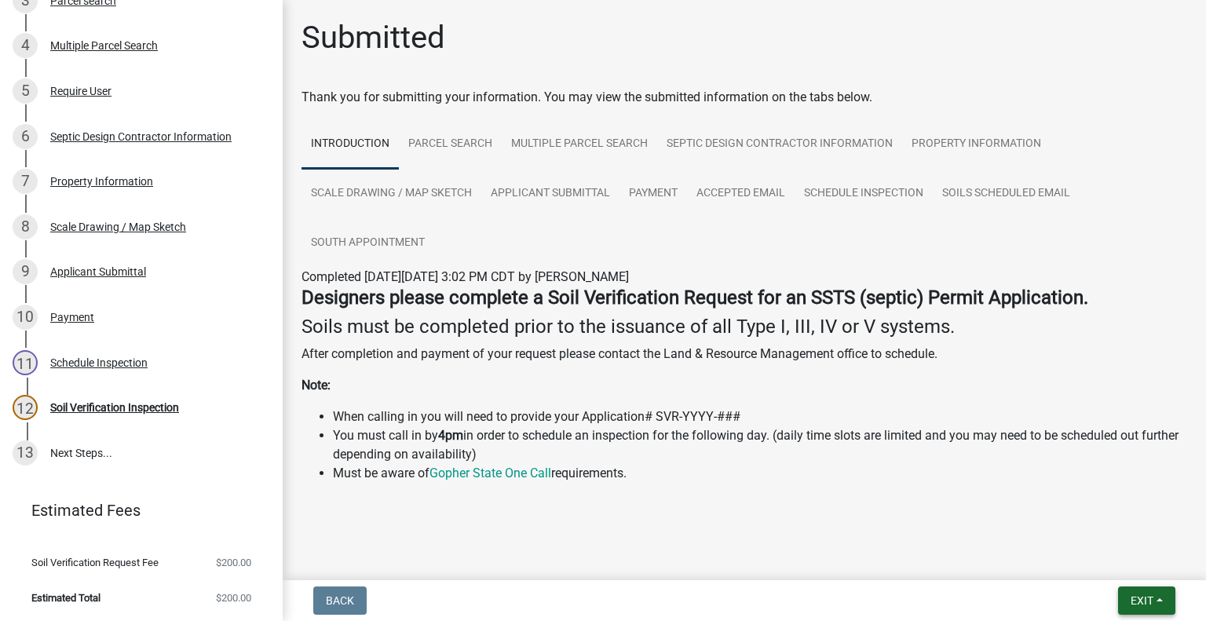
click at [1139, 602] on span "Exit" at bounding box center [1142, 600] width 23 height 13
click at [1099, 569] on button "Save & Exit" at bounding box center [1114, 560] width 126 height 38
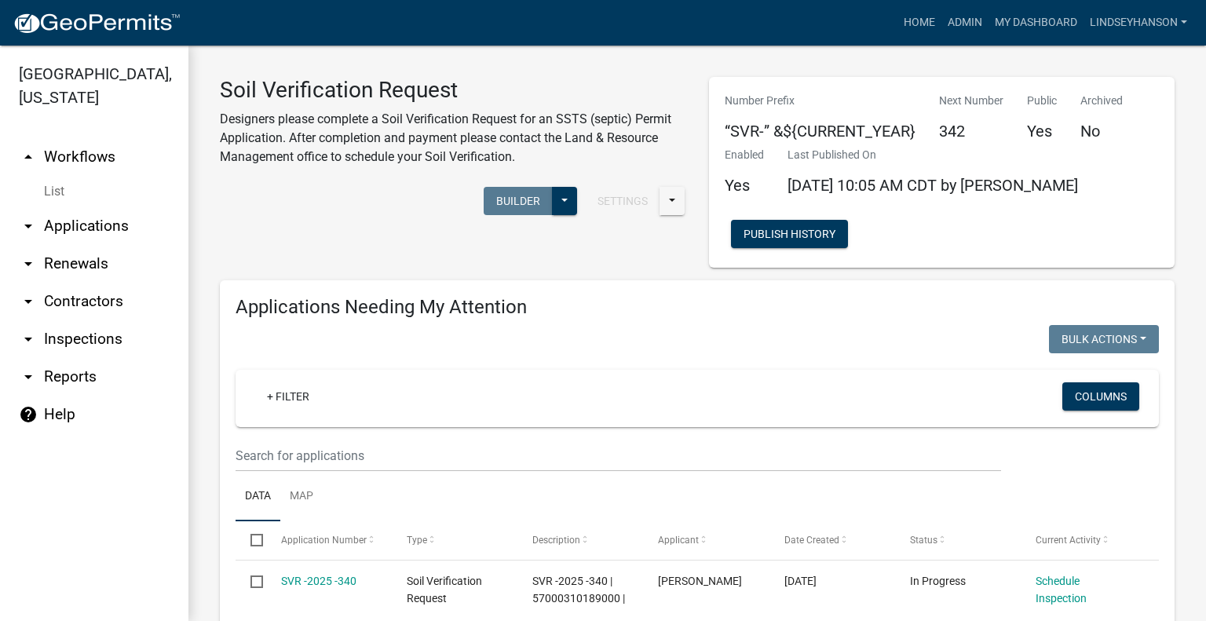
click at [107, 221] on link "arrow_drop_down Applications" at bounding box center [94, 226] width 188 height 38
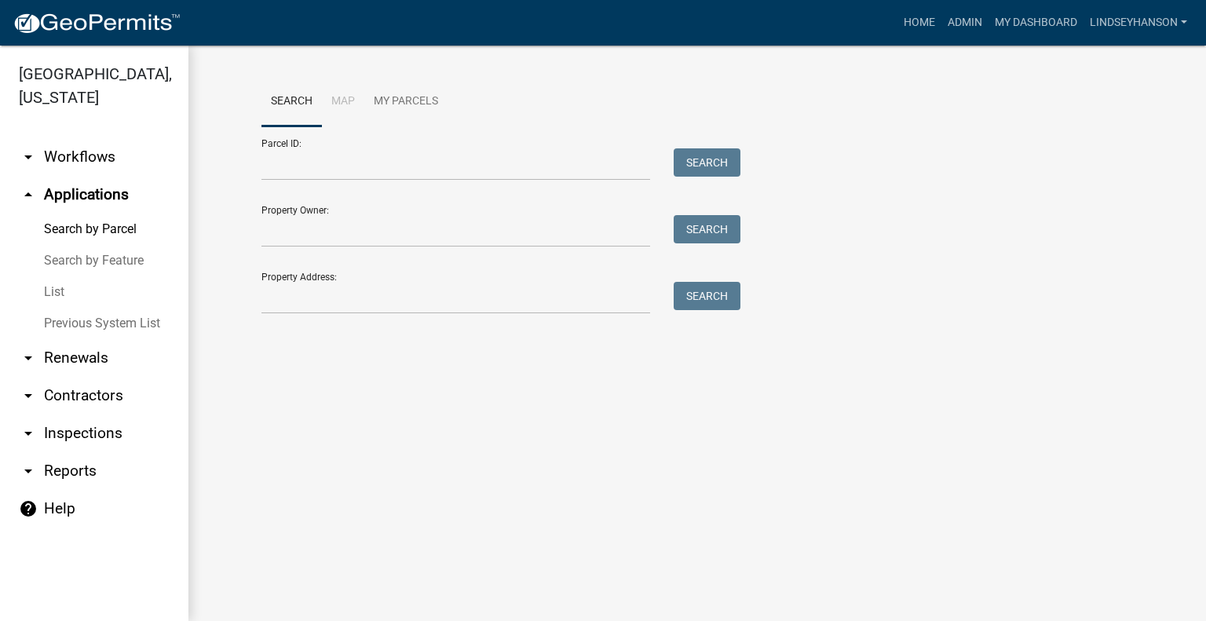
click at [101, 152] on link "arrow_drop_down Workflows" at bounding box center [94, 157] width 188 height 38
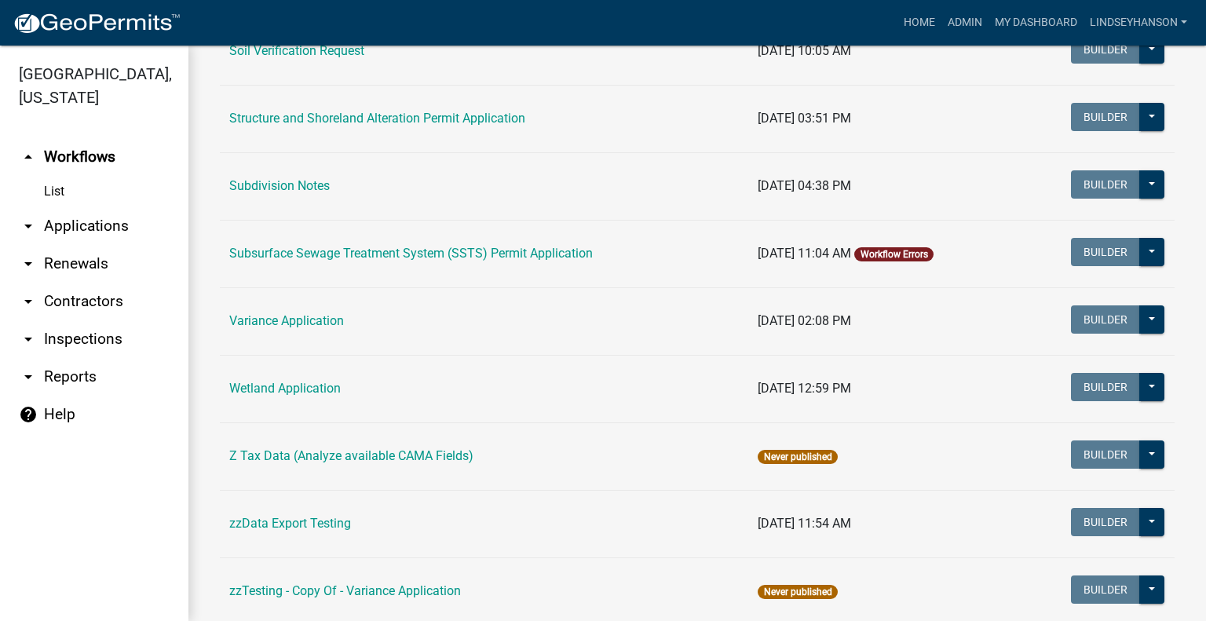
scroll to position [1099, 0]
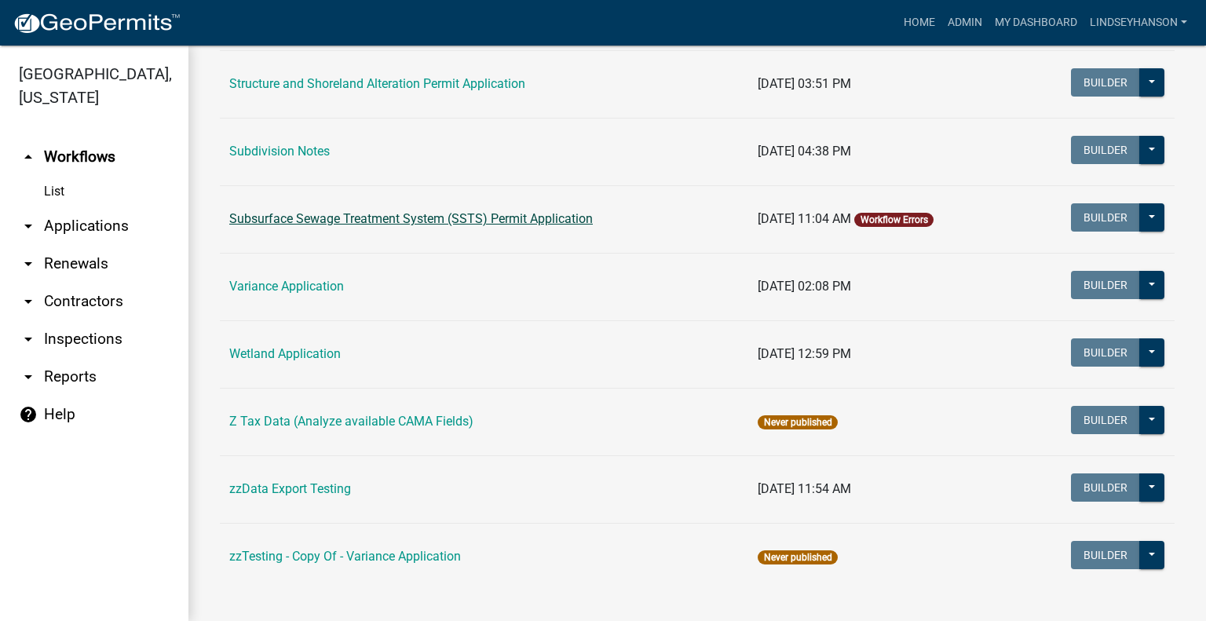
click at [445, 213] on link "Subsurface Sewage Treatment System (SSTS) Permit Application" at bounding box center [411, 218] width 364 height 15
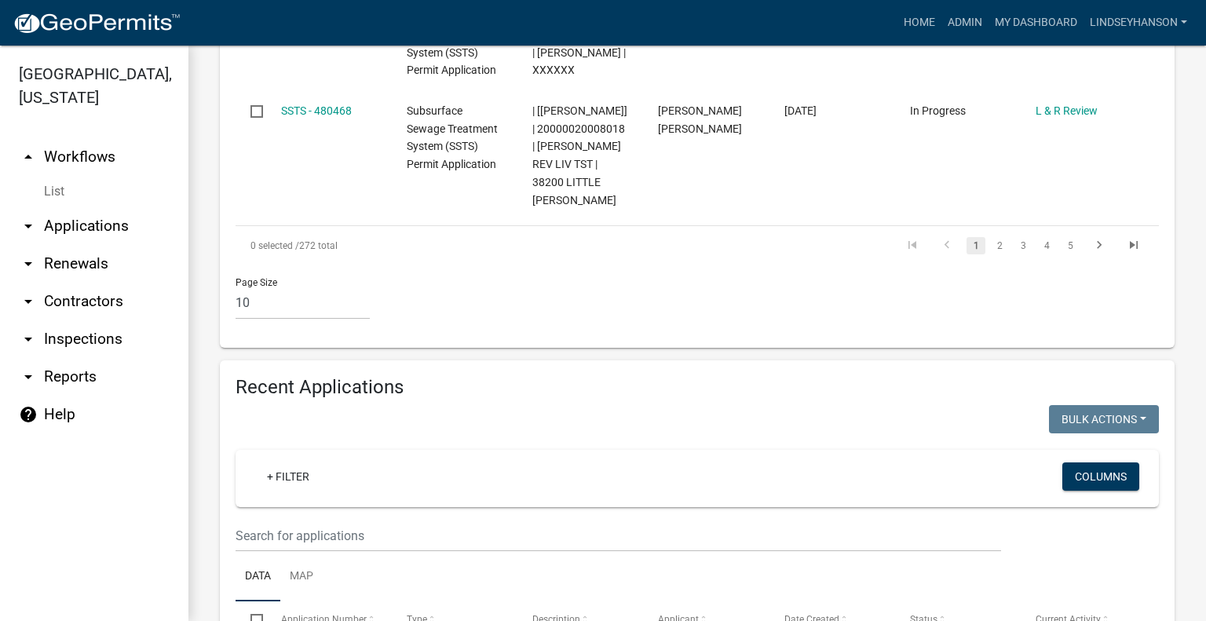
scroll to position [1660, 0]
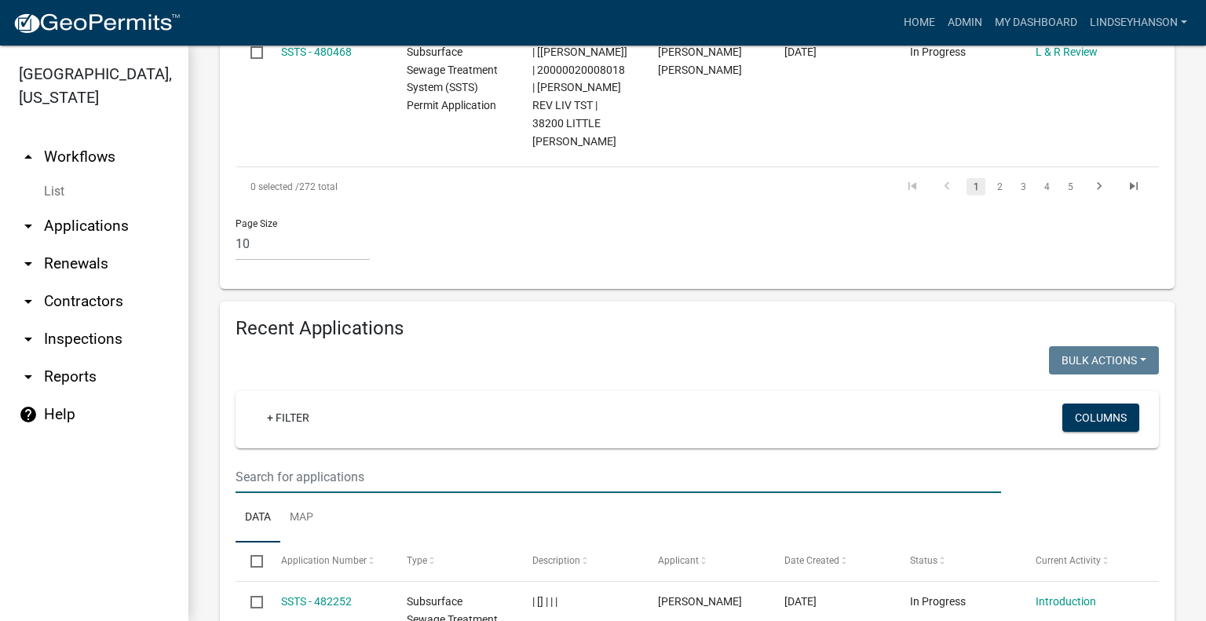
click at [624, 461] on input "text" at bounding box center [619, 477] width 766 height 32
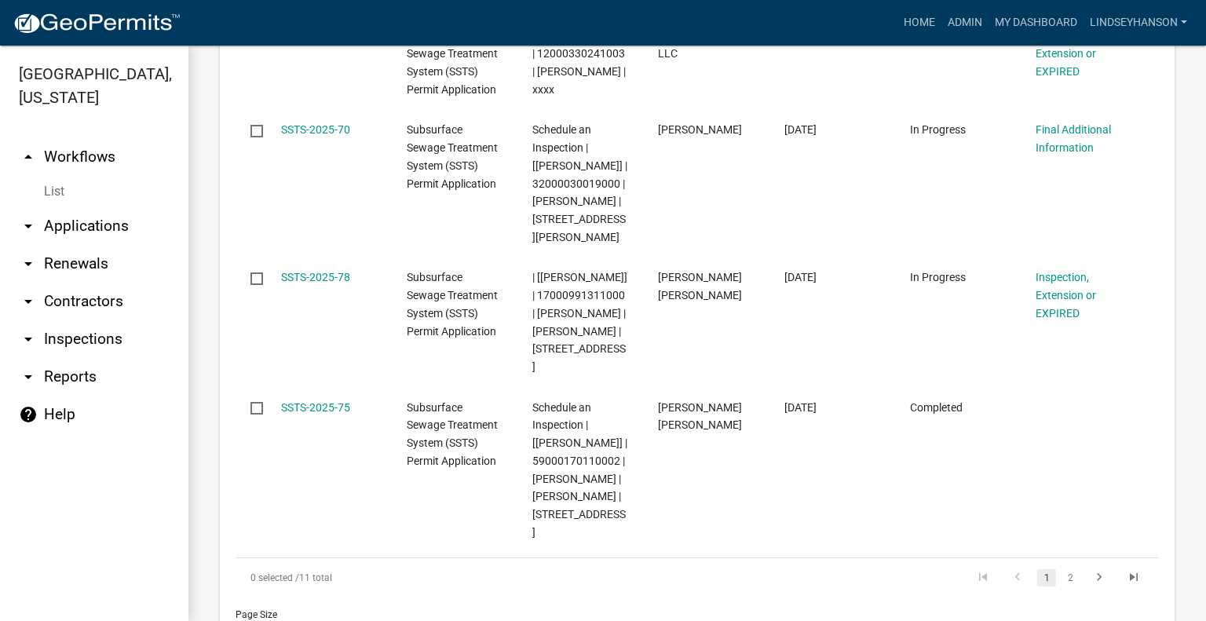
scroll to position [3151, 0]
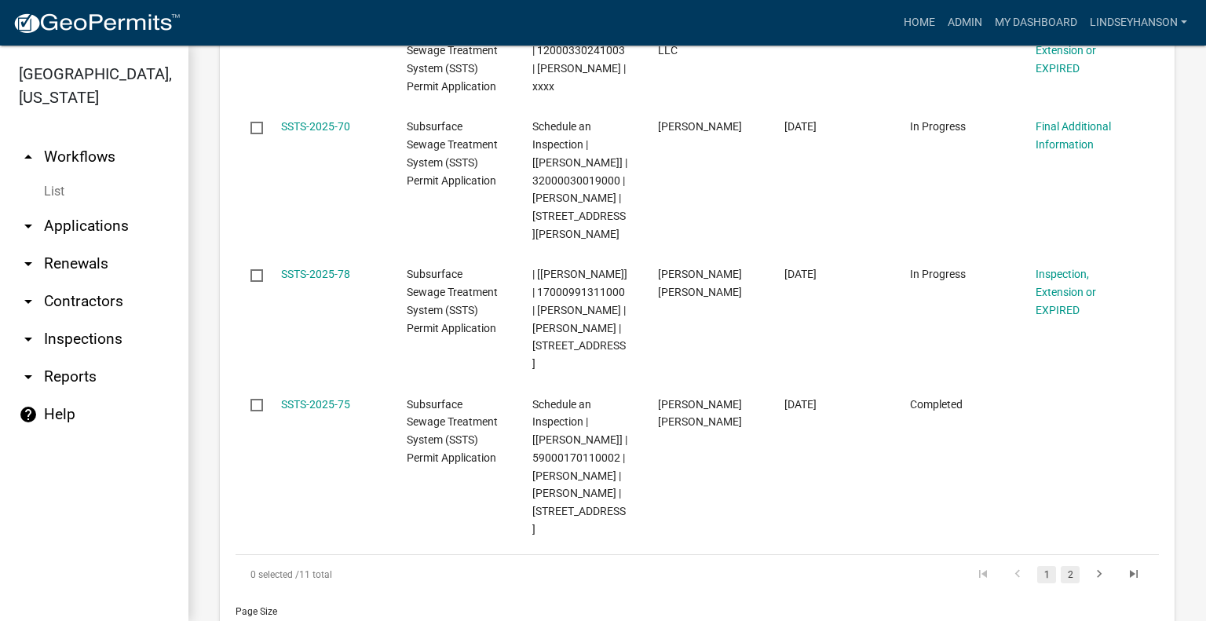
type input "2025-7"
click at [1061, 566] on link "2" at bounding box center [1070, 574] width 19 height 17
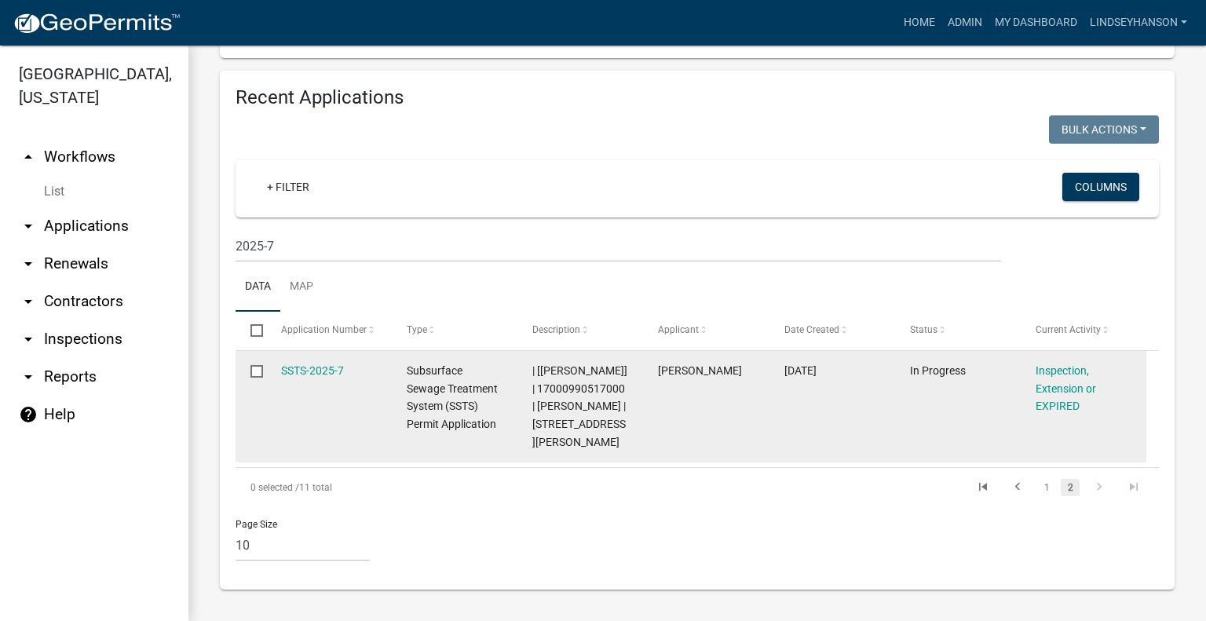
scroll to position [1786, 0]
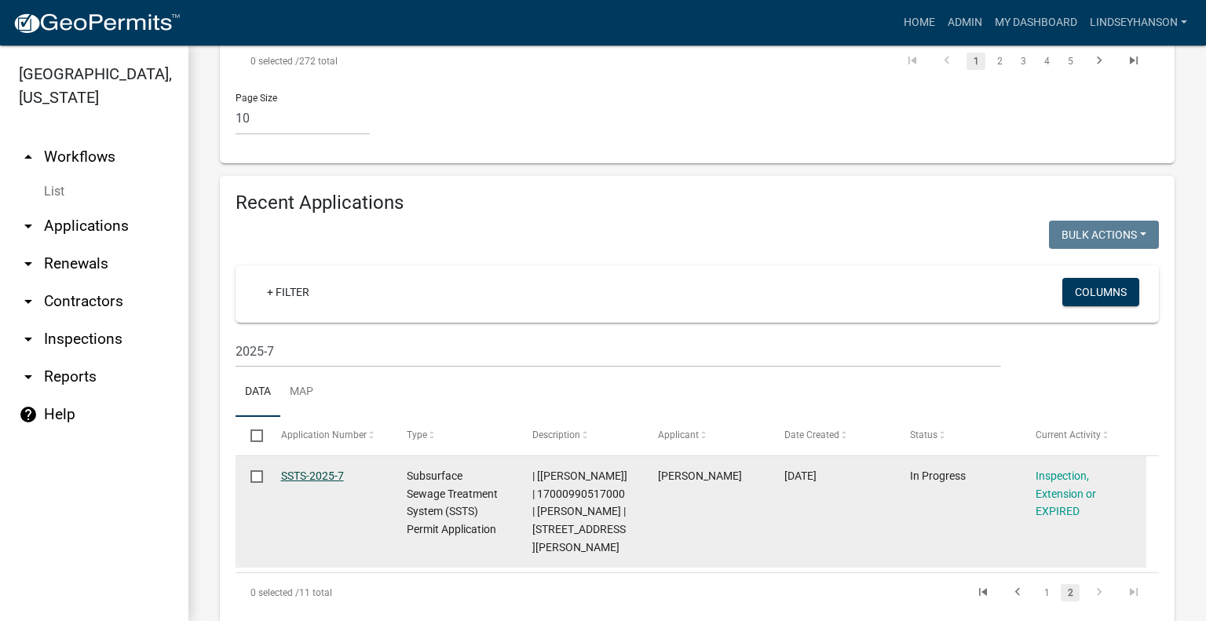
click at [320, 470] on link "SSTS-2025-7" at bounding box center [312, 476] width 63 height 13
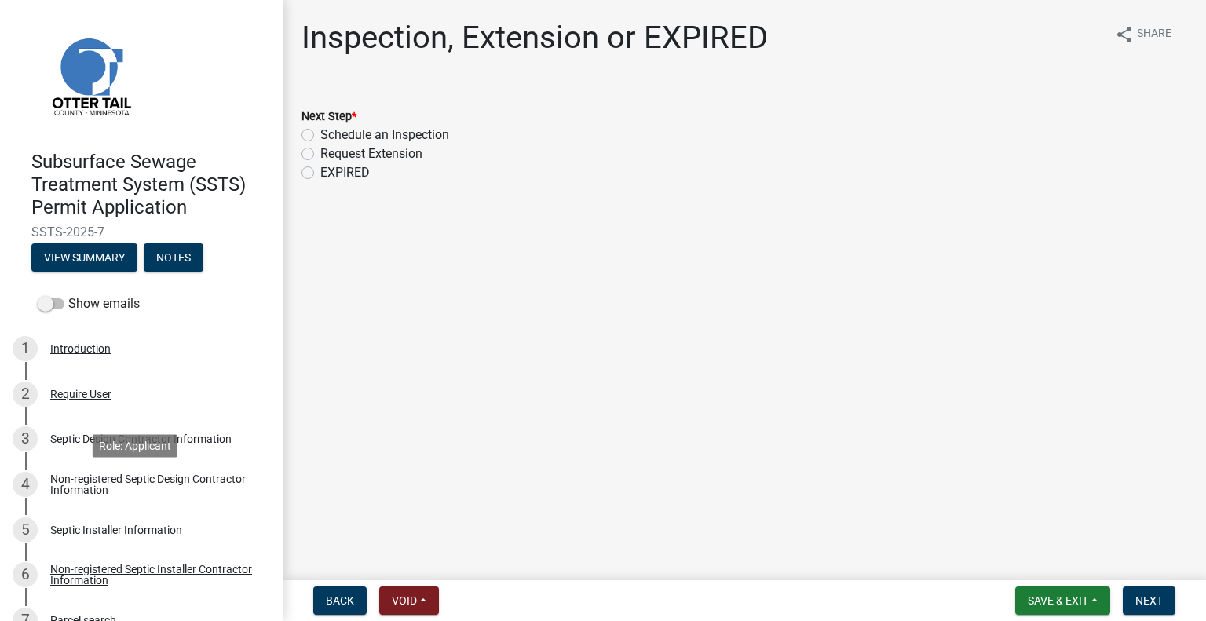
scroll to position [79, 0]
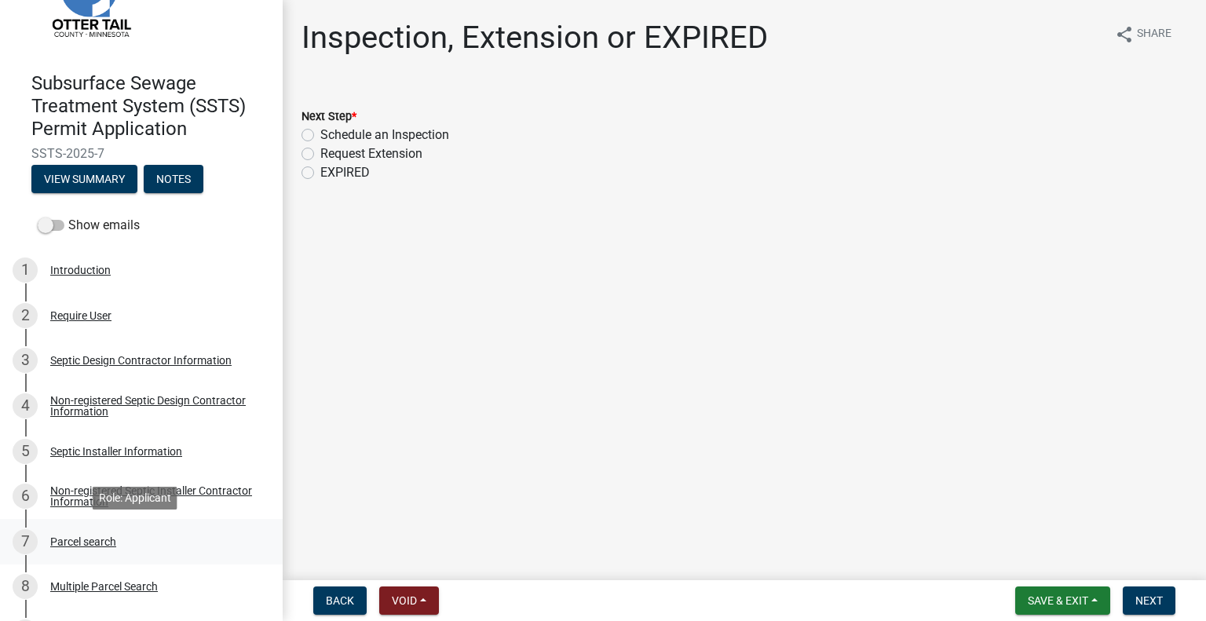
click at [133, 538] on div "7 Parcel search" at bounding box center [135, 541] width 245 height 25
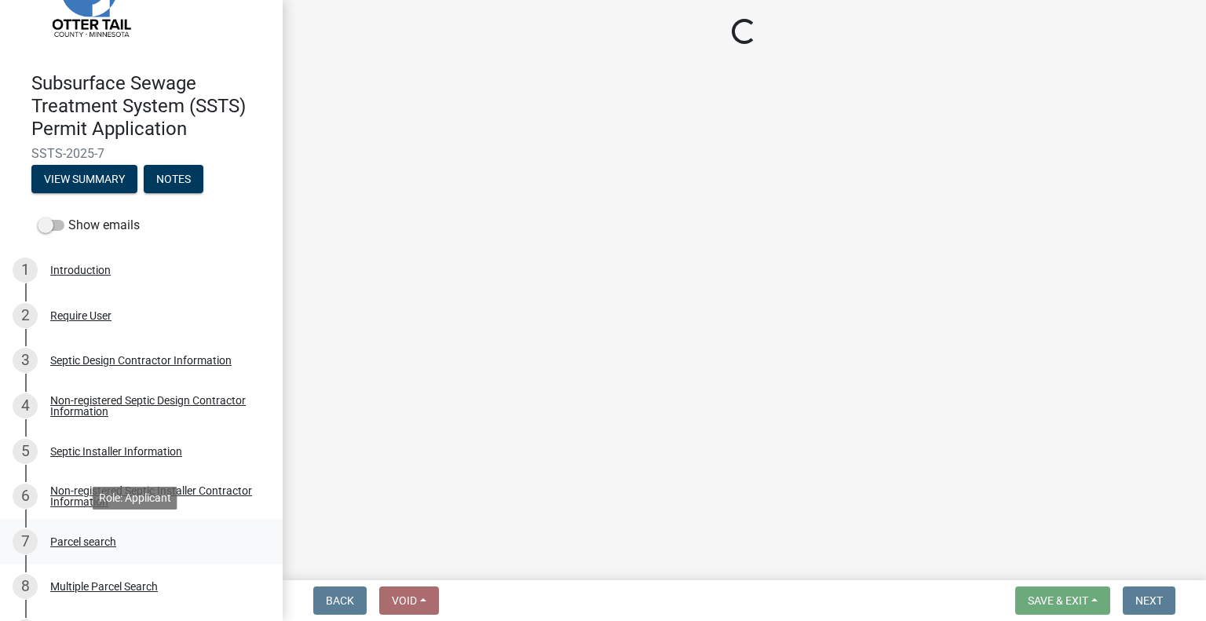
click at [133, 538] on div "7 Parcel search" at bounding box center [135, 541] width 245 height 25
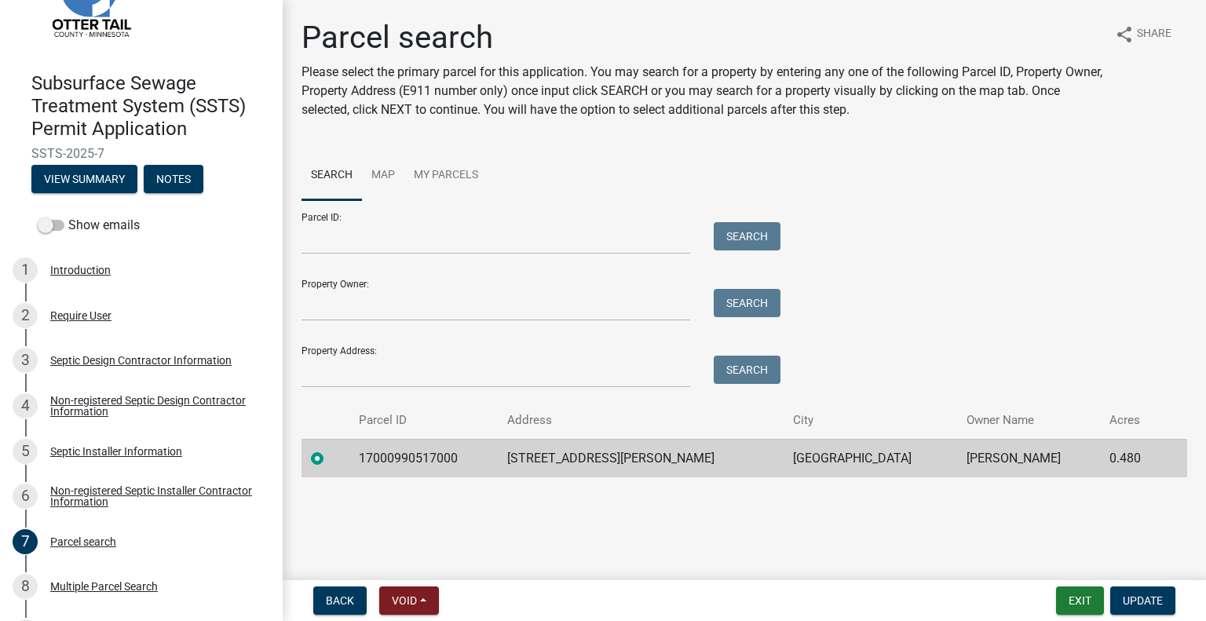
click at [407, 445] on td "17000990517000" at bounding box center [423, 458] width 148 height 38
drag, startPoint x: 407, startPoint y: 445, endPoint x: 415, endPoint y: 461, distance: 17.9
click at [415, 461] on td "17000990517000" at bounding box center [423, 458] width 148 height 38
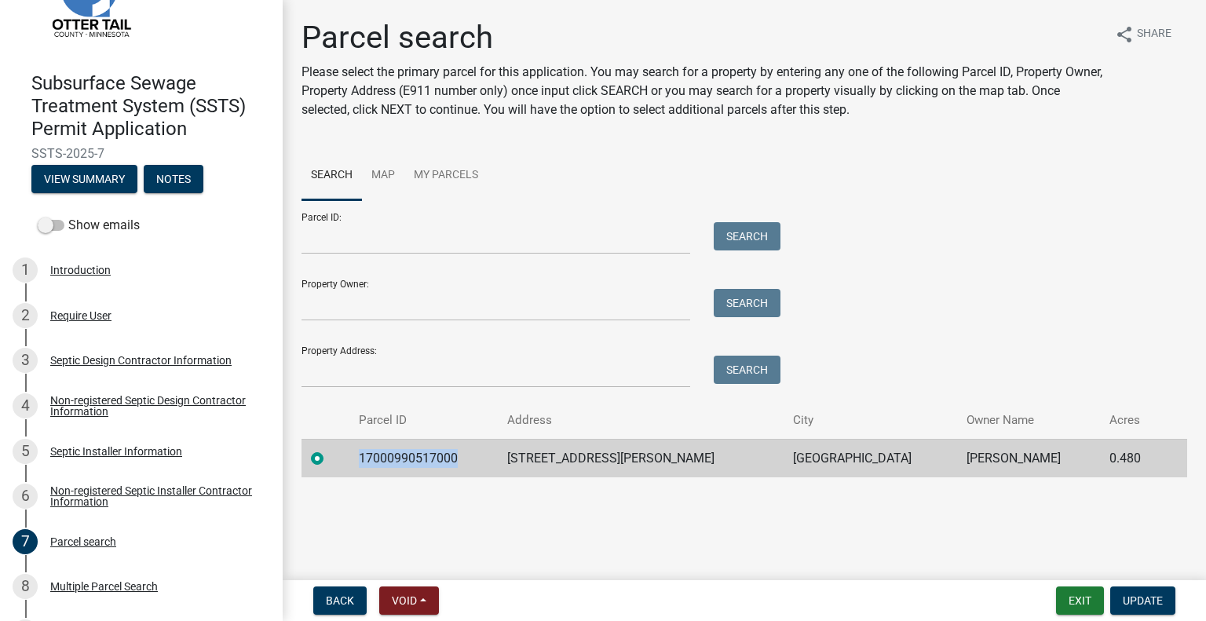
copy td "17000990517000"
click at [577, 452] on td "21877 BROADWATER DR" at bounding box center [641, 458] width 286 height 38
copy td "21877 BROADWATER DR"
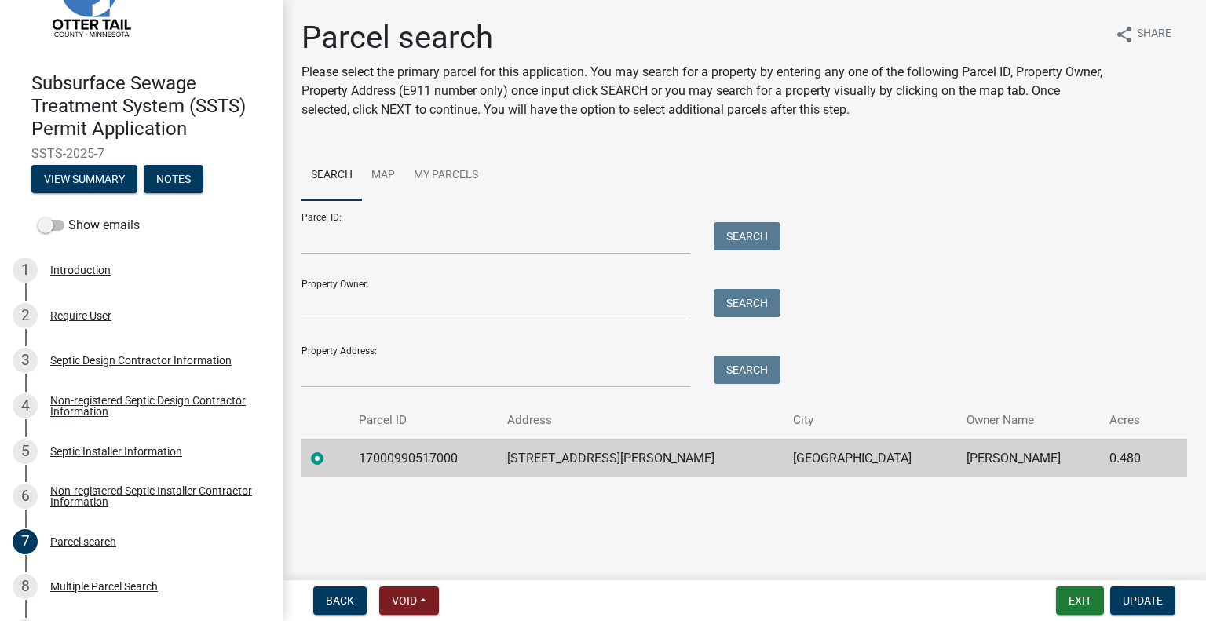
click at [801, 453] on td "[GEOGRAPHIC_DATA]" at bounding box center [871, 458] width 174 height 38
copy td "[GEOGRAPHIC_DATA]"
click at [960, 452] on td "GRANT E MATTHEES" at bounding box center [1028, 458] width 143 height 38
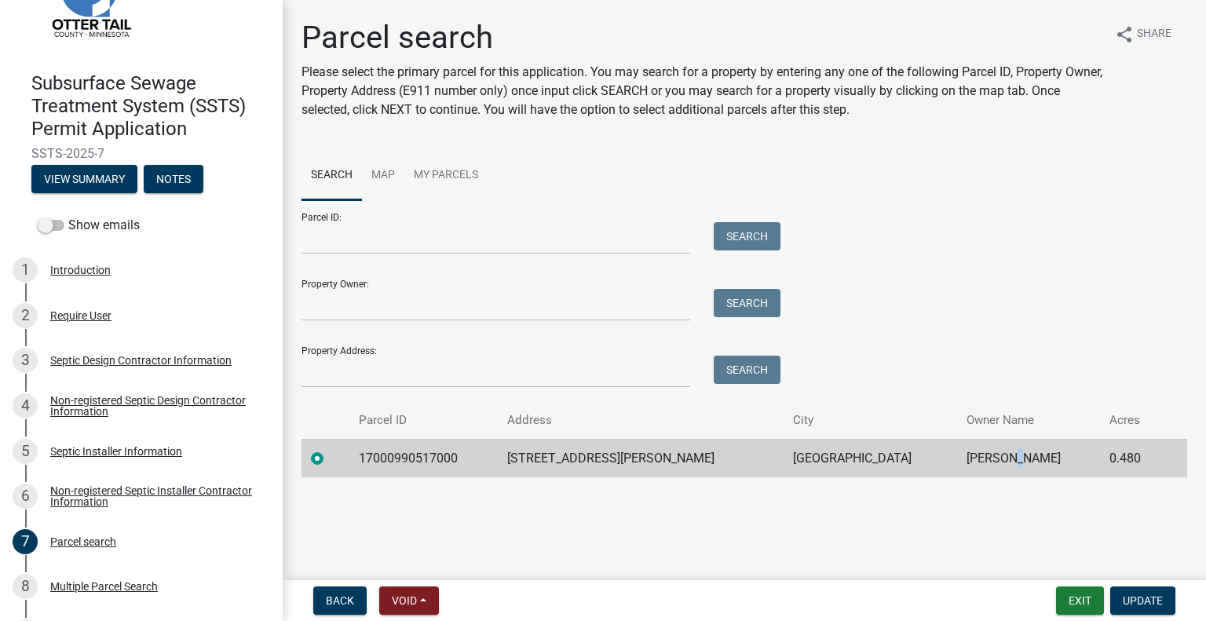
click at [960, 452] on td "GRANT E MATTHEES" at bounding box center [1028, 458] width 143 height 38
copy td "GRANT E MATTHEES"
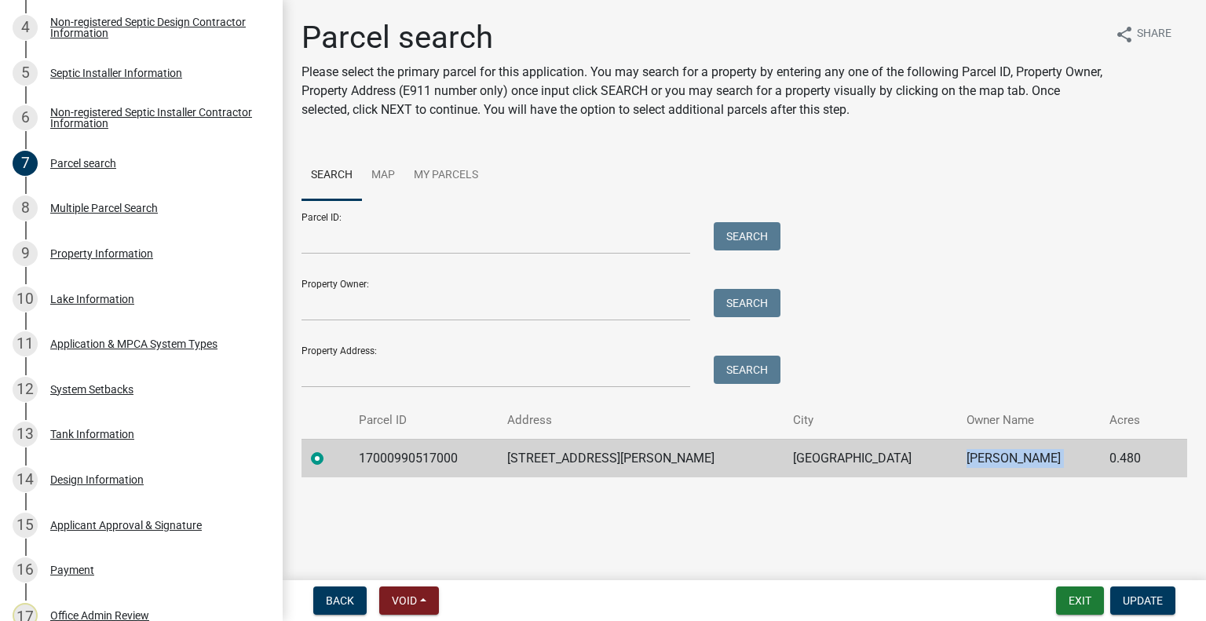
scroll to position [936, 0]
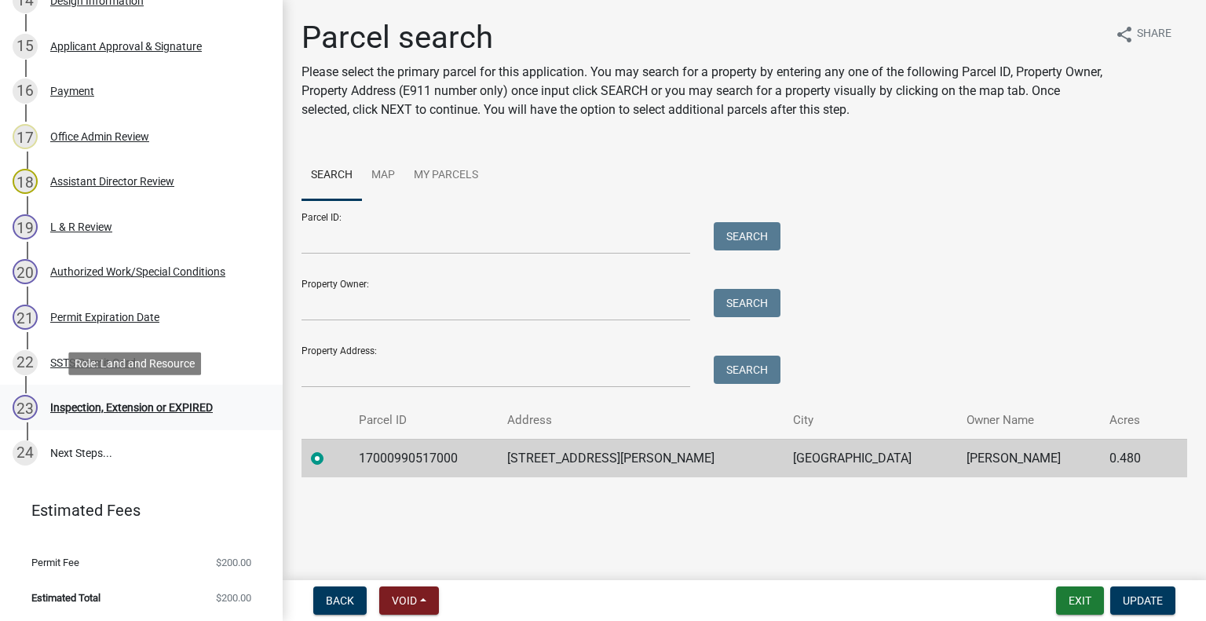
click at [138, 409] on div "Inspection, Extension or EXPIRED" at bounding box center [131, 407] width 163 height 11
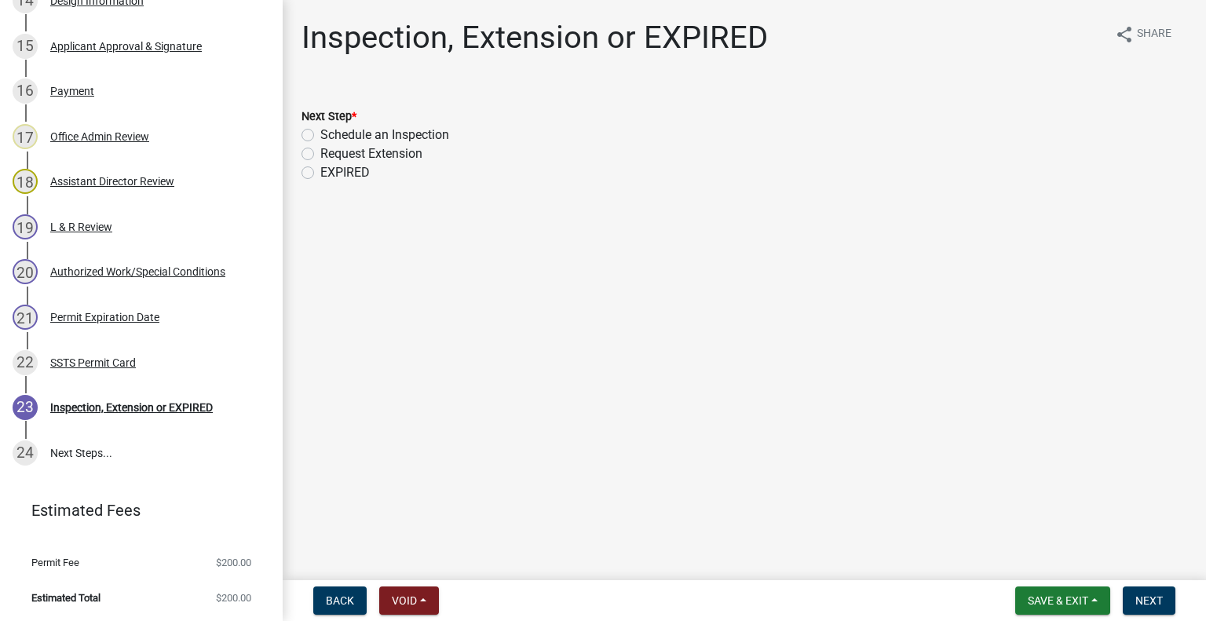
click at [432, 134] on label "Schedule an Inspection" at bounding box center [384, 135] width 129 height 19
click at [331, 134] on input "Schedule an Inspection" at bounding box center [325, 131] width 10 height 10
radio input "true"
click at [1178, 600] on form "Save & Exit Save Save & Exit Next" at bounding box center [1095, 601] width 173 height 28
click at [1162, 599] on span "Next" at bounding box center [1149, 600] width 27 height 13
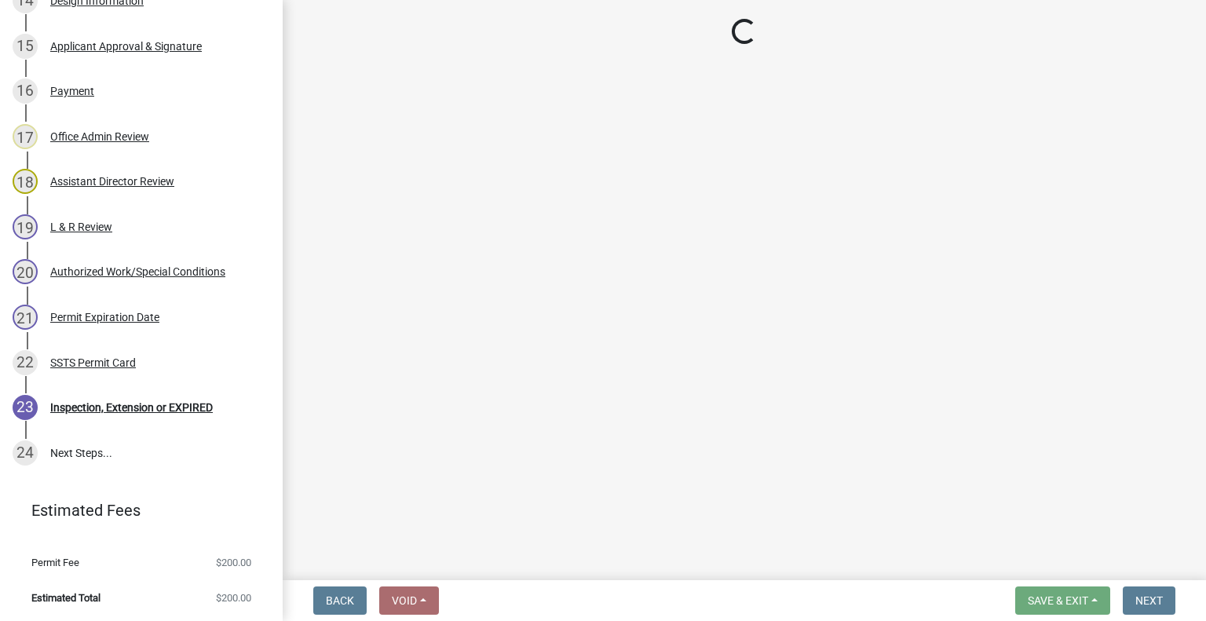
scroll to position [982, 0]
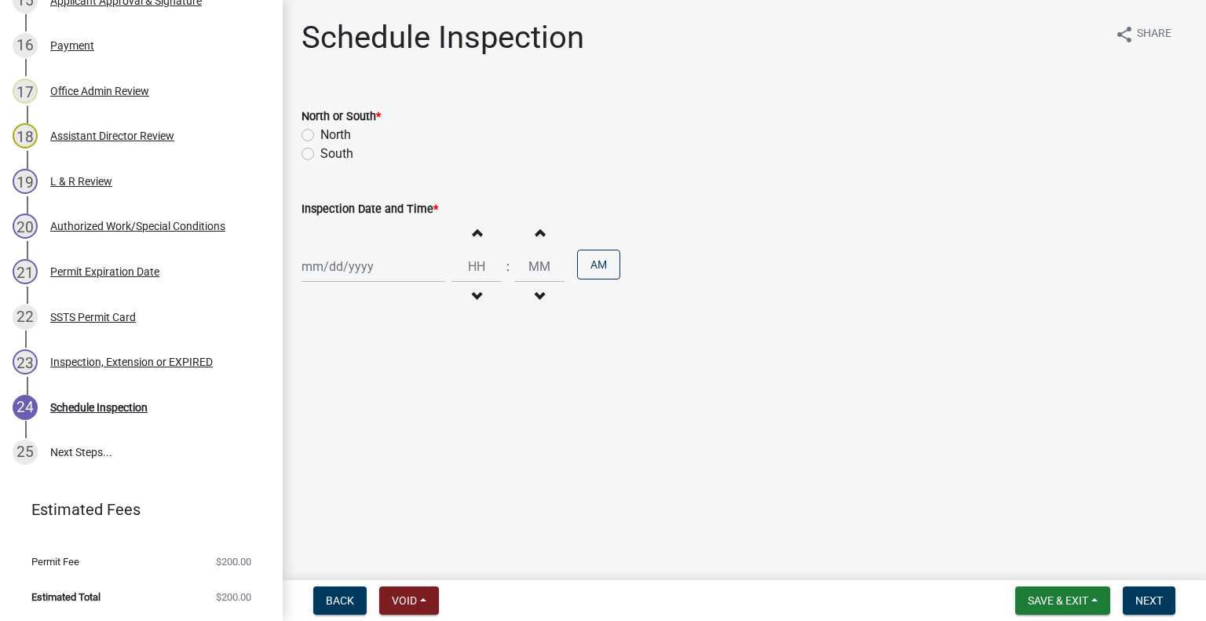
click at [333, 134] on label "North" at bounding box center [335, 135] width 31 height 19
click at [331, 134] on input "North" at bounding box center [325, 131] width 10 height 10
radio input "true"
click at [357, 266] on div at bounding box center [374, 267] width 144 height 32
select select "9"
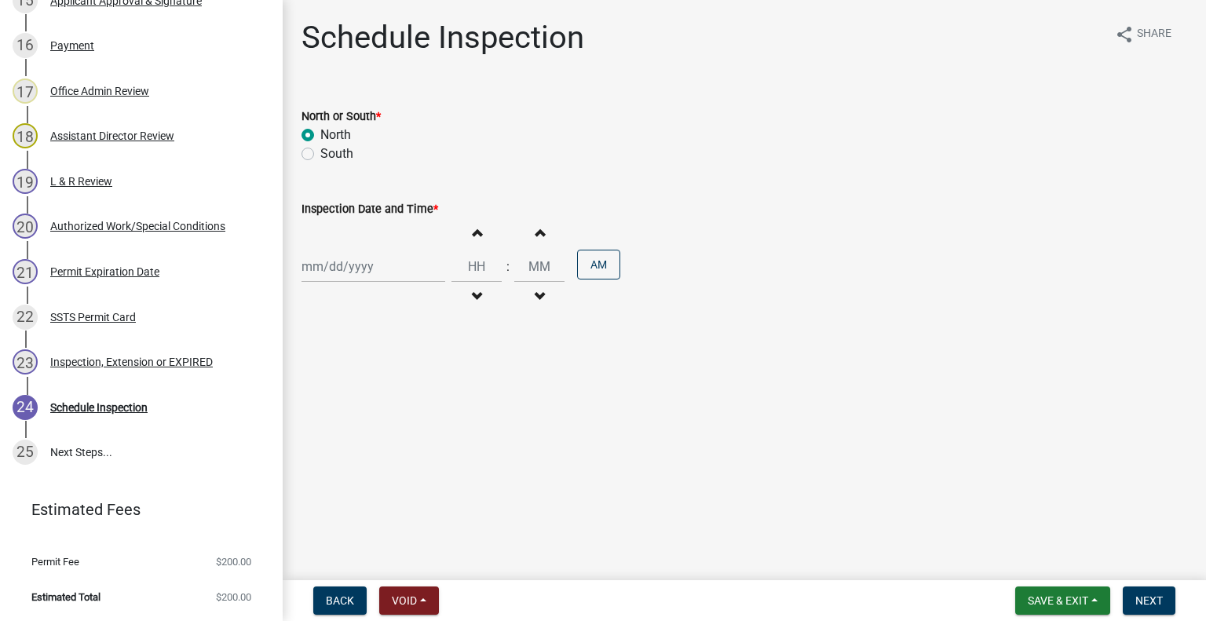
select select "2025"
click at [391, 418] on div "25" at bounding box center [392, 425] width 25 height 25
type input "09/25/2025"
click at [478, 294] on button "Decrement hours" at bounding box center [476, 297] width 33 height 28
type input "11"
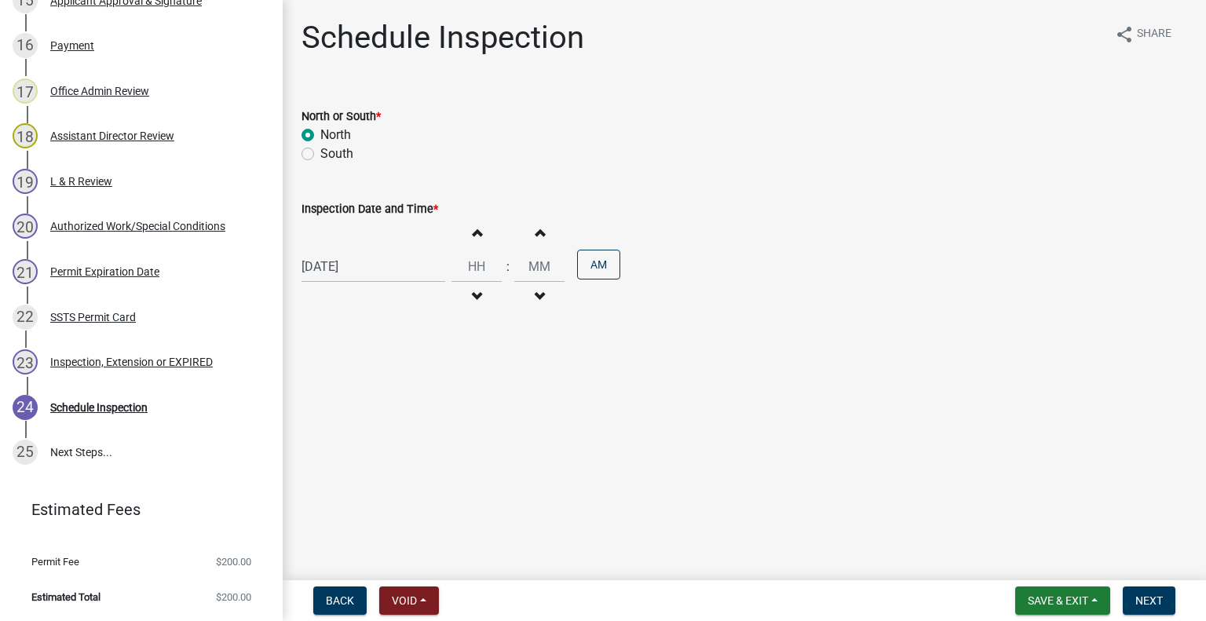
type input "00"
click at [590, 261] on button "PM" at bounding box center [598, 265] width 43 height 30
click at [1141, 607] on button "Next" at bounding box center [1149, 601] width 53 height 28
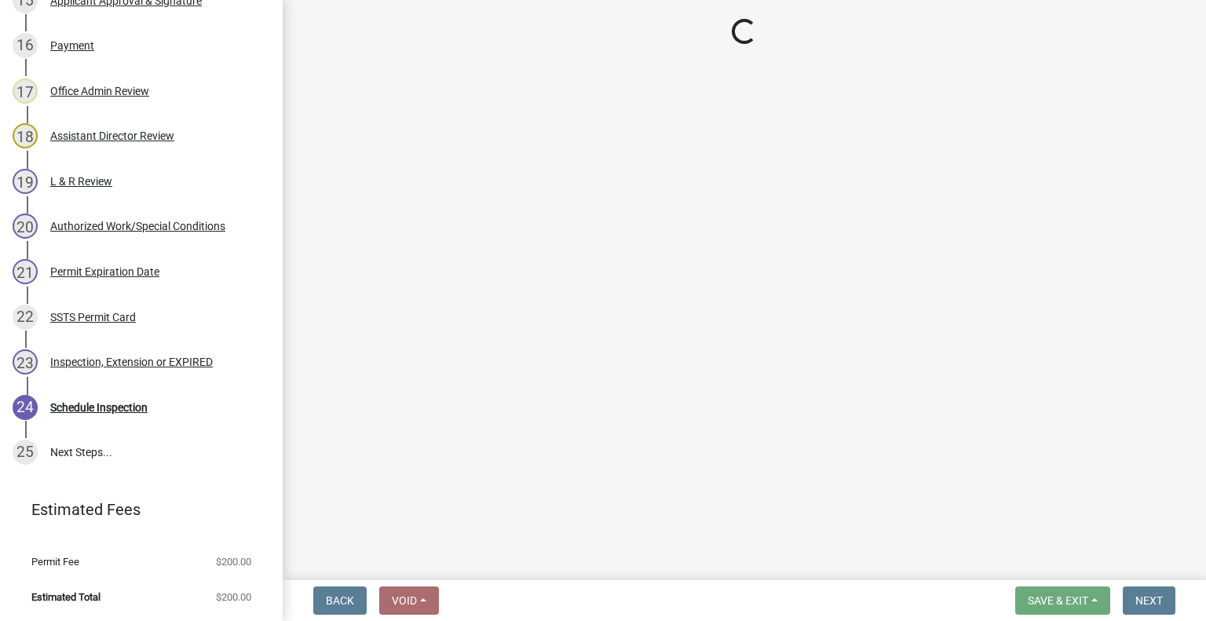
scroll to position [1117, 0]
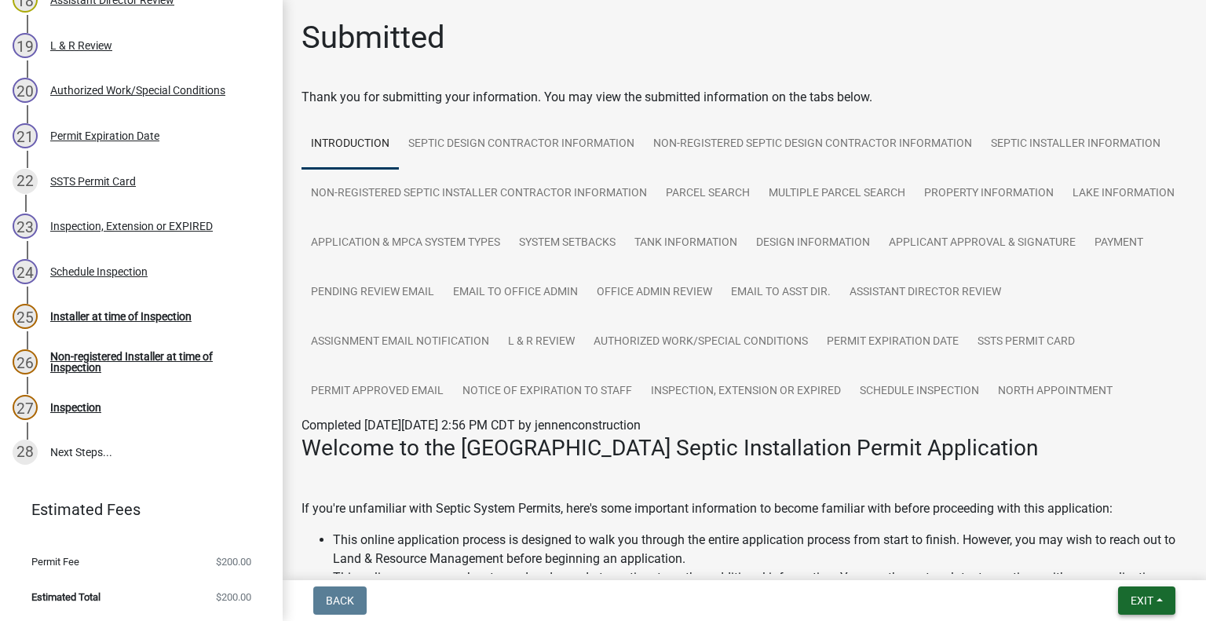
click at [1140, 612] on button "Exit" at bounding box center [1146, 601] width 57 height 28
click at [1110, 561] on button "Save & Exit" at bounding box center [1114, 560] width 126 height 38
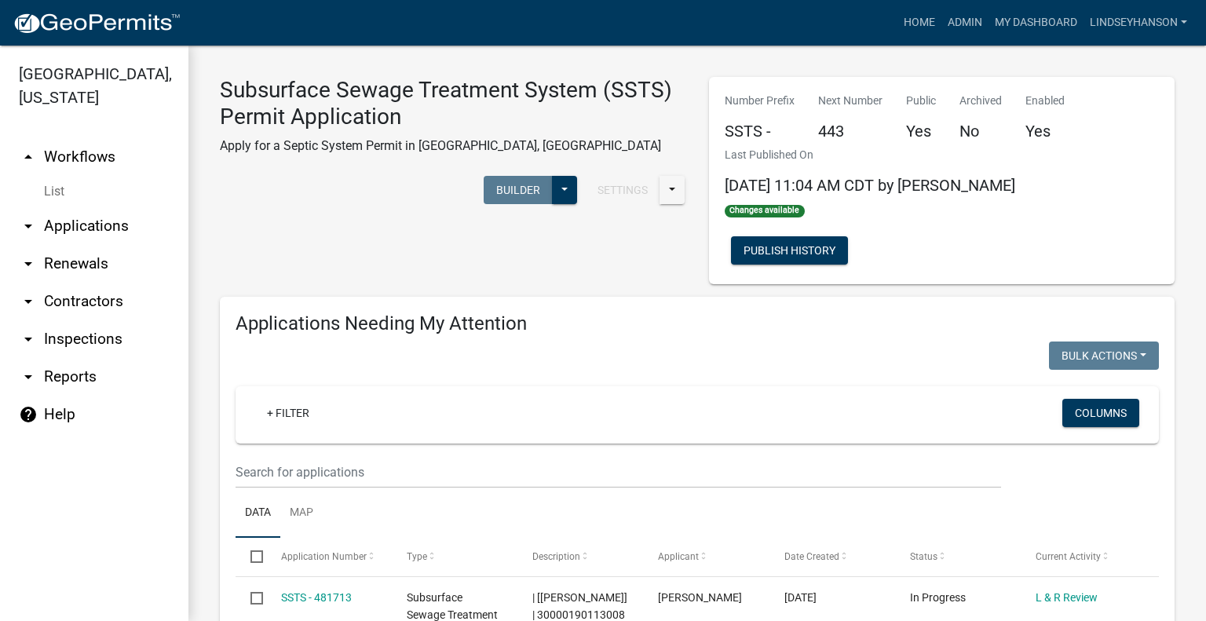
click at [122, 224] on link "arrow_drop_down Applications" at bounding box center [94, 226] width 188 height 38
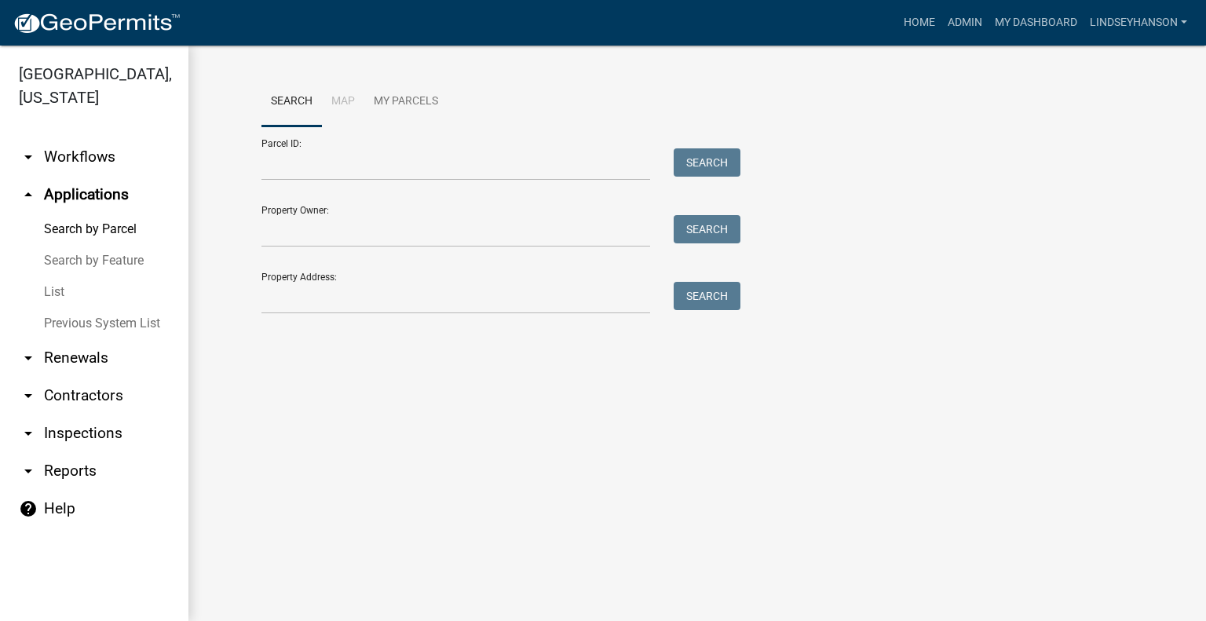
drag, startPoint x: 108, startPoint y: 157, endPoint x: 179, endPoint y: 156, distance: 70.7
click at [108, 157] on link "arrow_drop_down Workflows" at bounding box center [94, 157] width 188 height 38
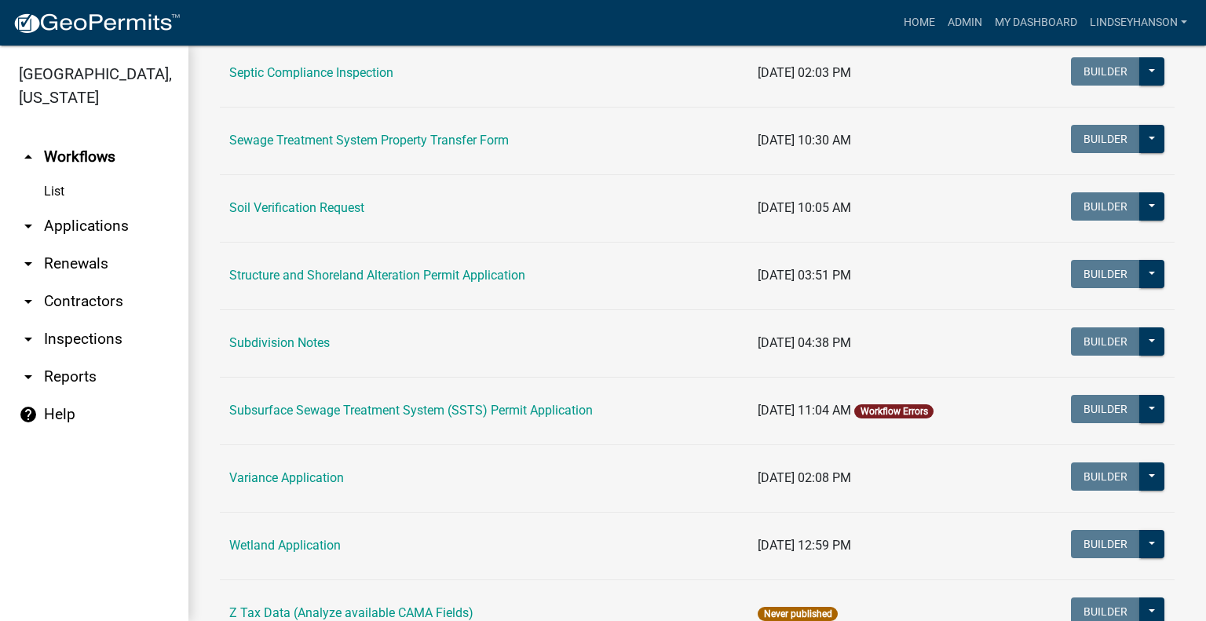
scroll to position [987, 0]
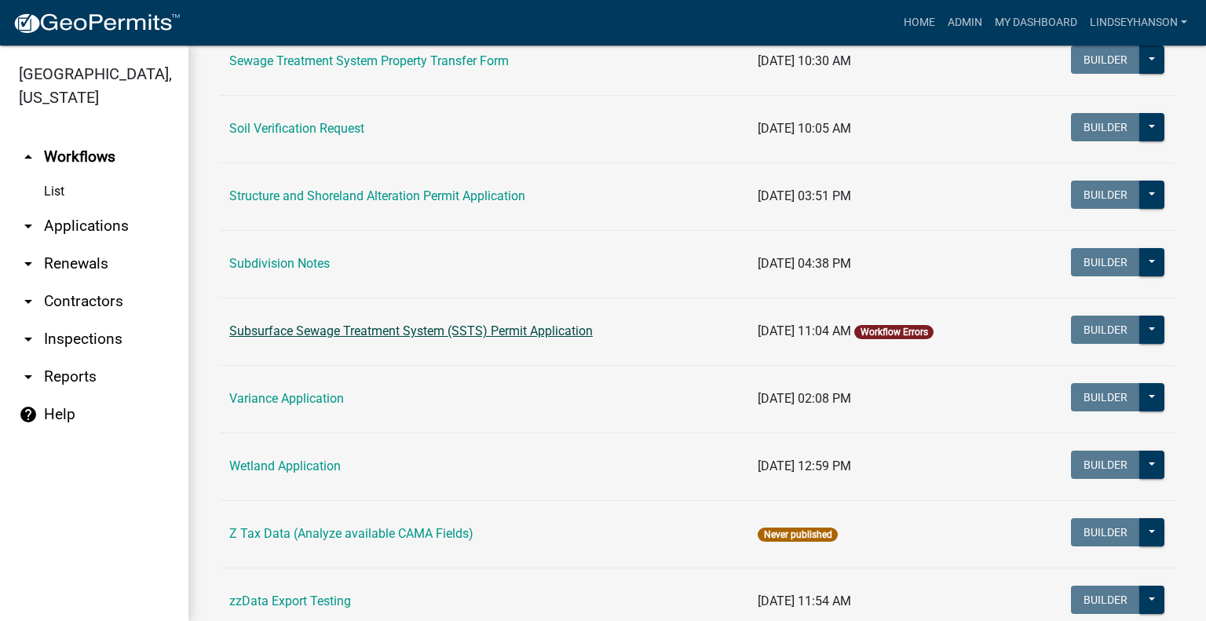
click at [556, 329] on link "Subsurface Sewage Treatment System (SSTS) Permit Application" at bounding box center [411, 331] width 364 height 15
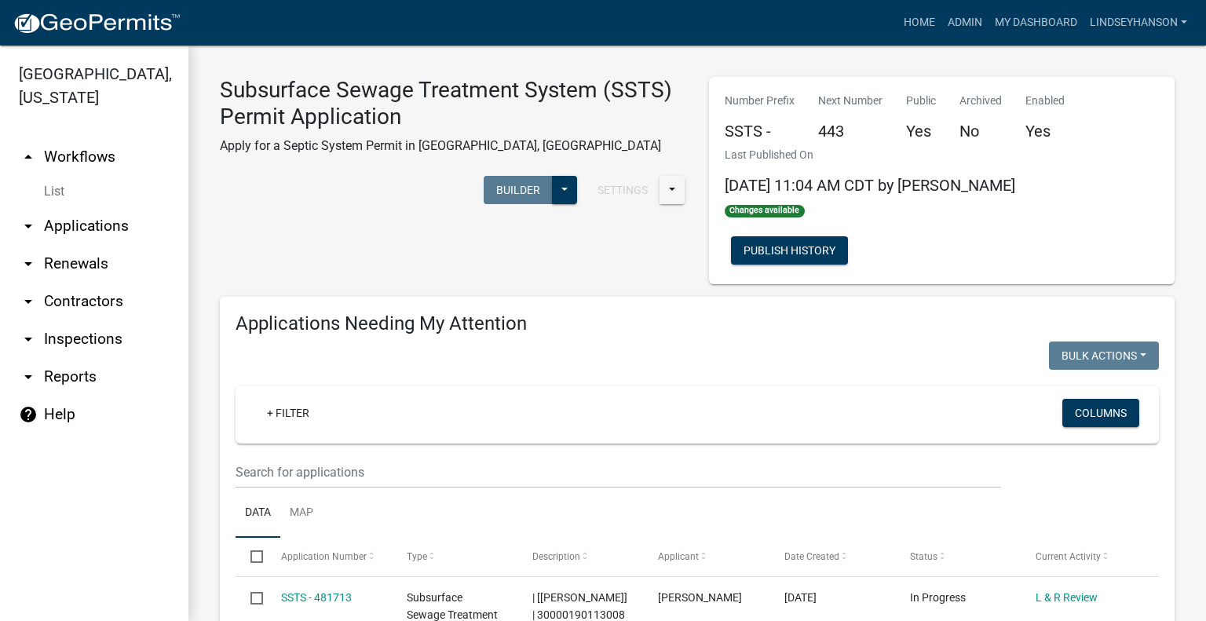
click at [591, 400] on wm-filter-builder "+ Filter Columns" at bounding box center [697, 437] width 923 height 102
click at [584, 456] on input "text" at bounding box center [619, 472] width 766 height 32
click at [132, 240] on link "arrow_drop_down Applications" at bounding box center [94, 226] width 188 height 38
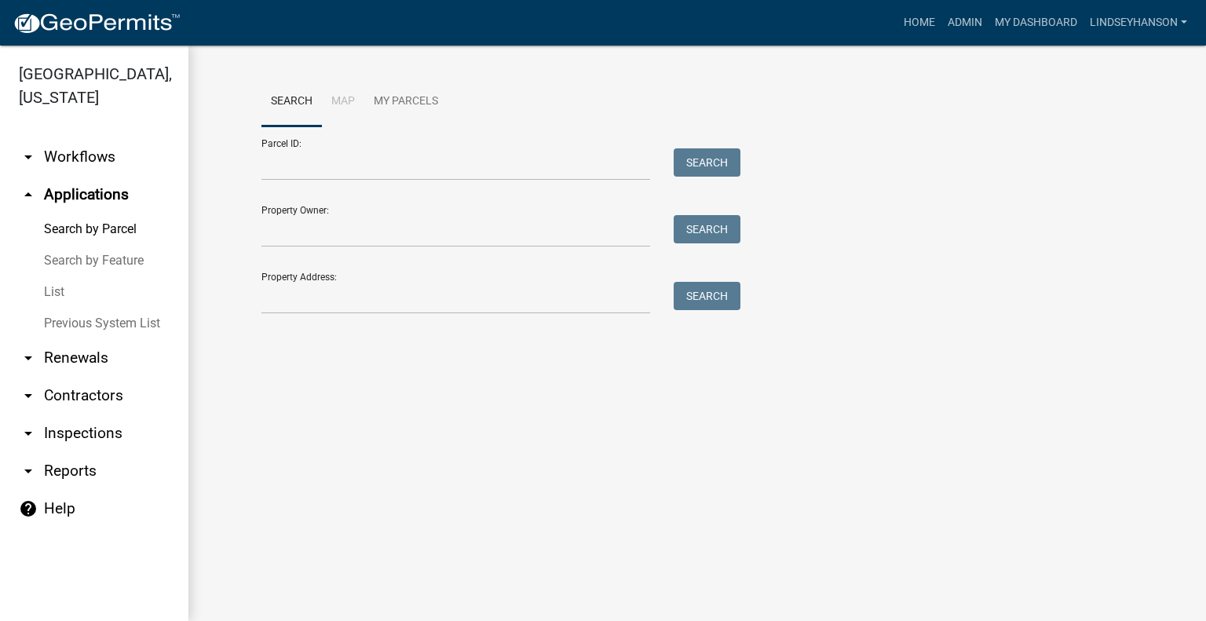
click at [110, 163] on link "arrow_drop_down Workflows" at bounding box center [94, 157] width 188 height 38
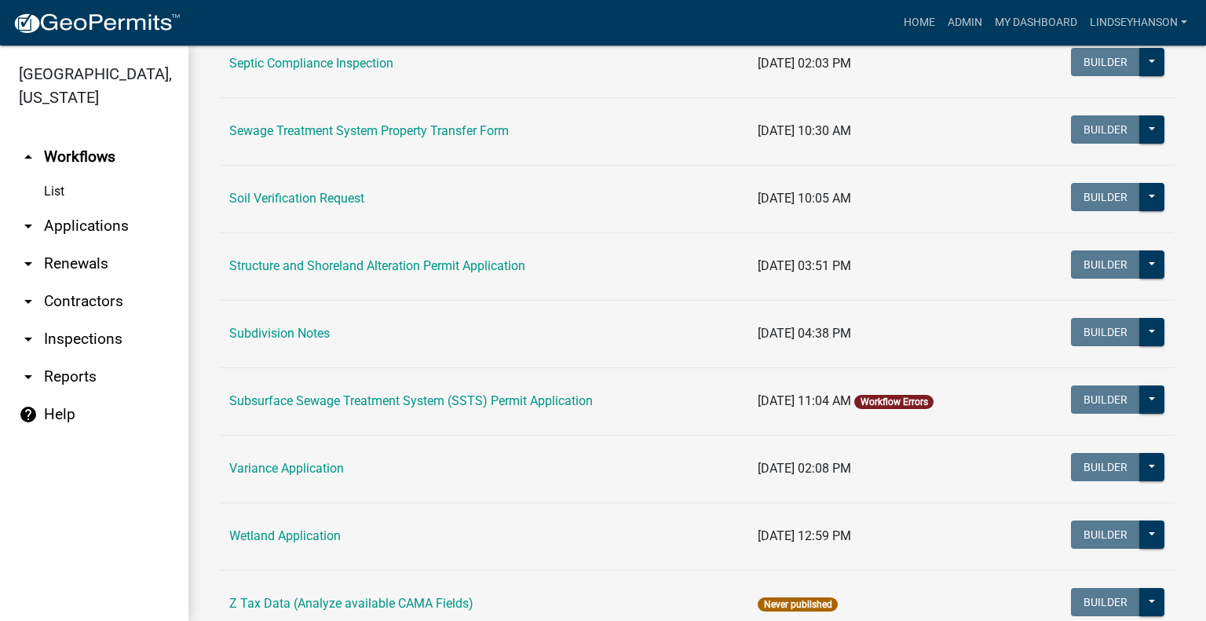
scroll to position [920, 0]
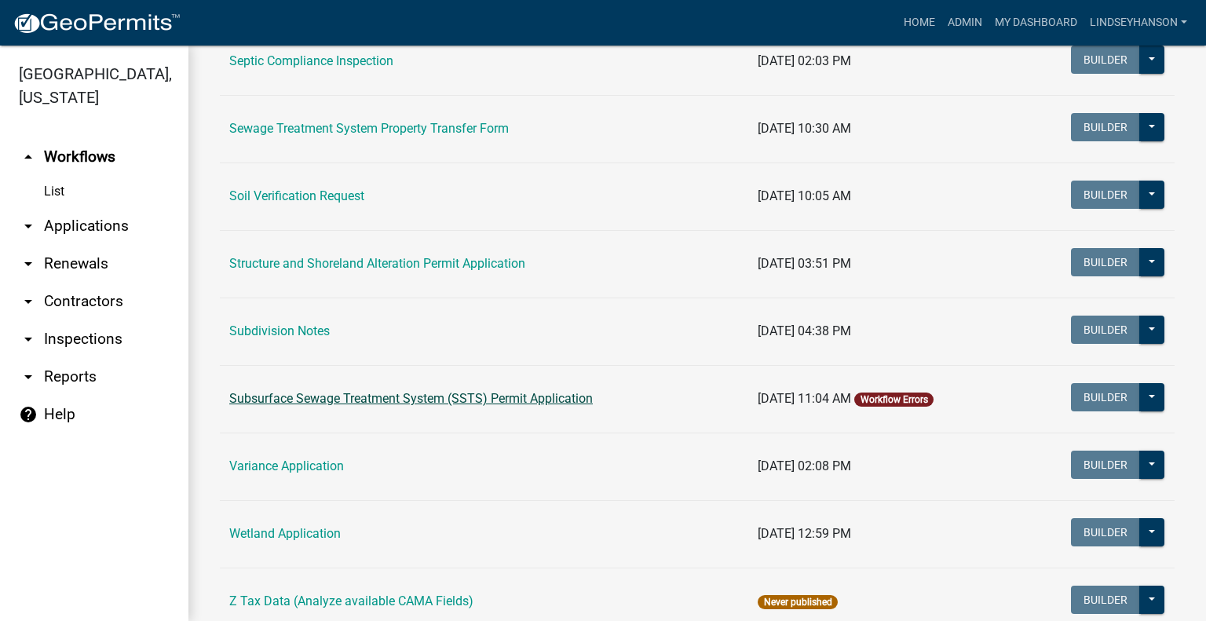
click at [518, 395] on link "Subsurface Sewage Treatment System (SSTS) Permit Application" at bounding box center [411, 398] width 364 height 15
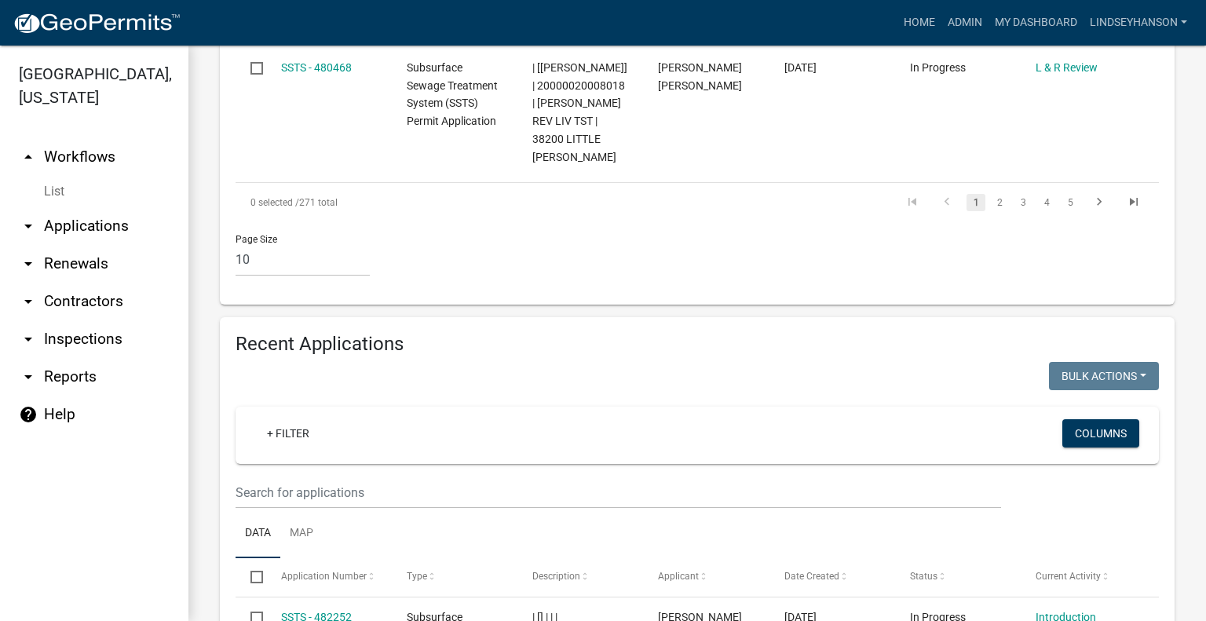
scroll to position [1743, 0]
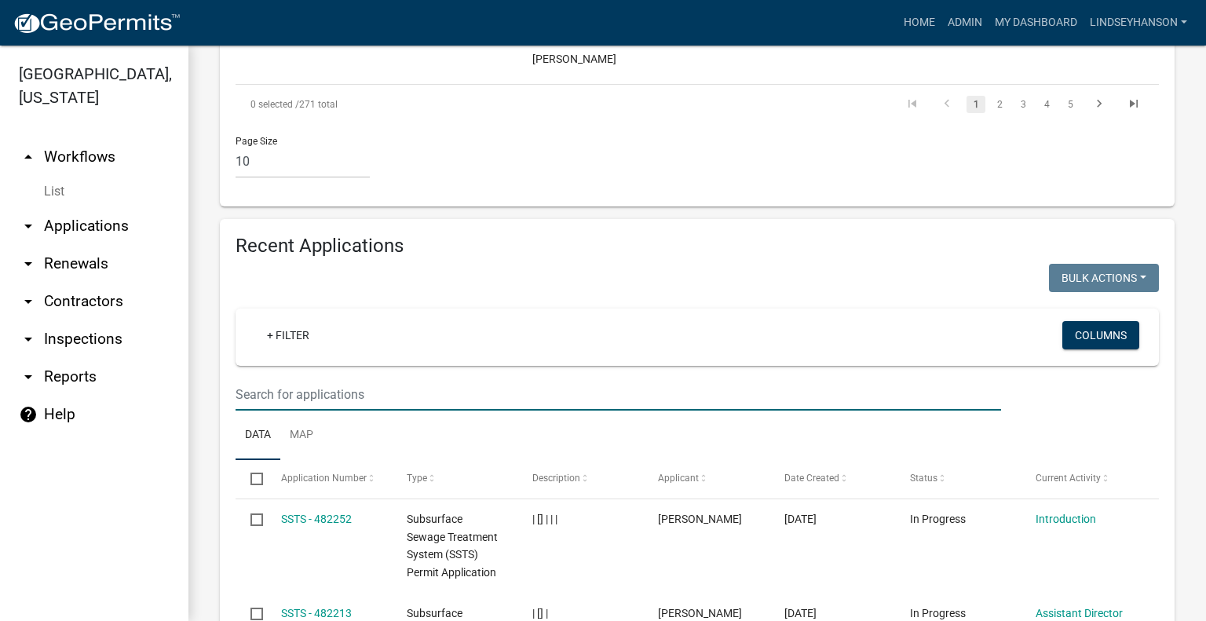
click at [721, 379] on input "text" at bounding box center [619, 395] width 766 height 32
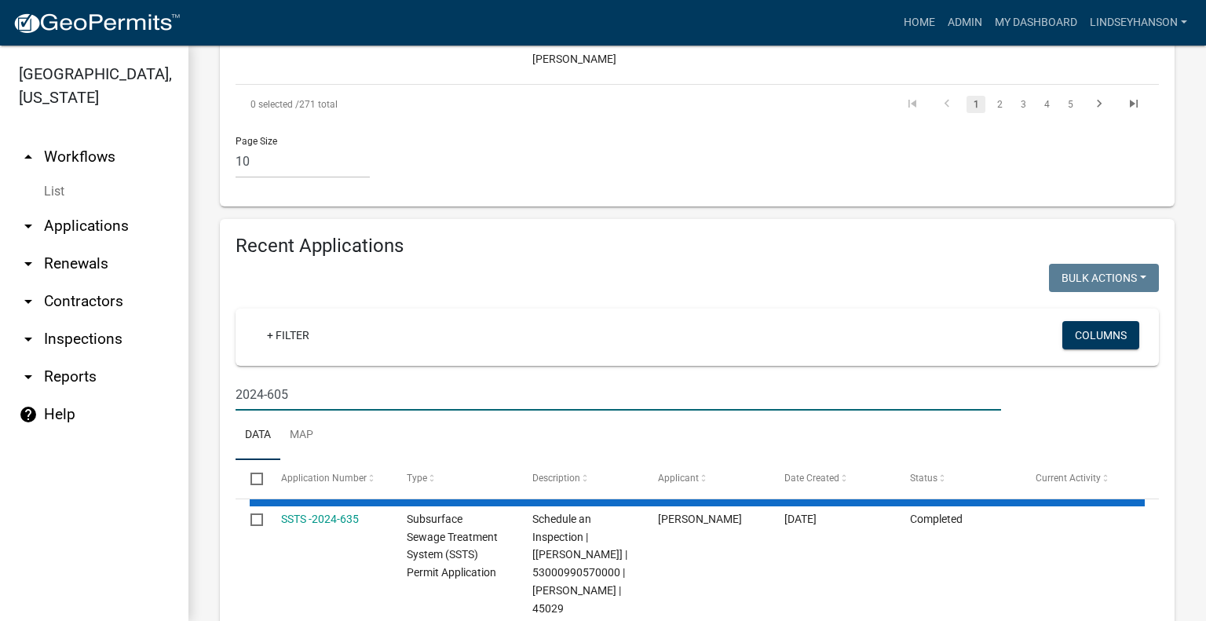
scroll to position [1719, 0]
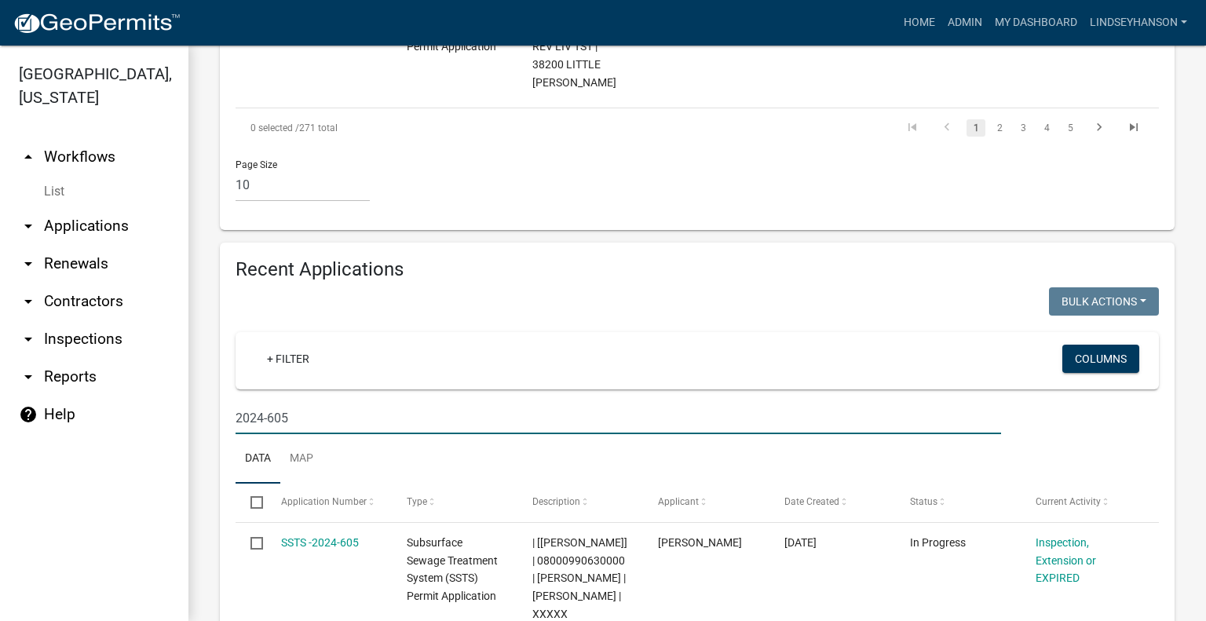
type input "2024-605"
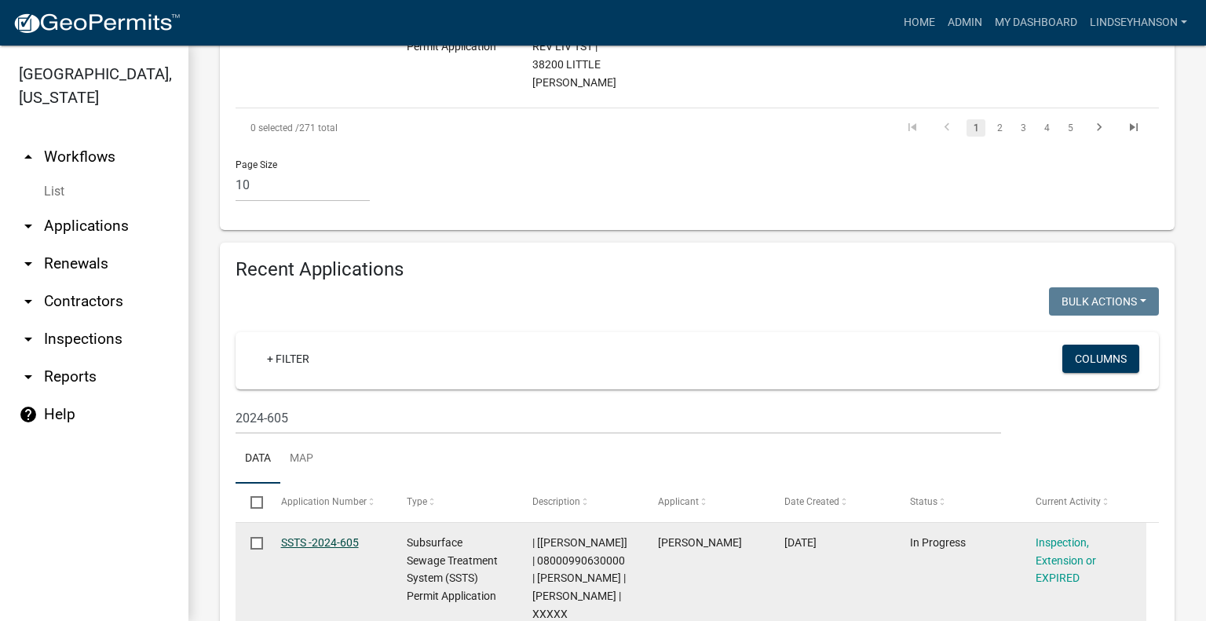
click at [317, 536] on link "SSTS -2024-605" at bounding box center [320, 542] width 78 height 13
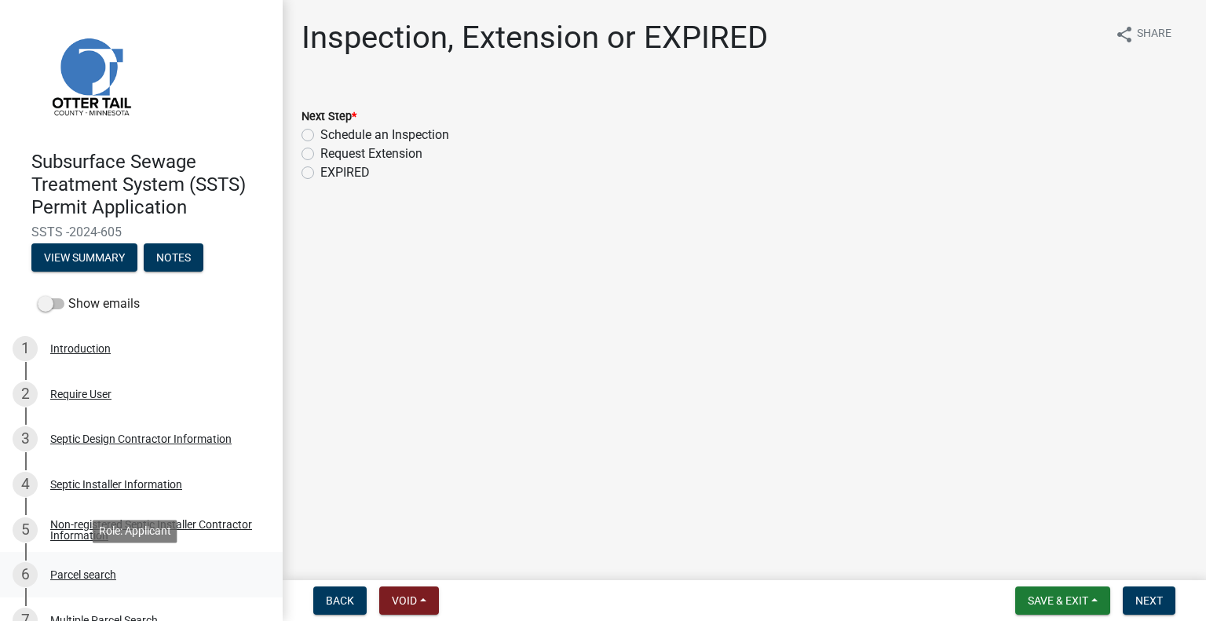
click at [119, 567] on div "6 Parcel search" at bounding box center [135, 574] width 245 height 25
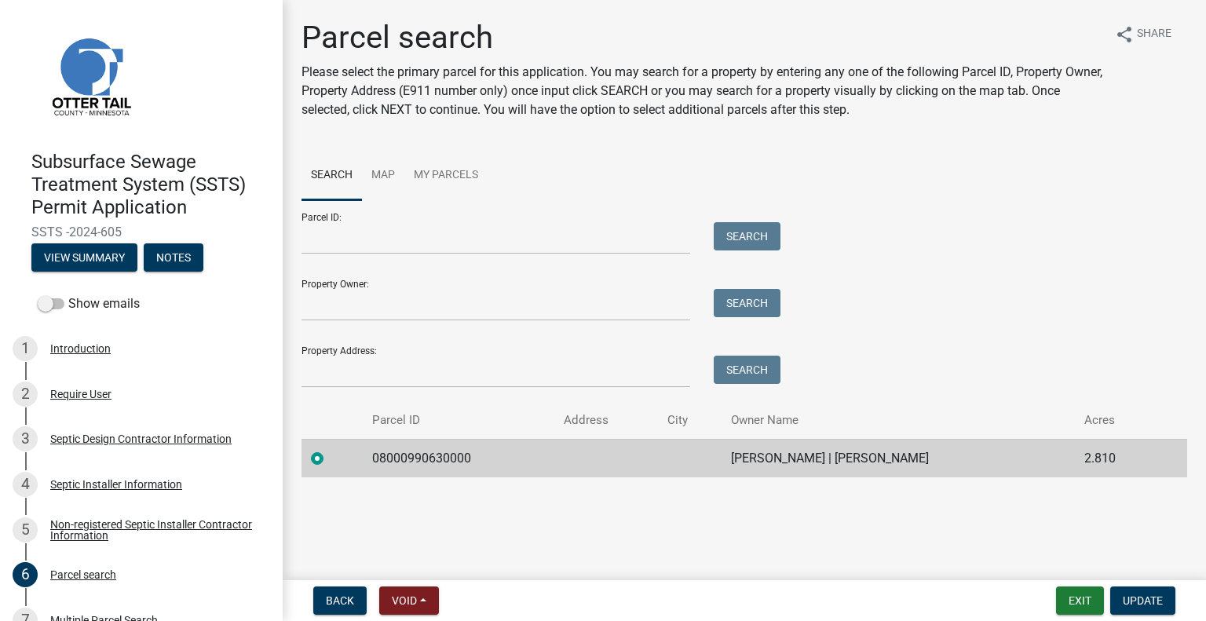
click at [437, 458] on td "08000990630000" at bounding box center [459, 458] width 192 height 38
copy td "08000990630000"
click at [839, 455] on td "JAMES HARRIS | JEAN HARRIS" at bounding box center [898, 458] width 353 height 38
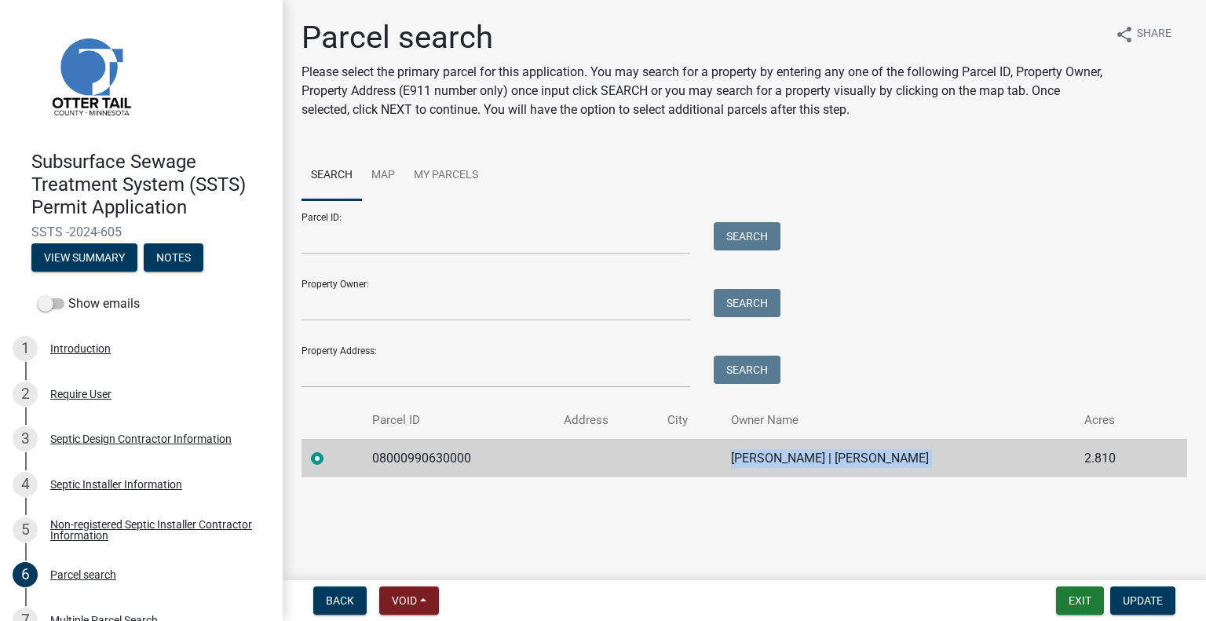
click at [839, 455] on td "JAMES HARRIS | JEAN HARRIS" at bounding box center [898, 458] width 353 height 38
copy td "JAMES HARRIS | JEAN HARRIS"
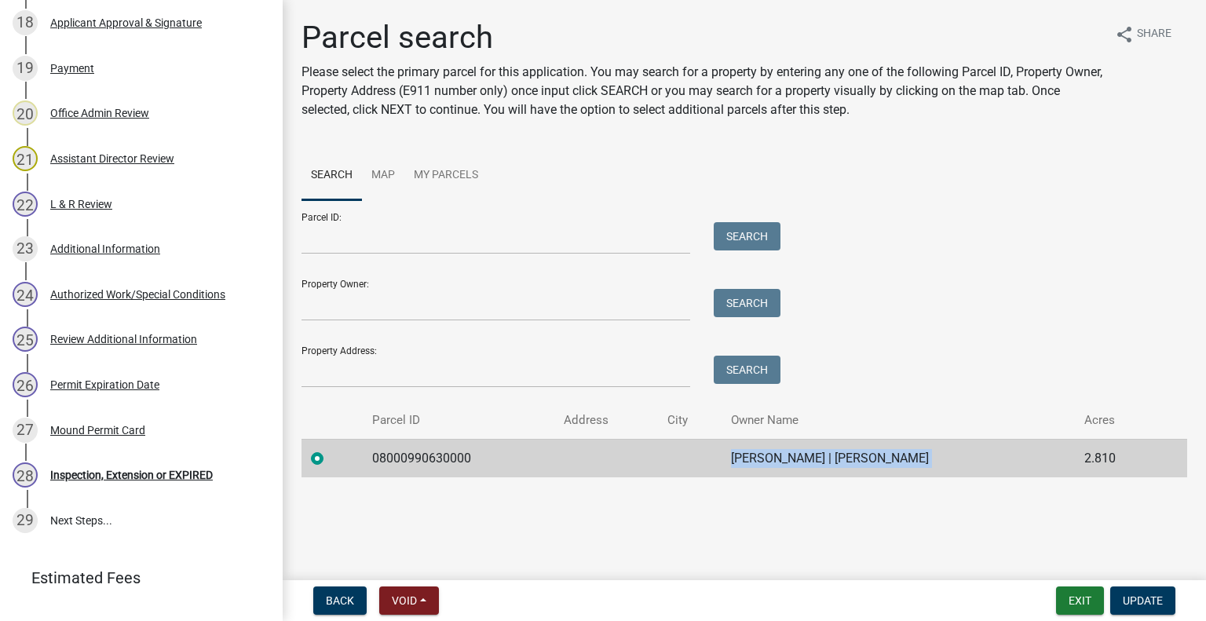
scroll to position [1162, 0]
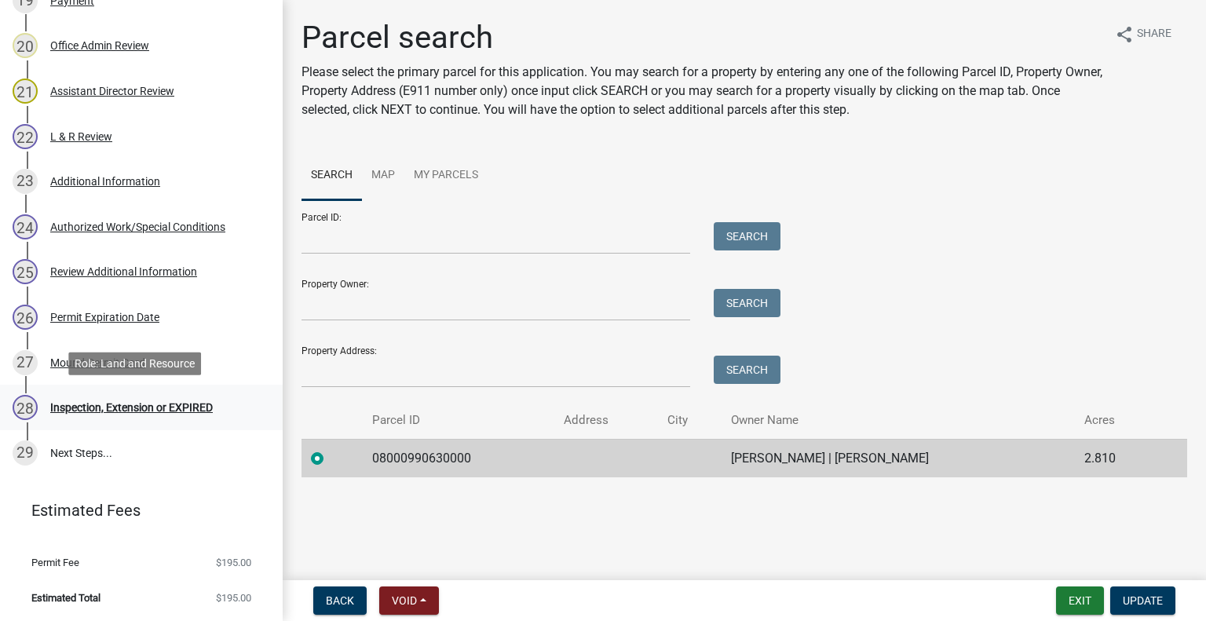
click at [148, 402] on div "Inspection, Extension or EXPIRED" at bounding box center [131, 407] width 163 height 11
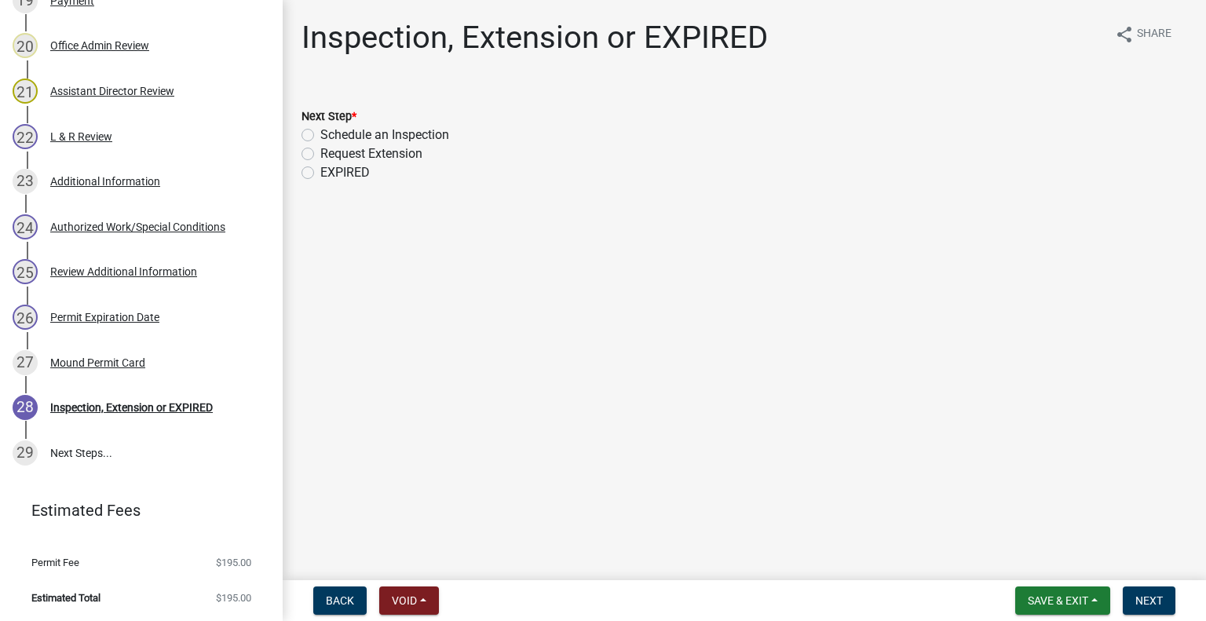
click at [382, 128] on label "Schedule an Inspection" at bounding box center [384, 135] width 129 height 19
click at [331, 128] on input "Schedule an Inspection" at bounding box center [325, 131] width 10 height 10
radio input "true"
click at [1145, 599] on span "Next" at bounding box center [1149, 600] width 27 height 13
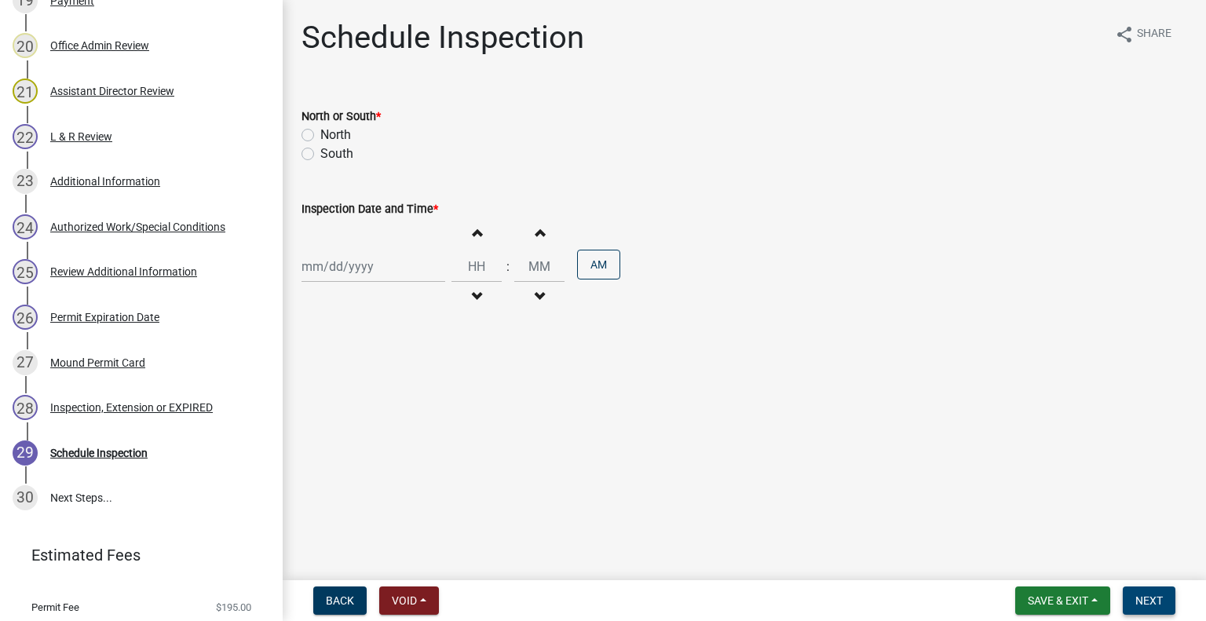
scroll to position [1208, 0]
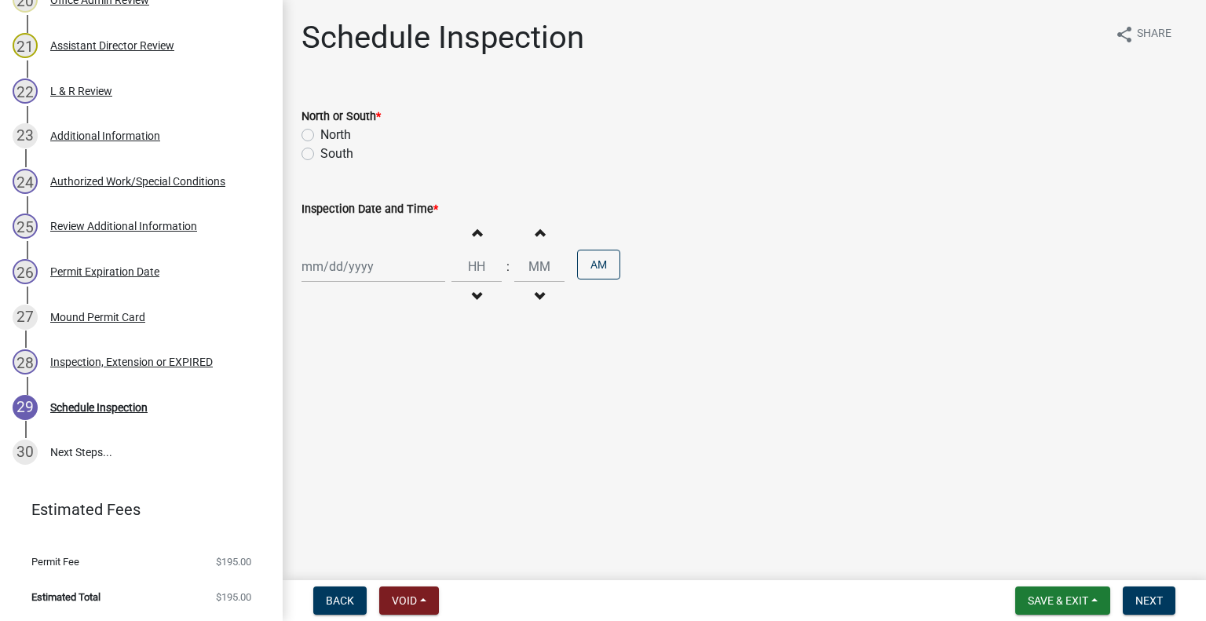
click at [340, 136] on label "North" at bounding box center [335, 135] width 31 height 19
click at [331, 136] on input "North" at bounding box center [325, 131] width 10 height 10
radio input "true"
select select "9"
select select "2025"
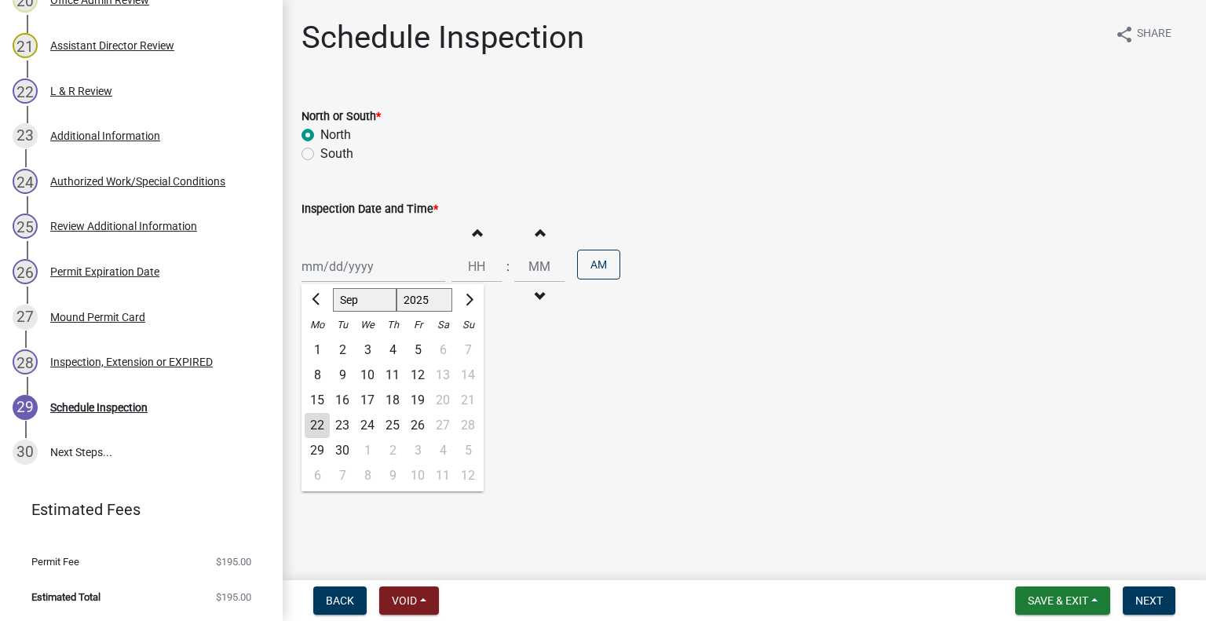
click at [353, 269] on div "Jan Feb Mar Apr May Jun Jul Aug Sep Oct Nov Dec 1525 1526 1527 1528 1529 1530 1…" at bounding box center [374, 267] width 144 height 32
click at [344, 419] on div "23" at bounding box center [342, 425] width 25 height 25
type input "09/23/2025"
drag, startPoint x: 477, startPoint y: 285, endPoint x: 471, endPoint y: 235, distance: 50.6
click at [477, 285] on button "Decrement hours" at bounding box center [476, 297] width 33 height 28
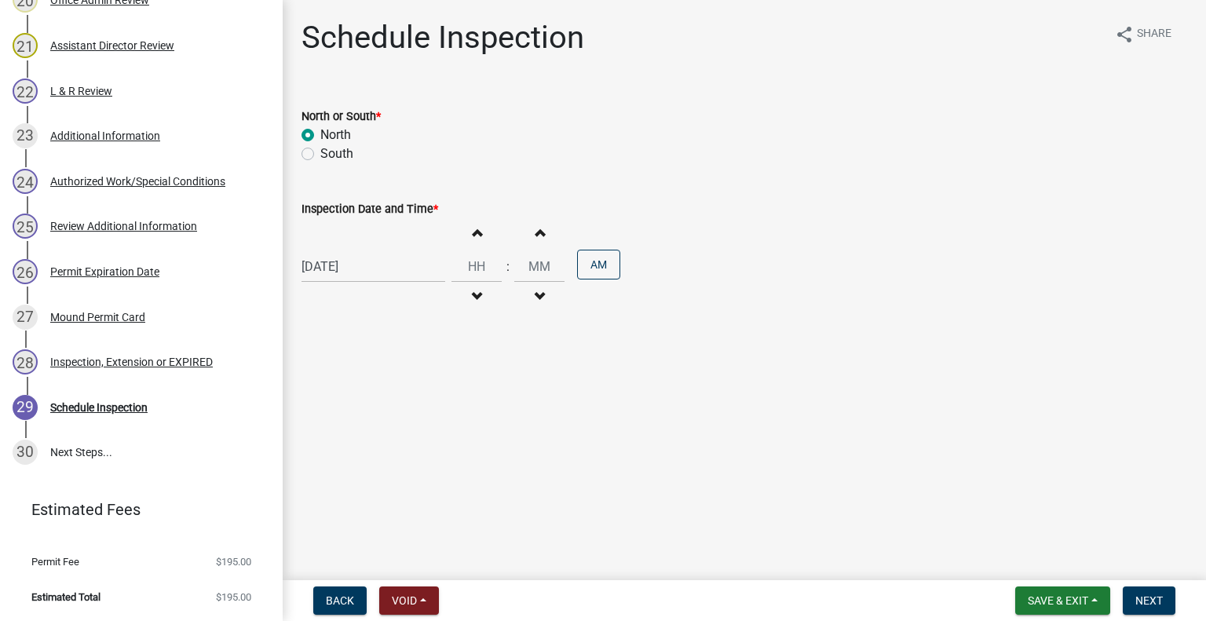
type input "11"
type input "00"
click at [473, 232] on span "button" at bounding box center [477, 232] width 8 height 13
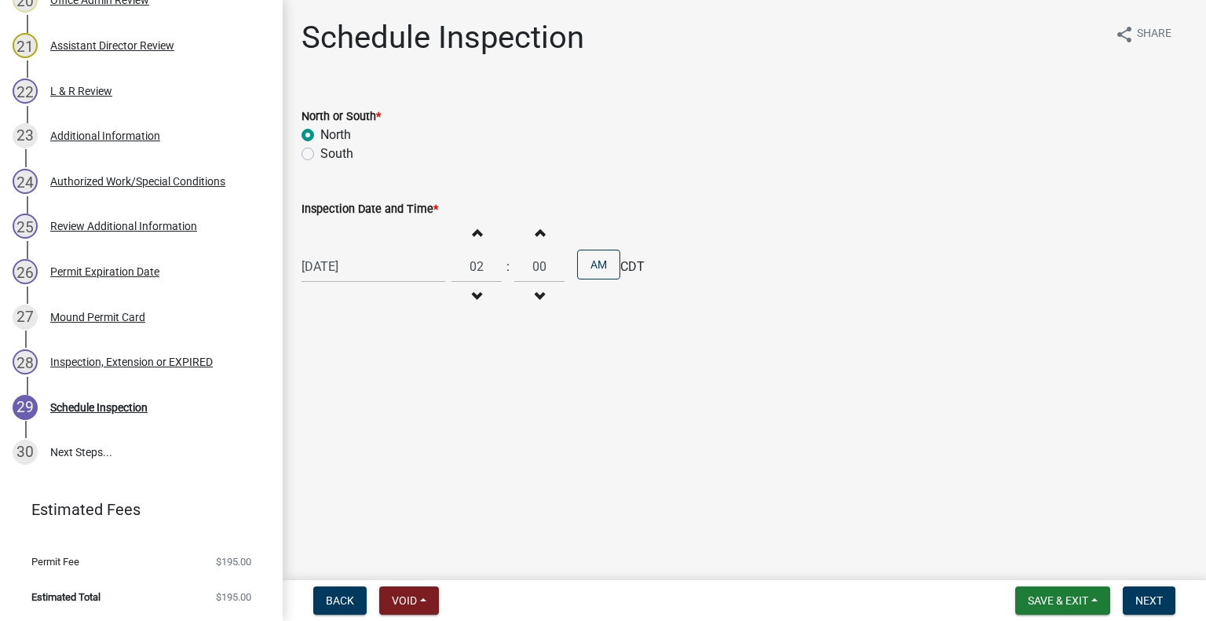
click at [463, 232] on button "Increment hours" at bounding box center [476, 232] width 33 height 28
type input "03"
click at [594, 276] on button "AM" at bounding box center [598, 265] width 43 height 30
click at [1144, 594] on span "Next" at bounding box center [1149, 600] width 27 height 13
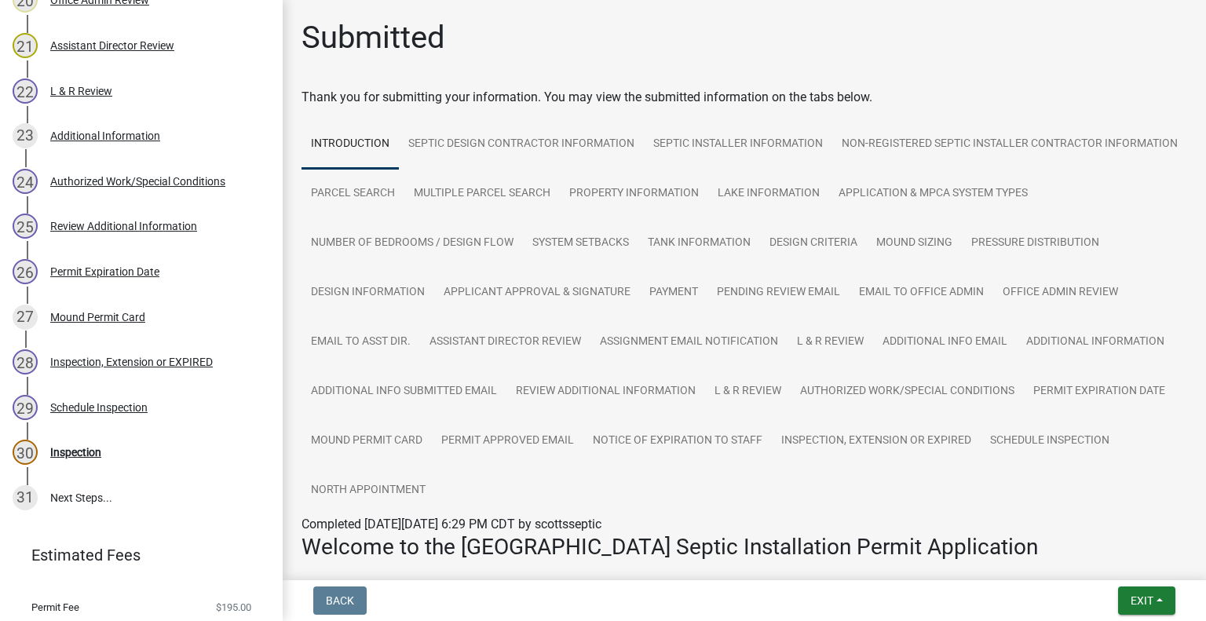
scroll to position [1253, 0]
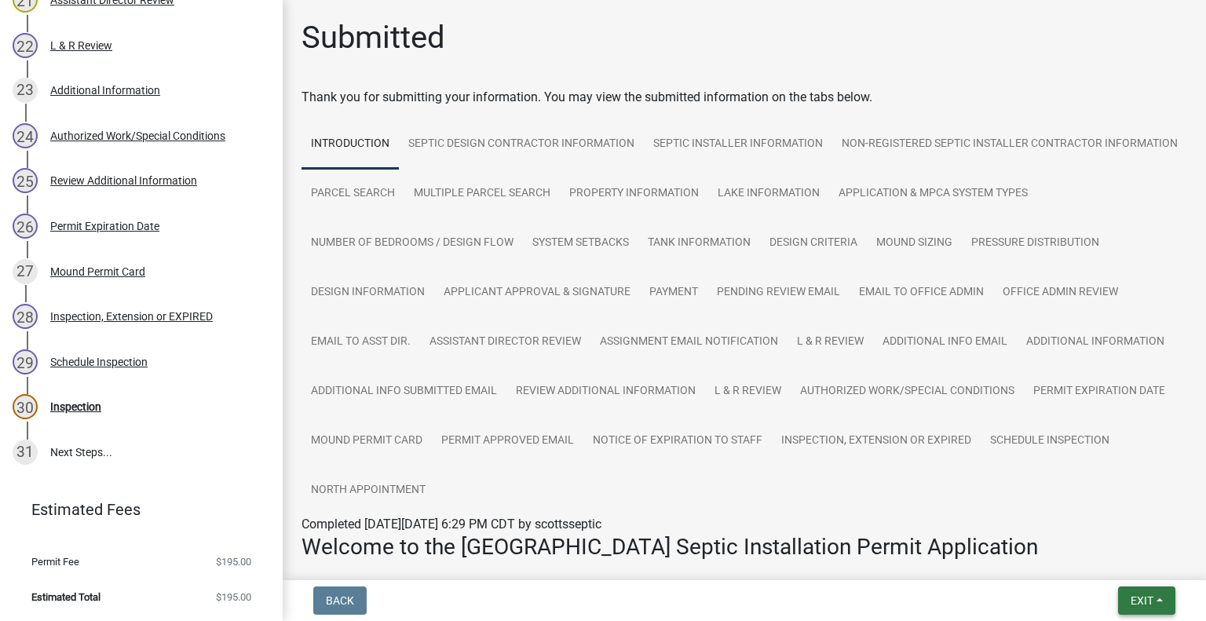
click at [1139, 597] on span "Exit" at bounding box center [1142, 600] width 23 height 13
click at [1093, 544] on button "Save & Exit" at bounding box center [1114, 560] width 126 height 38
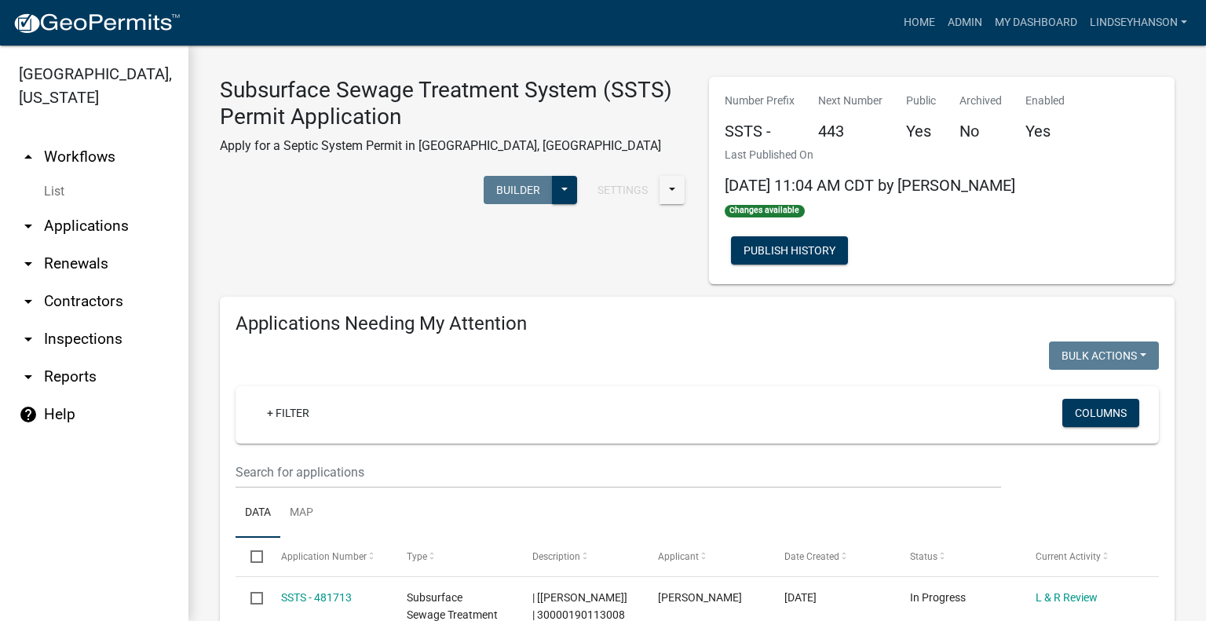
click at [128, 225] on link "arrow_drop_down Applications" at bounding box center [94, 226] width 188 height 38
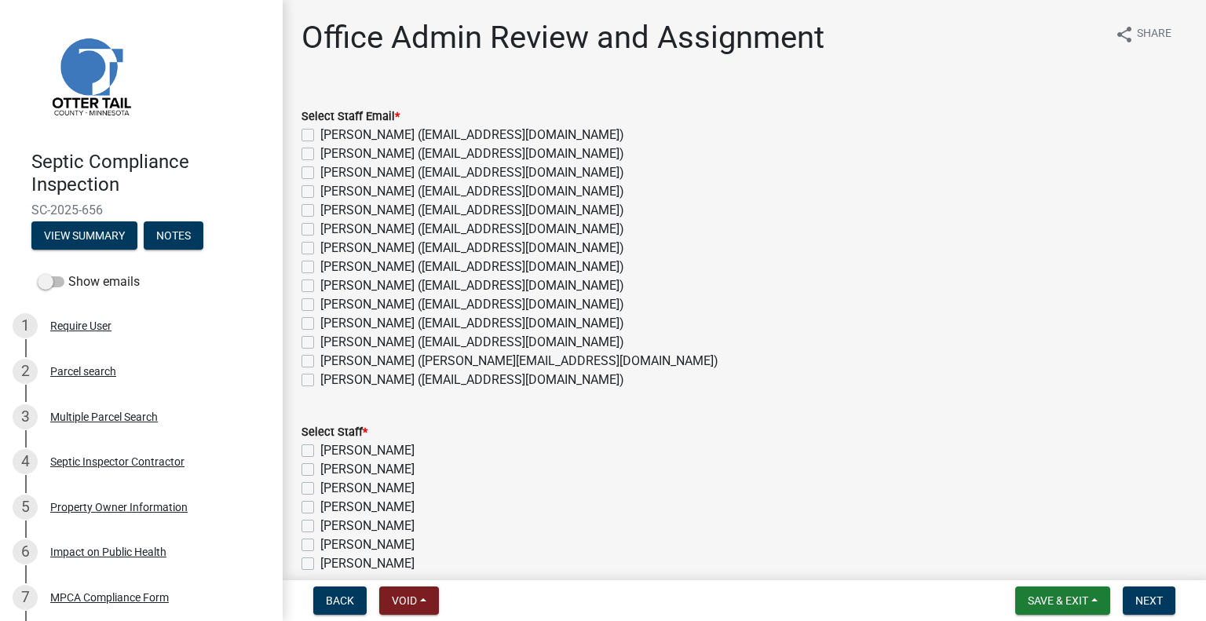
drag, startPoint x: 390, startPoint y: 342, endPoint x: 433, endPoint y: 345, distance: 44.1
click at [390, 342] on label "[PERSON_NAME] ([EMAIL_ADDRESS][DOMAIN_NAME])" at bounding box center [472, 342] width 304 height 19
click at [331, 342] on input "[PERSON_NAME] ([EMAIL_ADDRESS][DOMAIN_NAME])" at bounding box center [325, 338] width 10 height 10
checkbox input "true"
checkbox input "false"
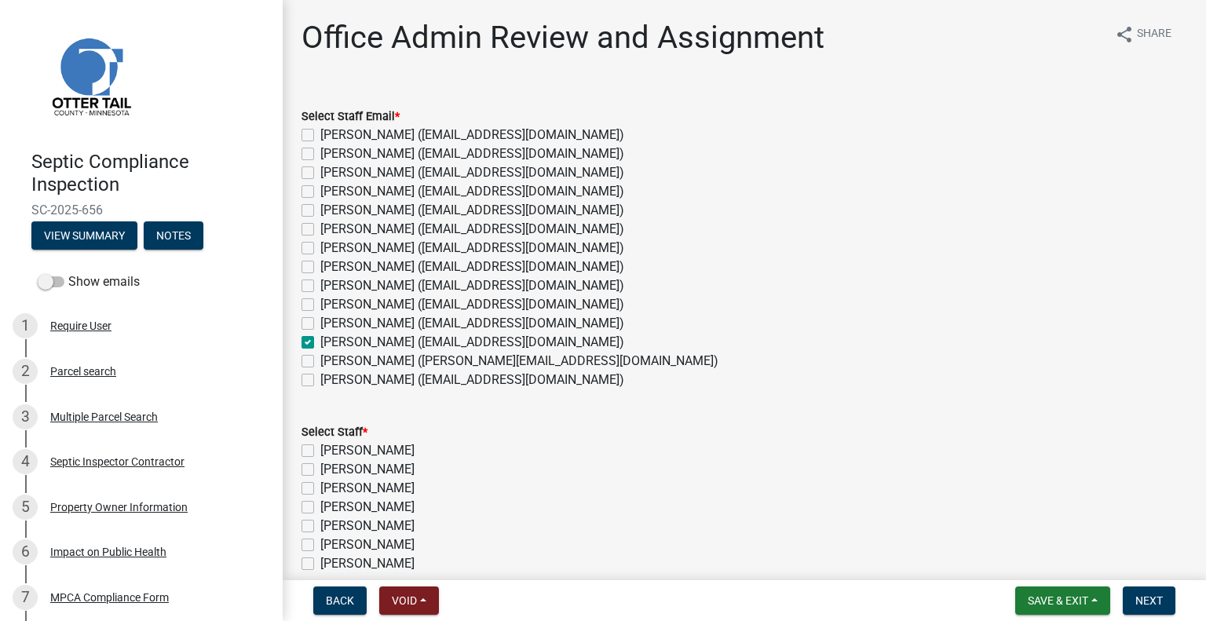
checkbox input "false"
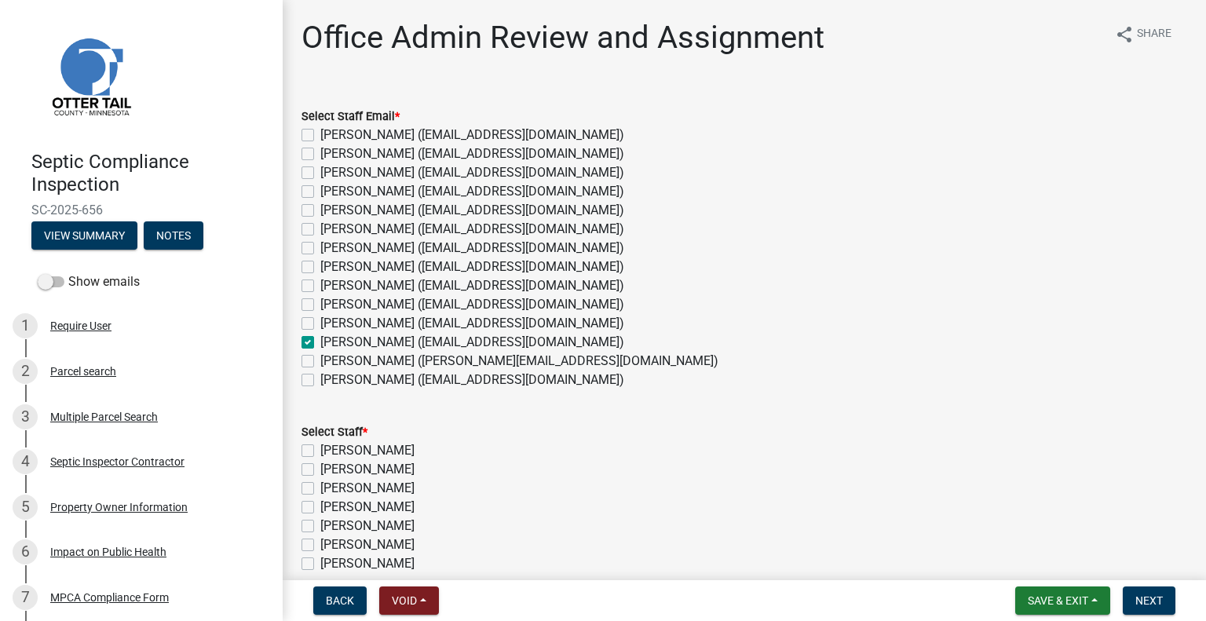
checkbox input "false"
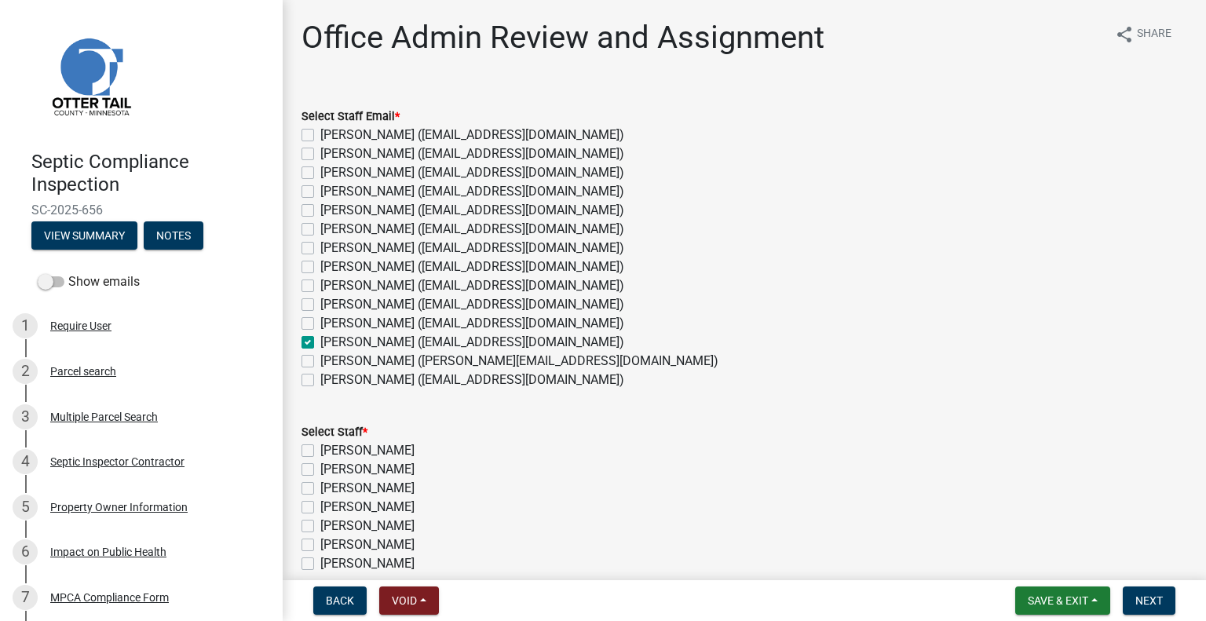
checkbox input "true"
checkbox input "false"
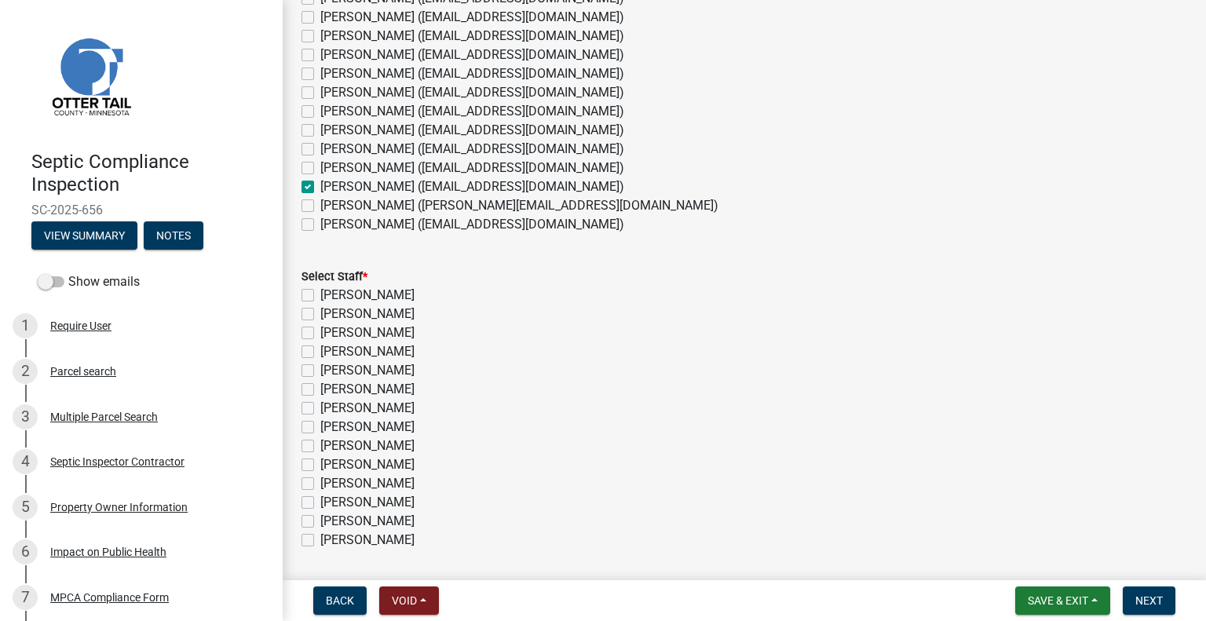
scroll to position [157, 0]
click at [393, 502] on label "[PERSON_NAME]" at bounding box center [367, 501] width 94 height 19
click at [331, 502] on input "[PERSON_NAME]" at bounding box center [325, 497] width 10 height 10
checkbox input "true"
checkbox input "false"
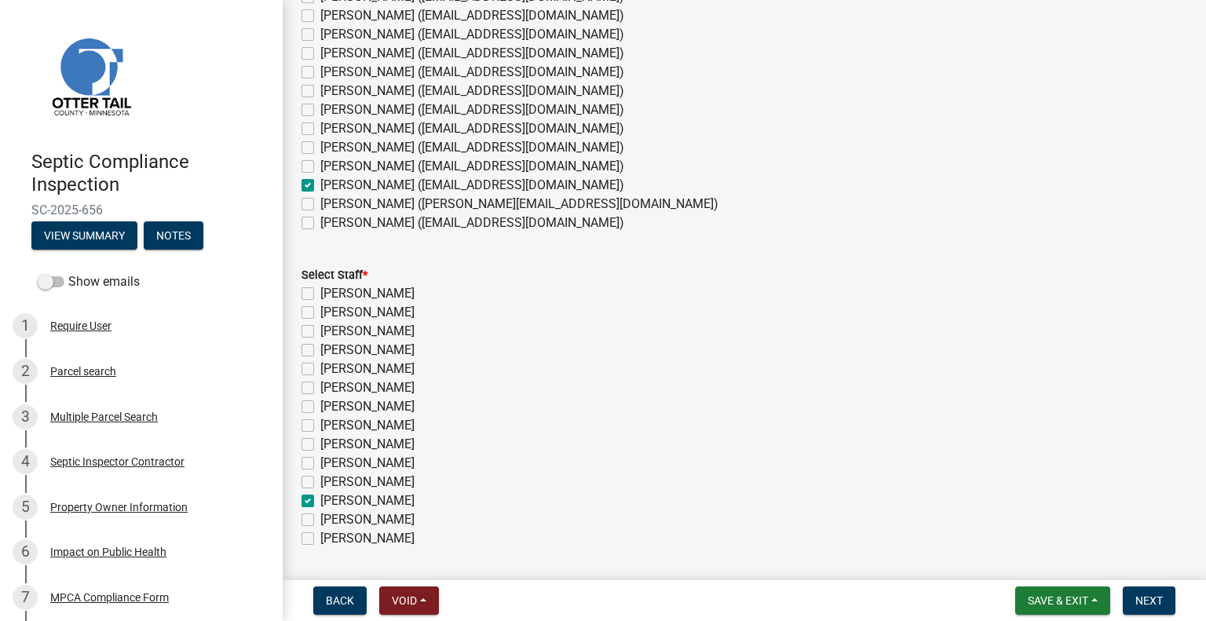
checkbox input "false"
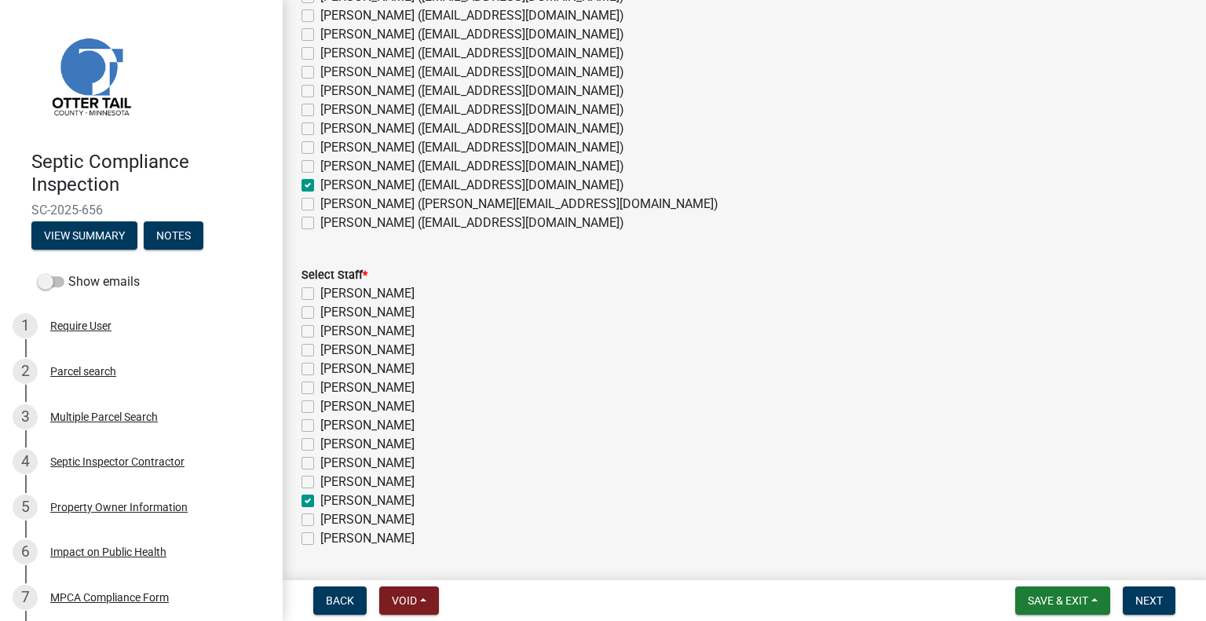
checkbox input "false"
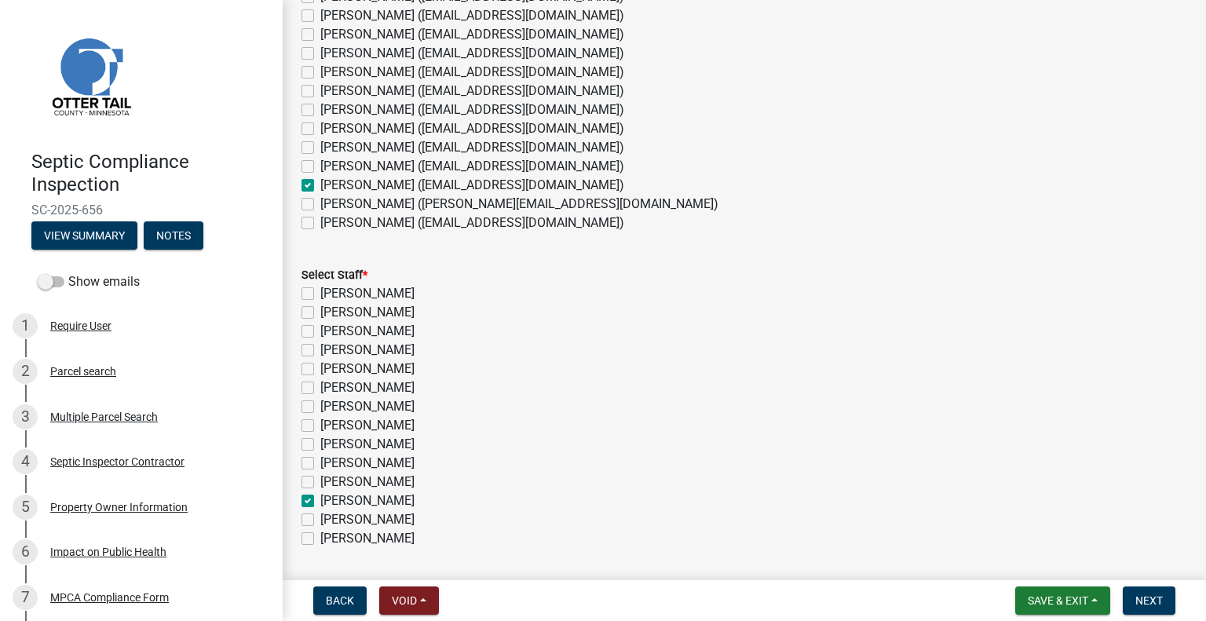
checkbox input "true"
checkbox input "false"
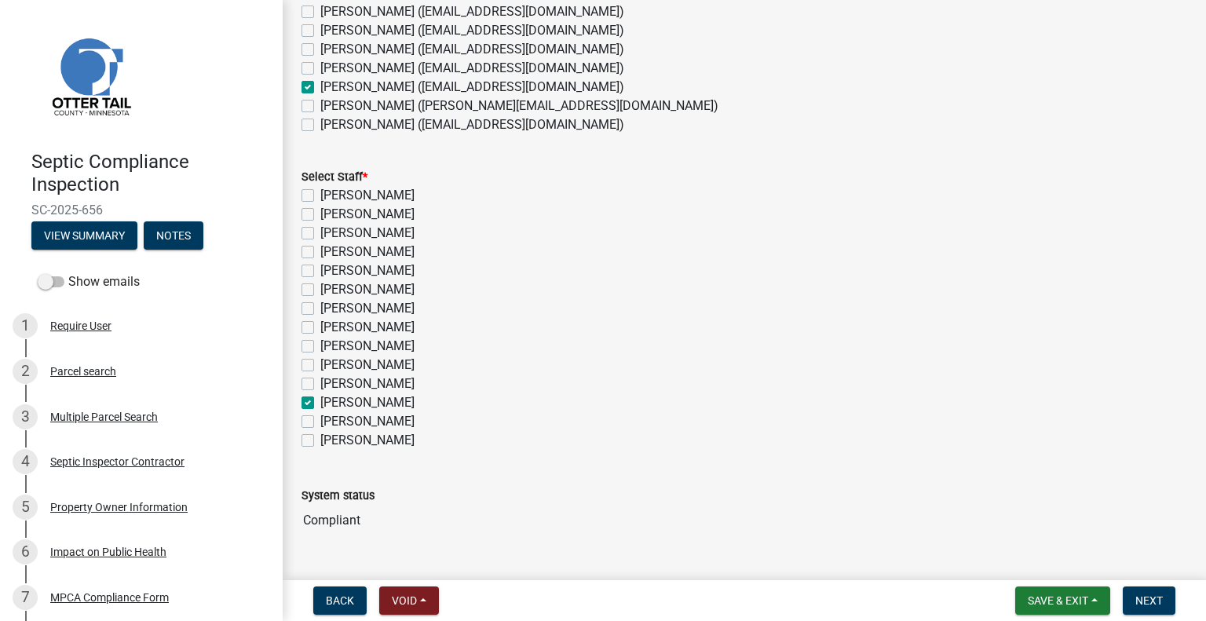
scroll to position [291, 0]
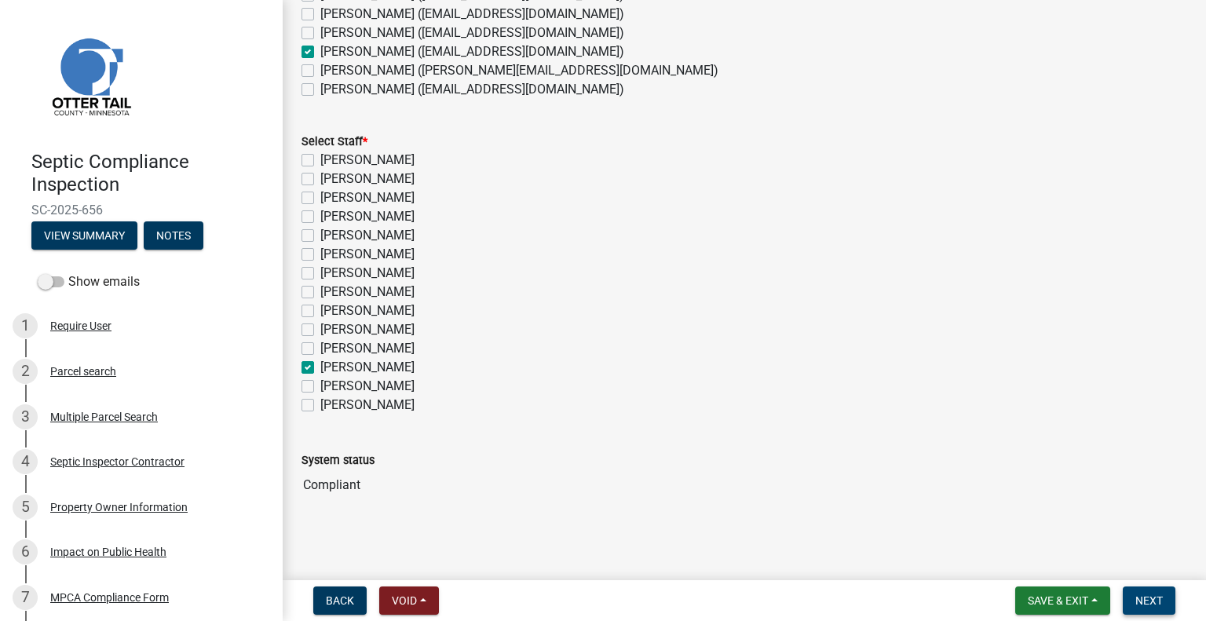
click at [1143, 598] on span "Next" at bounding box center [1149, 600] width 27 height 13
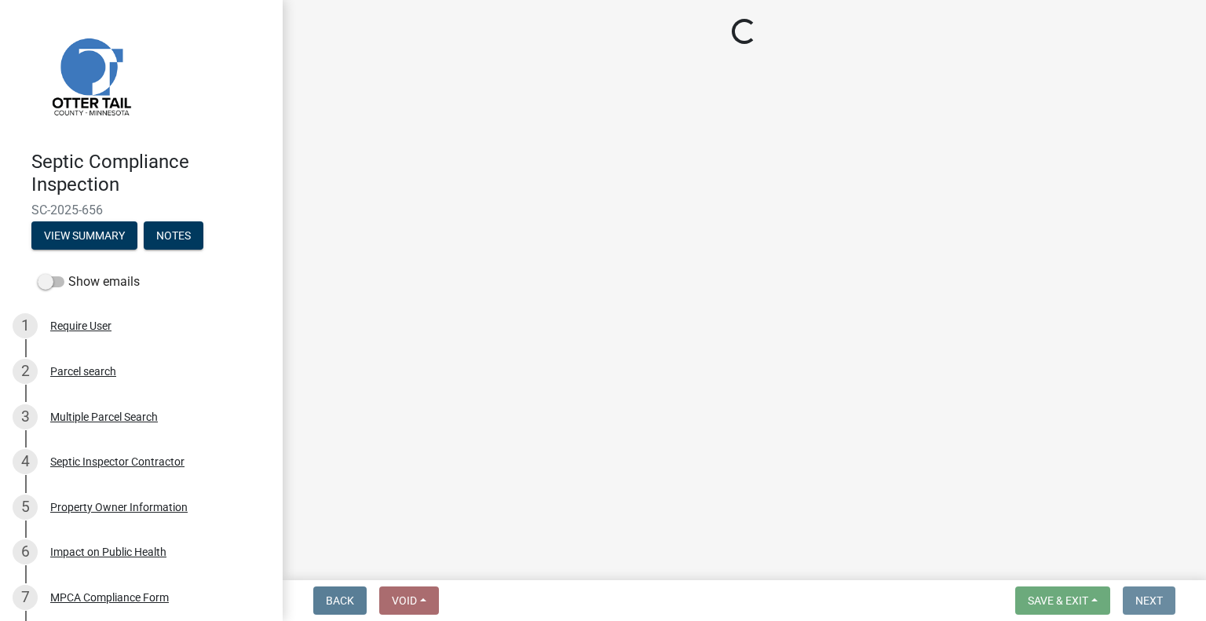
scroll to position [0, 0]
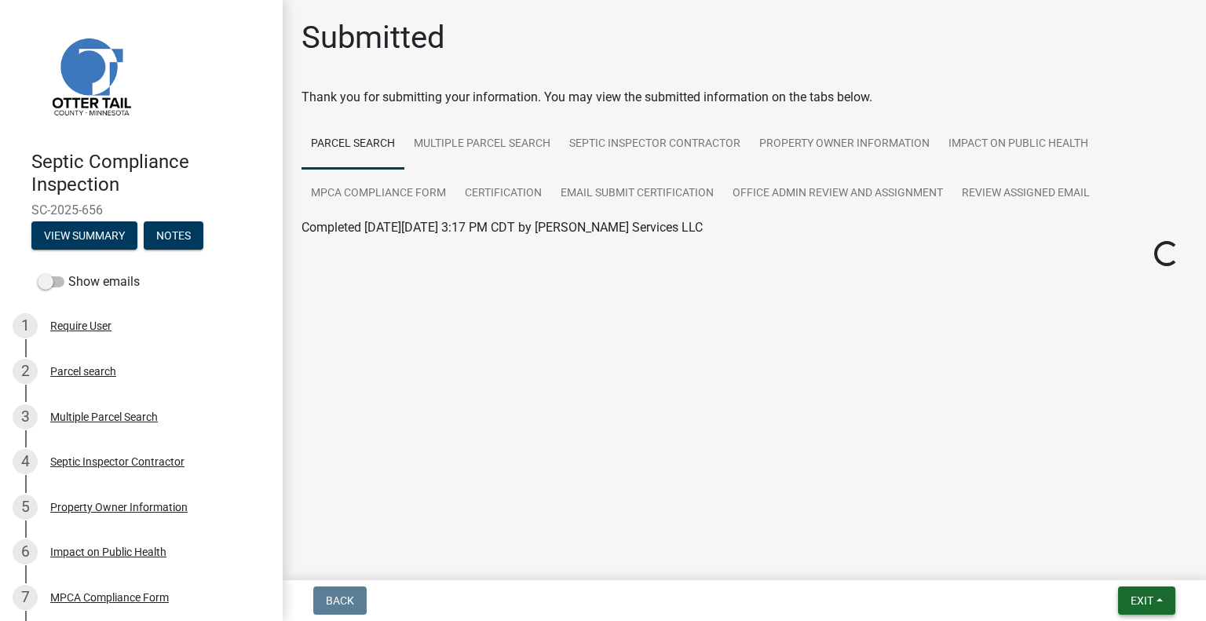
click at [1131, 603] on span "Exit" at bounding box center [1142, 600] width 23 height 13
click at [1090, 568] on button "Save & Exit" at bounding box center [1114, 560] width 126 height 38
